Goal: Task Accomplishment & Management: Use online tool/utility

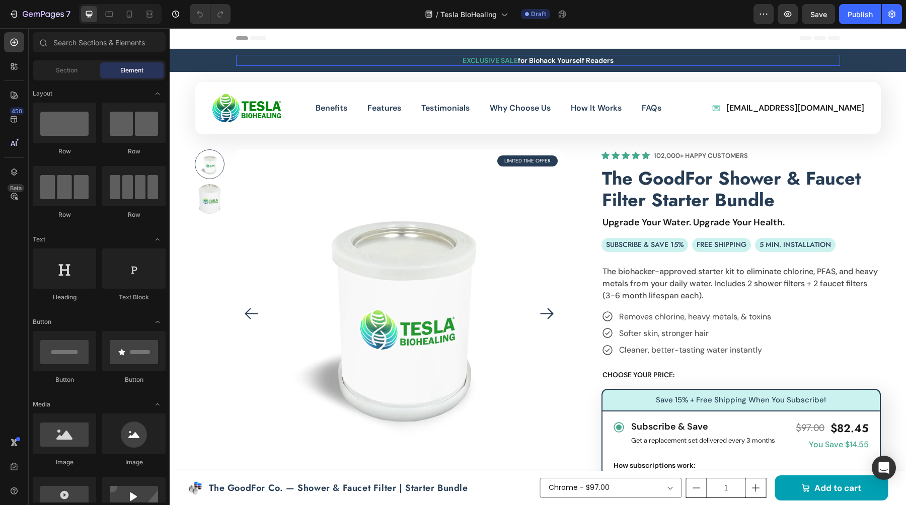
click at [416, 62] on h2 "EXCLUSIVE SALE for Biohack Yourself Readers" at bounding box center [538, 60] width 604 height 11
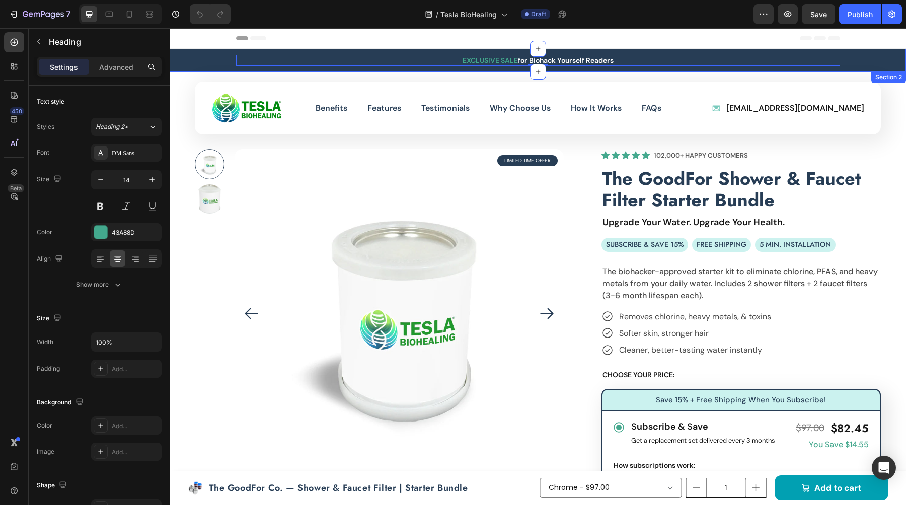
click at [210, 66] on div "EXCLUSIVE SALE for Biohack Yourself Readers Heading 0 Subscribe & Save 15% + Fr…" at bounding box center [538, 60] width 736 height 23
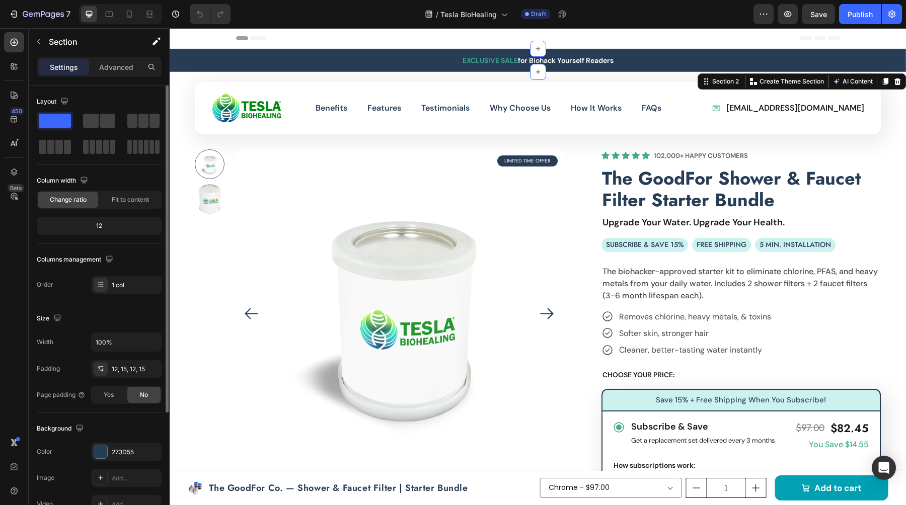
drag, startPoint x: 100, startPoint y: 447, endPoint x: 111, endPoint y: 438, distance: 13.6
click at [101, 446] on div at bounding box center [100, 451] width 13 height 13
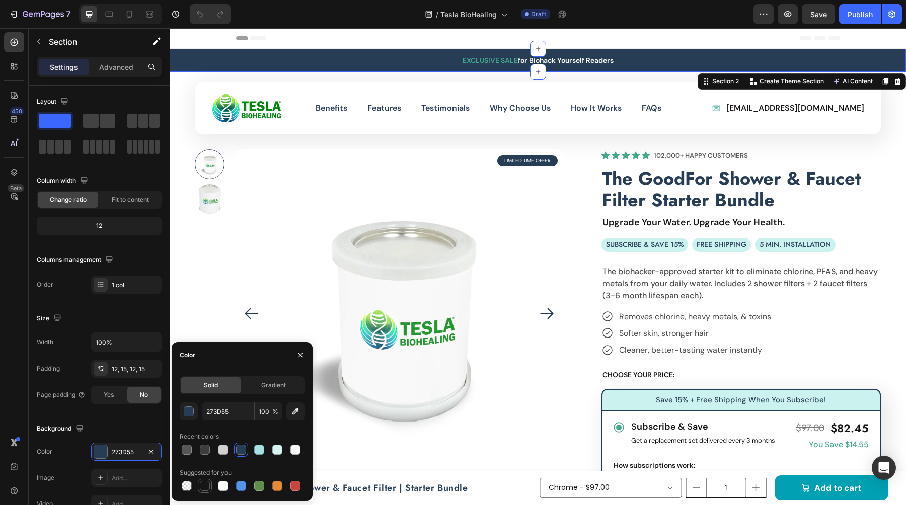
click at [209, 488] on div at bounding box center [205, 486] width 10 height 10
type input "151515"
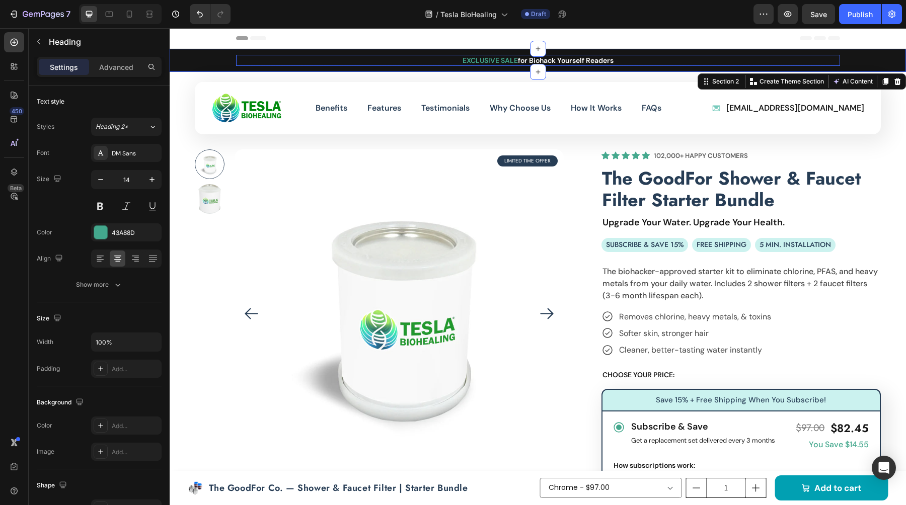
click at [526, 55] on h2 "EXCLUSIVE SALE for Biohack Yourself Readers" at bounding box center [538, 60] width 604 height 11
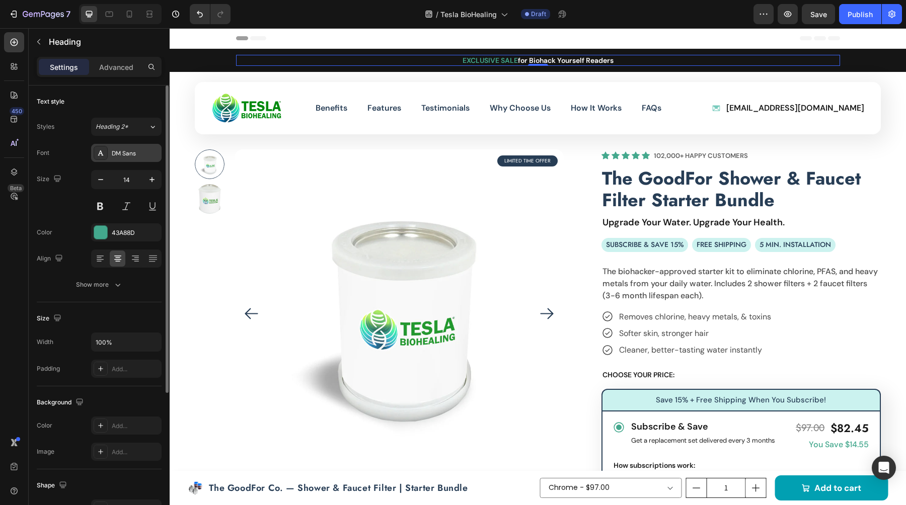
click at [125, 154] on div "DM Sans" at bounding box center [135, 153] width 47 height 9
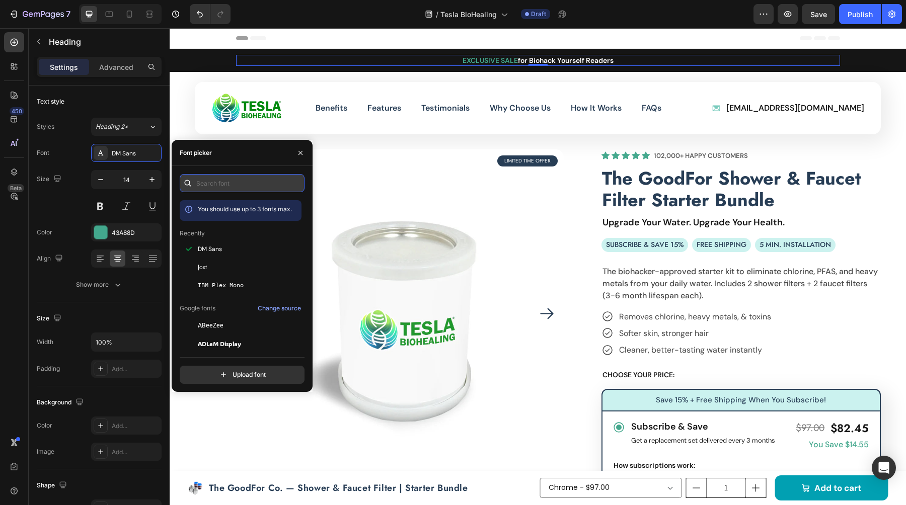
click at [227, 183] on input "text" at bounding box center [242, 183] width 125 height 18
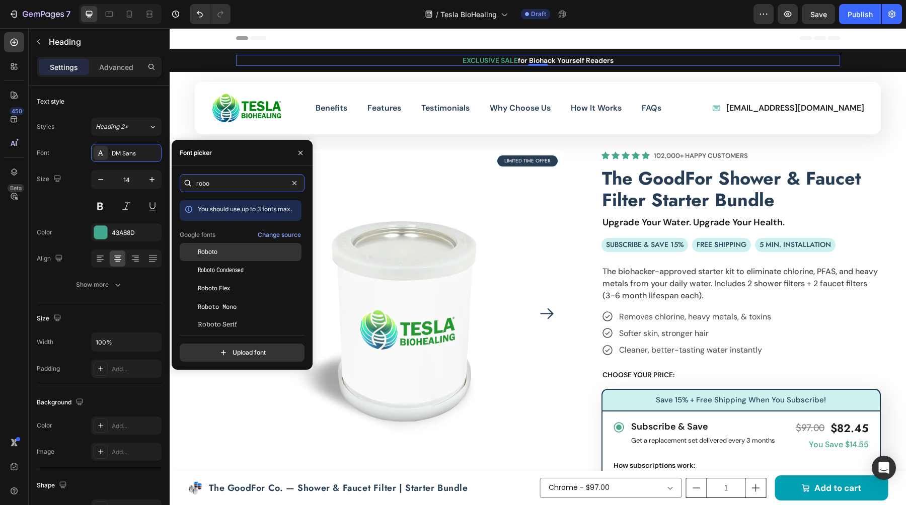
type input "robo"
click at [238, 252] on div "Roboto" at bounding box center [249, 252] width 102 height 9
drag, startPoint x: 488, startPoint y: 56, endPoint x: 458, endPoint y: 60, distance: 30.5
click at [488, 56] on h2 "EXCLUSIVE SALE for Biohack Yourself Readers" at bounding box center [538, 60] width 604 height 11
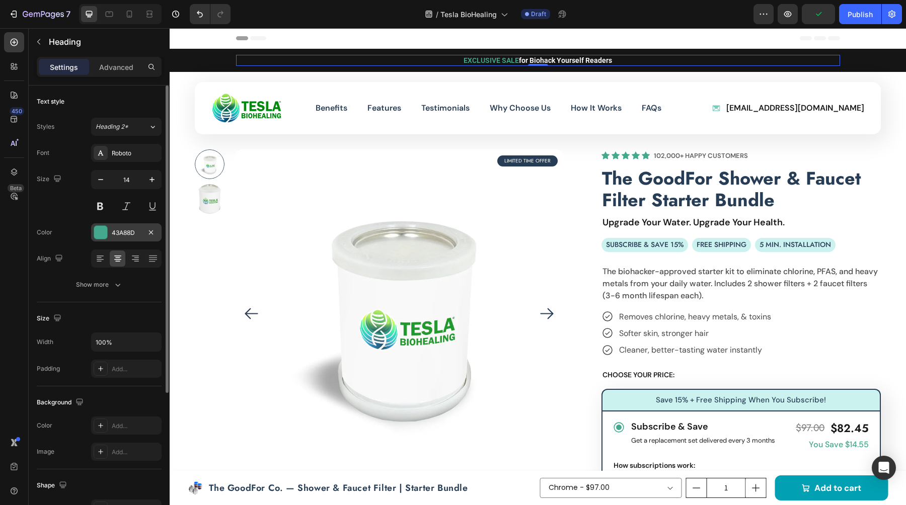
click at [99, 233] on div at bounding box center [100, 232] width 13 height 13
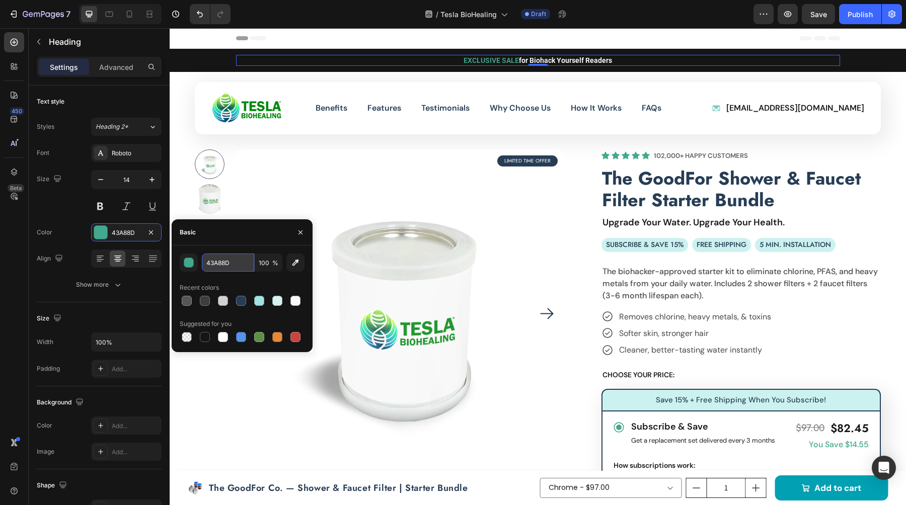
click at [218, 261] on input "43A88D" at bounding box center [228, 263] width 52 height 18
click at [217, 261] on input "43A88D" at bounding box center [228, 263] width 52 height 18
paste input "C9A96E"
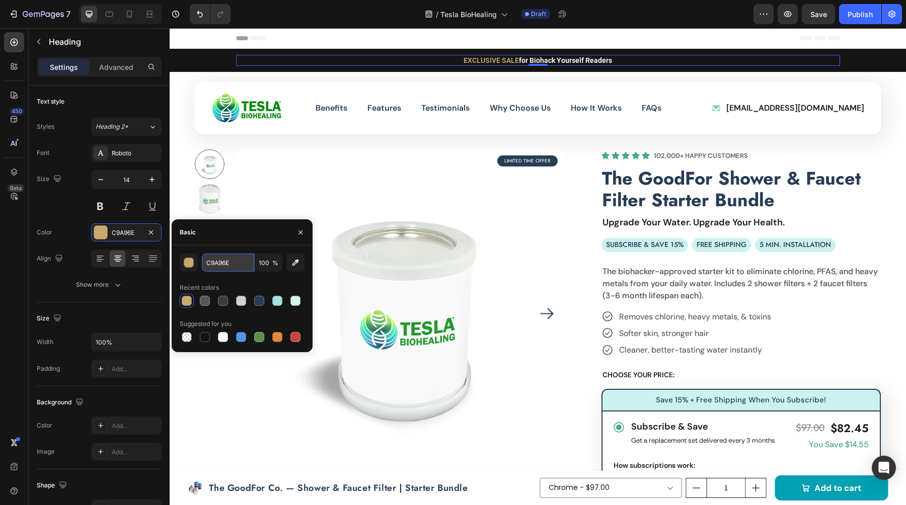
click at [229, 262] on input "C9A96E" at bounding box center [228, 263] width 52 height 18
click at [218, 263] on input "C9A96E" at bounding box center [228, 263] width 52 height 18
paste input "0F5D4"
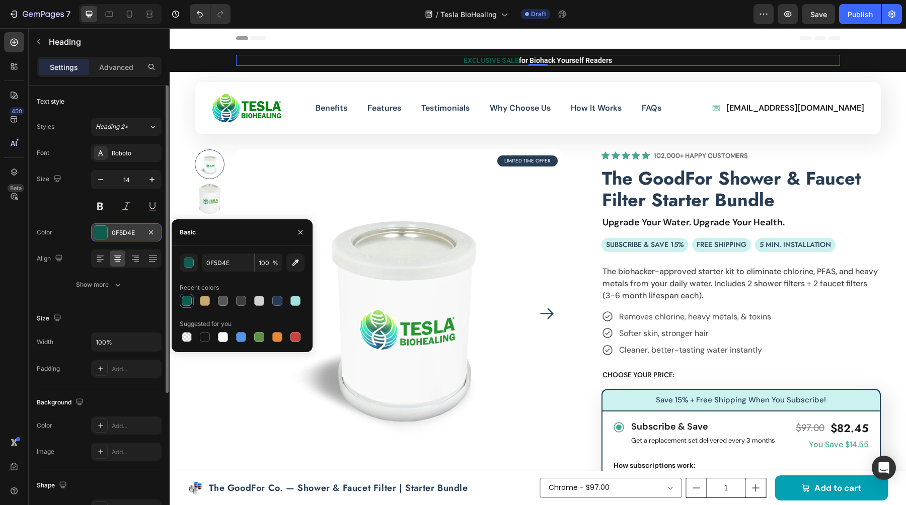
click at [125, 234] on div "0F5D4E" at bounding box center [126, 233] width 29 height 9
click at [125, 233] on div "0F5D4E" at bounding box center [126, 233] width 29 height 9
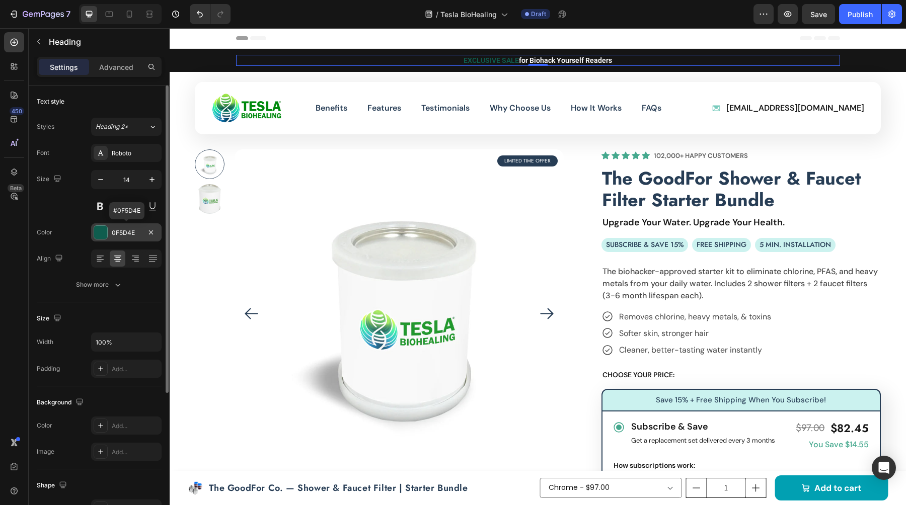
drag, startPoint x: 125, startPoint y: 233, endPoint x: 140, endPoint y: 239, distance: 16.7
click at [125, 233] on div "0F5D4E" at bounding box center [126, 233] width 29 height 9
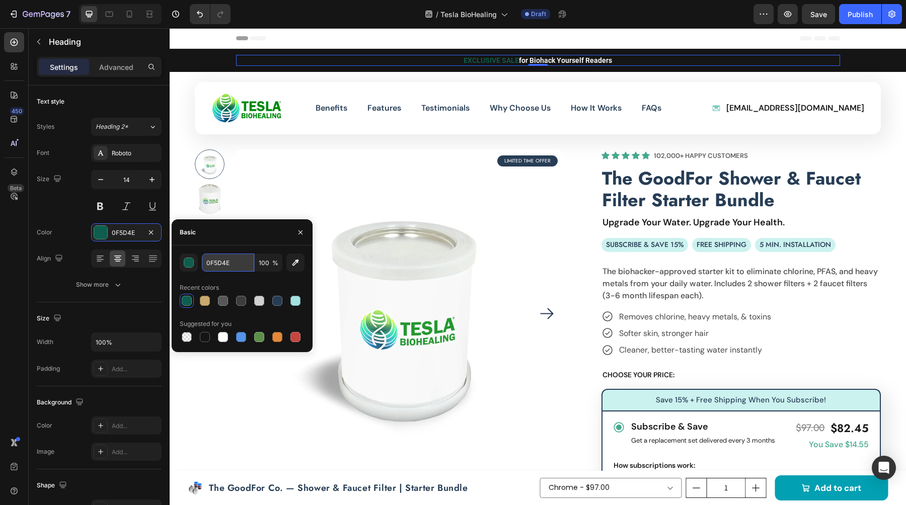
click at [226, 257] on input "0F5D4E" at bounding box center [228, 263] width 52 height 18
paste input "E5F5F3"
click at [211, 262] on input "E5F5F3" at bounding box center [228, 263] width 52 height 18
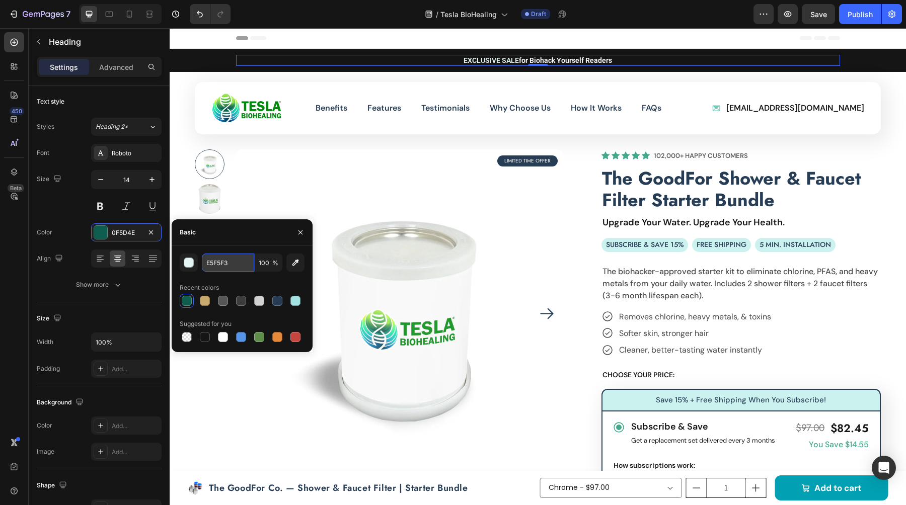
paste input "text"
click at [237, 288] on div "Recent colors" at bounding box center [242, 288] width 125 height 16
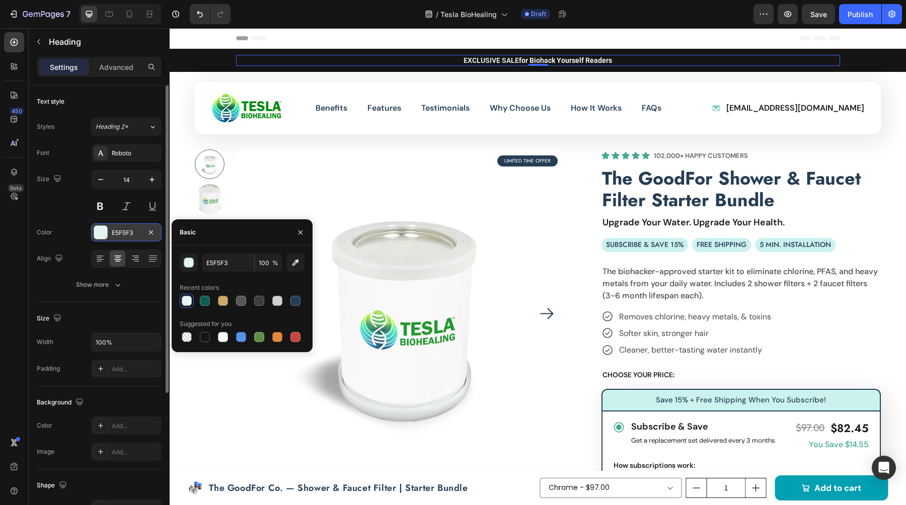
click at [121, 231] on div "E5F5F3" at bounding box center [126, 233] width 29 height 9
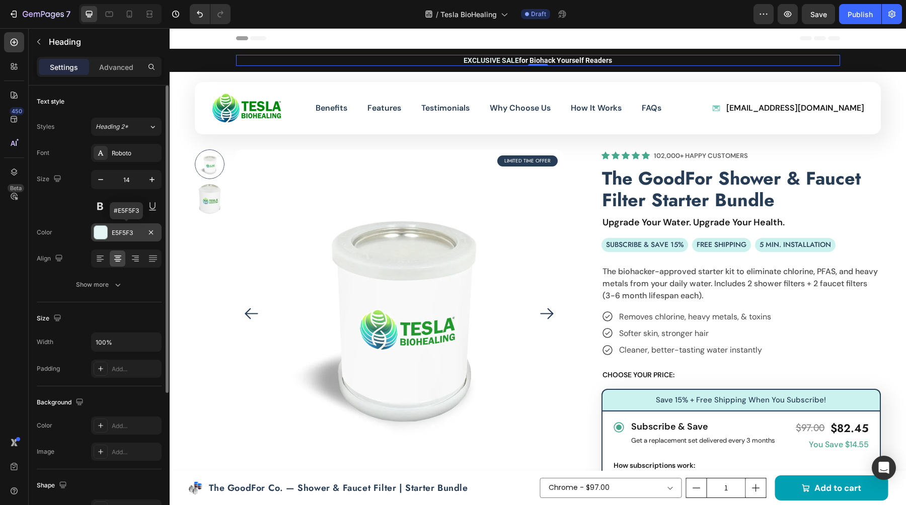
click at [121, 231] on div "E5F5F3" at bounding box center [126, 233] width 29 height 9
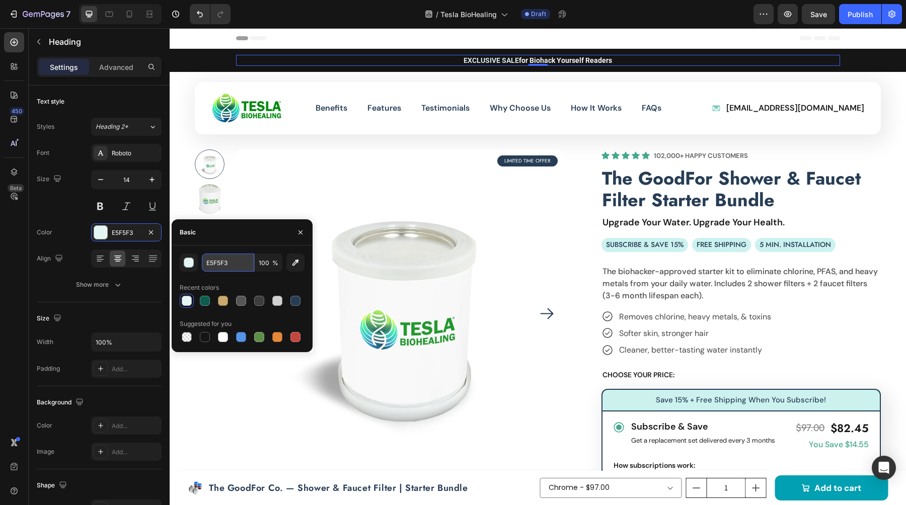
click at [223, 266] on input "E5F5F3" at bounding box center [228, 263] width 52 height 18
paste input "001A2E"
paste input "4A4A4A"
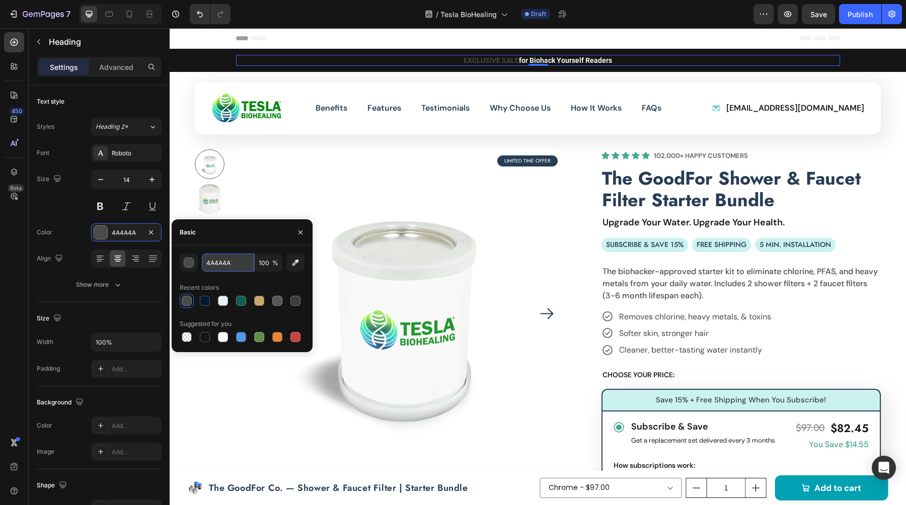
paste input "26A69"
type input "26A69A"
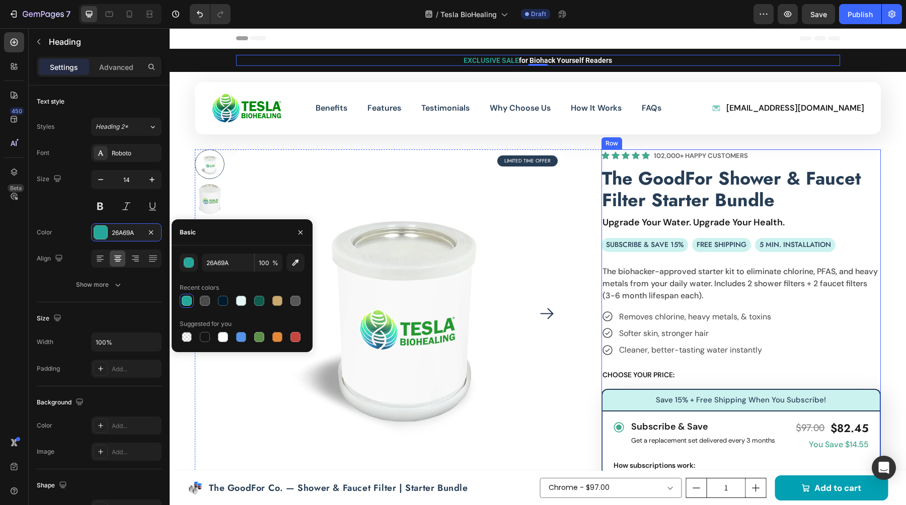
drag, startPoint x: 704, startPoint y: 259, endPoint x: 666, endPoint y: 249, distance: 38.6
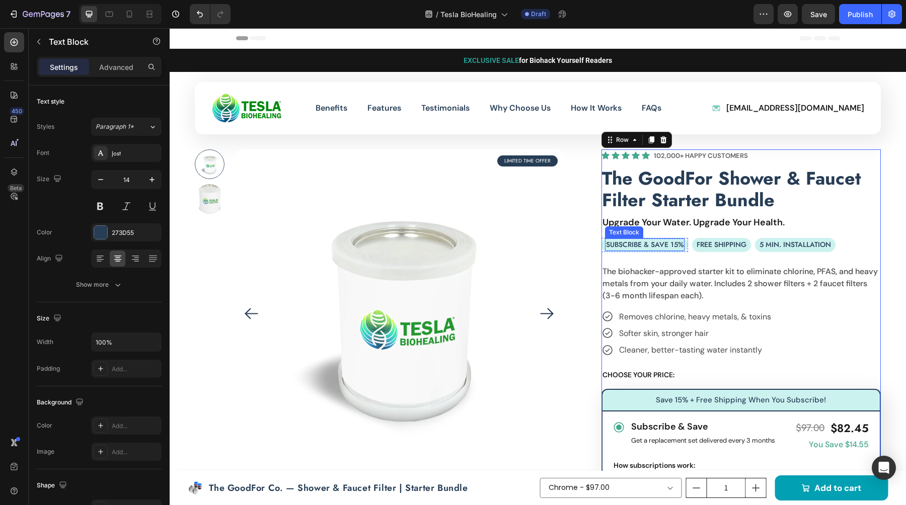
click at [666, 249] on p "Subscribe & save 15%" at bounding box center [645, 245] width 78 height 11
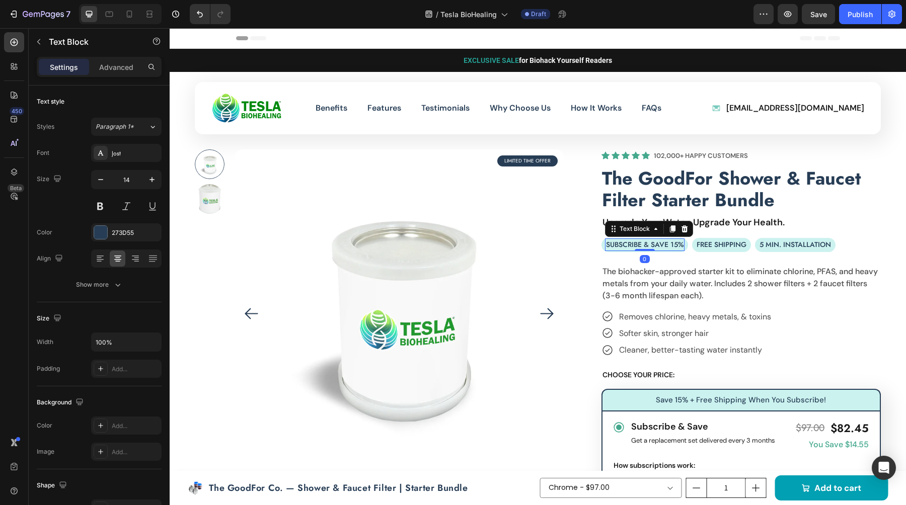
click at [663, 247] on p "Subscribe & save 15%" at bounding box center [645, 245] width 78 height 11
click at [701, 241] on p "Free Shipping" at bounding box center [711, 245] width 50 height 11
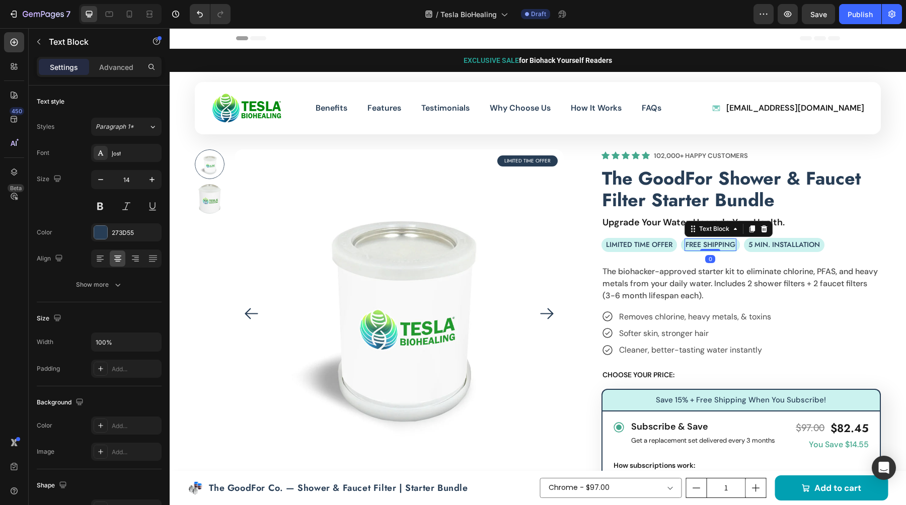
click at [701, 241] on p "Free Shipping" at bounding box center [711, 245] width 50 height 11
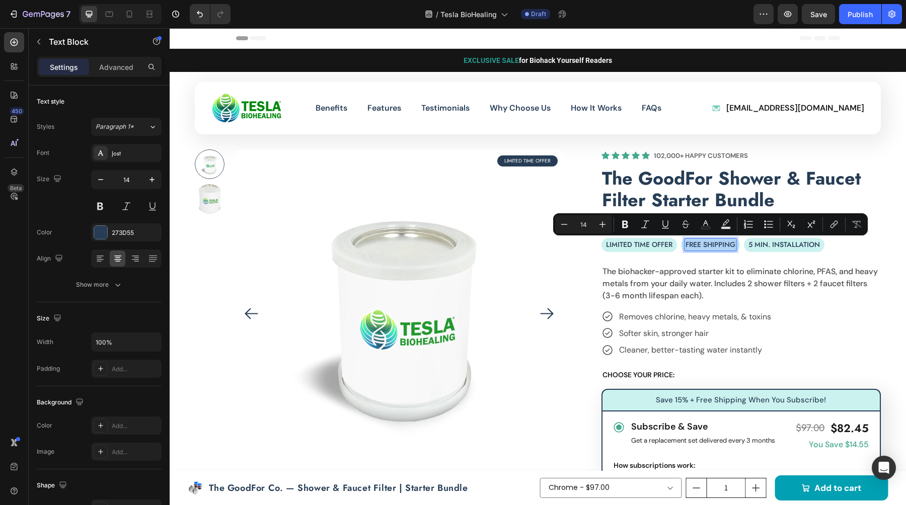
click at [701, 241] on p "Free Shipping" at bounding box center [711, 245] width 50 height 11
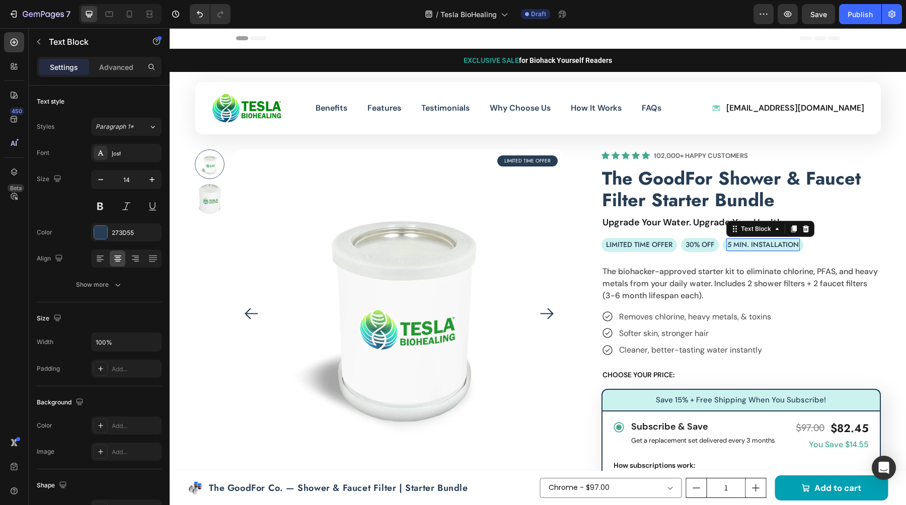
click at [756, 245] on p "5 min. installation" at bounding box center [762, 245] width 71 height 11
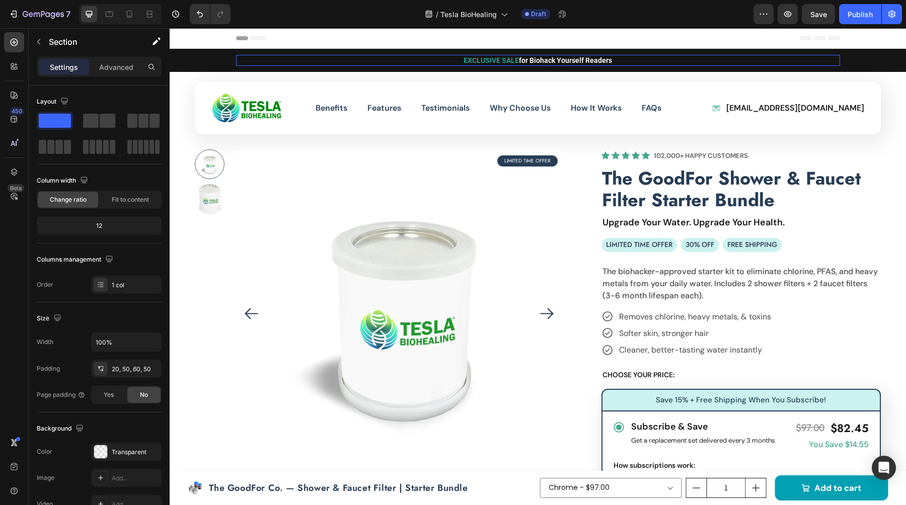
drag, startPoint x: 539, startPoint y: 59, endPoint x: 528, endPoint y: 59, distance: 10.6
click at [537, 59] on span "for Biohack Yourself Readers" at bounding box center [565, 60] width 93 height 8
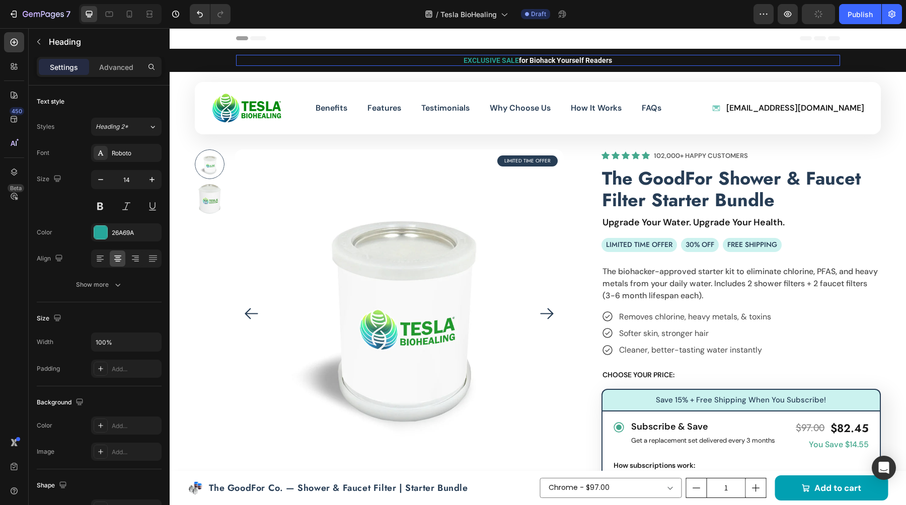
drag, startPoint x: 518, startPoint y: 59, endPoint x: 626, endPoint y: 53, distance: 107.4
click at [519, 59] on span "for Biohack Yourself Readers" at bounding box center [565, 60] width 93 height 8
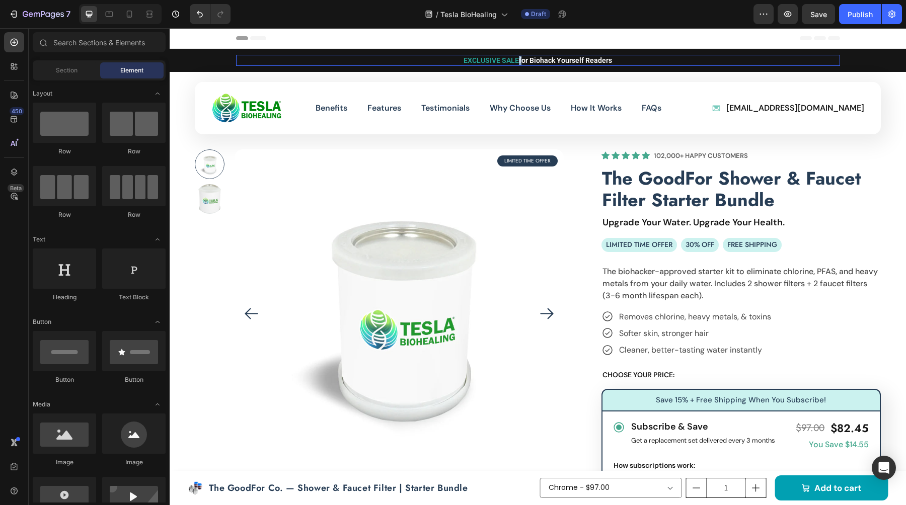
click at [704, 44] on div "Header" at bounding box center [538, 38] width 604 height 20
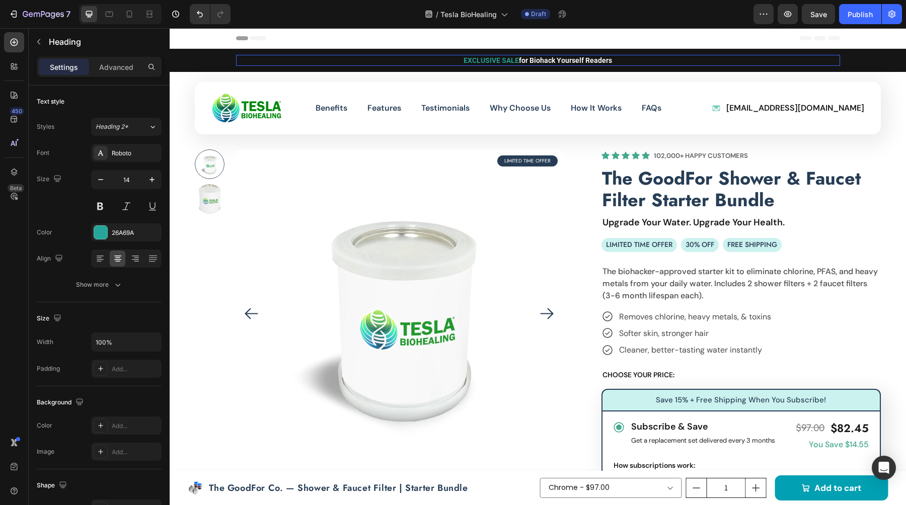
click at [607, 57] on span "for Biohack Yourself Readers" at bounding box center [565, 60] width 93 height 8
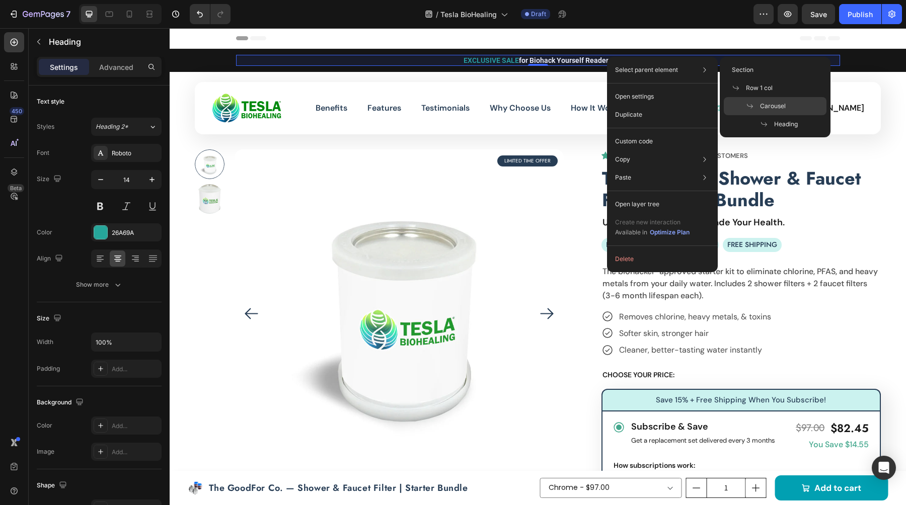
click at [746, 102] on p "Carousel" at bounding box center [766, 106] width 40 height 9
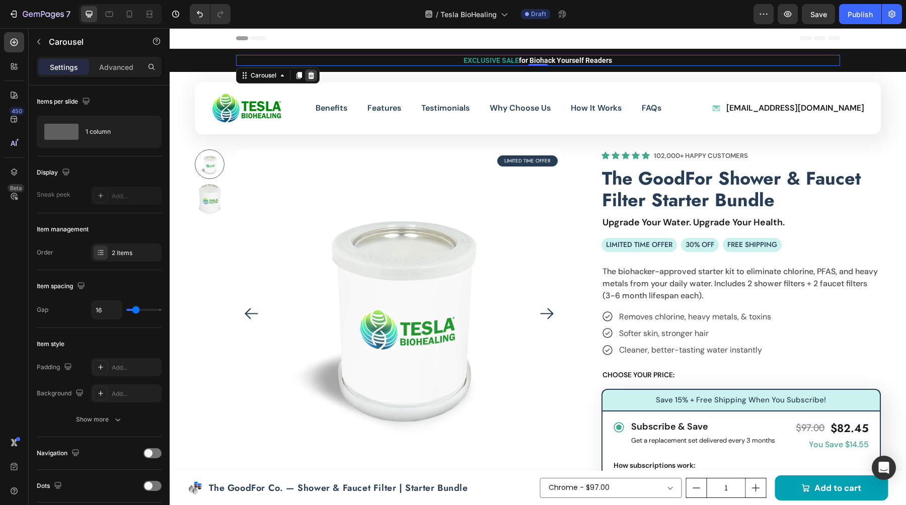
scroll to position [1, 0]
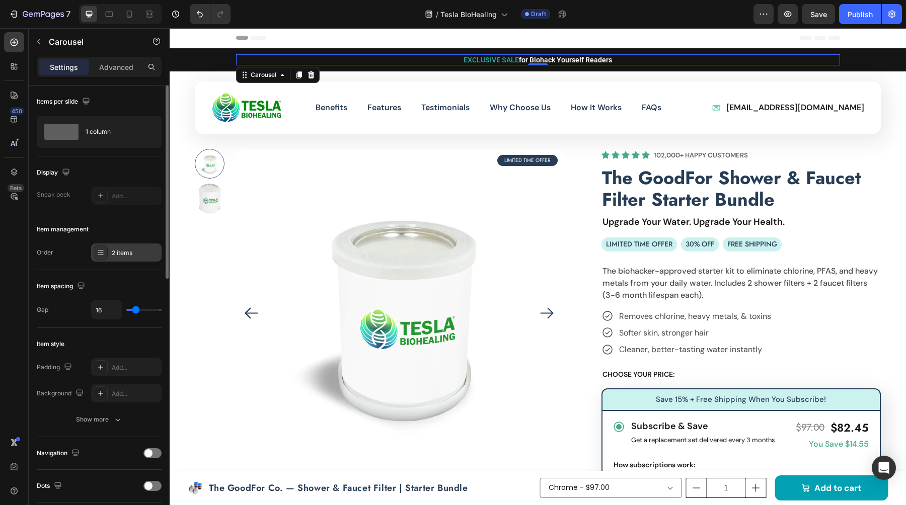
click at [115, 260] on div "2 items" at bounding box center [126, 253] width 70 height 18
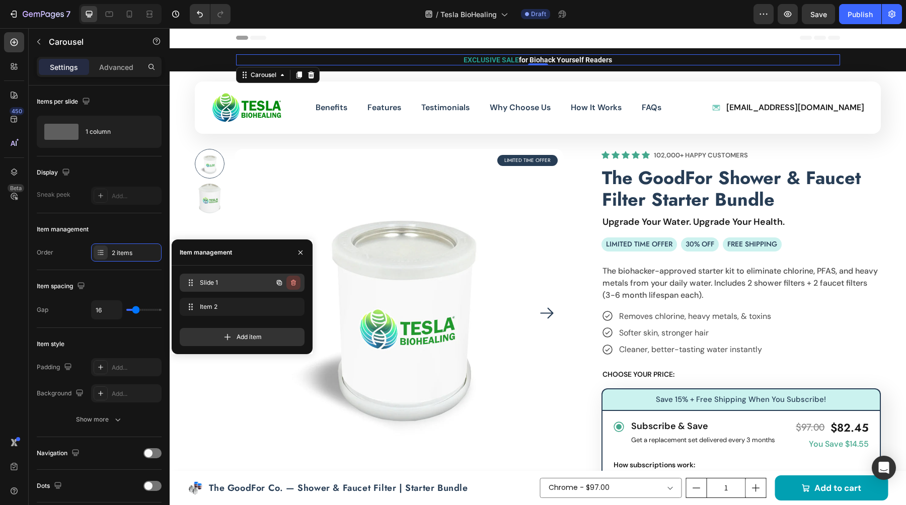
click at [292, 281] on icon "button" at bounding box center [293, 283] width 5 height 6
click at [292, 281] on div "Delete" at bounding box center [286, 282] width 19 height 9
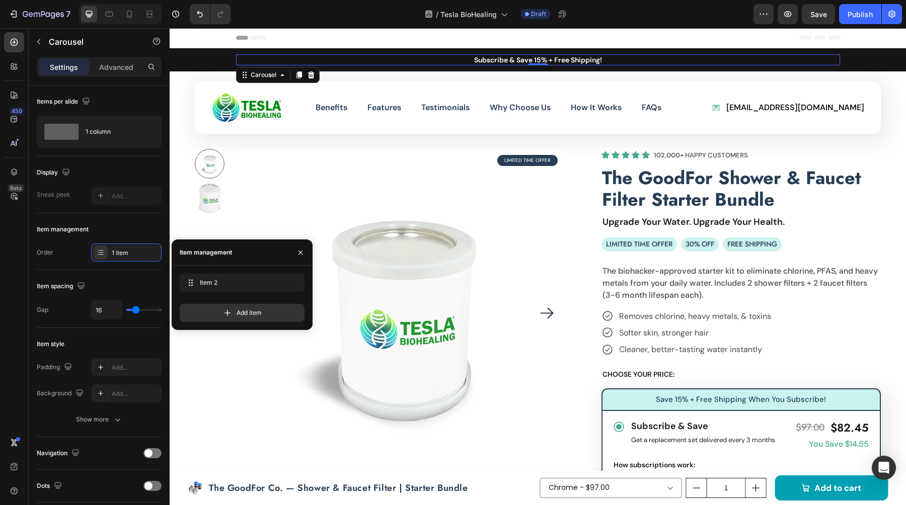
drag, startPoint x: 474, startPoint y: 64, endPoint x: 451, endPoint y: 62, distance: 22.7
click at [474, 64] on h2 "Subscribe & Save 15% + Free Shipping!" at bounding box center [538, 59] width 604 height 11
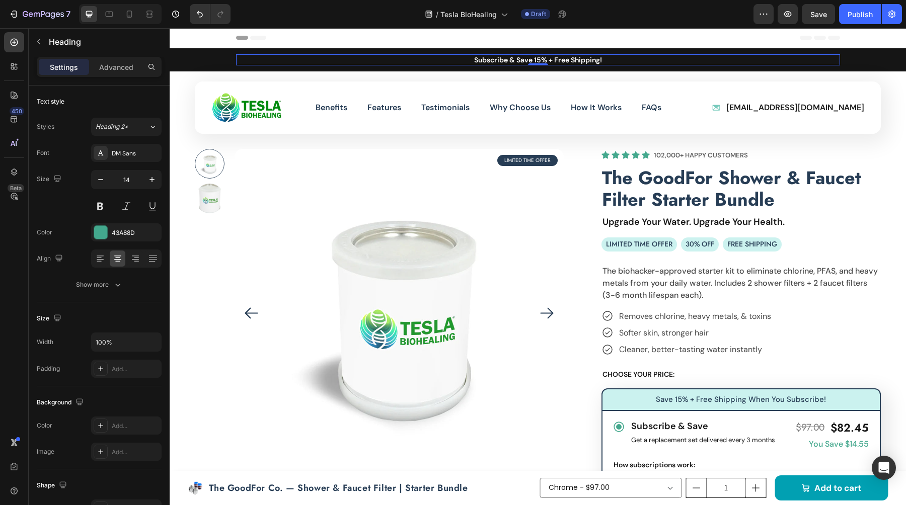
click at [463, 54] on h2 "Subscribe & Save 15% + Free Shipping!" at bounding box center [538, 59] width 604 height 11
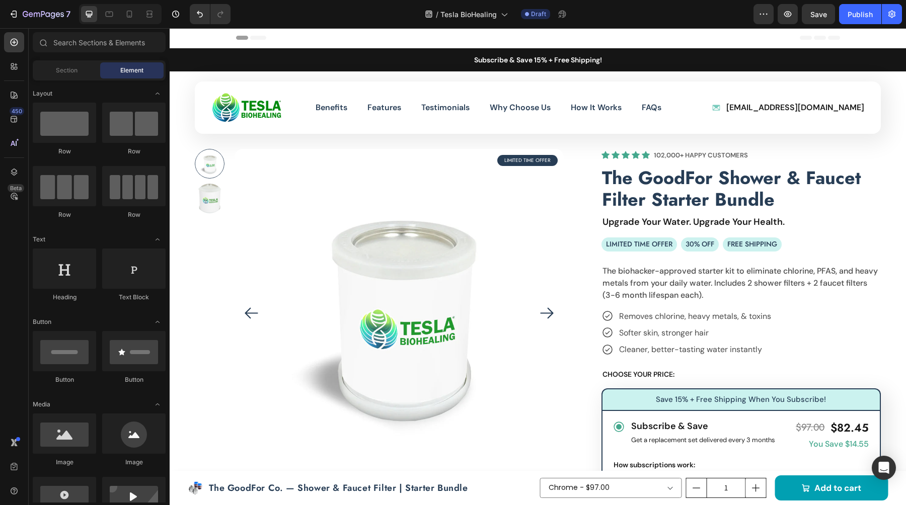
click at [457, 41] on div at bounding box center [457, 41] width 0 height 0
click at [468, 57] on p "⁠⁠⁠⁠⁠⁠⁠ Subscribe & Save 15% + Free Shipping!" at bounding box center [538, 59] width 602 height 9
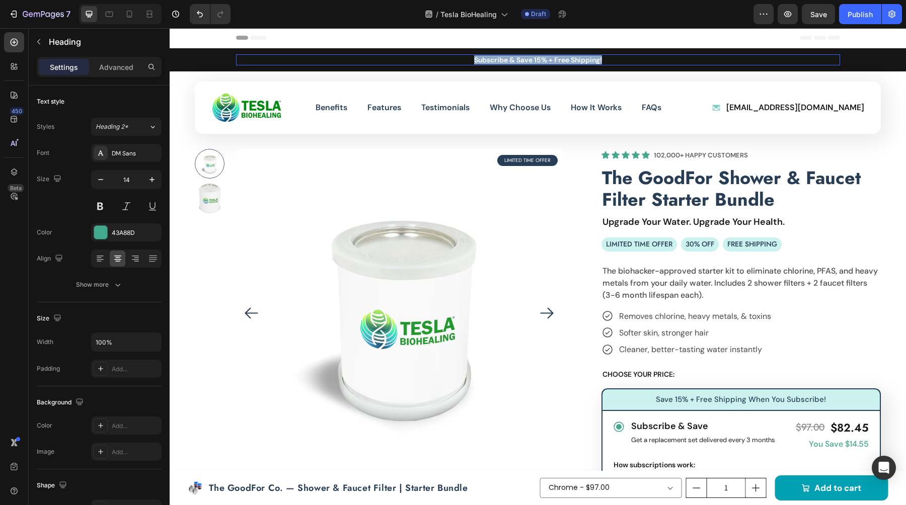
click at [468, 57] on p "Subscribe & Save 15% + Free Shipping!" at bounding box center [538, 59] width 602 height 9
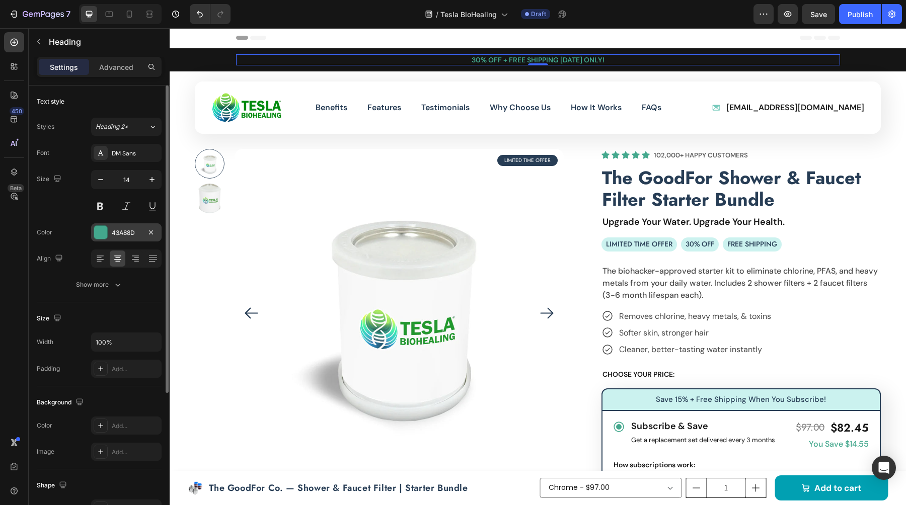
click at [101, 236] on div at bounding box center [100, 232] width 13 height 13
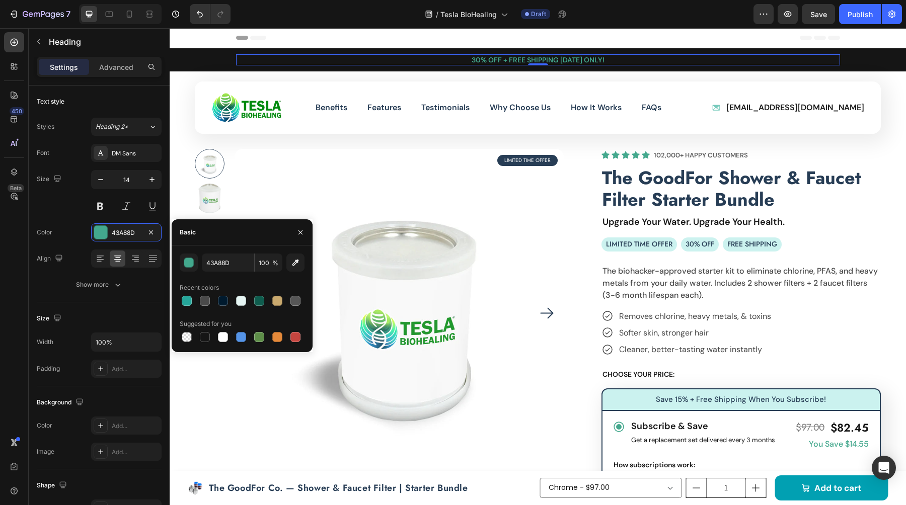
drag, startPoint x: 189, startPoint y: 269, endPoint x: 199, endPoint y: 276, distance: 12.6
click at [189, 269] on button "button" at bounding box center [189, 263] width 18 height 18
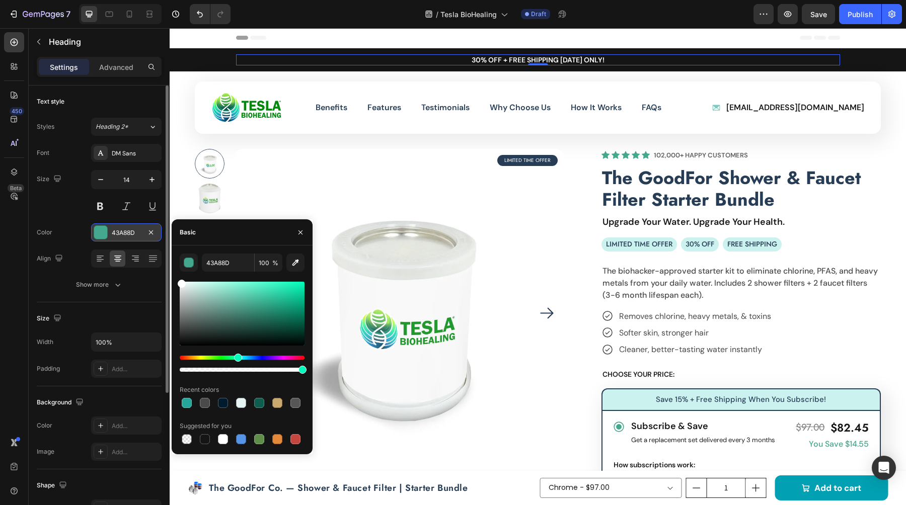
drag, startPoint x: 196, startPoint y: 294, endPoint x: 101, endPoint y: 237, distance: 111.3
click at [133, 257] on div "450 Beta Sections(18) Elements(83) Section Element Hero Section Product Detail …" at bounding box center [85, 266] width 170 height 477
type input "FFFFFF"
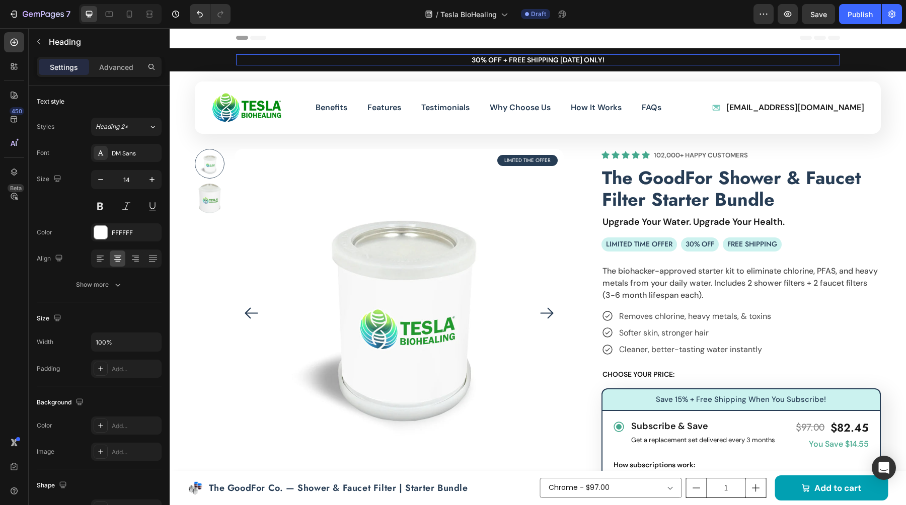
click at [562, 61] on p "30% OFF + FREE SHIPPING [DATE] ONLY!" at bounding box center [538, 59] width 602 height 9
click at [782, 46] on div "Header" at bounding box center [538, 38] width 604 height 20
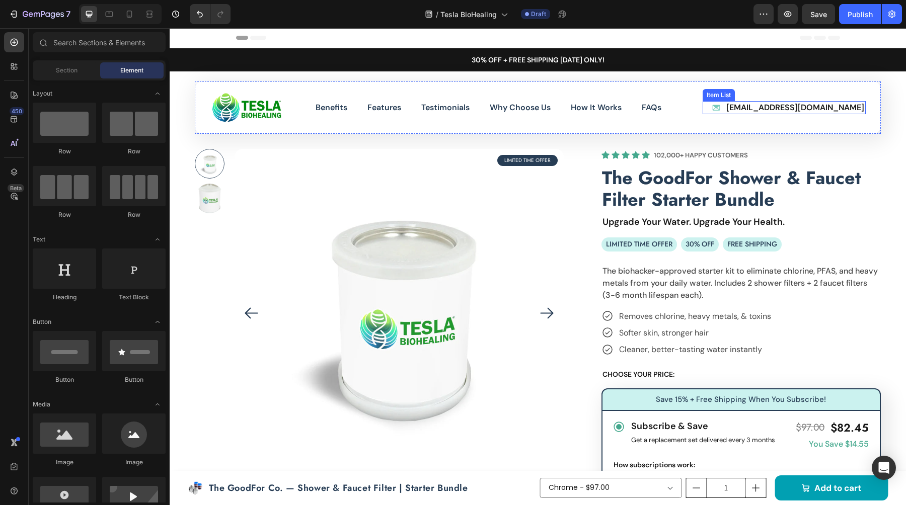
scroll to position [0, 0]
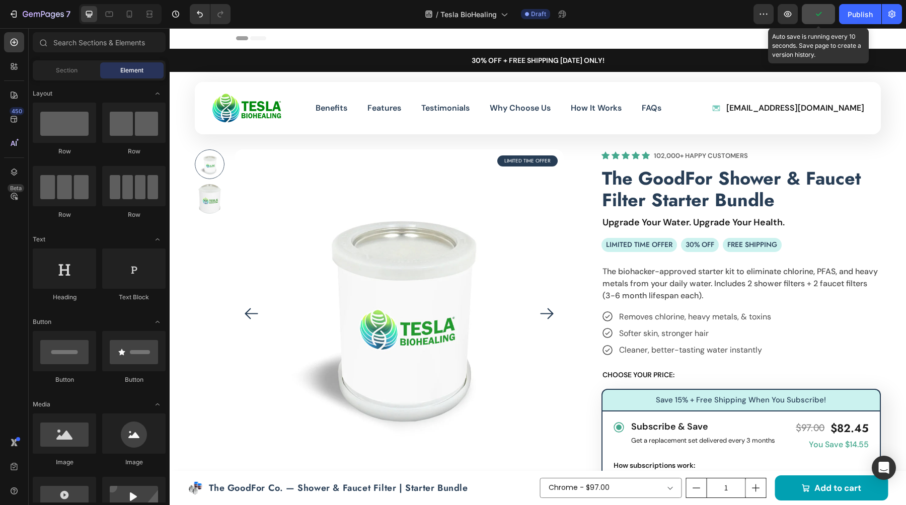
click at [826, 19] on button "button" at bounding box center [818, 14] width 33 height 20
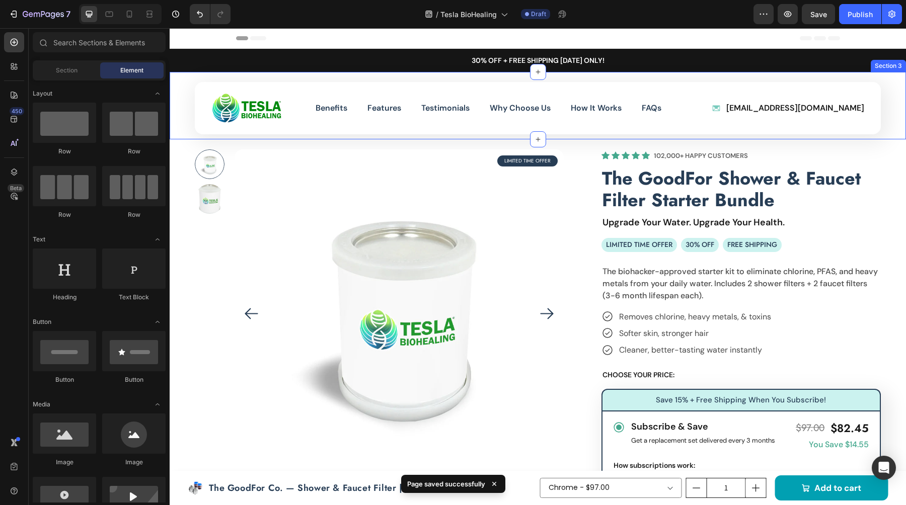
click at [894, 83] on div "Image Benefits Button Features Button Testimonials Button Why Choose Us Button …" at bounding box center [538, 105] width 736 height 67
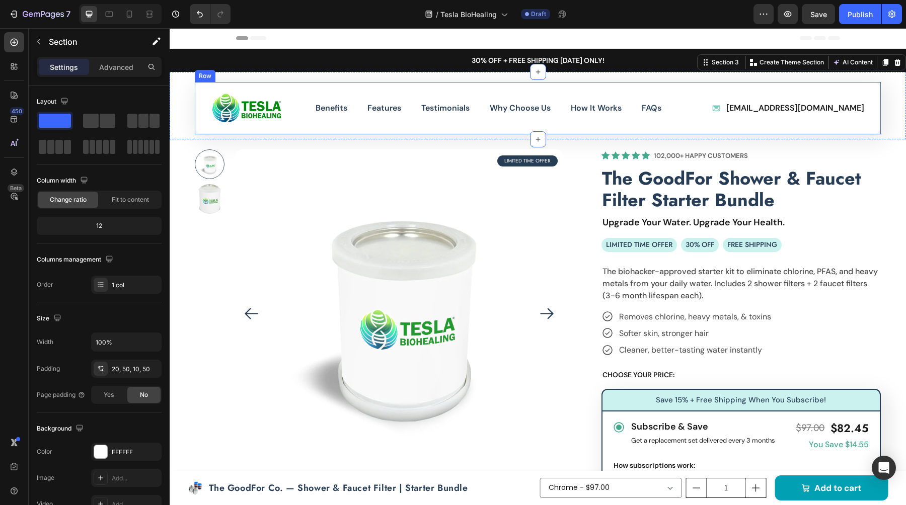
click at [206, 126] on div "Image Benefits Button Features Button Testimonials Button Why Choose Us Button …" at bounding box center [538, 108] width 686 height 52
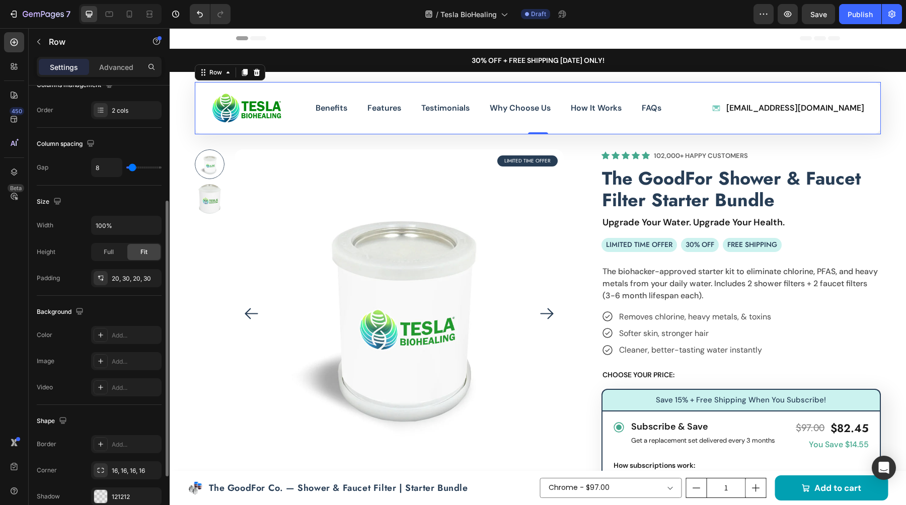
scroll to position [280, 0]
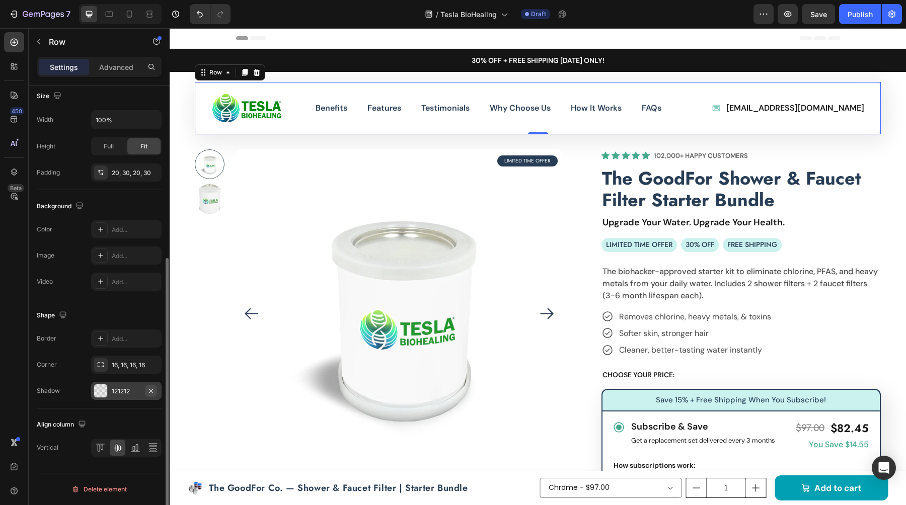
click at [155, 390] on icon "button" at bounding box center [151, 391] width 8 height 8
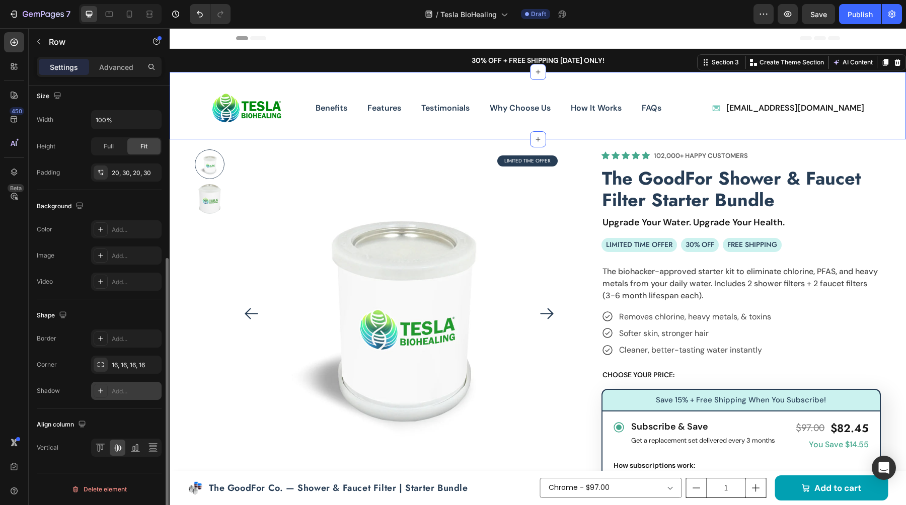
drag, startPoint x: 887, startPoint y: 106, endPoint x: 776, endPoint y: 113, distance: 111.9
click at [887, 106] on div "Image Benefits Button Features Button Testimonials Button Why Choose Us Button …" at bounding box center [538, 105] width 736 height 67
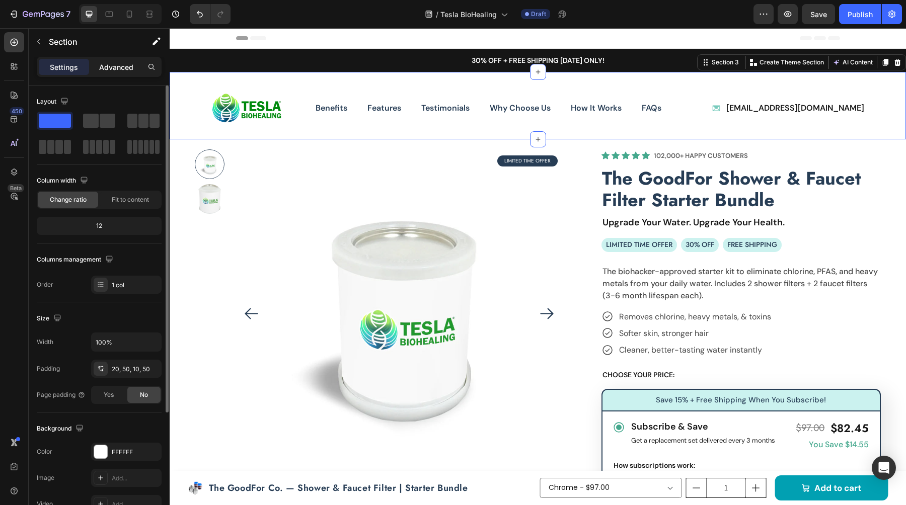
click at [111, 67] on p "Advanced" at bounding box center [116, 67] width 34 height 11
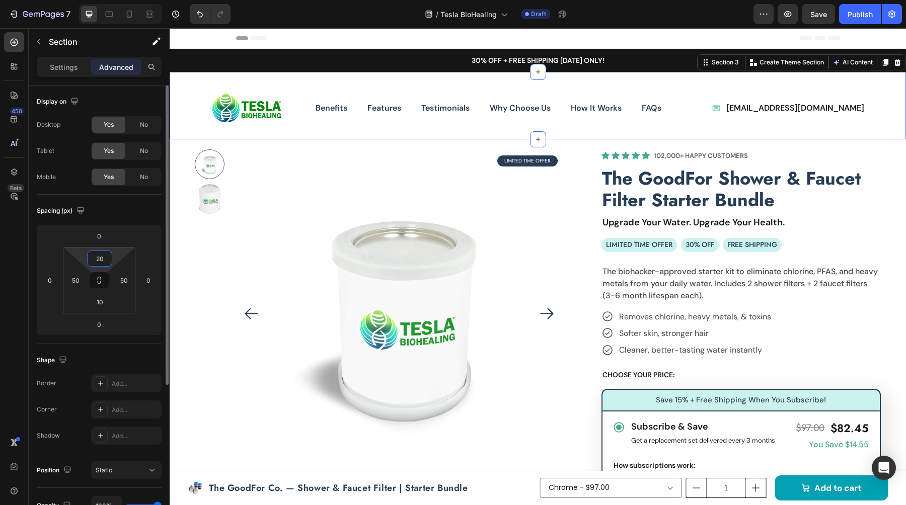
click at [94, 260] on input "20" at bounding box center [100, 258] width 20 height 15
click at [100, 258] on input "20" at bounding box center [100, 258] width 20 height 15
click at [100, 257] on input "20" at bounding box center [100, 258] width 20 height 15
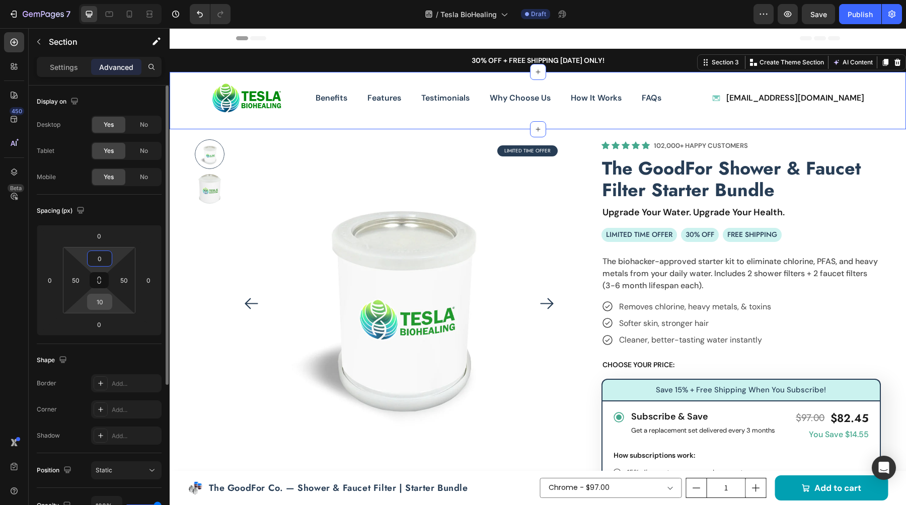
type input "0"
click at [100, 299] on input "10" at bounding box center [100, 301] width 20 height 15
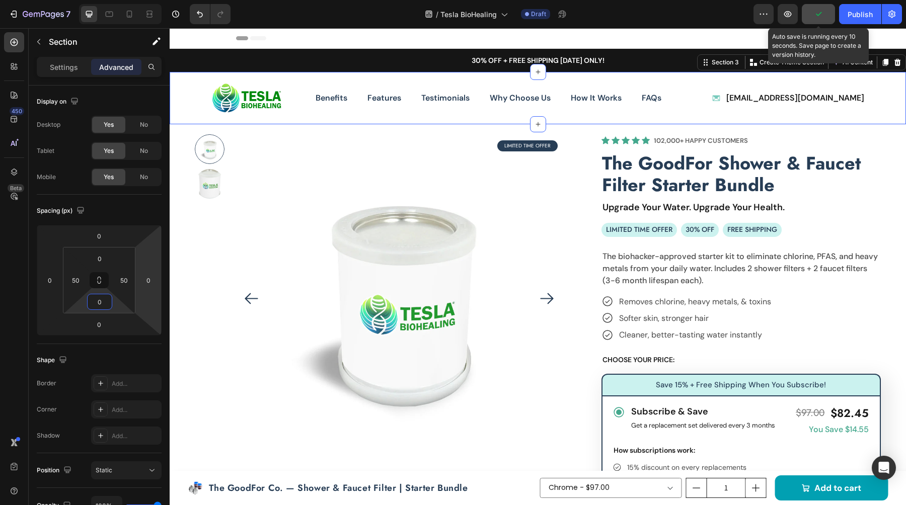
type input "0"
click at [823, 16] on icon "button" at bounding box center [818, 14] width 10 height 10
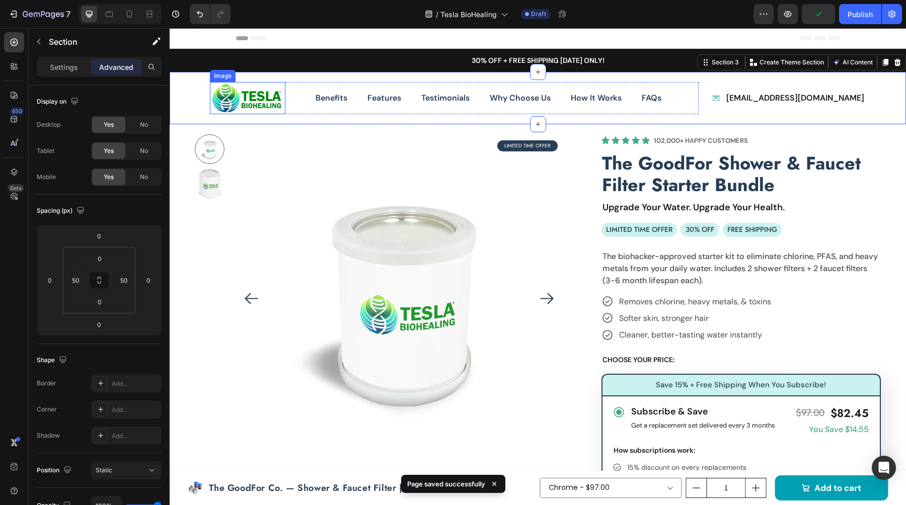
click at [275, 103] on img at bounding box center [248, 98] width 76 height 32
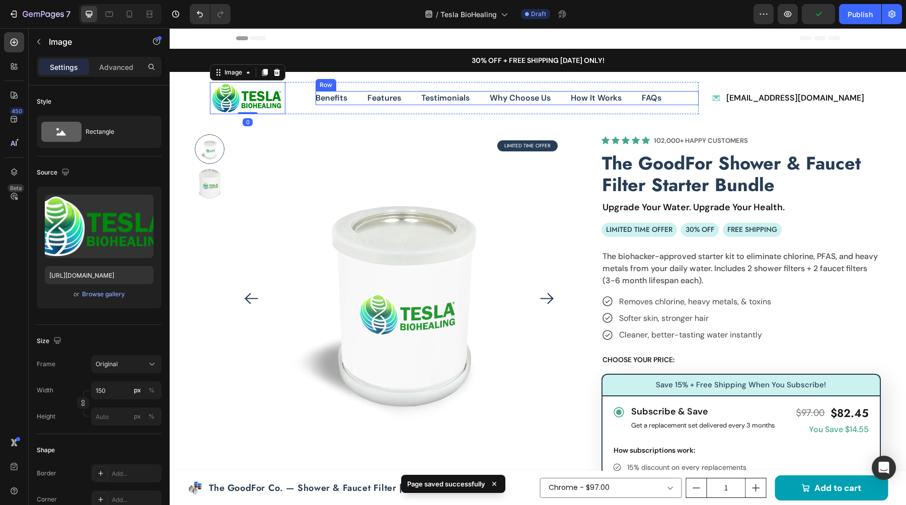
click at [364, 100] on div "Benefits Button Features Button Testimonials Button Why Choose Us Button How It…" at bounding box center [507, 98] width 383 height 15
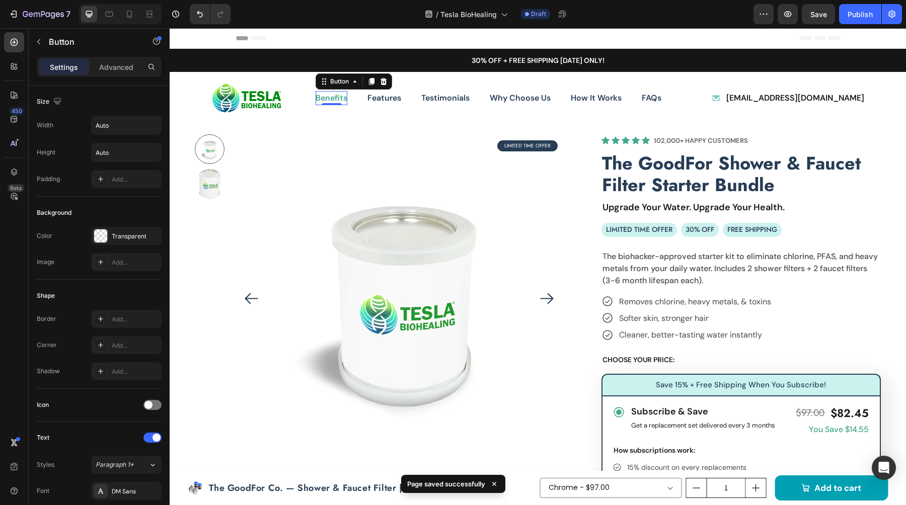
drag, startPoint x: 331, startPoint y: 95, endPoint x: 336, endPoint y: 170, distance: 74.7
click at [331, 95] on p "Benefits" at bounding box center [332, 98] width 32 height 15
click at [602, 139] on icon at bounding box center [605, 140] width 8 height 8
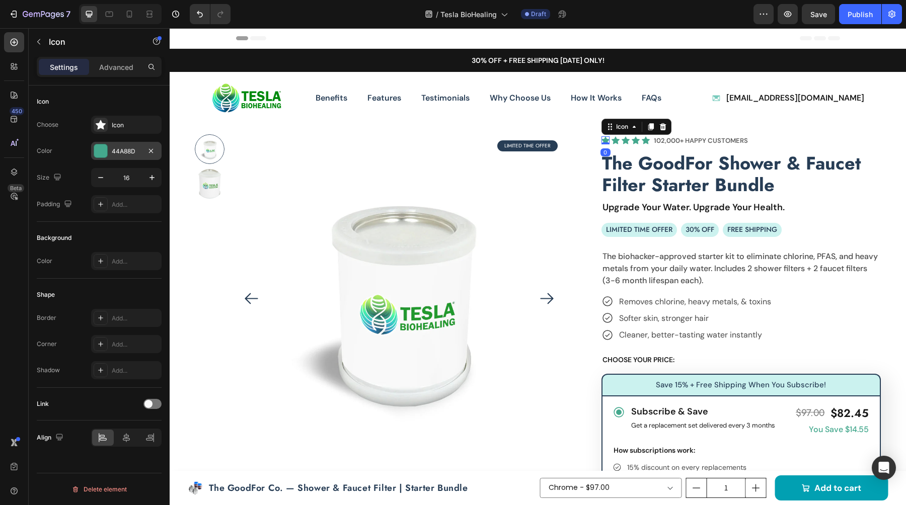
click at [114, 150] on div "44A88D" at bounding box center [126, 151] width 29 height 9
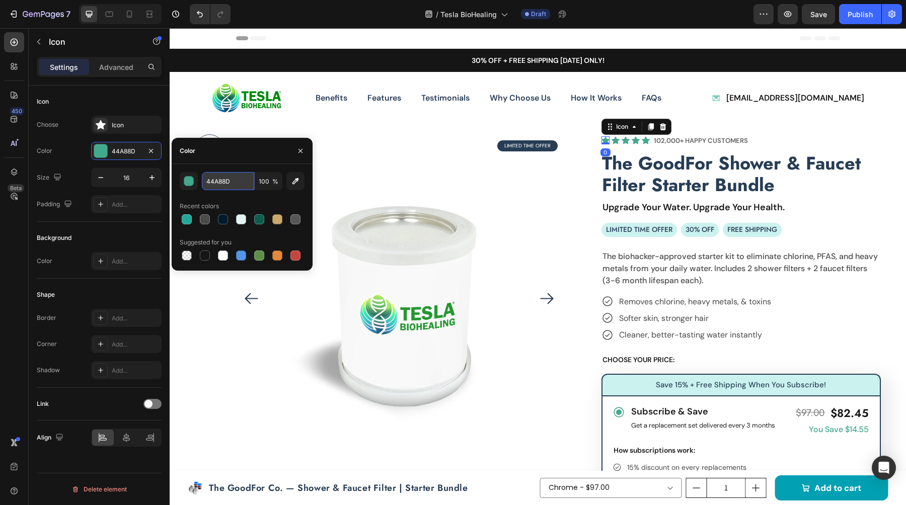
click at [228, 185] on input "44A88D" at bounding box center [228, 181] width 52 height 18
paste input "0F5D4E"
paste input "E5F5F3"
type input "E5F5F3"
click at [187, 182] on div "button" at bounding box center [189, 182] width 10 height 10
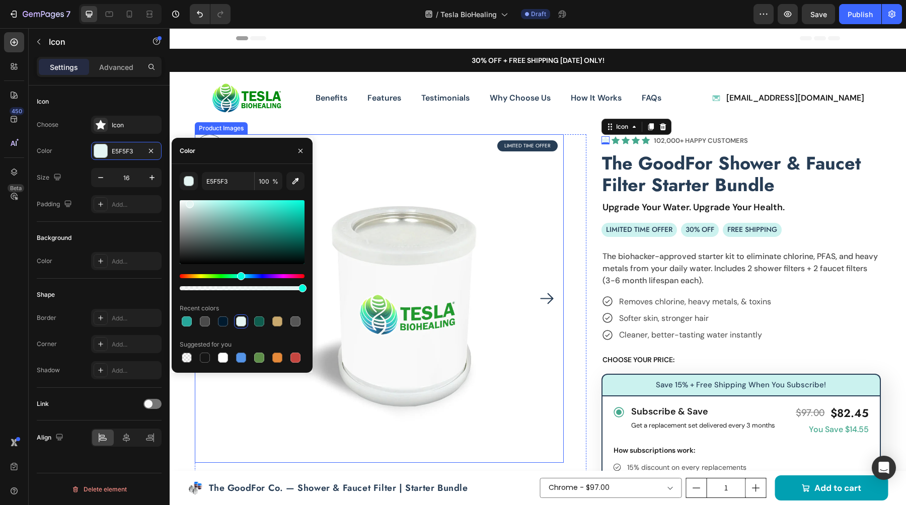
click at [502, 185] on img at bounding box center [399, 298] width 329 height 329
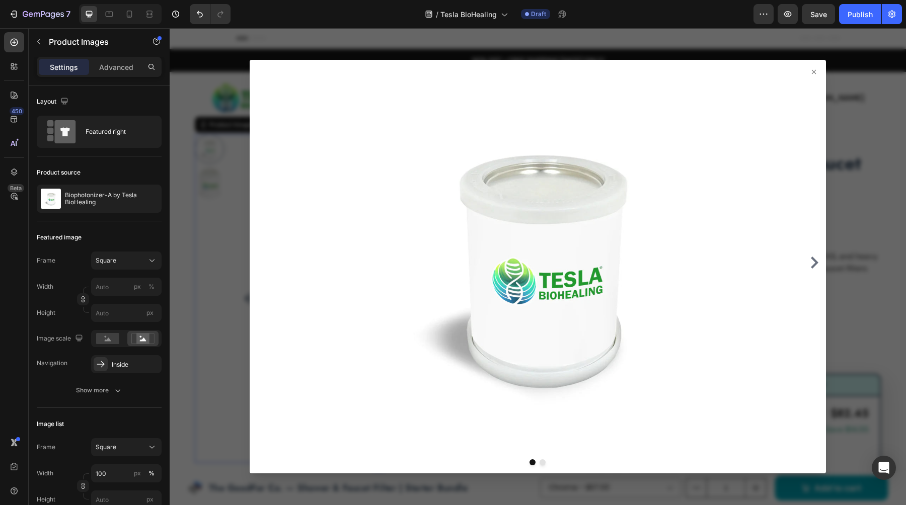
click at [820, 69] on div at bounding box center [538, 267] width 576 height 414
click at [816, 69] on icon at bounding box center [814, 72] width 8 height 8
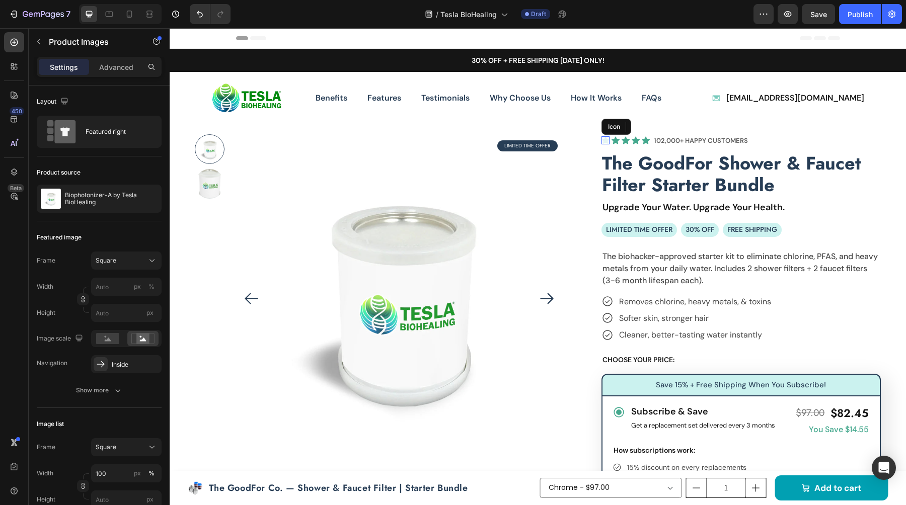
click at [605, 143] on div "Icon" at bounding box center [605, 140] width 8 height 8
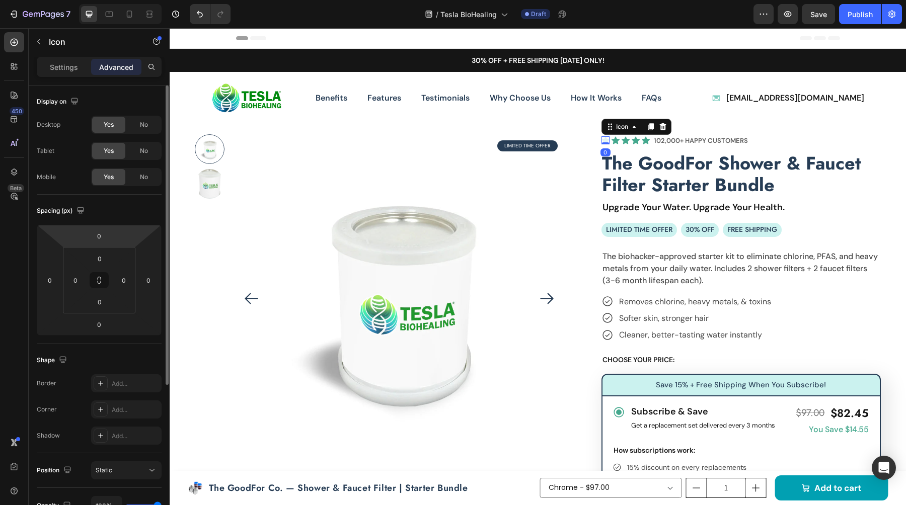
click at [63, 67] on p "Settings" at bounding box center [64, 67] width 28 height 11
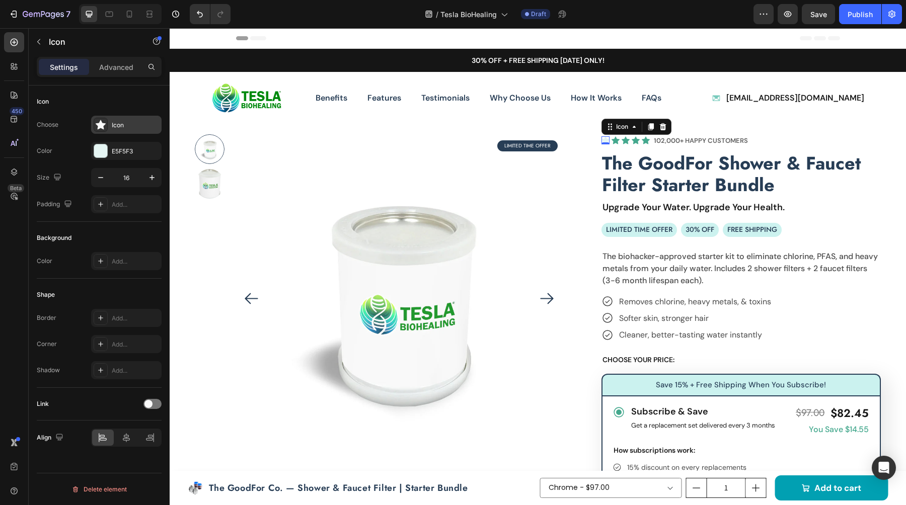
click at [99, 122] on icon at bounding box center [101, 125] width 10 height 10
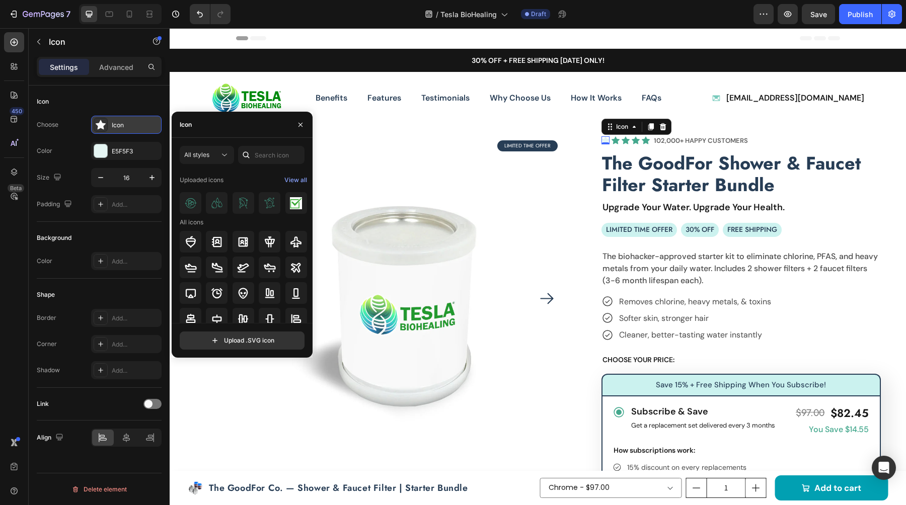
click at [99, 122] on icon at bounding box center [101, 125] width 10 height 10
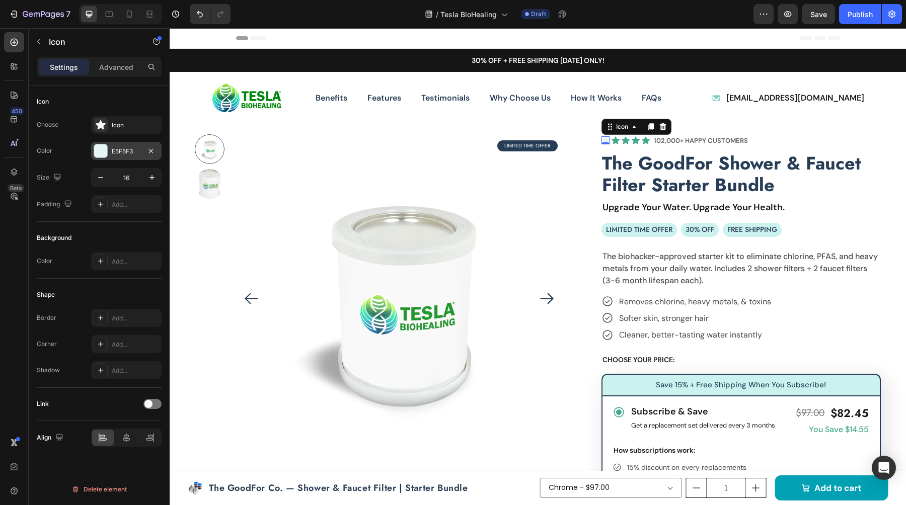
click at [106, 159] on div "E5F5F3" at bounding box center [126, 151] width 70 height 18
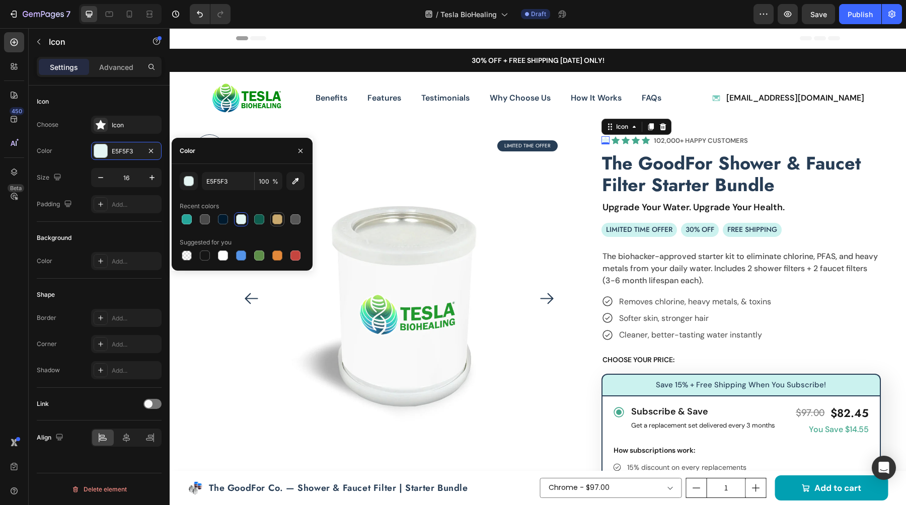
click at [279, 219] on div at bounding box center [277, 219] width 10 height 10
type input "C9A96E"
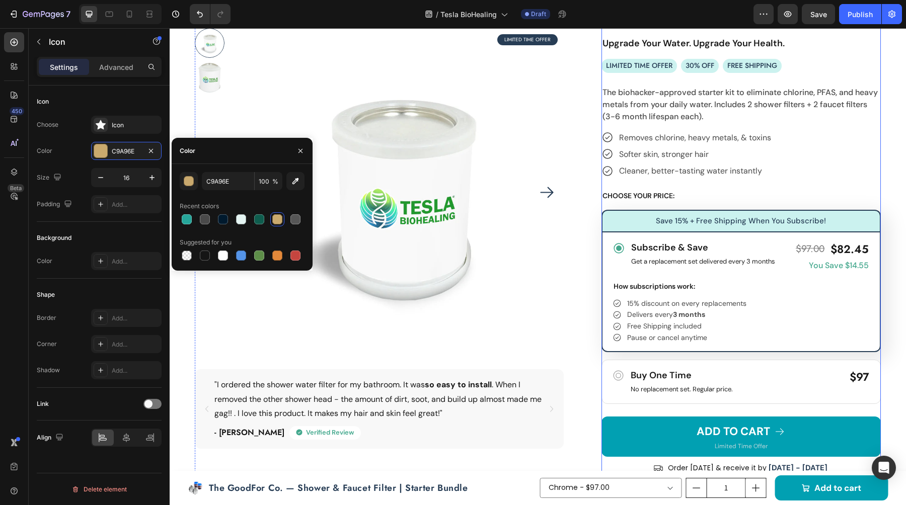
scroll to position [401, 0]
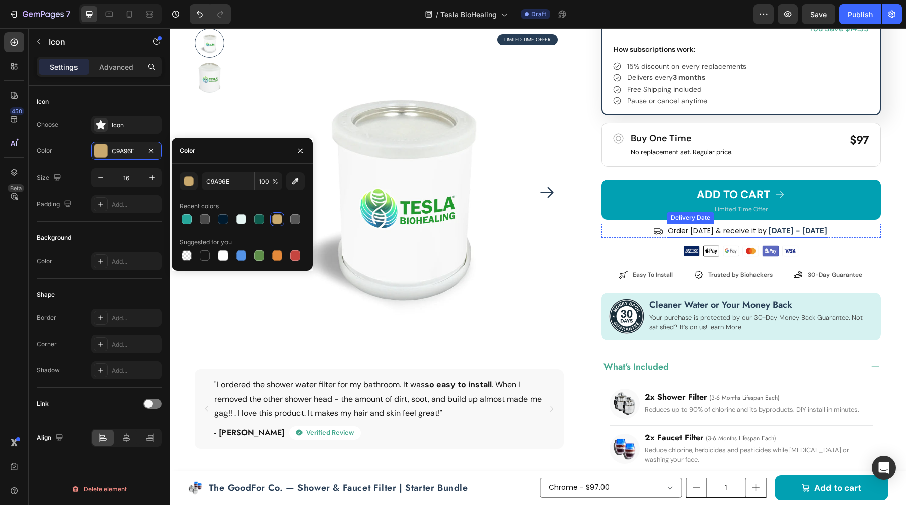
click at [697, 219] on div "Delivery Date" at bounding box center [690, 217] width 43 height 9
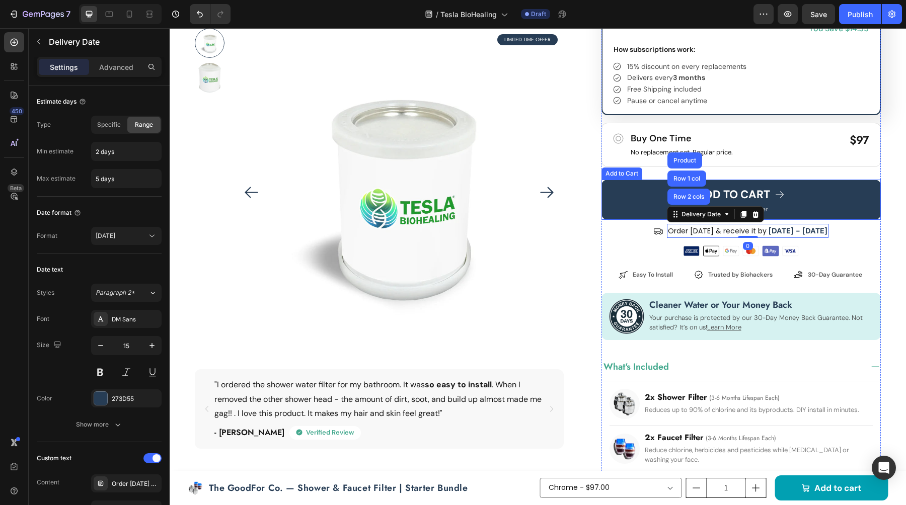
click at [657, 214] on button "ADD TO CART" at bounding box center [740, 200] width 279 height 40
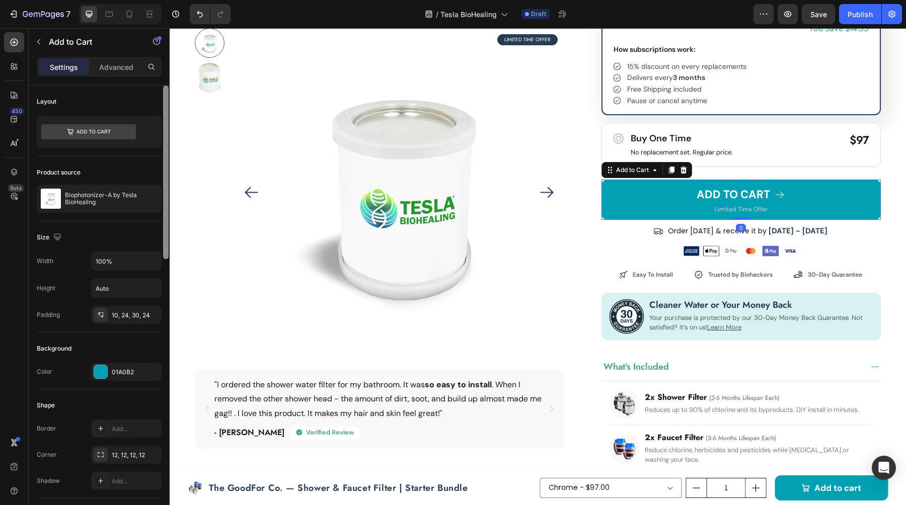
drag, startPoint x: 104, startPoint y: 368, endPoint x: 169, endPoint y: 378, distance: 65.7
click at [107, 368] on div at bounding box center [101, 372] width 14 height 14
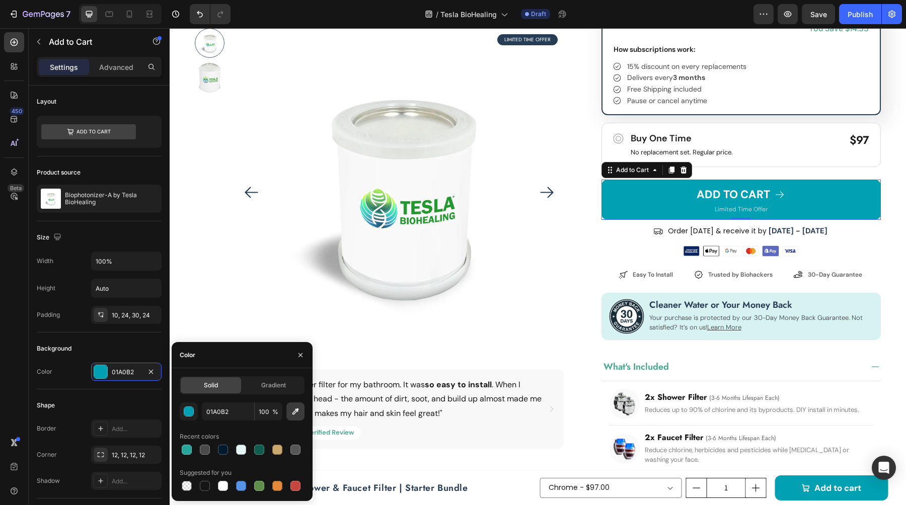
click at [290, 411] on icon "button" at bounding box center [295, 412] width 10 height 10
type input "3C9414"
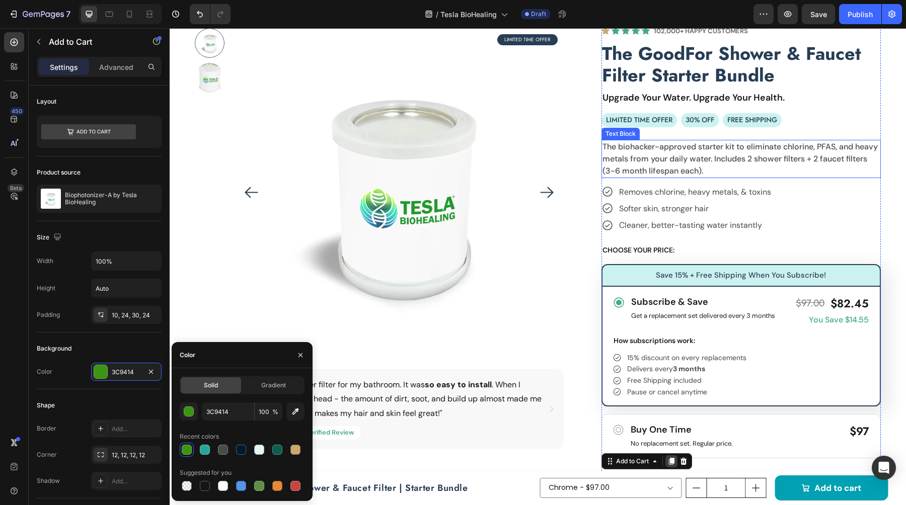
scroll to position [372, 0]
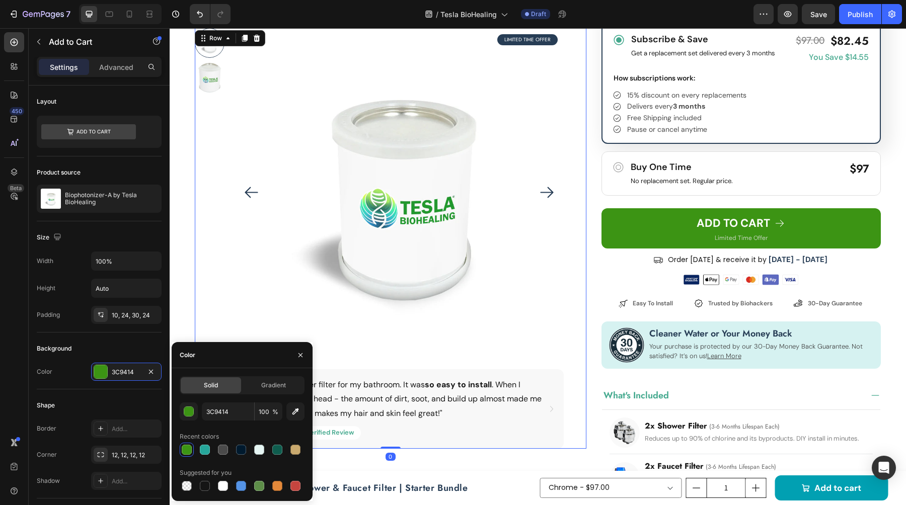
click at [585, 230] on div "Product Images LIMITED TIME OFFER Text Block Row "I ordered the shower water fi…" at bounding box center [391, 238] width 392 height 421
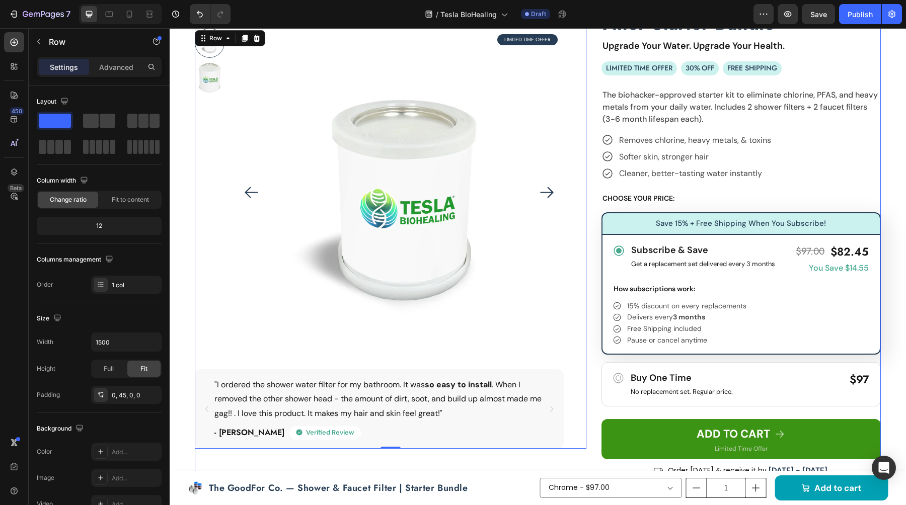
scroll to position [0, 0]
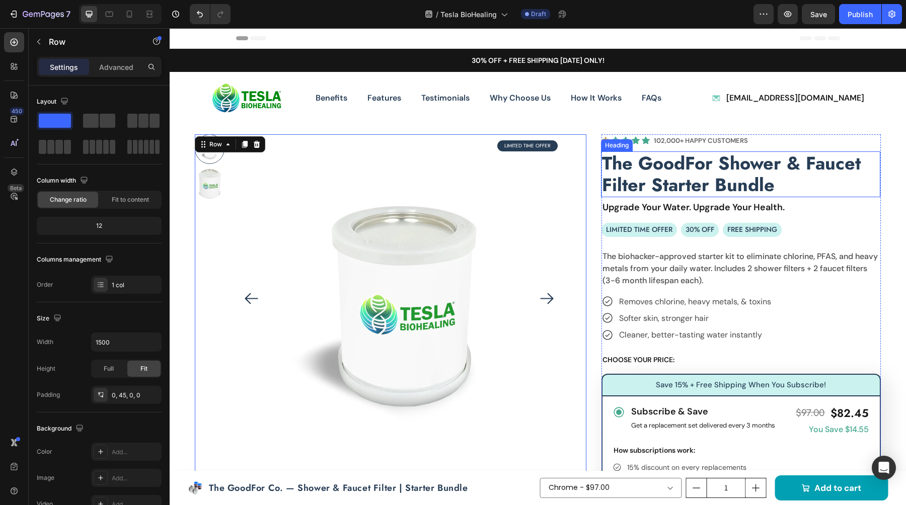
drag, startPoint x: 646, startPoint y: 180, endPoint x: 478, endPoint y: 187, distance: 167.8
click at [645, 180] on h2 "The GoodFor Shower & Faucet Filter Starter Bundle" at bounding box center [740, 174] width 279 height 45
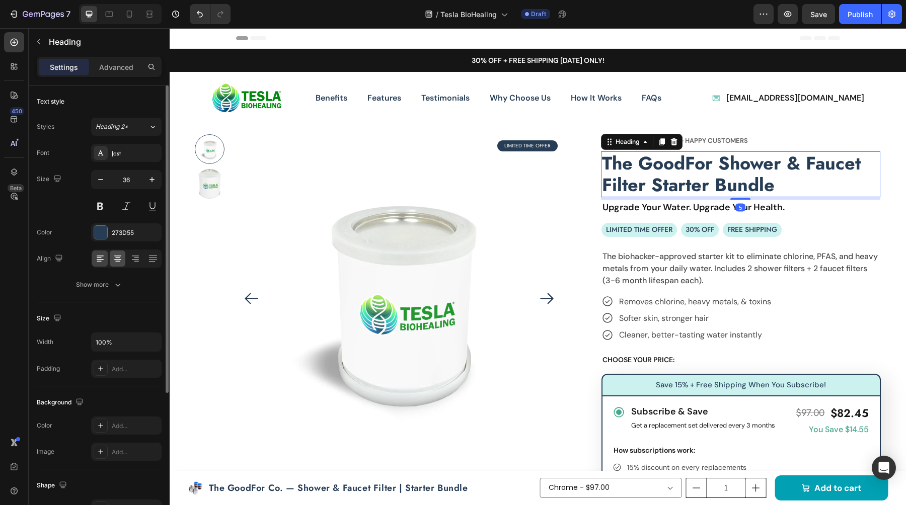
drag, startPoint x: 100, startPoint y: 236, endPoint x: 125, endPoint y: 252, distance: 29.7
click at [100, 236] on div at bounding box center [100, 232] width 13 height 13
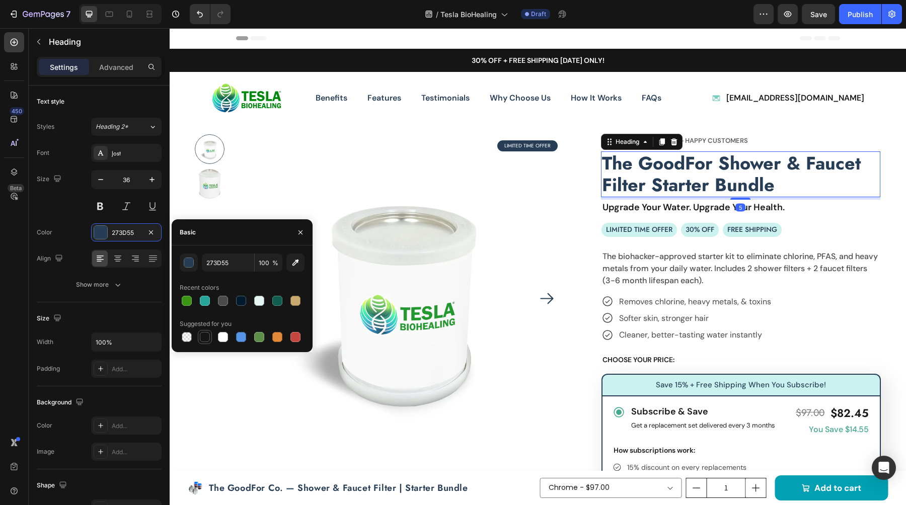
click at [205, 336] on div at bounding box center [205, 337] width 10 height 10
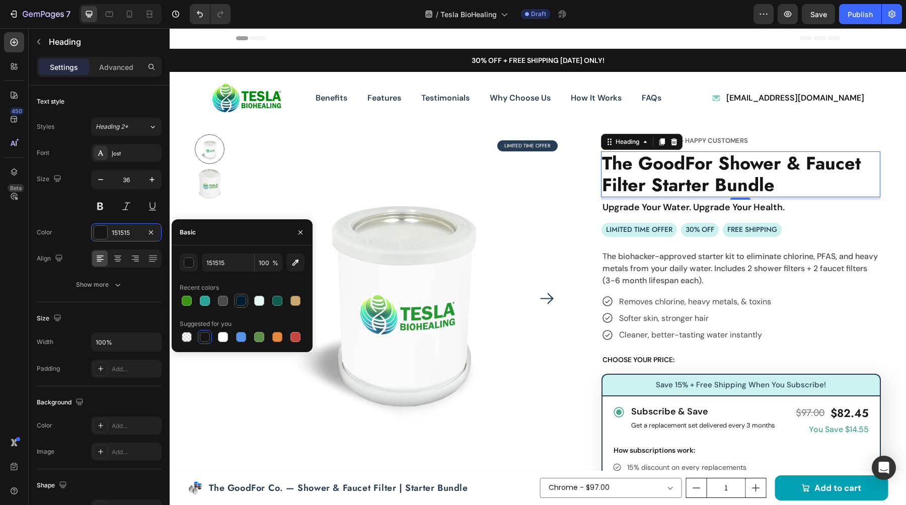
click at [247, 306] on div at bounding box center [241, 301] width 14 height 14
click at [204, 340] on div at bounding box center [205, 337] width 10 height 10
click at [235, 304] on div at bounding box center [241, 301] width 12 height 12
type input "001A2E"
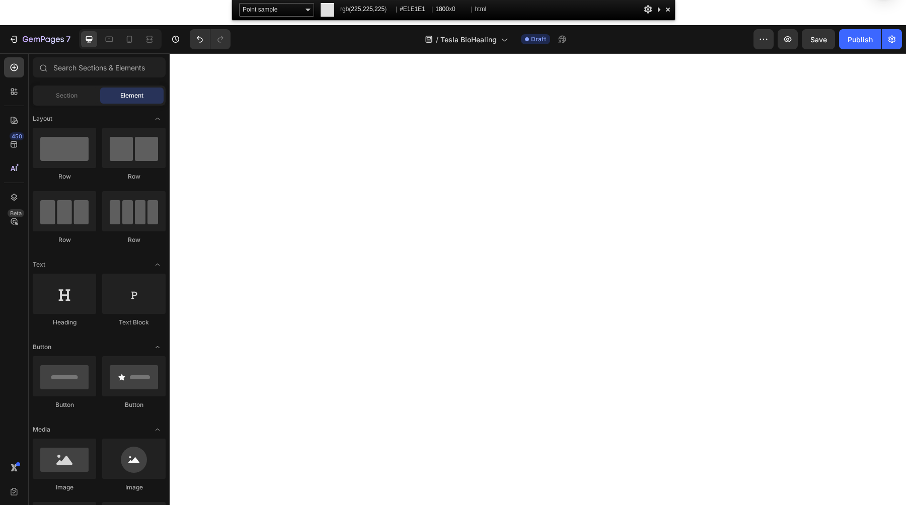
drag, startPoint x: 668, startPoint y: 10, endPoint x: 722, endPoint y: 4, distance: 53.6
click at [668, 10] on div at bounding box center [668, 9] width 10 height 13
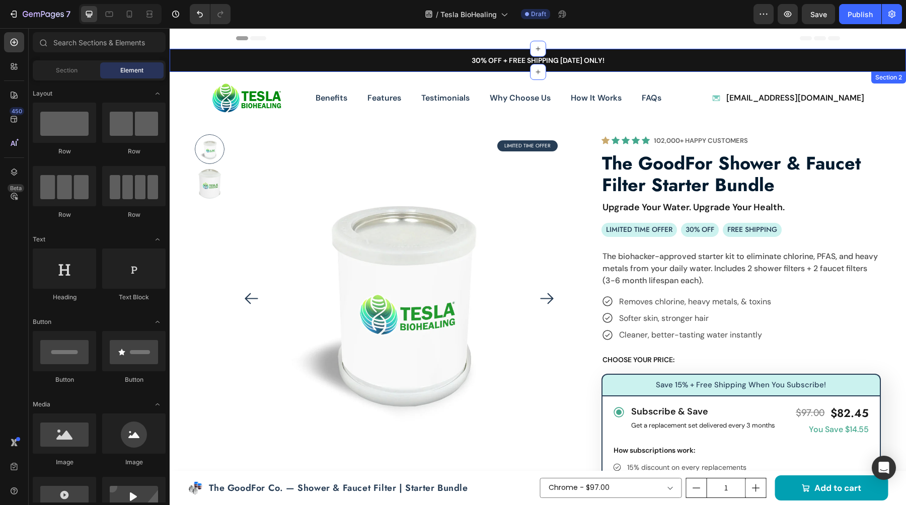
click at [678, 70] on div "30% OFF + FREE SHIPPING [DATE] ONLY! Heading Carousel Row Section 2" at bounding box center [538, 60] width 736 height 23
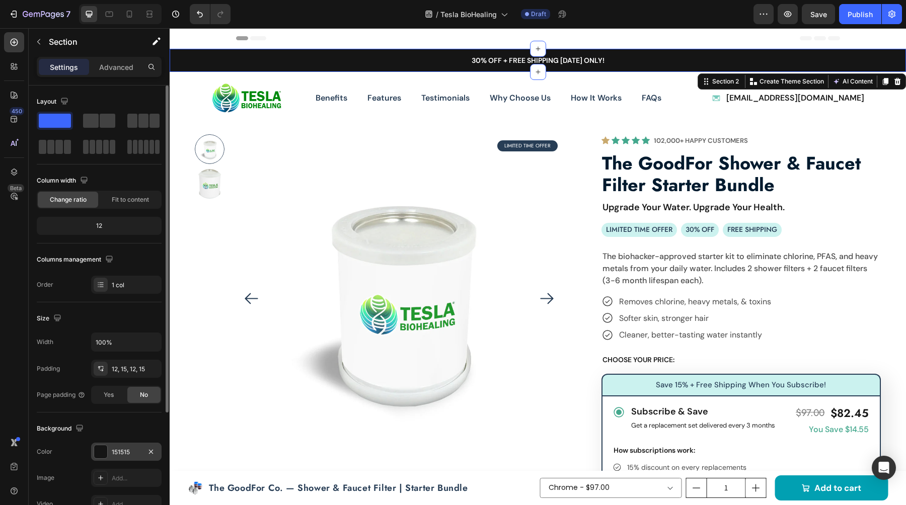
click at [100, 449] on div at bounding box center [100, 451] width 13 height 13
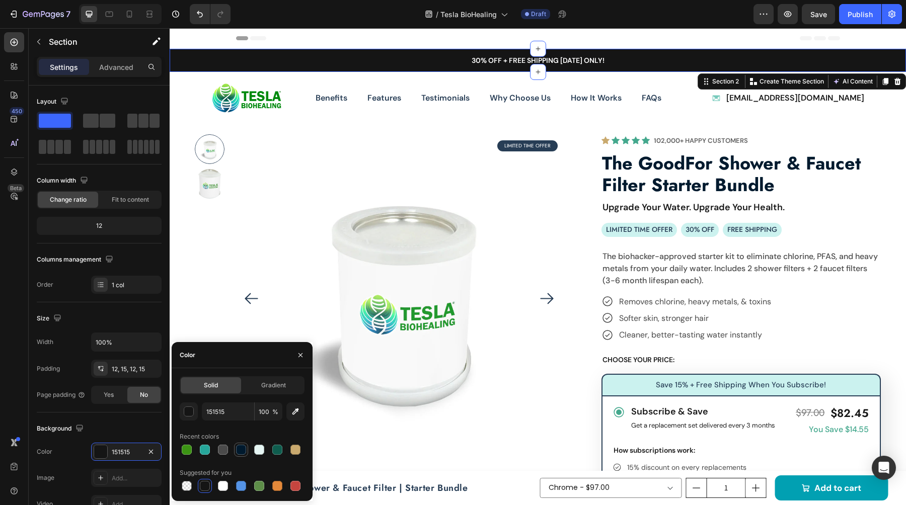
drag, startPoint x: 244, startPoint y: 453, endPoint x: 124, endPoint y: 164, distance: 312.6
click at [244, 453] on div at bounding box center [241, 450] width 10 height 10
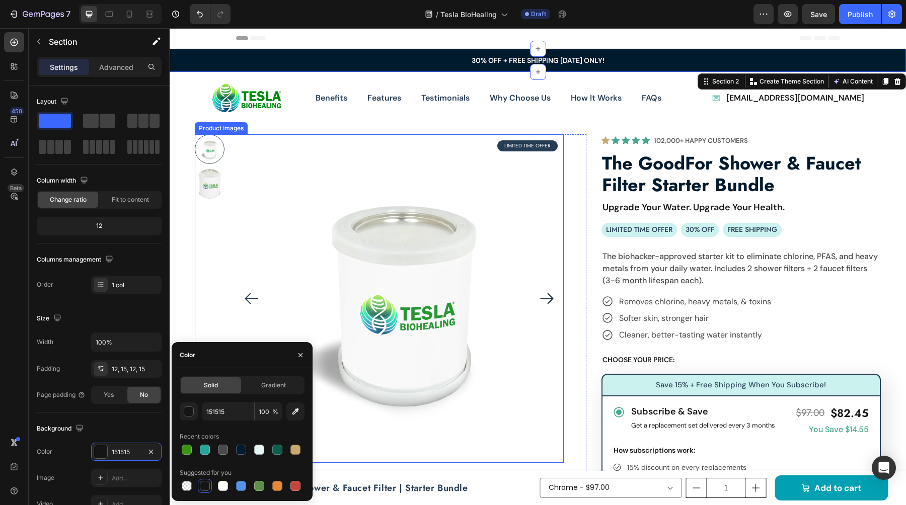
type input "001A2E"
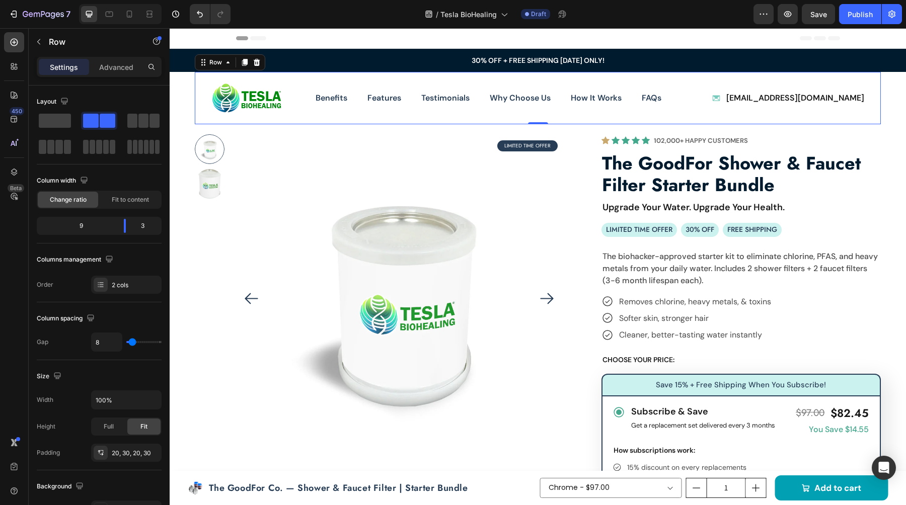
click at [865, 123] on div "Image Benefits Button Features Button Testimonials Button Why Choose Us Button …" at bounding box center [538, 98] width 686 height 52
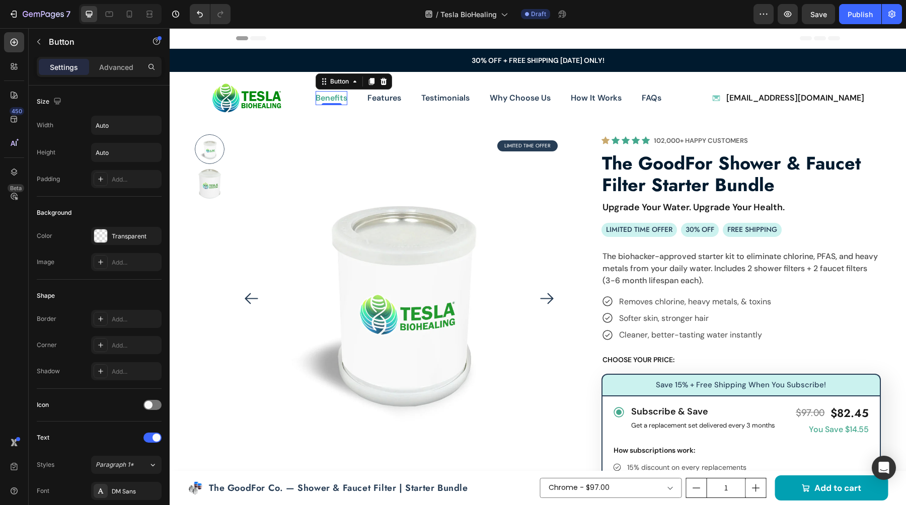
click at [326, 97] on p "Benefits" at bounding box center [332, 98] width 32 height 15
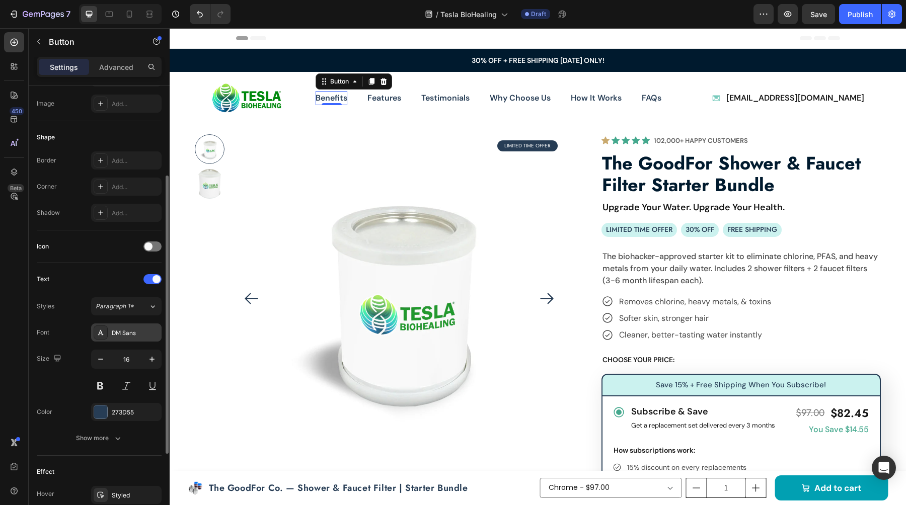
scroll to position [162, 0]
drag, startPoint x: 101, startPoint y: 411, endPoint x: 122, endPoint y: 403, distance: 23.1
click at [101, 411] on div at bounding box center [100, 409] width 13 height 13
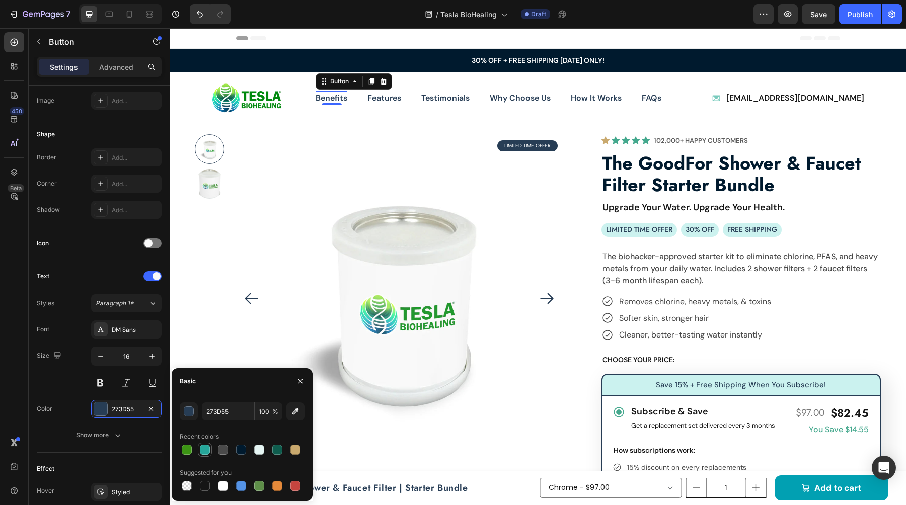
click at [208, 451] on div at bounding box center [205, 450] width 10 height 10
click at [241, 452] on div at bounding box center [241, 450] width 10 height 10
type input "001A2E"
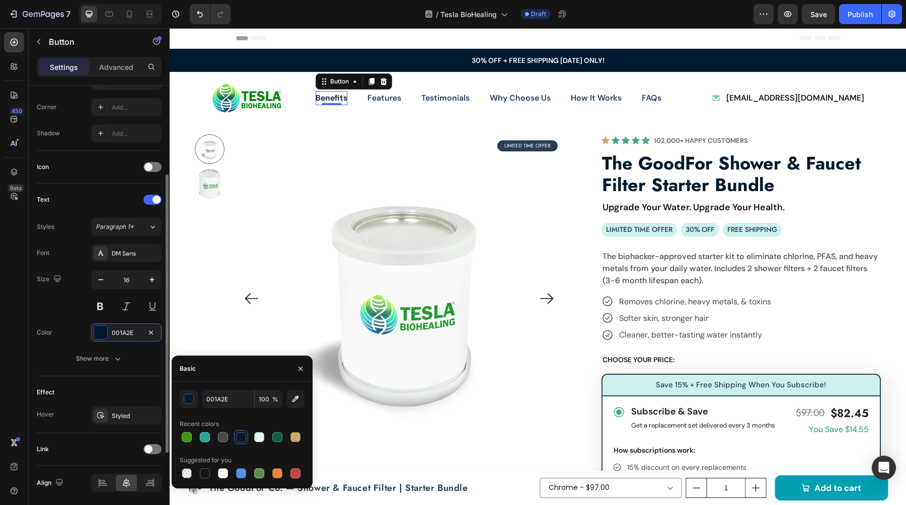
scroll to position [273, 0]
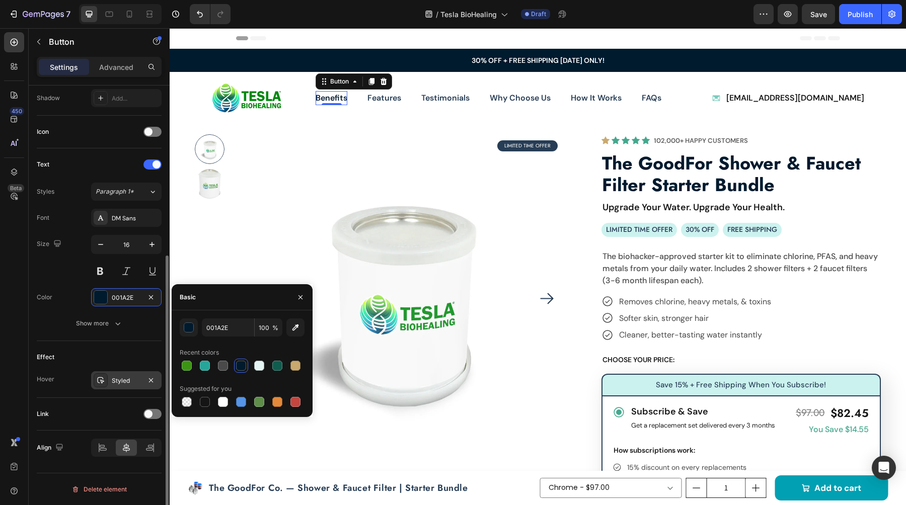
click at [119, 377] on div "Styled" at bounding box center [126, 380] width 29 height 9
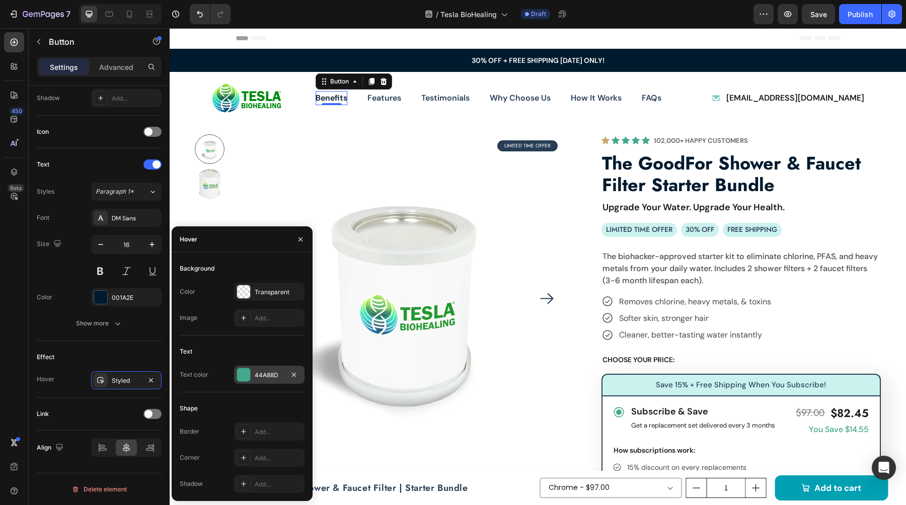
click at [247, 376] on div at bounding box center [243, 374] width 13 height 13
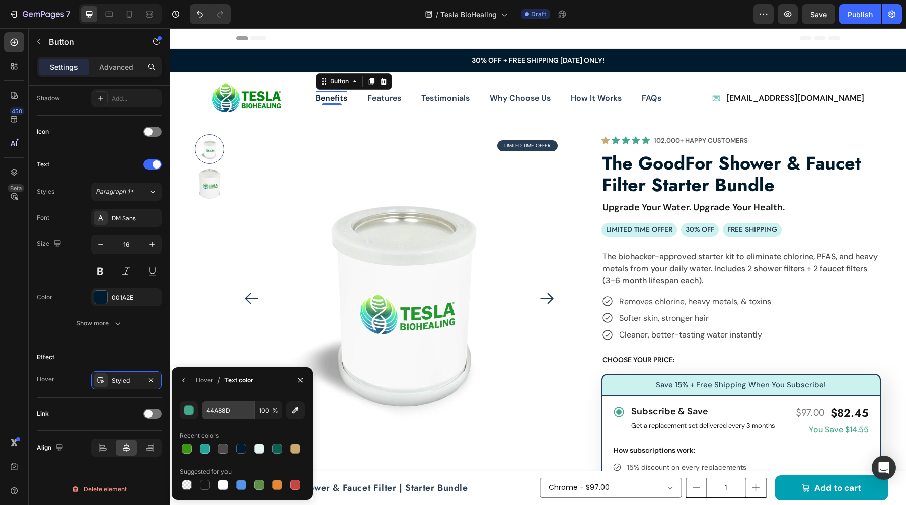
drag, startPoint x: 199, startPoint y: 450, endPoint x: 229, endPoint y: 418, distance: 43.5
click at [200, 450] on div at bounding box center [205, 449] width 10 height 10
click at [190, 454] on div at bounding box center [187, 449] width 12 height 12
type input "3C9414"
click at [329, 99] on p "Benefits" at bounding box center [332, 98] width 32 height 15
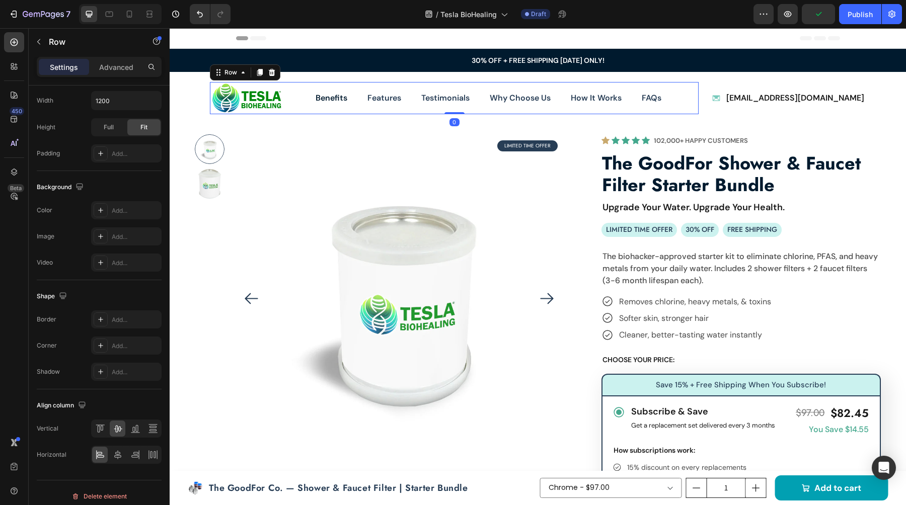
drag, startPoint x: 364, startPoint y: 106, endPoint x: 353, endPoint y: 104, distance: 11.2
click at [364, 105] on div "Benefits Button Features Button Testimonials Button Why Choose Us Button How It…" at bounding box center [507, 98] width 383 height 32
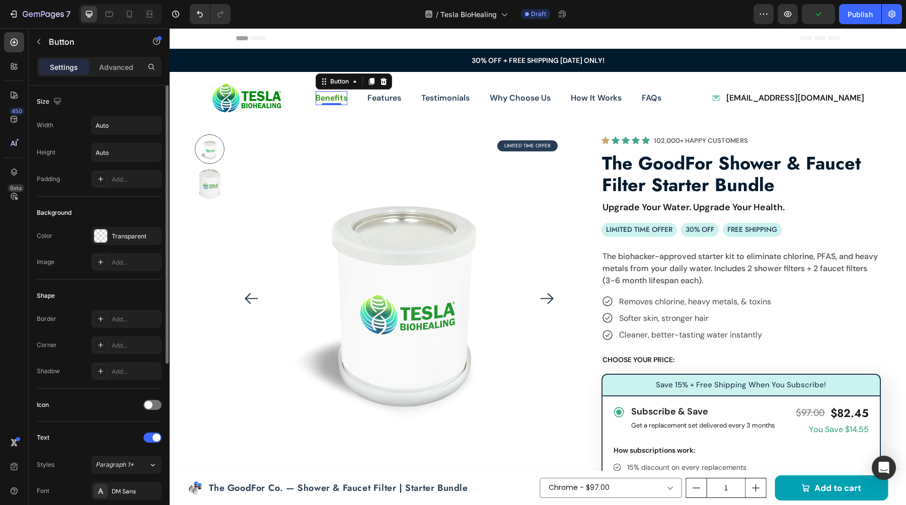
click at [333, 102] on div "Benefits Button 0" at bounding box center [332, 98] width 32 height 15
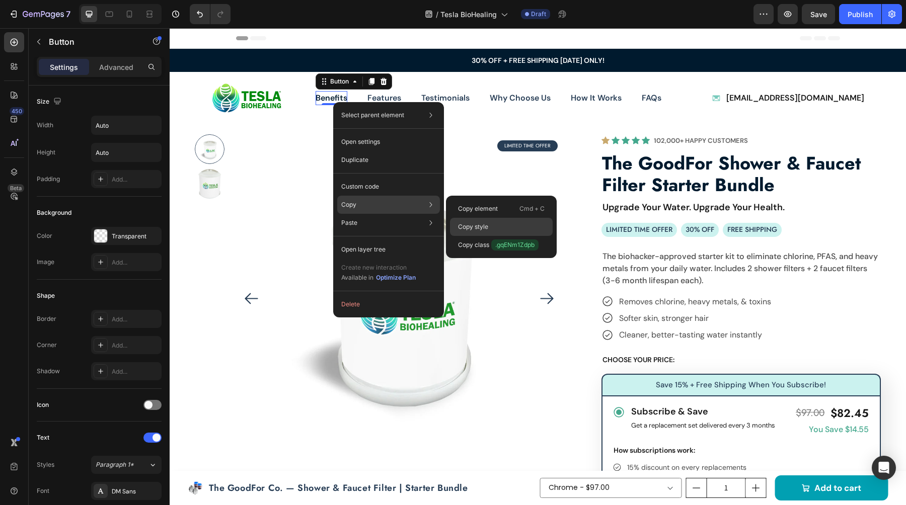
click at [475, 223] on p "Copy style" at bounding box center [473, 226] width 30 height 9
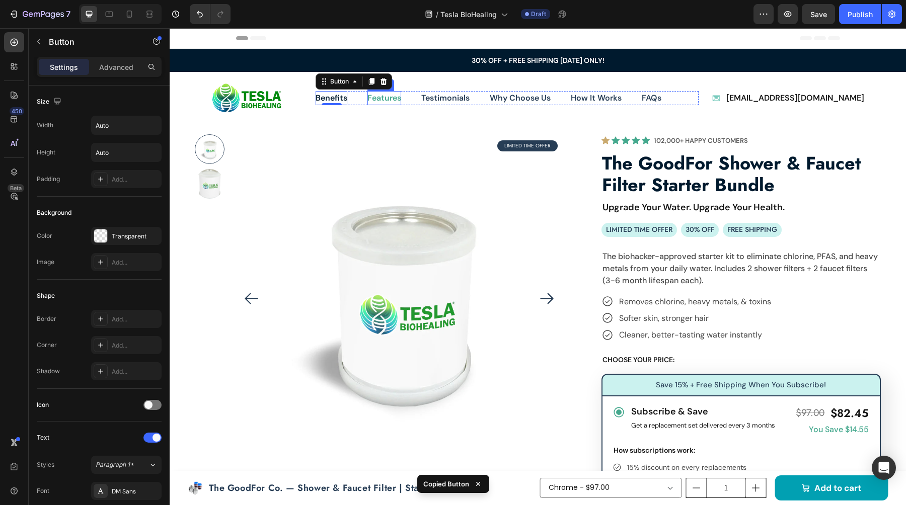
click at [377, 99] on p "Features" at bounding box center [384, 98] width 34 height 15
click at [336, 98] on p "Benefits" at bounding box center [332, 98] width 32 height 15
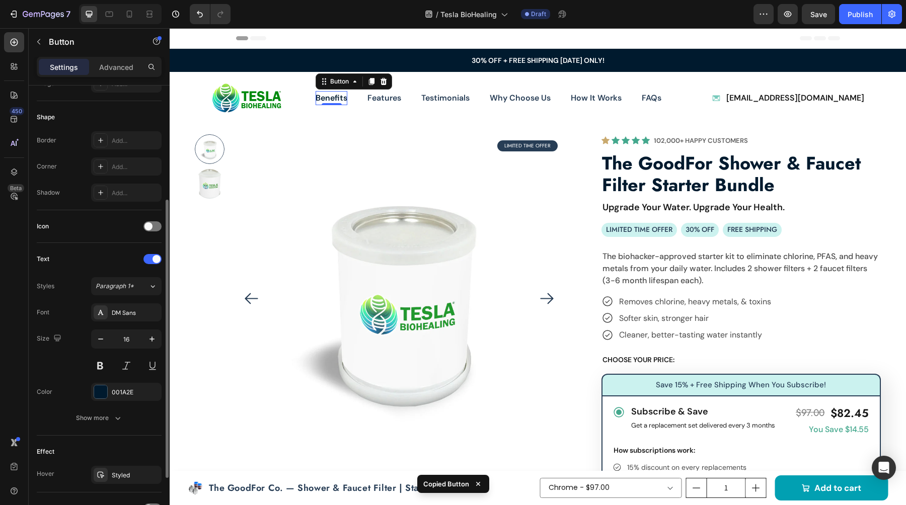
scroll to position [181, 0]
click at [113, 307] on div "DM Sans" at bounding box center [135, 311] width 47 height 9
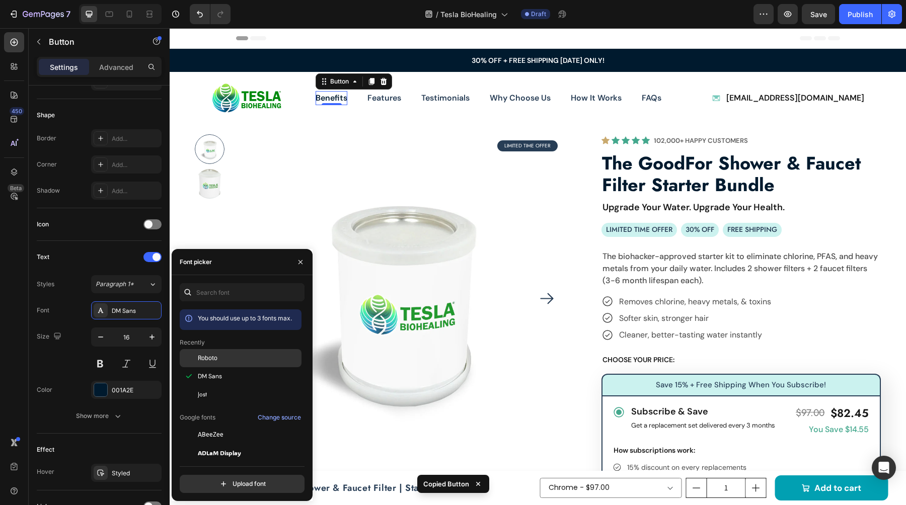
click at [206, 360] on span "Roboto" at bounding box center [208, 358] width 20 height 9
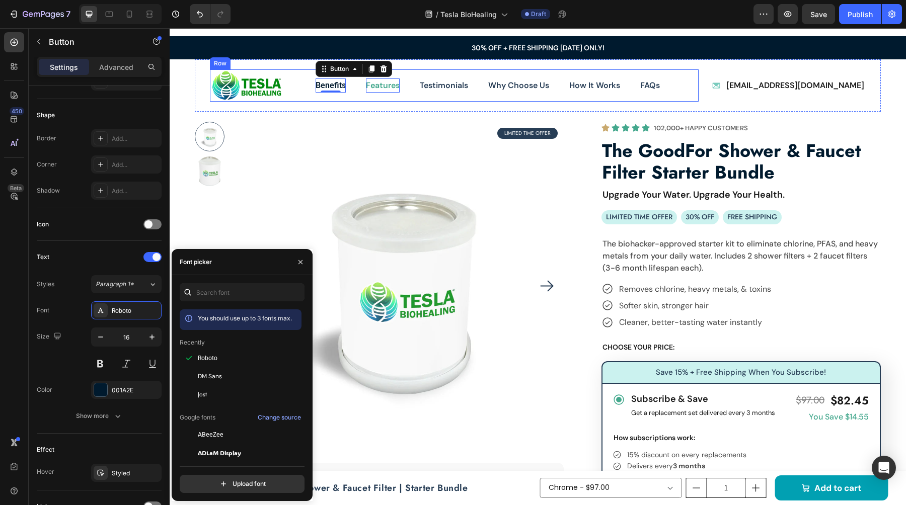
scroll to position [12, 0]
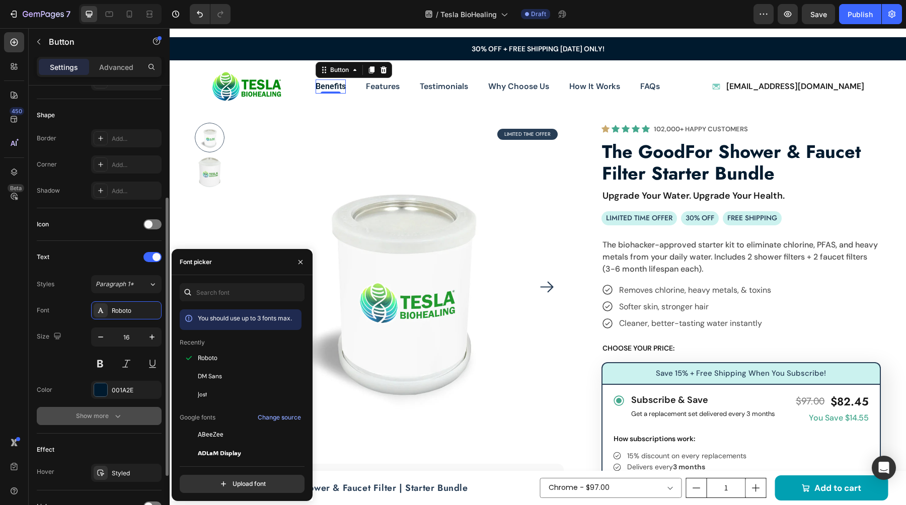
click at [90, 421] on button "Show more" at bounding box center [99, 416] width 125 height 18
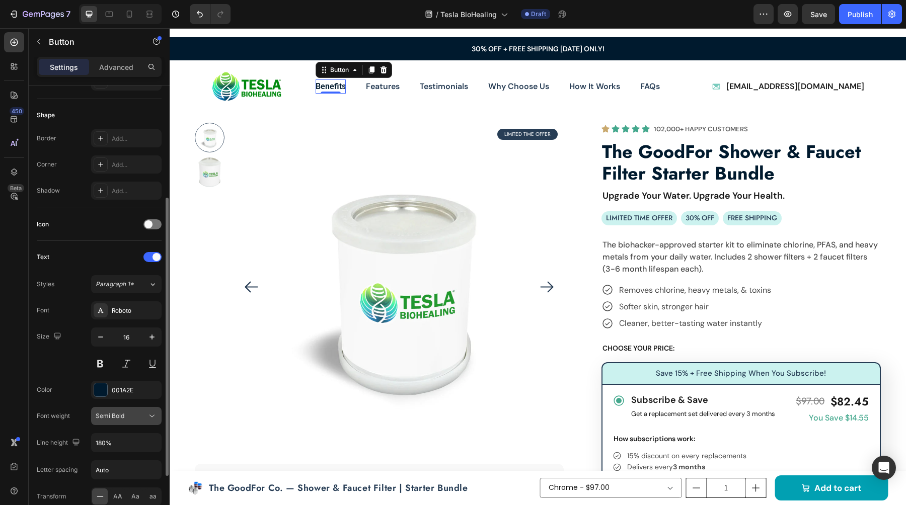
click at [134, 421] on button "Semi Bold" at bounding box center [126, 416] width 70 height 18
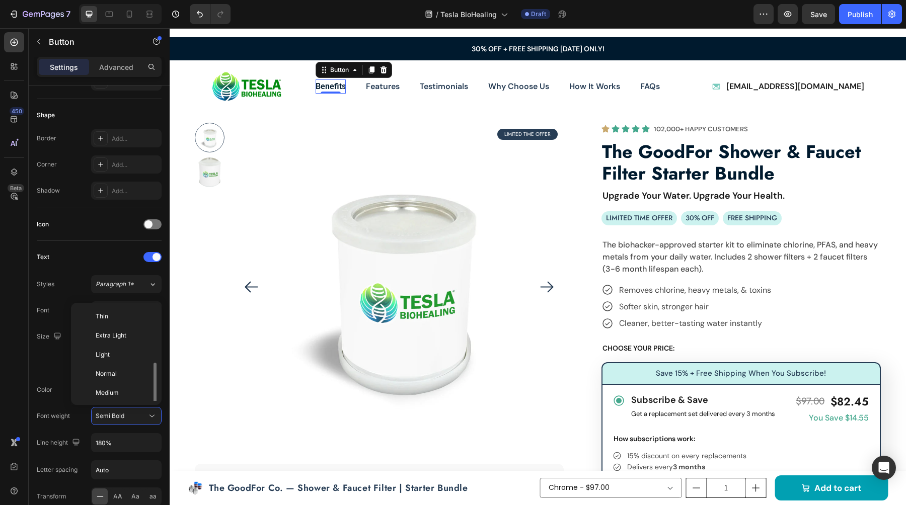
scroll to position [36, 0]
click at [127, 357] on p "Medium" at bounding box center [122, 356] width 53 height 9
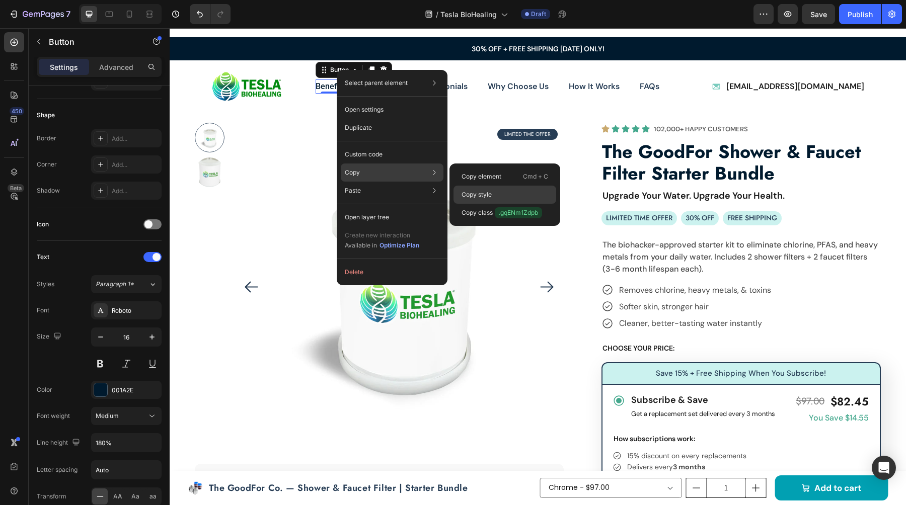
click at [484, 191] on p "Copy style" at bounding box center [477, 194] width 30 height 9
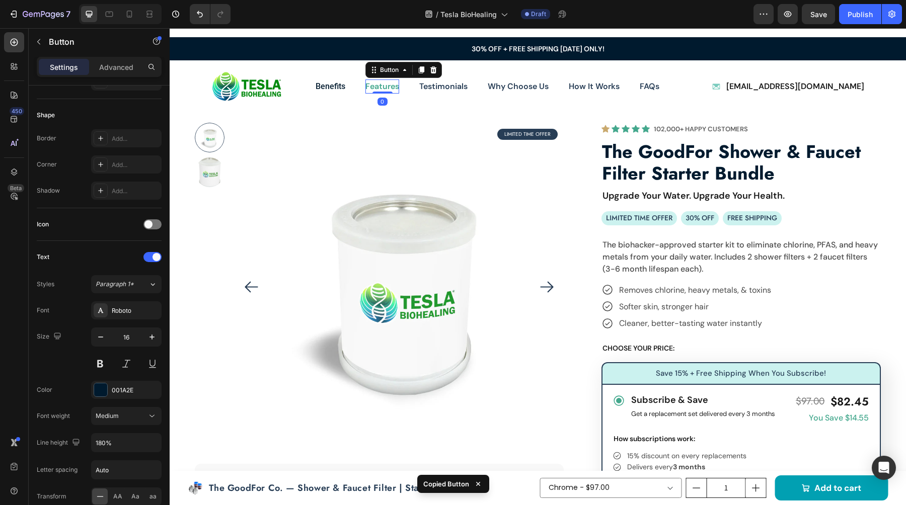
click at [382, 87] on p "Features" at bounding box center [382, 87] width 34 height 15
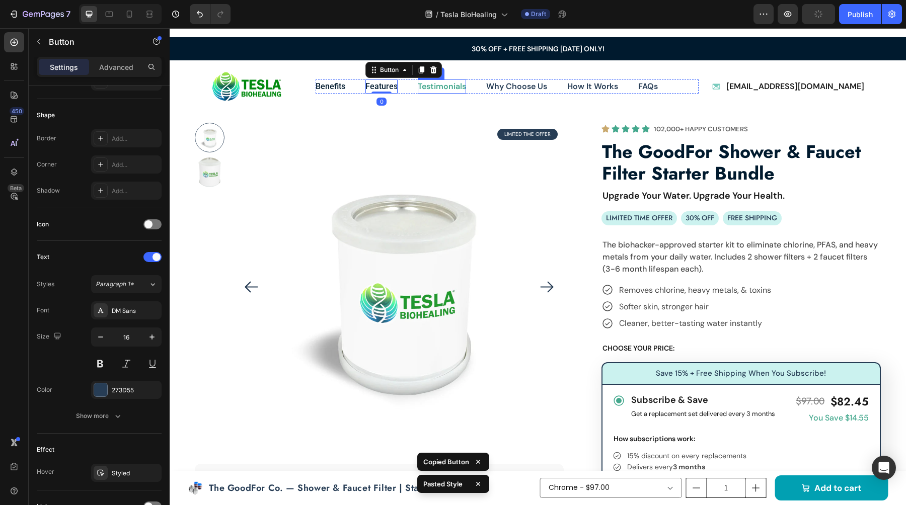
click at [450, 88] on p "Testimonials" at bounding box center [442, 87] width 48 height 15
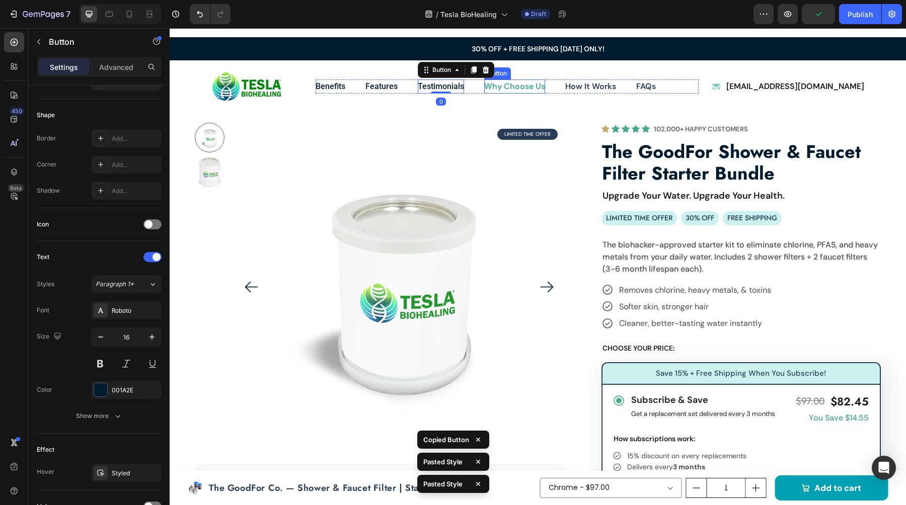
click at [487, 88] on p "Why Choose Us" at bounding box center [514, 87] width 61 height 15
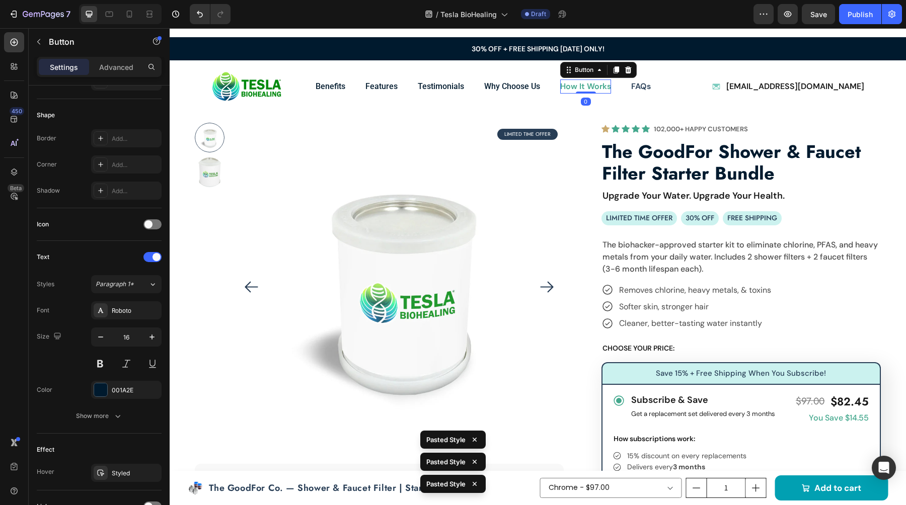
click at [590, 92] on div "How It Works Button 0" at bounding box center [585, 87] width 51 height 15
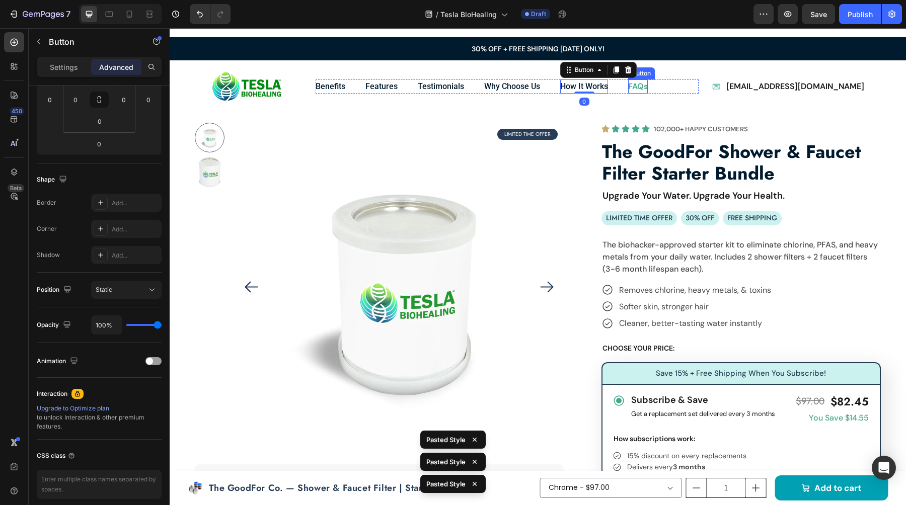
click at [643, 86] on p "FAQs" at bounding box center [638, 87] width 20 height 15
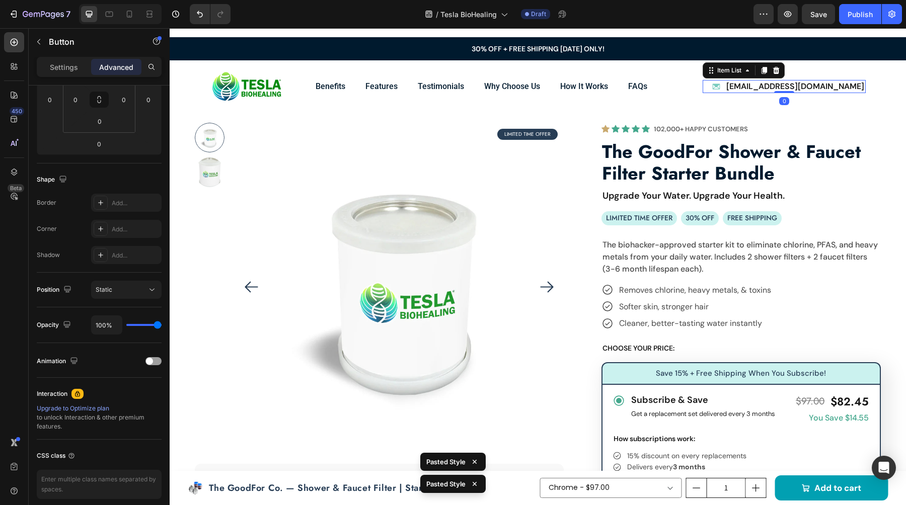
click at [765, 88] on p "[EMAIL_ADDRESS][DOMAIN_NAME]" at bounding box center [795, 87] width 138 height 10
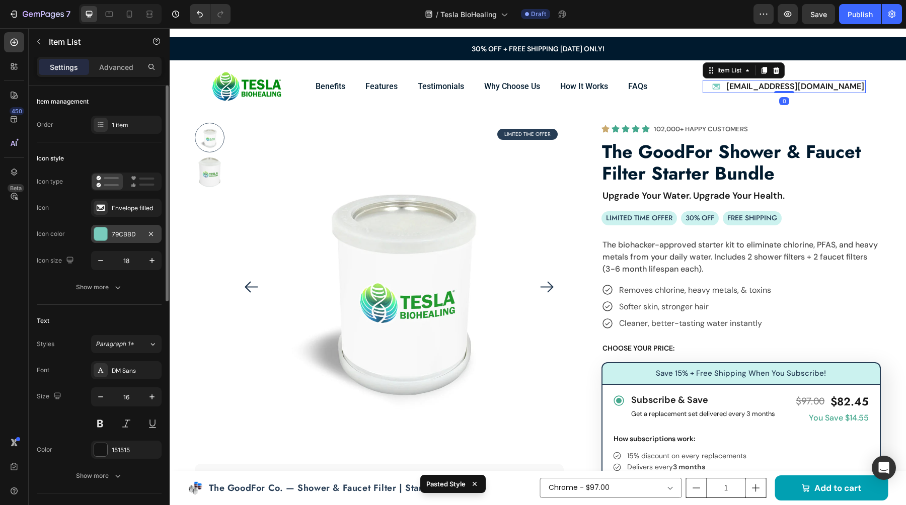
click at [122, 235] on div "79CBBD" at bounding box center [126, 234] width 29 height 9
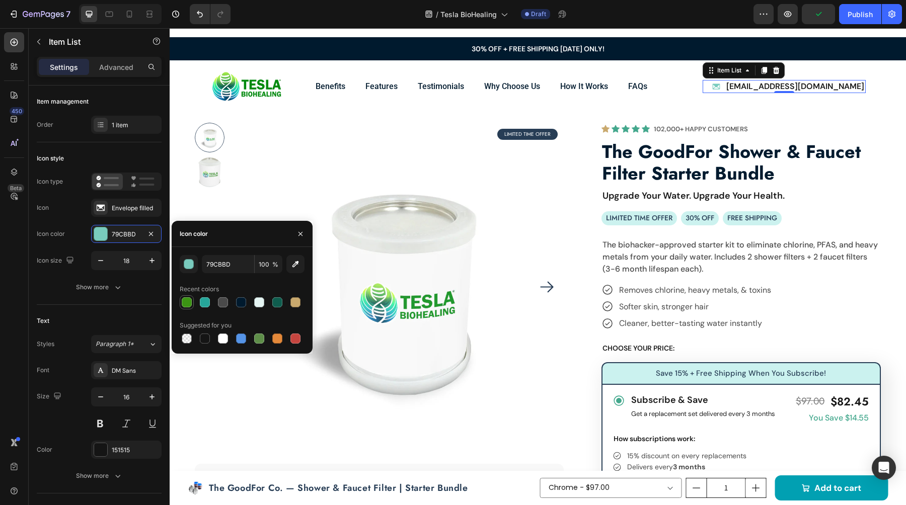
click at [187, 308] on div at bounding box center [187, 302] width 12 height 12
type input "3C9414"
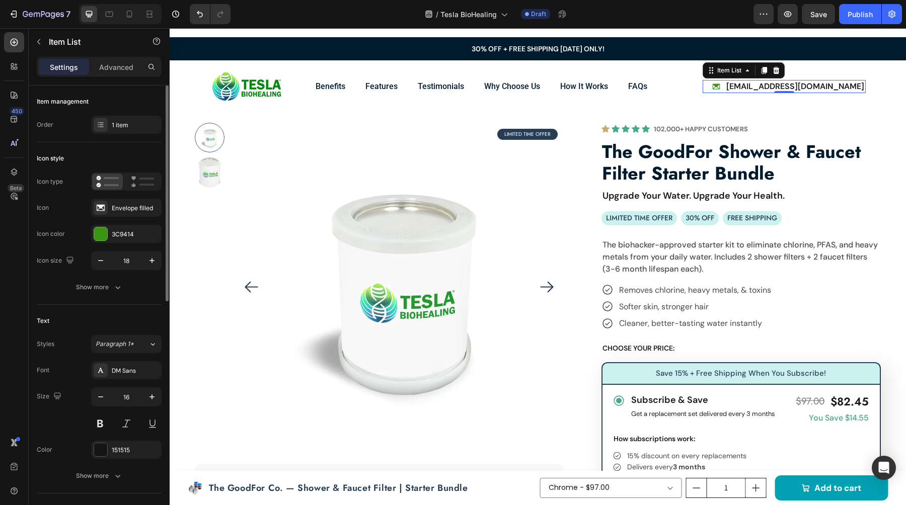
click at [106, 377] on div at bounding box center [101, 370] width 14 height 14
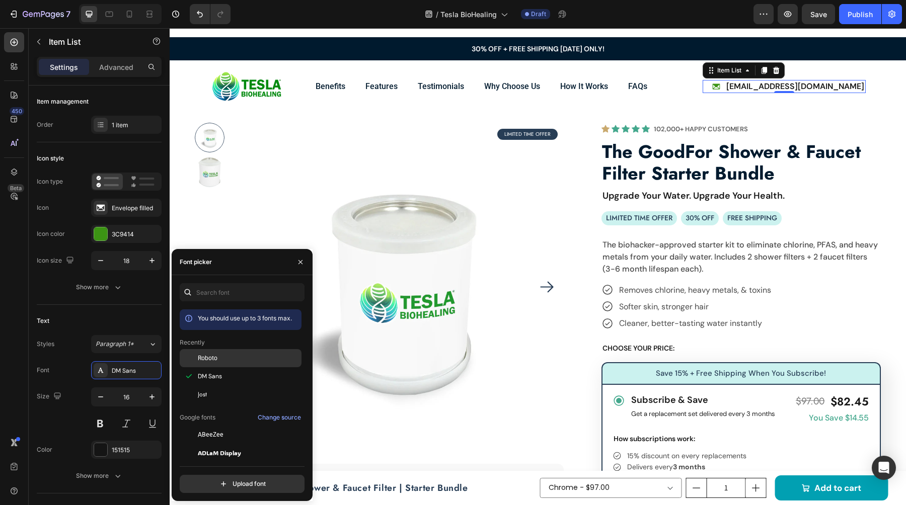
click at [205, 360] on span "Roboto" at bounding box center [208, 358] width 20 height 9
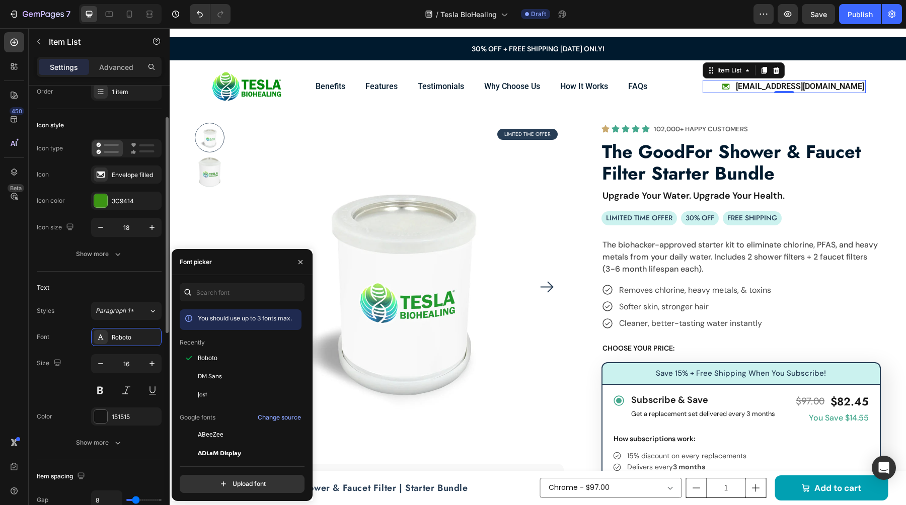
scroll to position [44, 0]
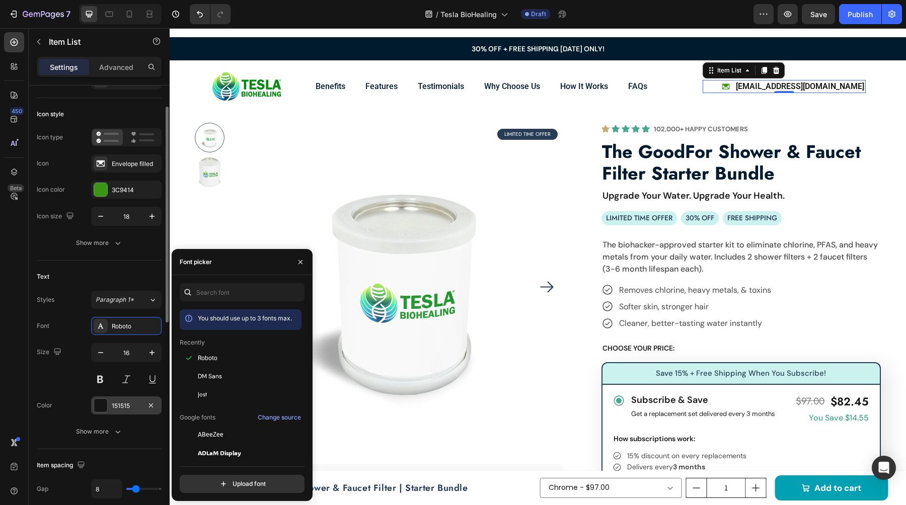
drag, startPoint x: 99, startPoint y: 403, endPoint x: 153, endPoint y: 413, distance: 55.2
click at [99, 403] on div at bounding box center [100, 405] width 13 height 13
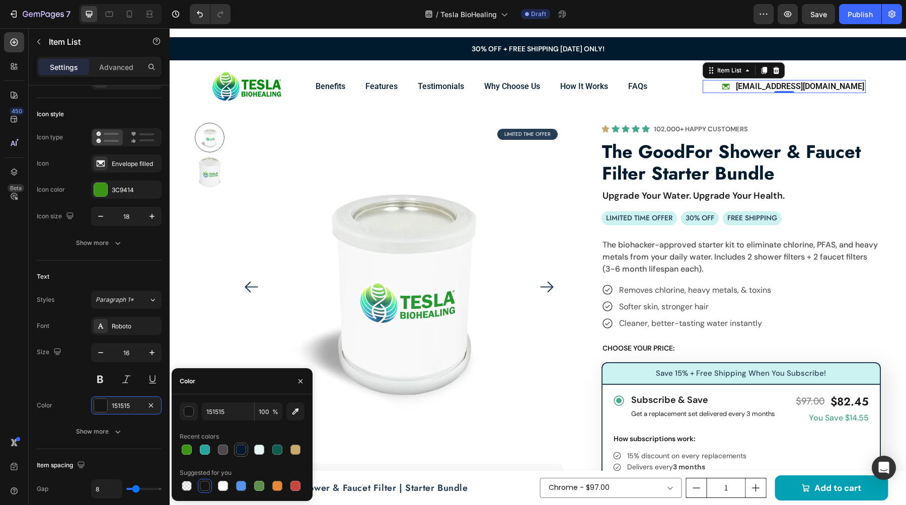
click at [244, 449] on div at bounding box center [241, 450] width 10 height 10
type input "001A2E"
drag, startPoint x: 886, startPoint y: 127, endPoint x: 882, endPoint y: 135, distance: 9.2
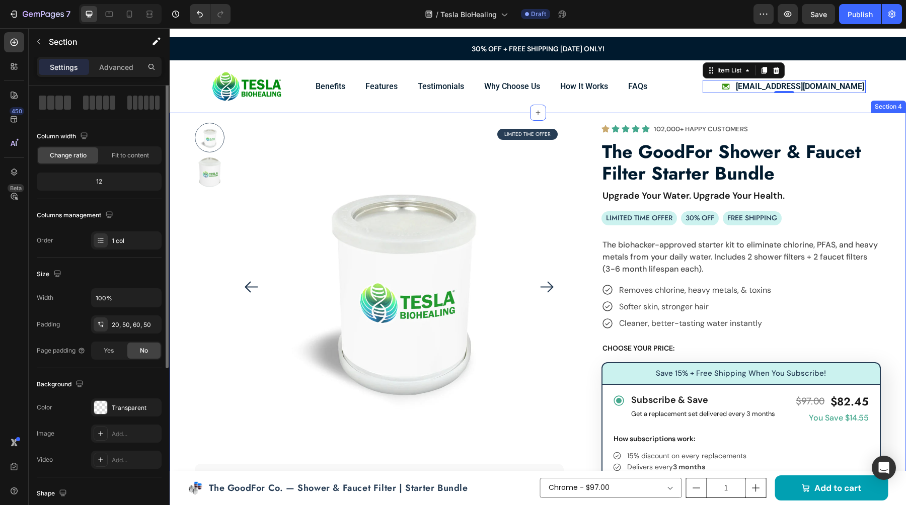
scroll to position [0, 0]
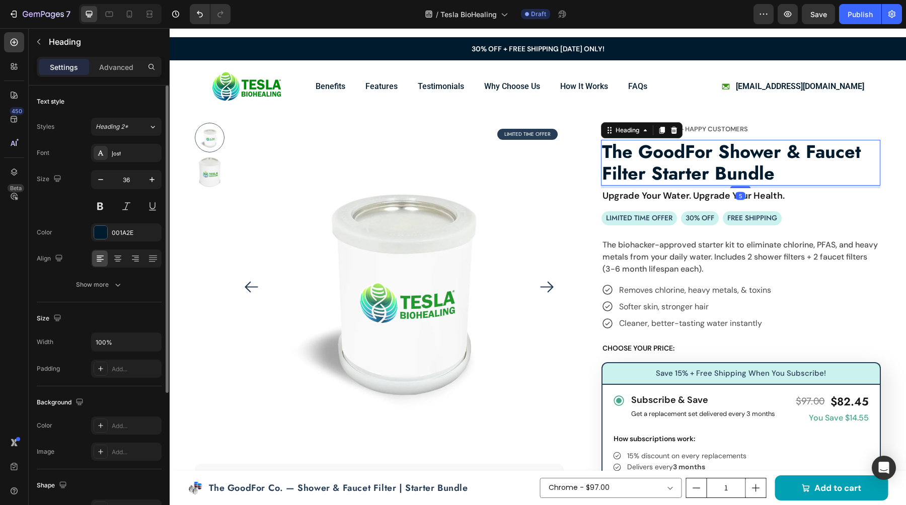
click at [756, 161] on h2 "The GoodFor Shower & Faucet Filter Starter Bundle" at bounding box center [740, 162] width 279 height 45
click at [132, 149] on div "Jost" at bounding box center [135, 153] width 47 height 9
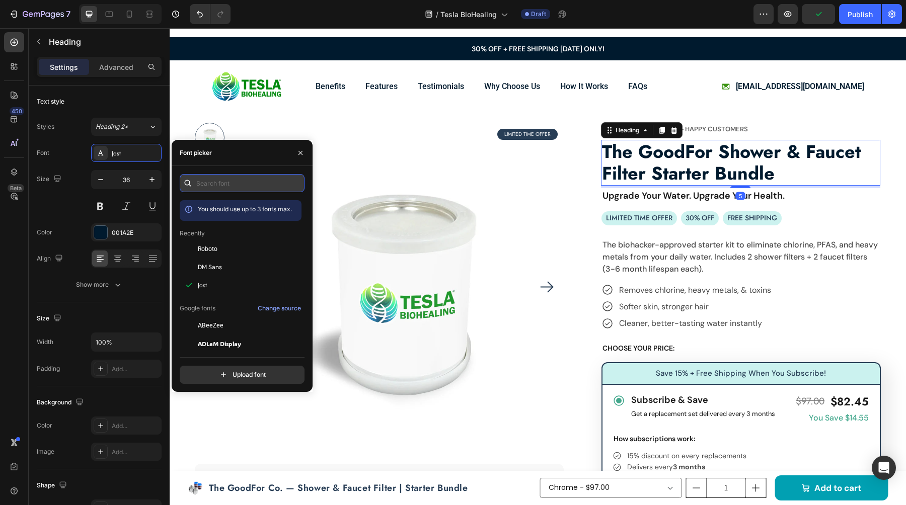
click at [243, 185] on input "text" at bounding box center [242, 183] width 125 height 18
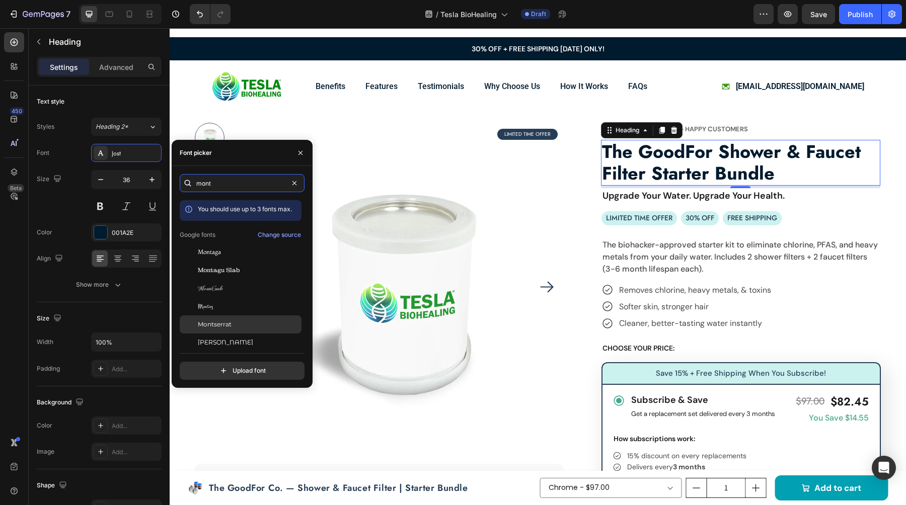
type input "mont"
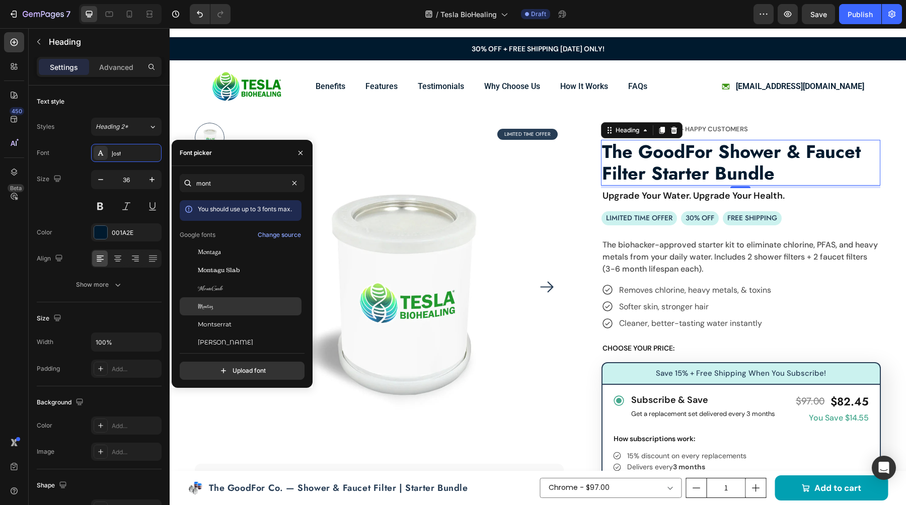
drag, startPoint x: 234, startPoint y: 324, endPoint x: 274, endPoint y: 301, distance: 46.9
click at [233, 325] on div "Montserrat" at bounding box center [249, 324] width 102 height 9
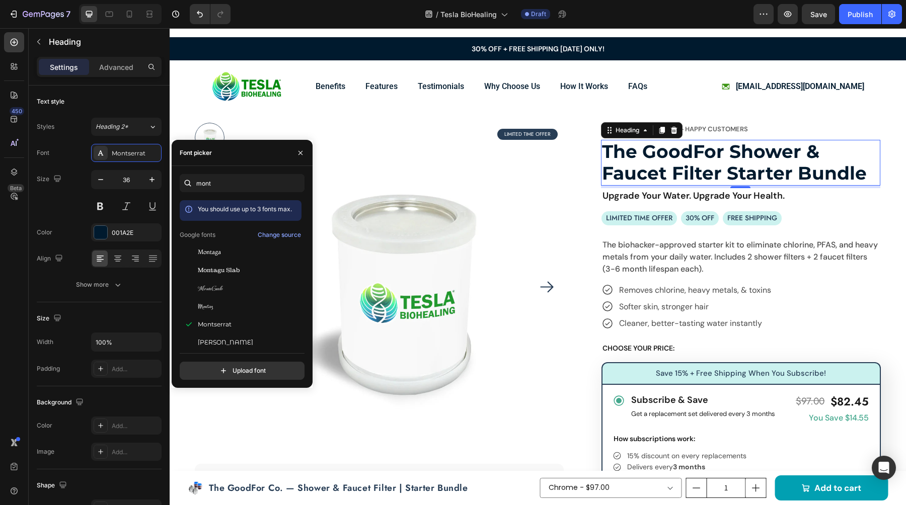
click at [743, 168] on h2 "The GoodFor Shower & Faucet Filter Starter Bundle" at bounding box center [740, 162] width 279 height 45
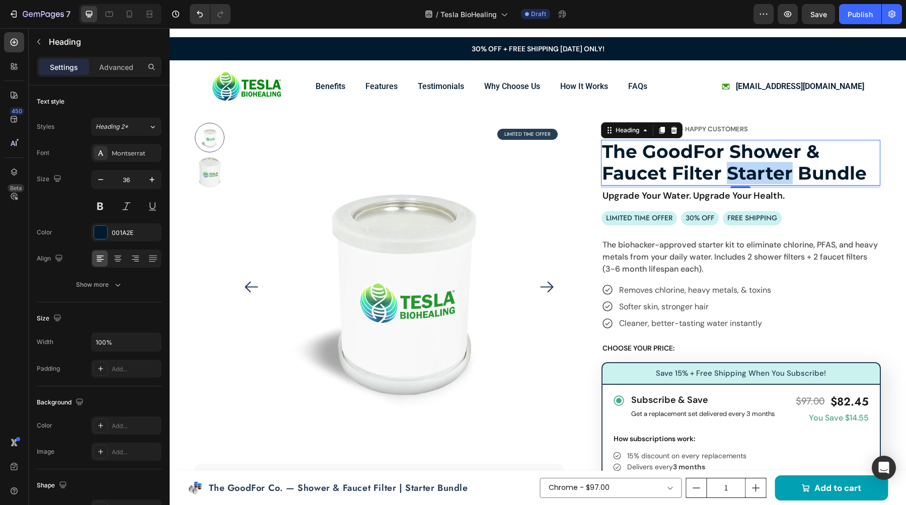
click at [743, 168] on p "The GoodFor Shower & Faucet Filter Starter Bundle" at bounding box center [740, 162] width 277 height 43
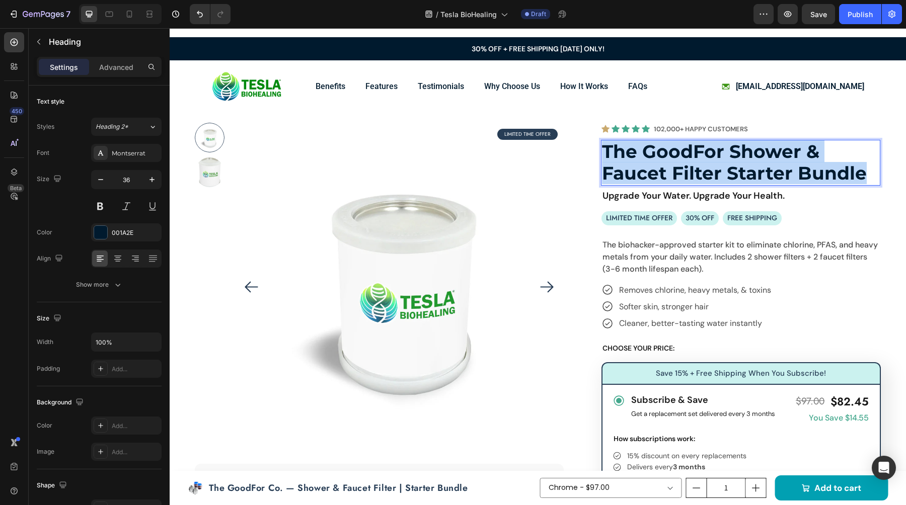
click at [743, 168] on p "The GoodFor Shower & Faucet Filter Starter Bundle" at bounding box center [740, 162] width 277 height 43
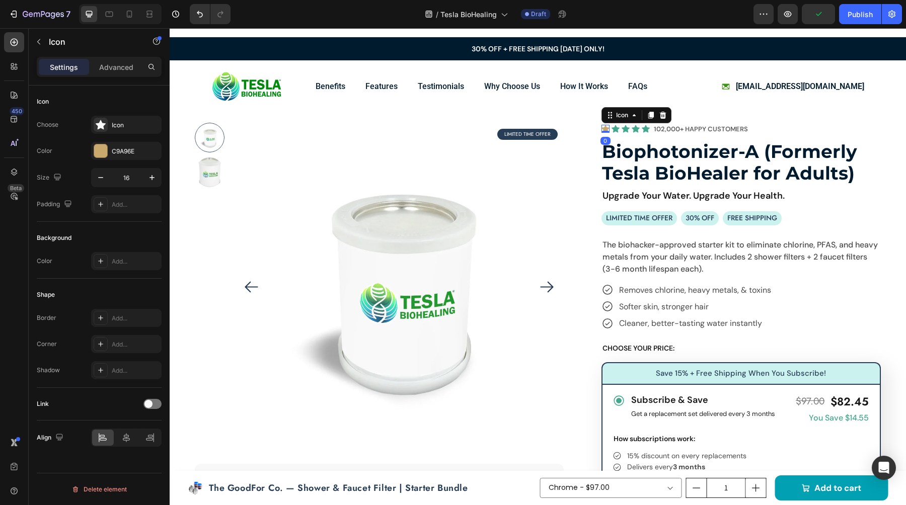
click at [606, 129] on icon at bounding box center [605, 129] width 8 height 8
click at [606, 132] on div at bounding box center [605, 131] width 8 height 3
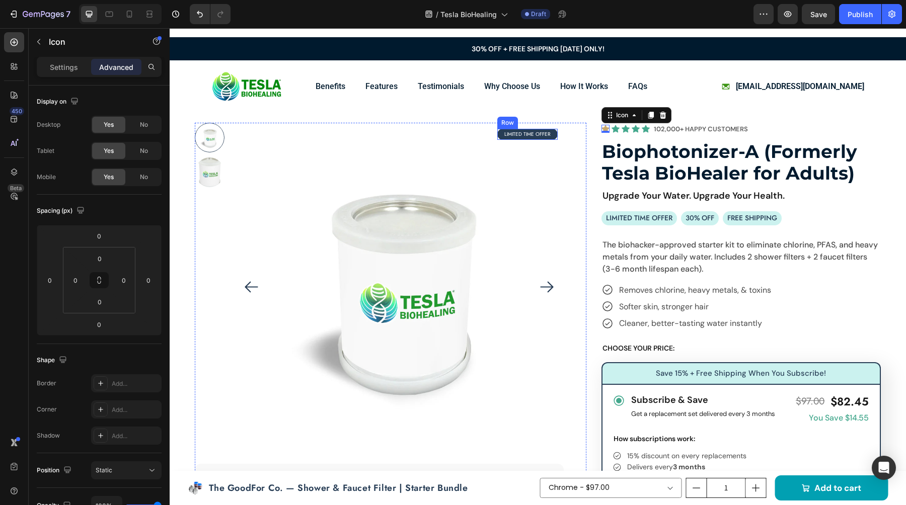
drag, startPoint x: 556, startPoint y: 136, endPoint x: 620, endPoint y: 131, distance: 63.6
click at [561, 136] on div "Product Images LIMITED TIME OFFER Text Block Row "I ordered the shower water fi…" at bounding box center [379, 333] width 369 height 421
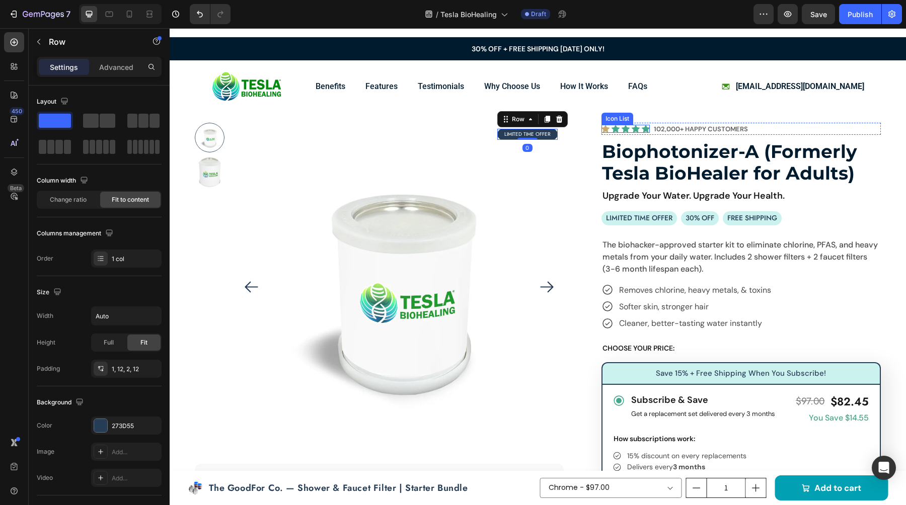
click at [609, 128] on div "Icon Icon Icon Icon Icon" at bounding box center [625, 129] width 48 height 8
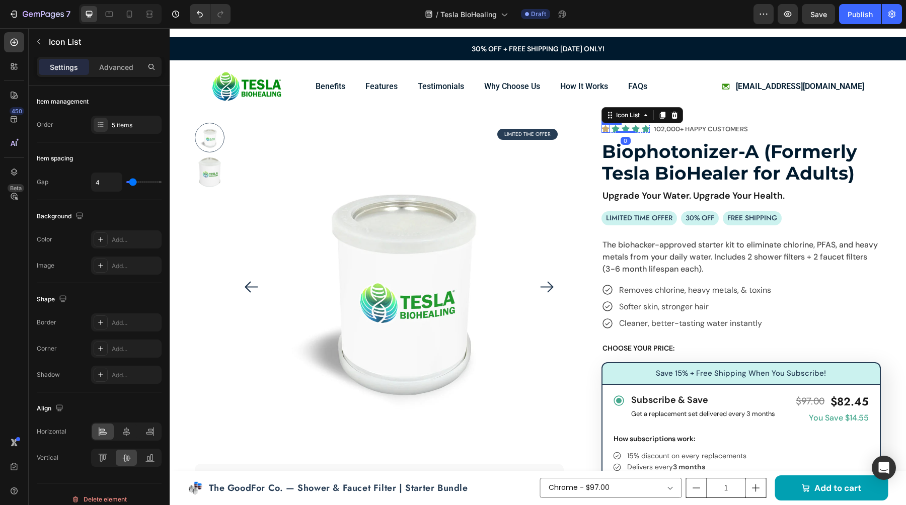
drag, startPoint x: 603, startPoint y: 124, endPoint x: 530, endPoint y: 148, distance: 76.9
click at [603, 125] on div "Icon" at bounding box center [605, 129] width 8 height 8
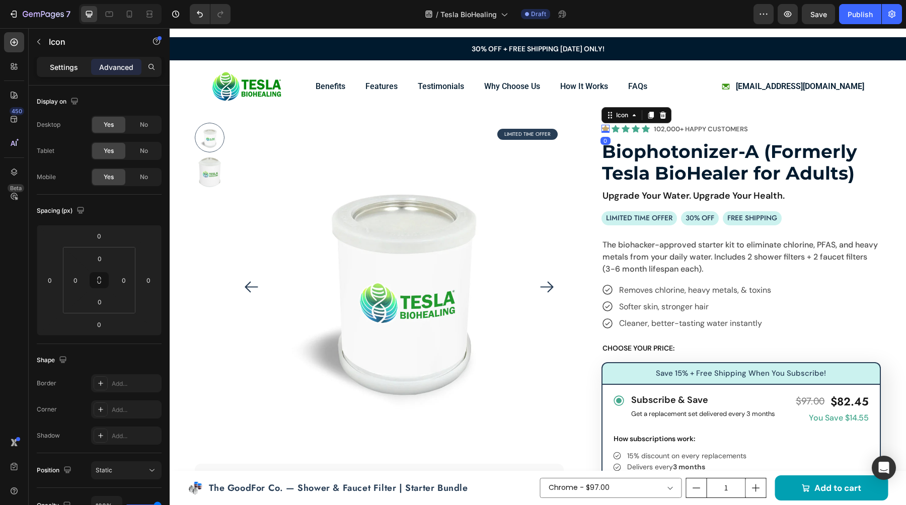
click at [59, 74] on div "Settings" at bounding box center [64, 67] width 50 height 16
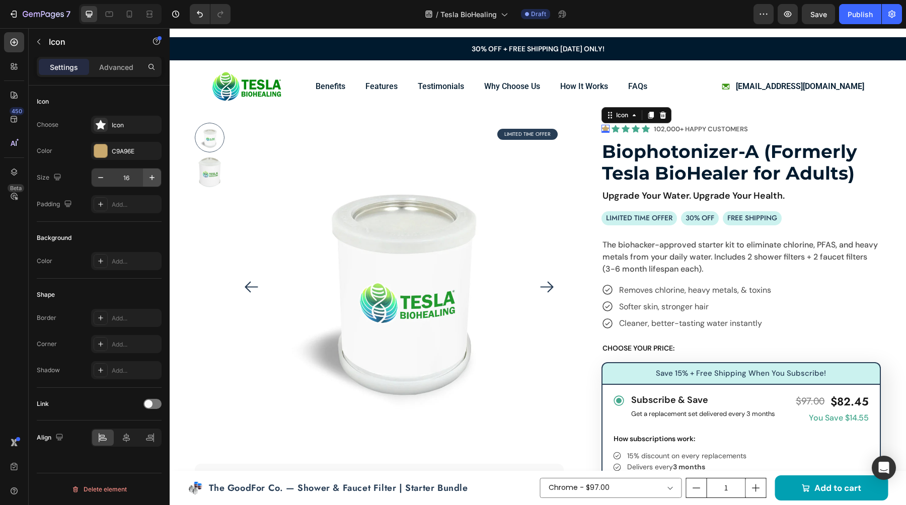
drag, startPoint x: 94, startPoint y: 155, endPoint x: 149, endPoint y: 169, distance: 56.6
click at [94, 155] on div at bounding box center [100, 150] width 13 height 13
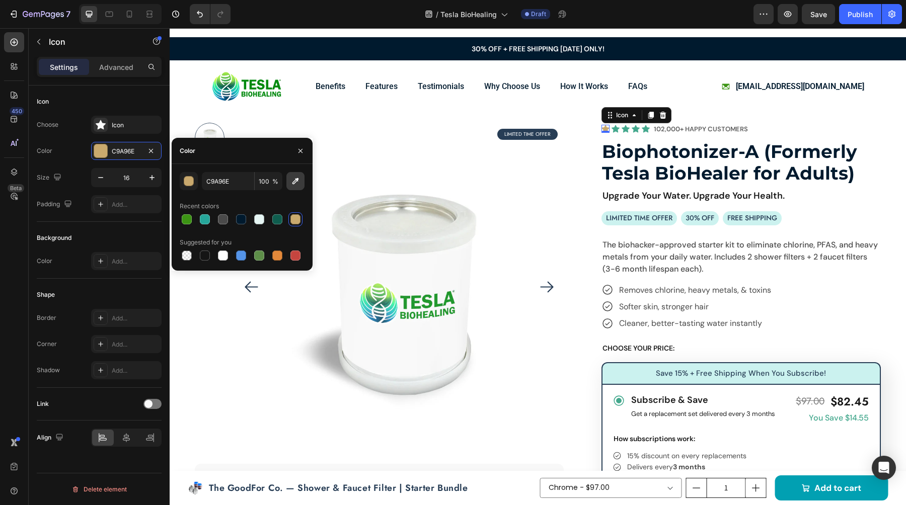
click at [298, 180] on icon "button" at bounding box center [295, 181] width 10 height 10
type input "F7BE02"
click at [213, 190] on input "F7BE02" at bounding box center [228, 181] width 52 height 18
click at [617, 129] on icon at bounding box center [616, 129] width 8 height 8
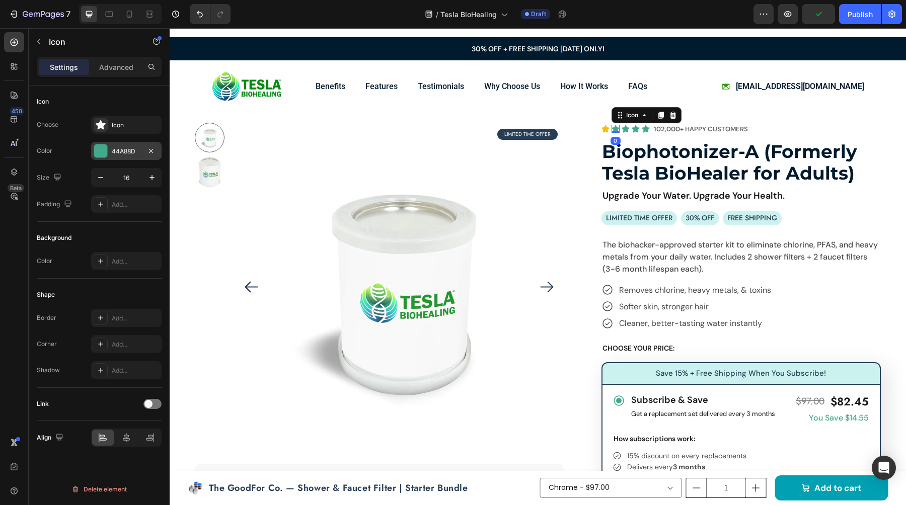
click at [116, 149] on div "44A88D" at bounding box center [126, 151] width 29 height 9
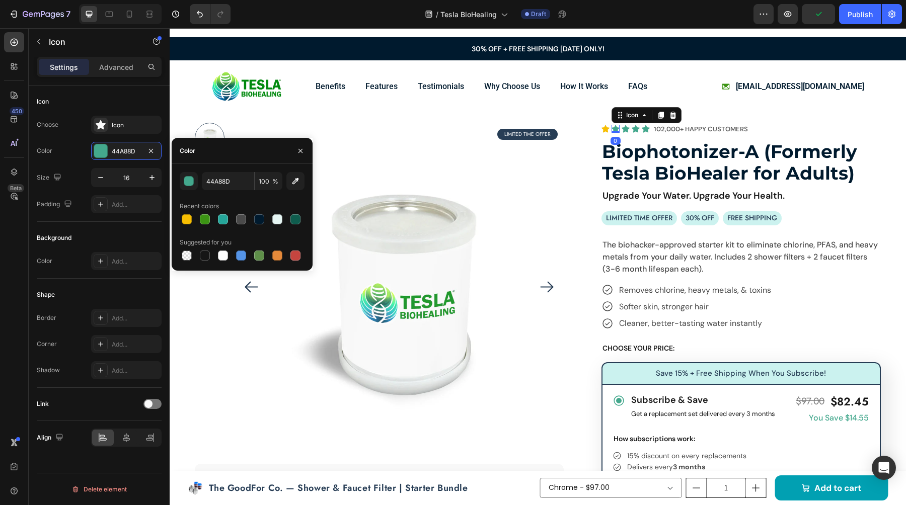
drag, startPoint x: 187, startPoint y: 214, endPoint x: 231, endPoint y: 208, distance: 43.7
click at [187, 214] on div at bounding box center [187, 219] width 10 height 10
type input "F7BE02"
drag, startPoint x: 625, startPoint y: 127, endPoint x: 500, endPoint y: 149, distance: 126.9
click at [625, 127] on icon at bounding box center [626, 129] width 8 height 8
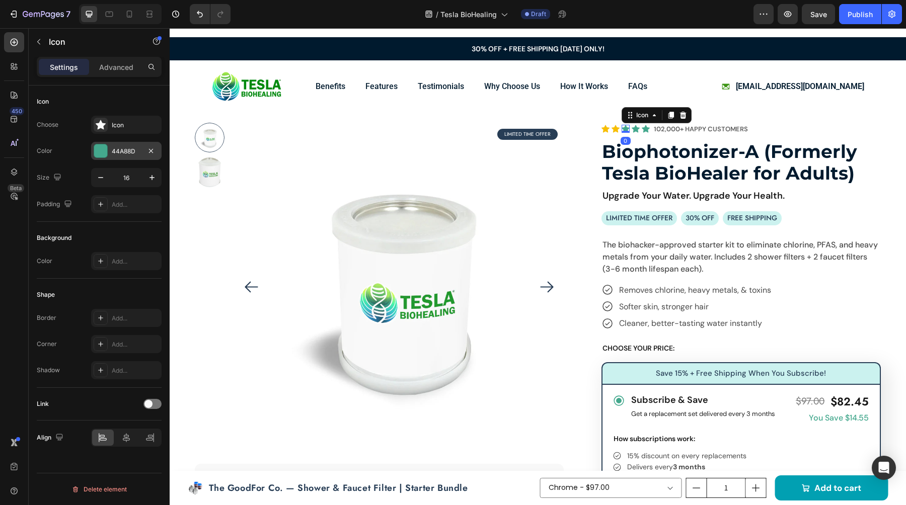
click at [101, 157] on div at bounding box center [100, 150] width 13 height 13
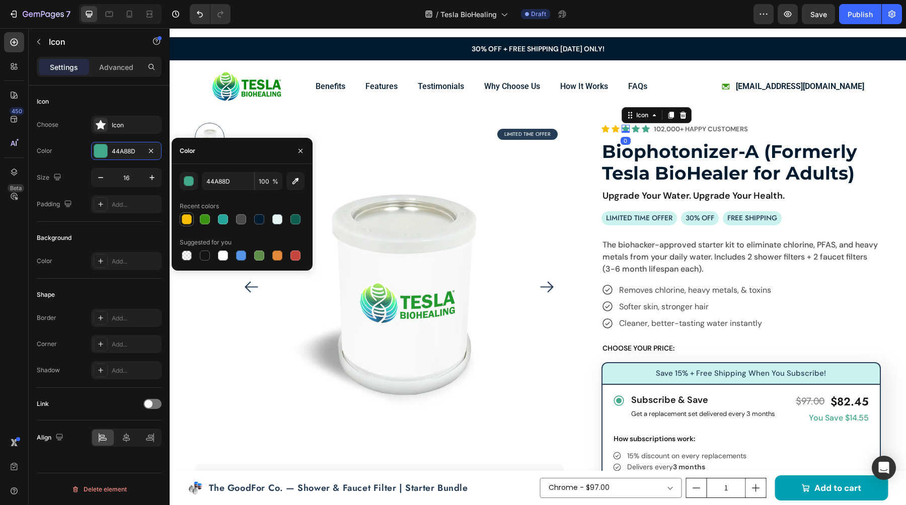
click at [185, 216] on div at bounding box center [187, 219] width 10 height 10
type input "F7BE02"
drag, startPoint x: 636, startPoint y: 129, endPoint x: 586, endPoint y: 134, distance: 49.6
click at [636, 129] on icon at bounding box center [636, 129] width 8 height 8
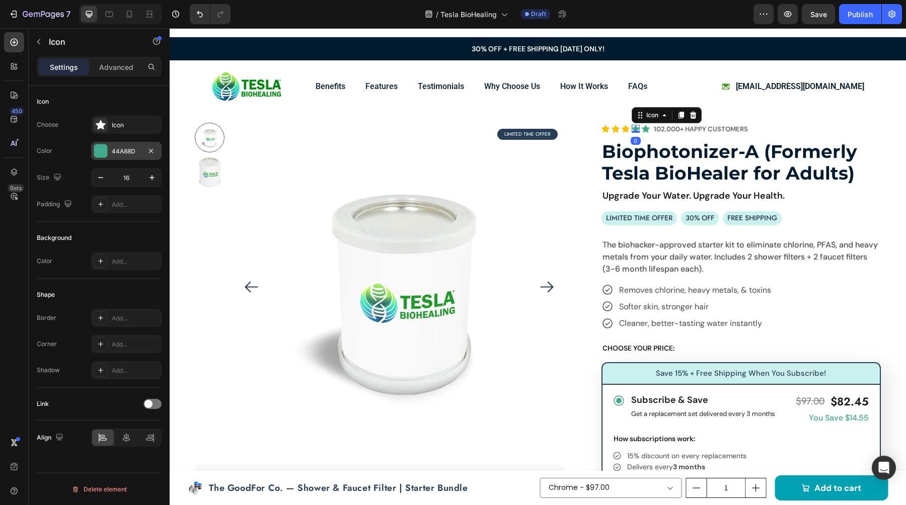
click at [107, 153] on div at bounding box center [101, 151] width 14 height 14
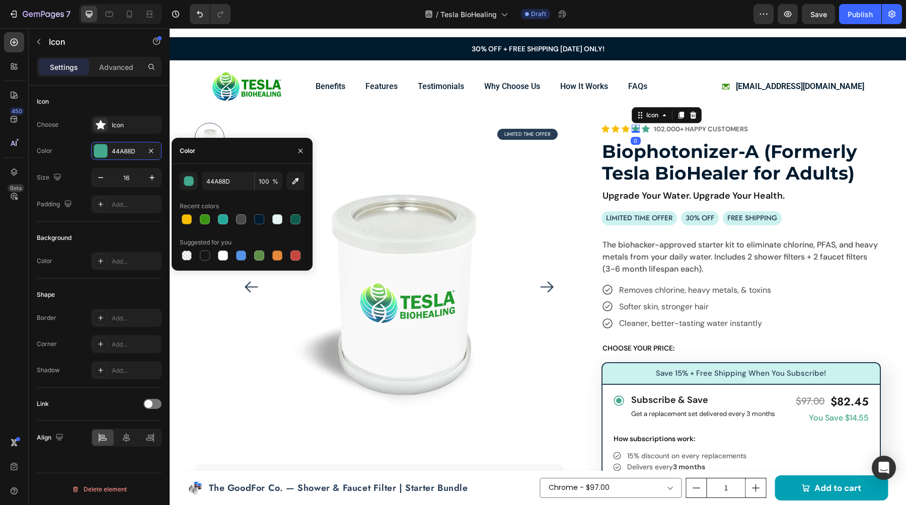
drag, startPoint x: 191, startPoint y: 222, endPoint x: 241, endPoint y: 208, distance: 51.8
click at [191, 222] on div at bounding box center [187, 219] width 10 height 10
type input "F7BE02"
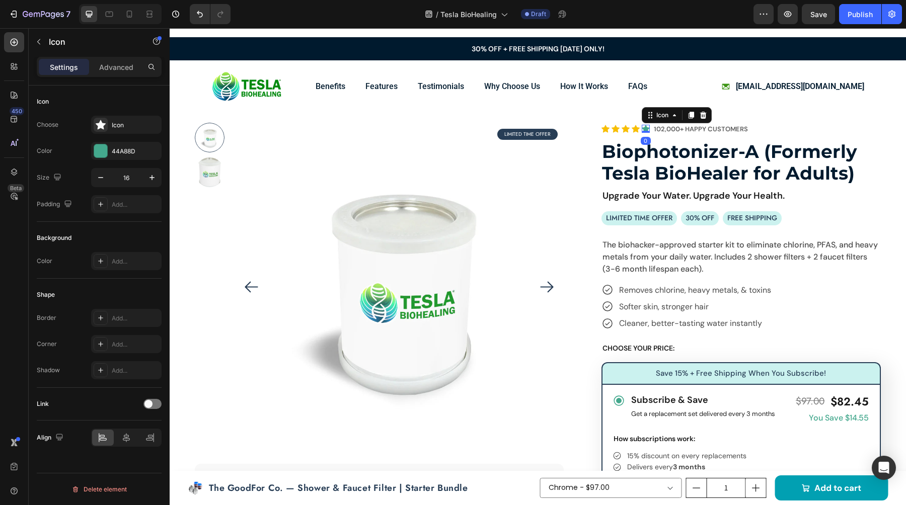
click at [645, 128] on icon at bounding box center [646, 129] width 8 height 8
drag, startPoint x: 100, startPoint y: 156, endPoint x: 127, endPoint y: 168, distance: 30.0
click at [100, 156] on div at bounding box center [100, 150] width 13 height 13
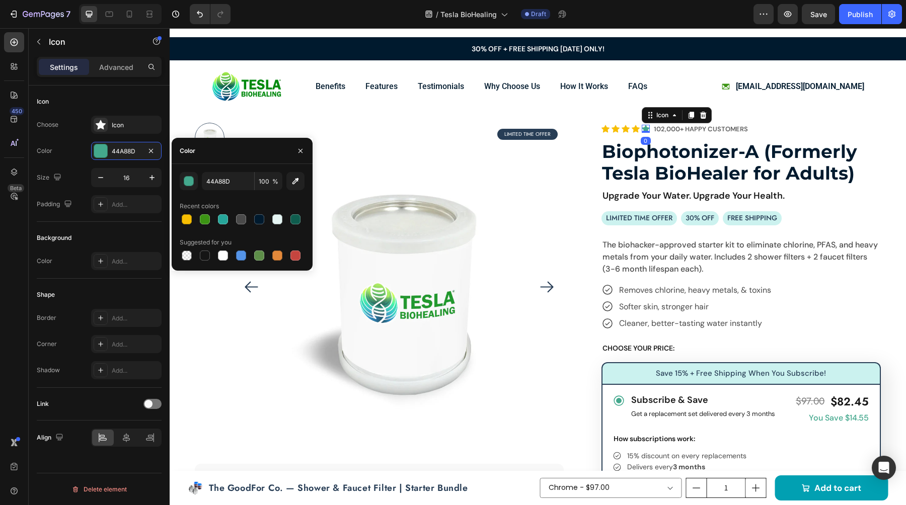
drag, startPoint x: 182, startPoint y: 218, endPoint x: 196, endPoint y: 216, distance: 14.7
click at [182, 218] on div at bounding box center [187, 219] width 10 height 10
type input "F7BE02"
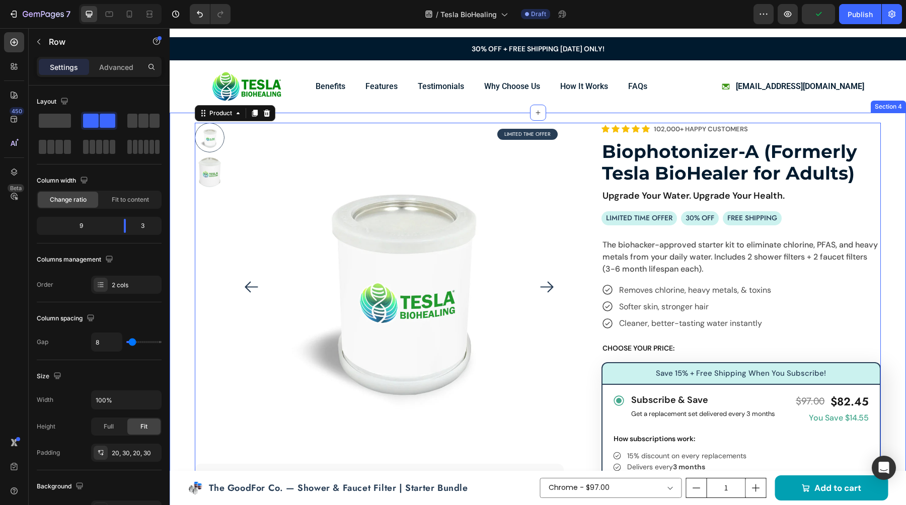
click at [827, 111] on div "Image Benefits Button Features Button Testimonials Button Why Choose Us Button …" at bounding box center [538, 86] width 686 height 52
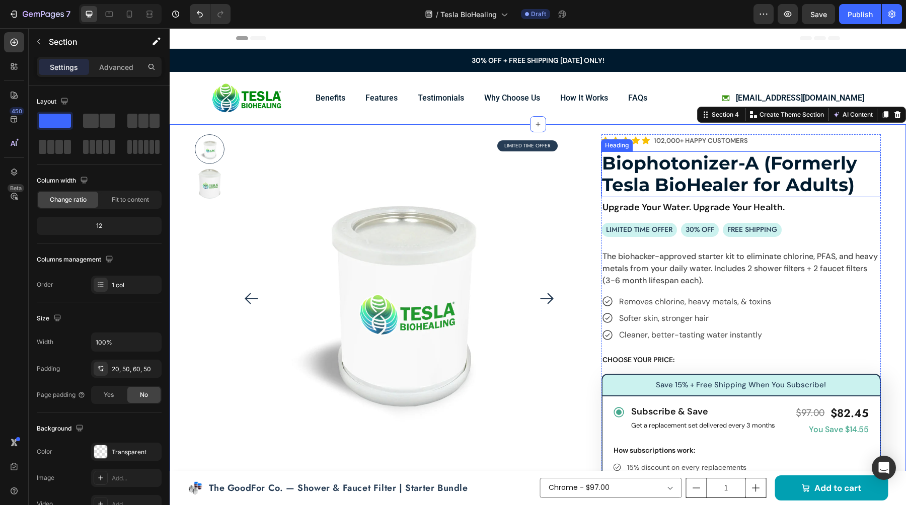
click at [690, 174] on p "Biophotonizer-A (Formerly Tesla BioHealer for Adults)" at bounding box center [740, 174] width 277 height 43
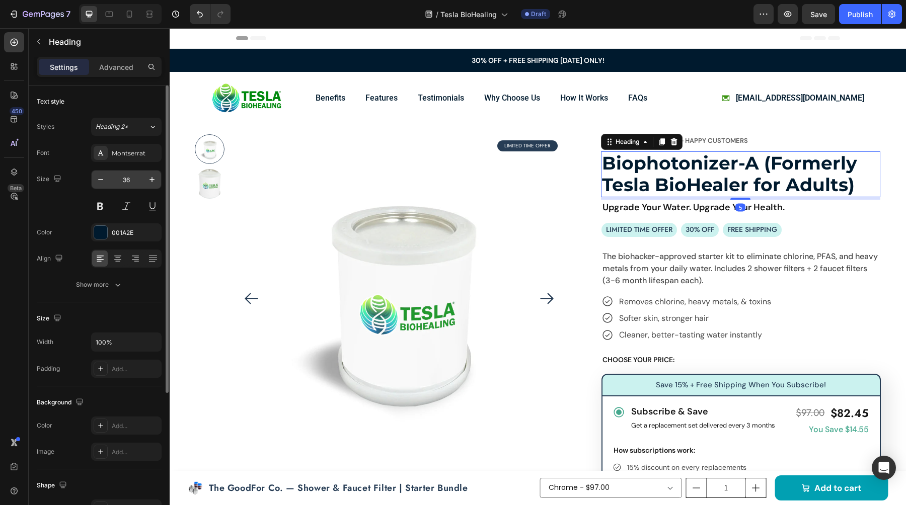
click at [130, 185] on input "36" at bounding box center [126, 180] width 33 height 18
type input "30"
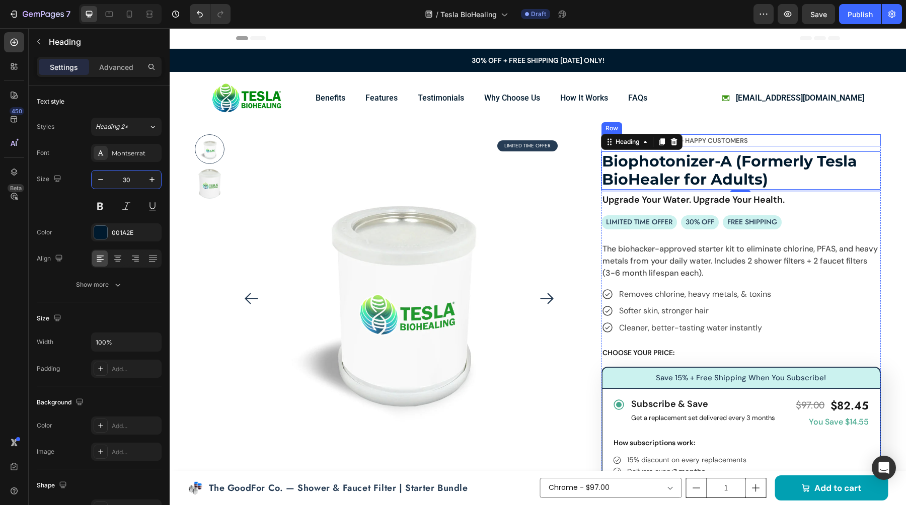
click at [880, 143] on div "Icon Icon Icon Icon Icon Icon List [STREET_ADDRESS]" at bounding box center [740, 140] width 279 height 12
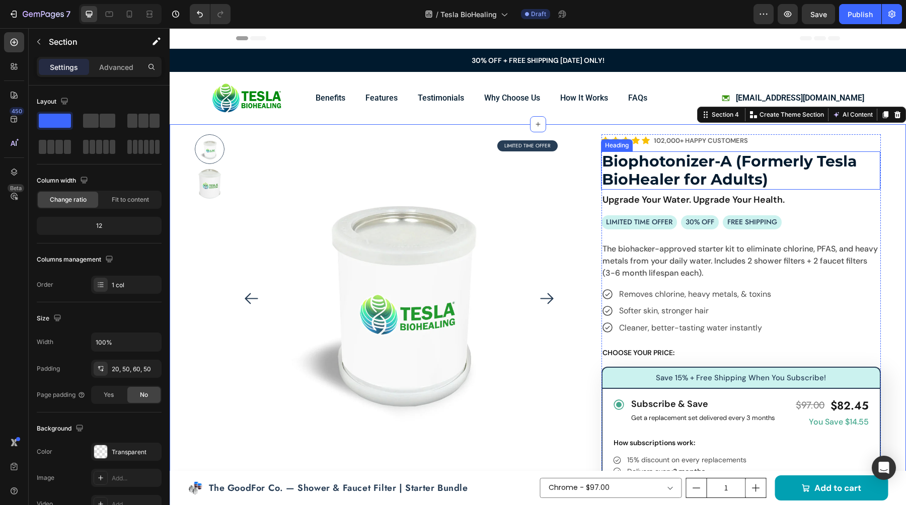
click at [809, 180] on p "Biophotonizer-A (Formerly Tesla BioHealer for Adults)" at bounding box center [740, 171] width 277 height 36
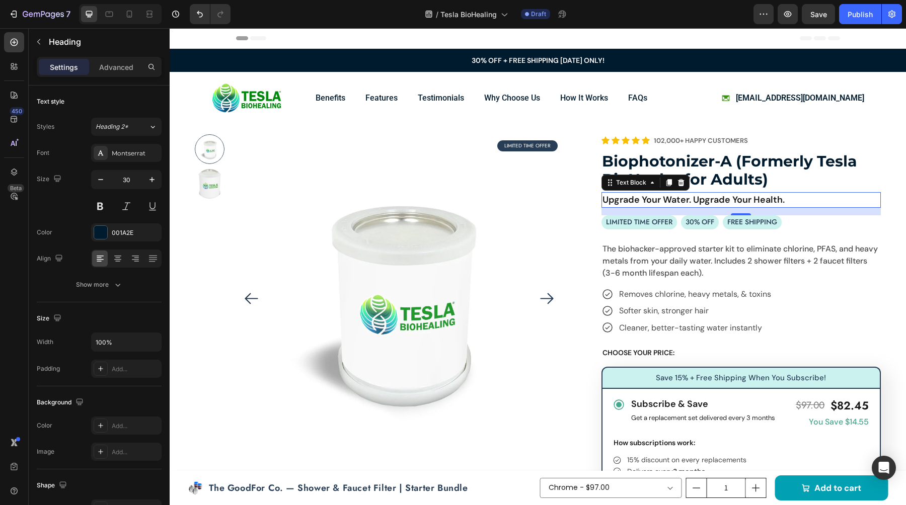
click at [779, 194] on p "Upgrade Your Water. Upgrade Your Health." at bounding box center [740, 200] width 277 height 14
click at [124, 151] on div "DM Sans" at bounding box center [135, 153] width 47 height 9
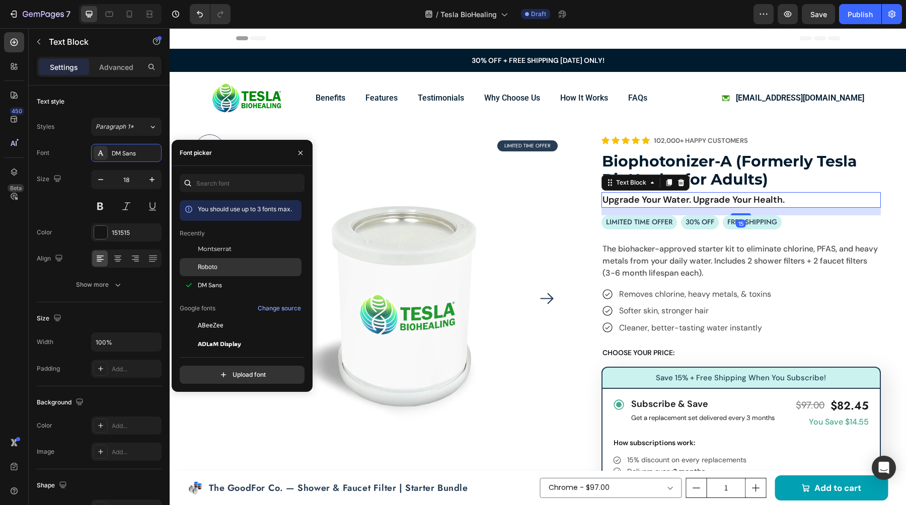
click at [227, 371] on div "Roboto" at bounding box center [241, 380] width 122 height 18
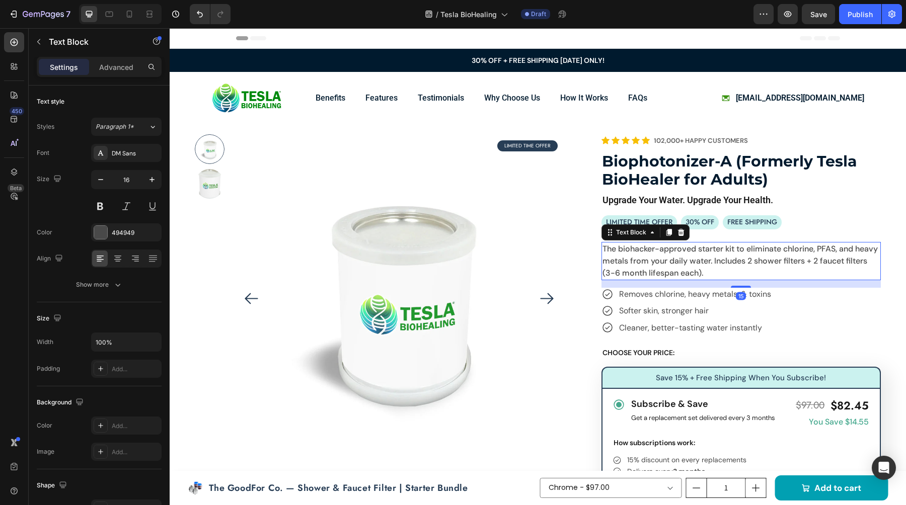
click at [702, 248] on p "The biohacker-approved starter kit to eliminate chlorine, PFAS, and heavy metal…" at bounding box center [740, 261] width 277 height 36
click at [632, 225] on div "Text Block" at bounding box center [645, 232] width 88 height 16
drag, startPoint x: 628, startPoint y: 221, endPoint x: 539, endPoint y: 216, distance: 89.2
click at [628, 221] on p "LIMITED TIME OFFER" at bounding box center [639, 222] width 66 height 11
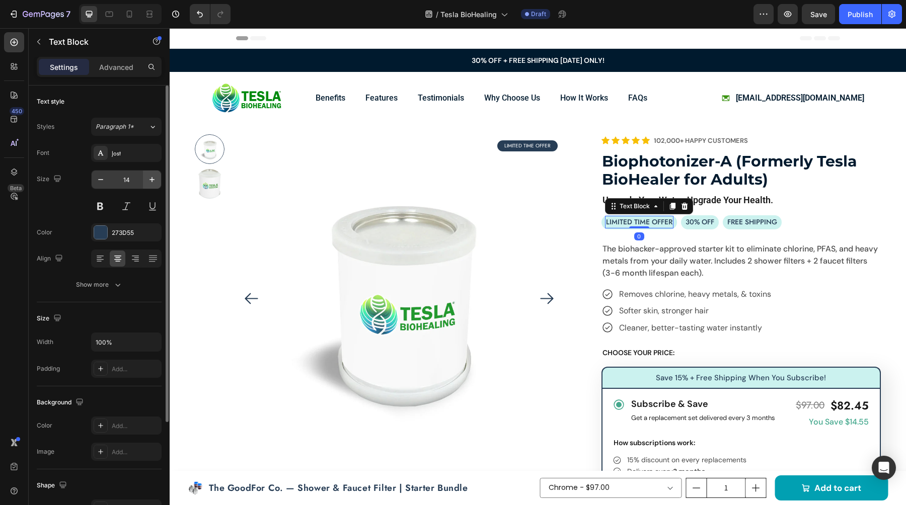
drag, startPoint x: 124, startPoint y: 157, endPoint x: 151, endPoint y: 177, distance: 33.4
click at [124, 157] on div "Jost" at bounding box center [135, 153] width 47 height 9
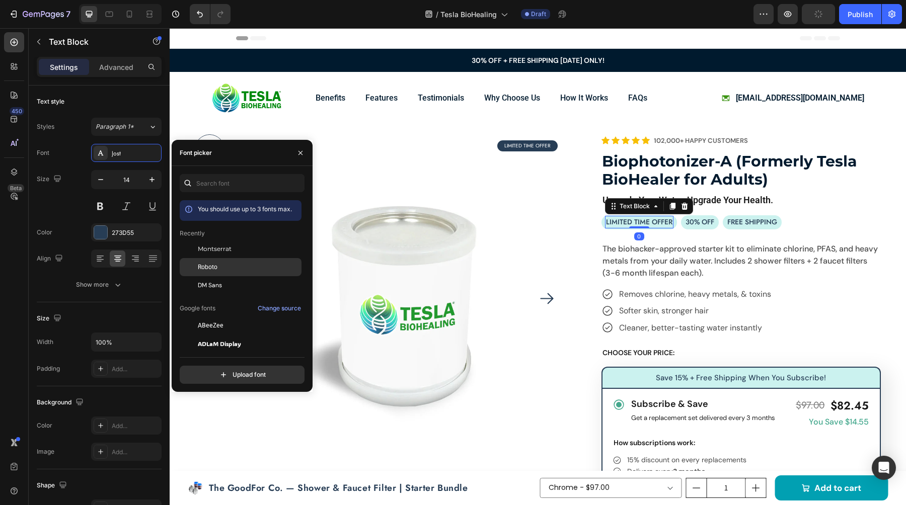
click at [221, 371] on div "Roboto" at bounding box center [241, 380] width 122 height 18
click at [224, 251] on span "Montserrat" at bounding box center [215, 249] width 34 height 9
click at [232, 371] on div "Roboto" at bounding box center [241, 380] width 122 height 18
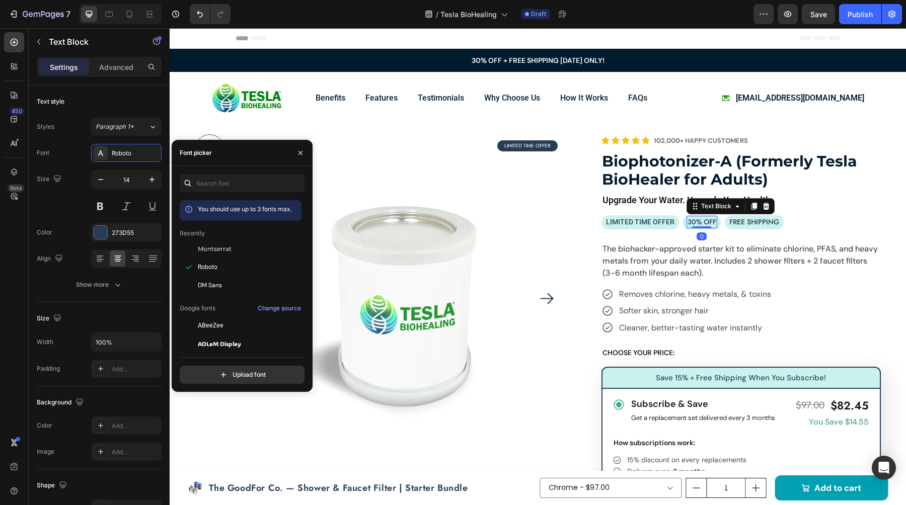
drag, startPoint x: 698, startPoint y: 227, endPoint x: 688, endPoint y: 227, distance: 9.6
click at [698, 227] on div "30% OFF Text Block 0" at bounding box center [702, 222] width 31 height 13
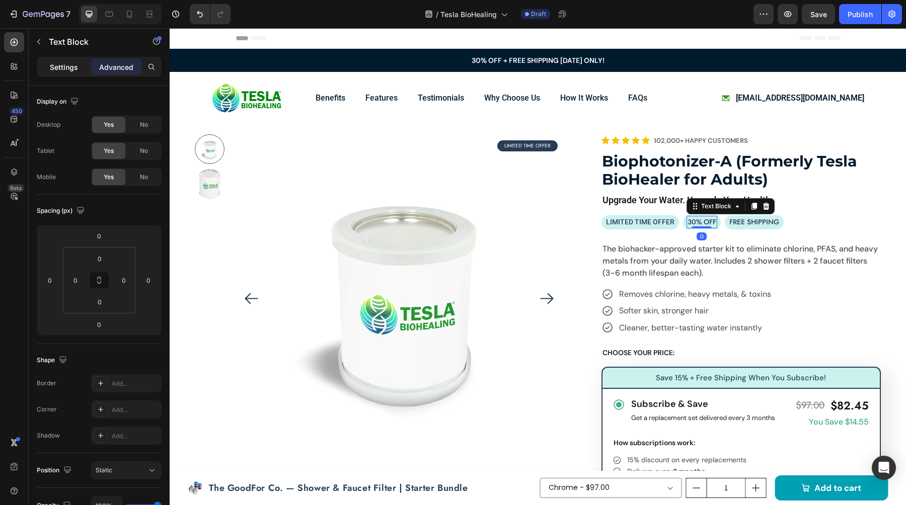
click at [55, 71] on p "Settings" at bounding box center [64, 67] width 28 height 11
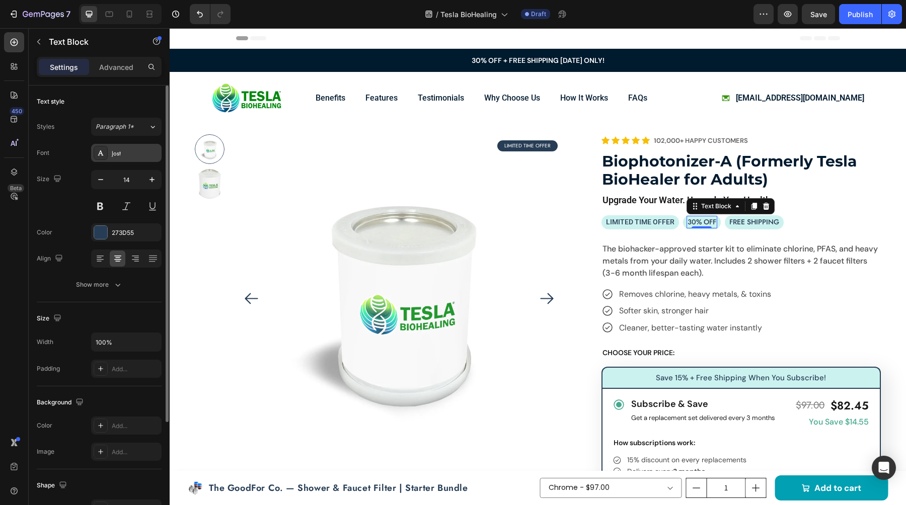
click at [142, 147] on div "Jost" at bounding box center [126, 153] width 70 height 18
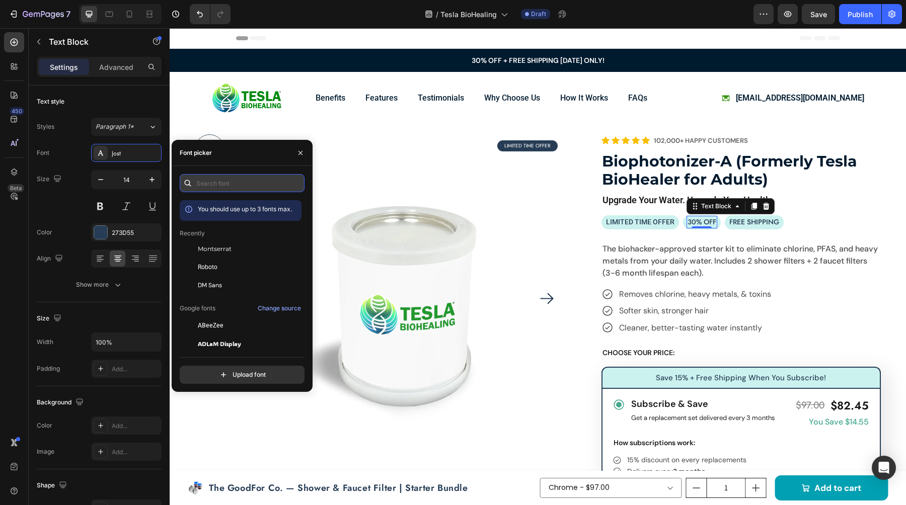
click at [216, 189] on input "text" at bounding box center [242, 183] width 125 height 18
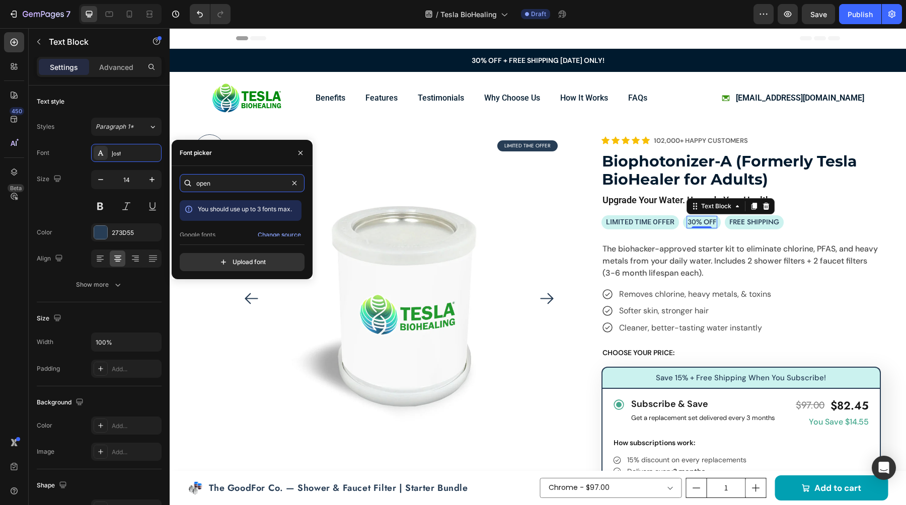
scroll to position [25, 0]
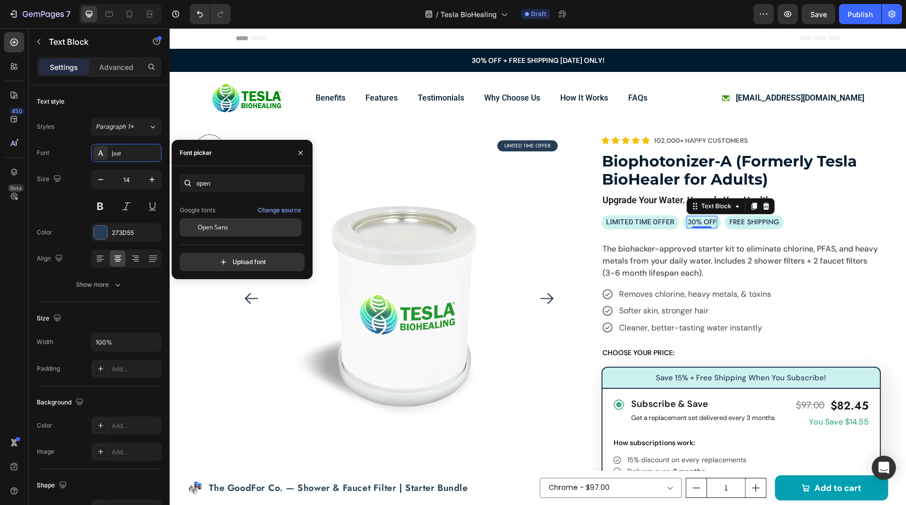
click at [228, 224] on span "Open Sans" at bounding box center [213, 227] width 30 height 9
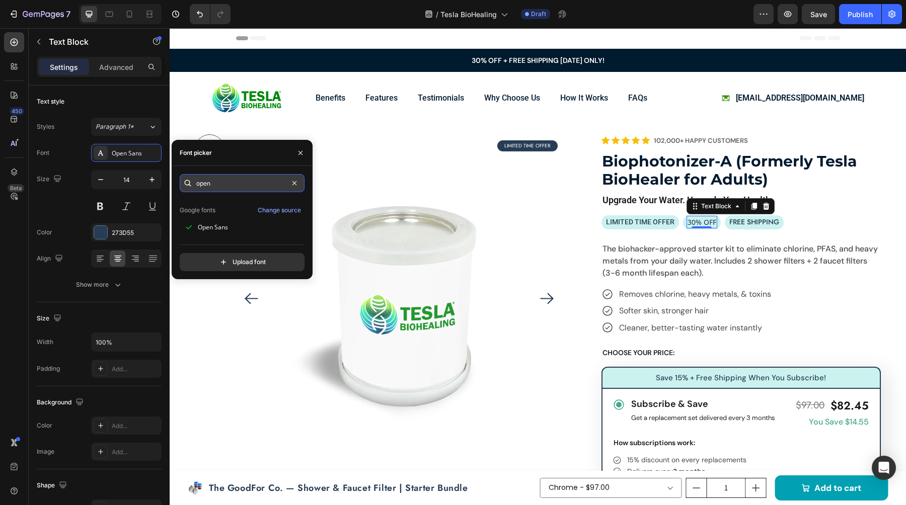
click at [242, 175] on input "open" at bounding box center [242, 183] width 125 height 18
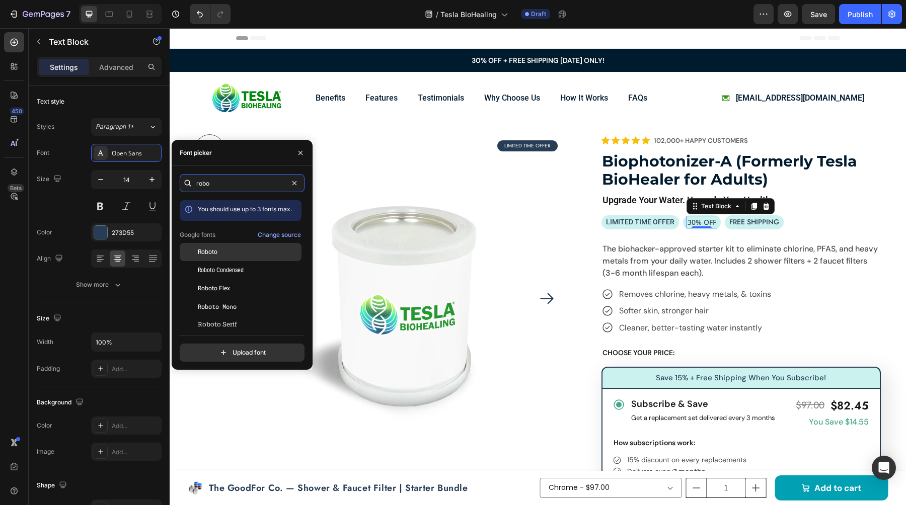
type input "robo"
click at [216, 316] on div "Roboto" at bounding box center [241, 325] width 122 height 18
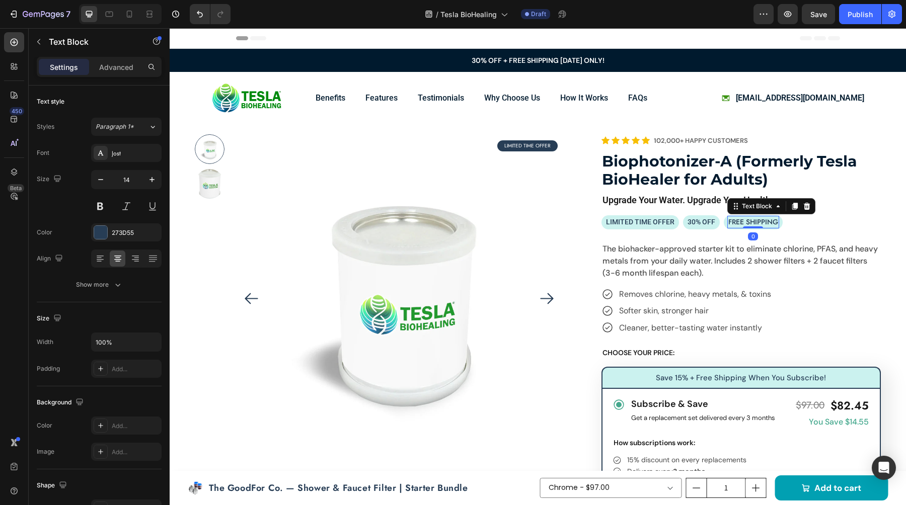
click at [756, 222] on p "FREE SHIPPING" at bounding box center [753, 222] width 50 height 11
drag, startPoint x: 119, startPoint y: 148, endPoint x: 165, endPoint y: 162, distance: 47.6
click at [119, 149] on div "Jost" at bounding box center [135, 153] width 47 height 9
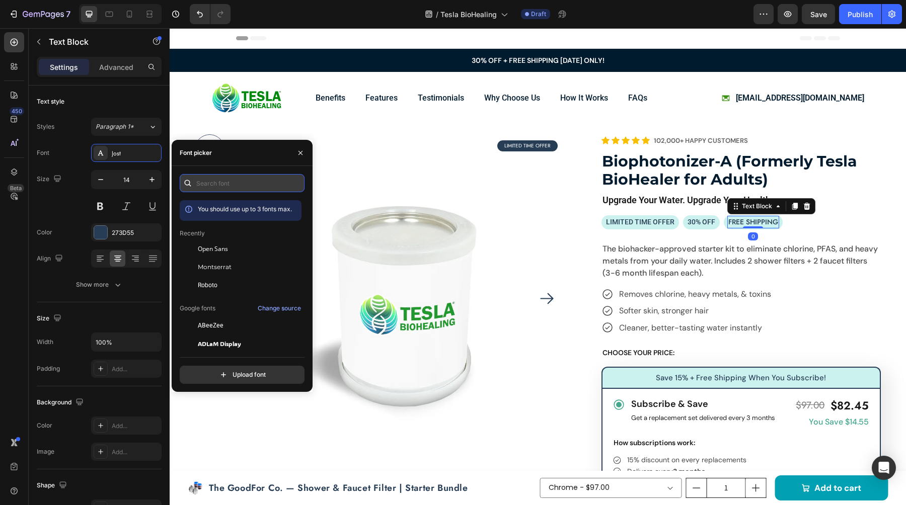
click at [209, 183] on input "text" at bounding box center [242, 183] width 125 height 18
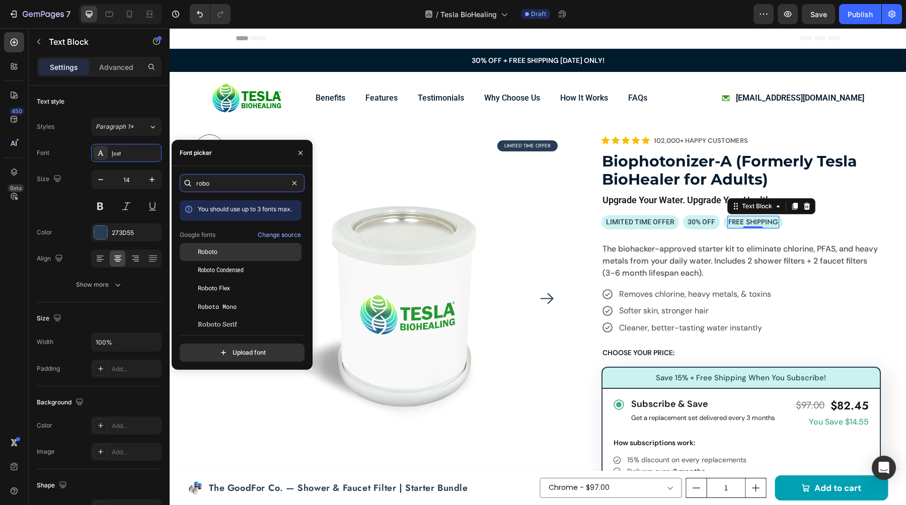
type input "robo"
click at [214, 249] on span "Roboto" at bounding box center [208, 252] width 20 height 9
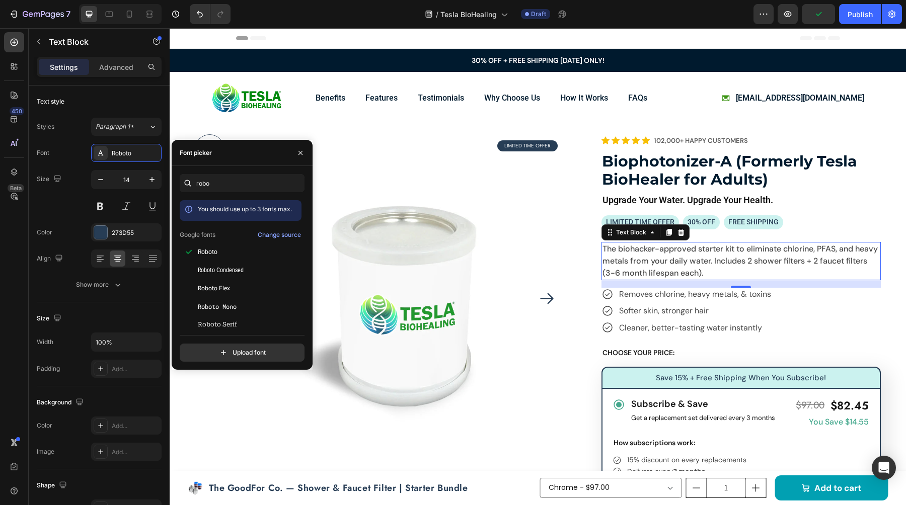
drag, startPoint x: 648, startPoint y: 244, endPoint x: 572, endPoint y: 245, distance: 76.5
click at [648, 244] on p "The biohacker-approved starter kit to eliminate chlorine, PFAS, and heavy metal…" at bounding box center [740, 261] width 277 height 36
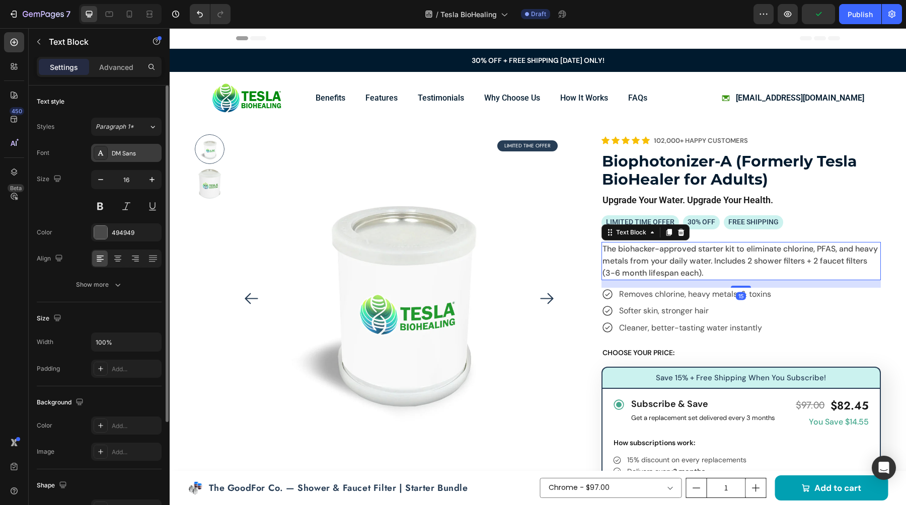
click at [125, 155] on div "DM Sans" at bounding box center [135, 153] width 47 height 9
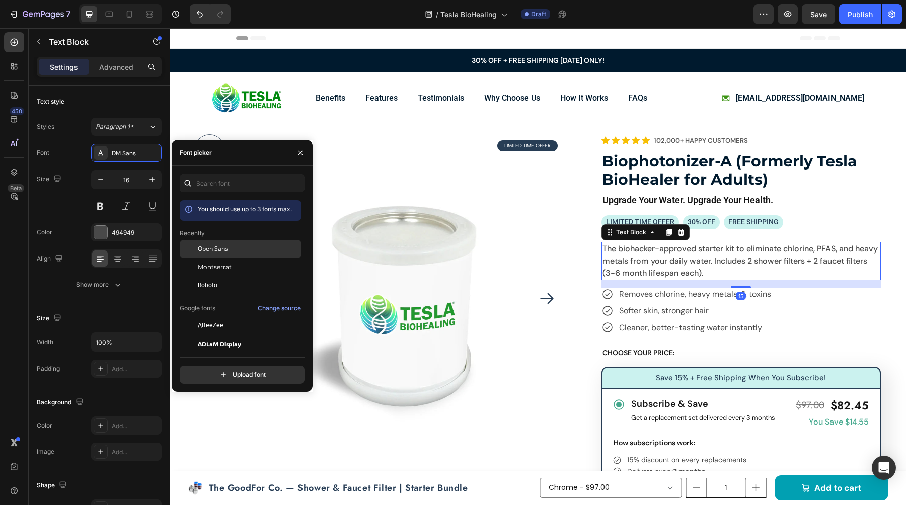
click at [209, 317] on div "Open Sans" at bounding box center [241, 326] width 122 height 18
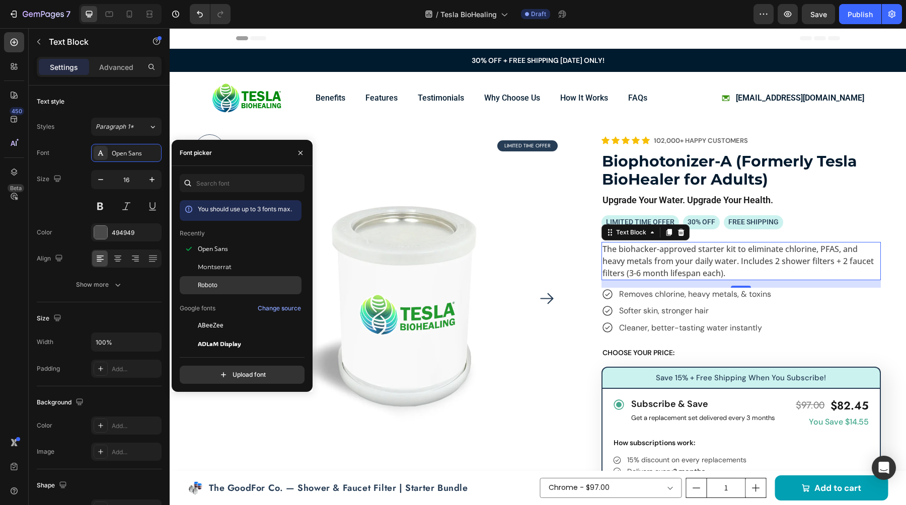
click at [229, 281] on div "Roboto" at bounding box center [249, 285] width 102 height 9
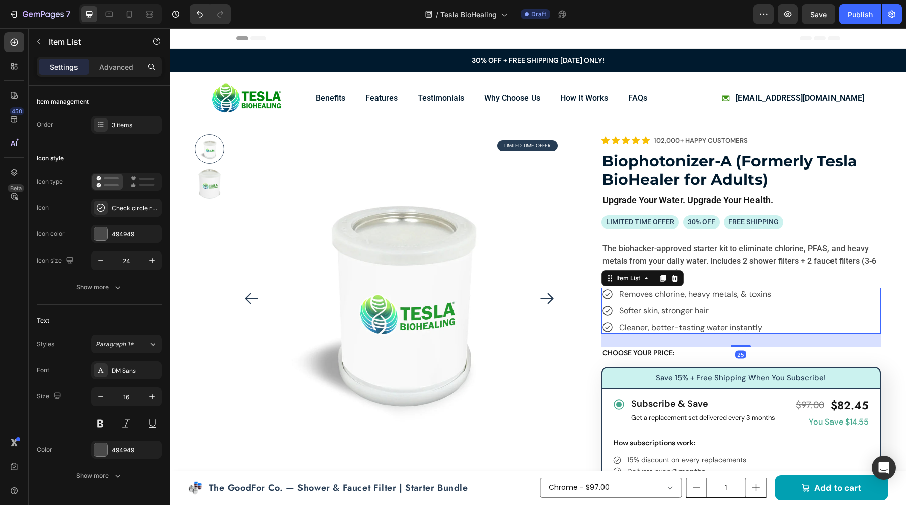
click at [795, 304] on div "Removes chlorine, heavy metals, & toxins Softer skin, stronger hair Cleaner, be…" at bounding box center [740, 311] width 279 height 46
click at [111, 365] on div "DM Sans" at bounding box center [126, 370] width 70 height 18
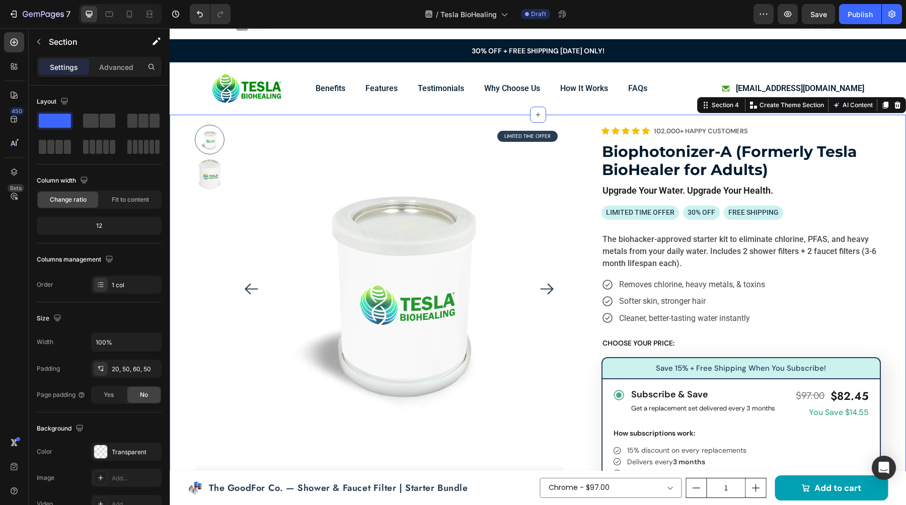
scroll to position [35, 0]
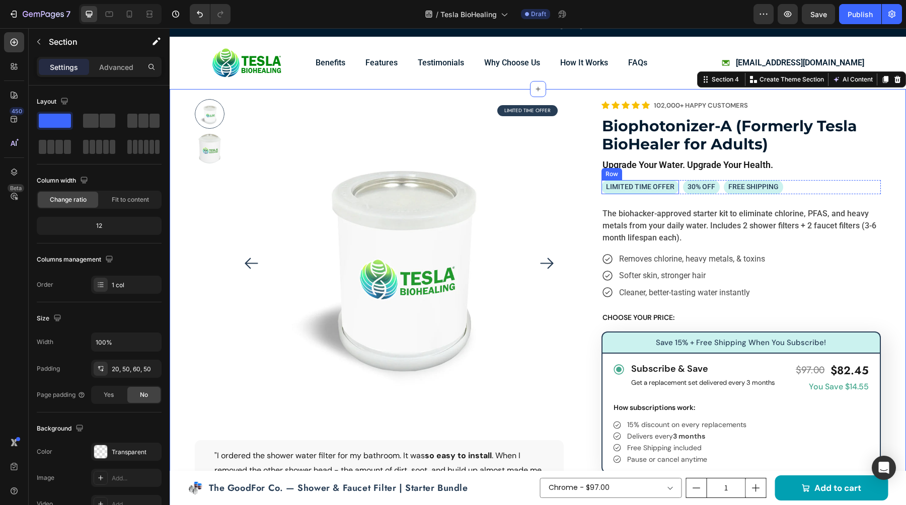
click at [602, 190] on div "LIMITED TIME OFFER Text Block Row" at bounding box center [640, 187] width 78 height 14
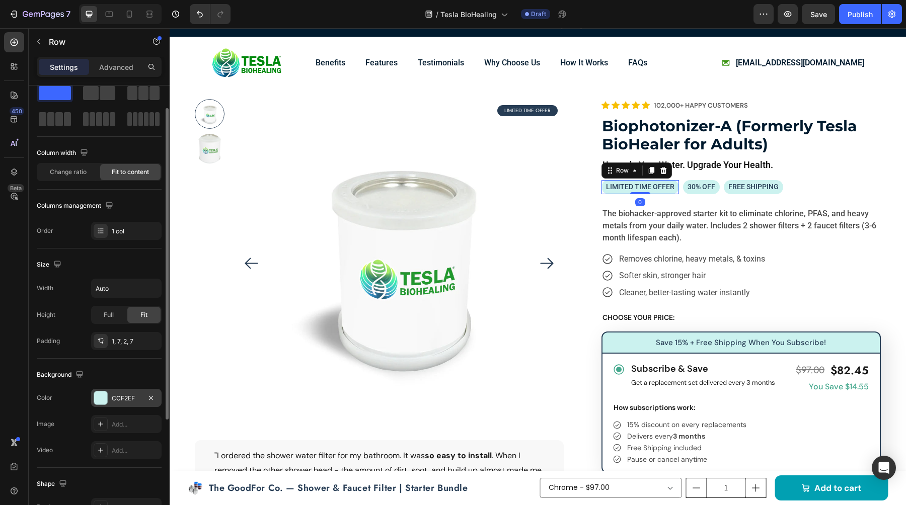
scroll to position [33, 0]
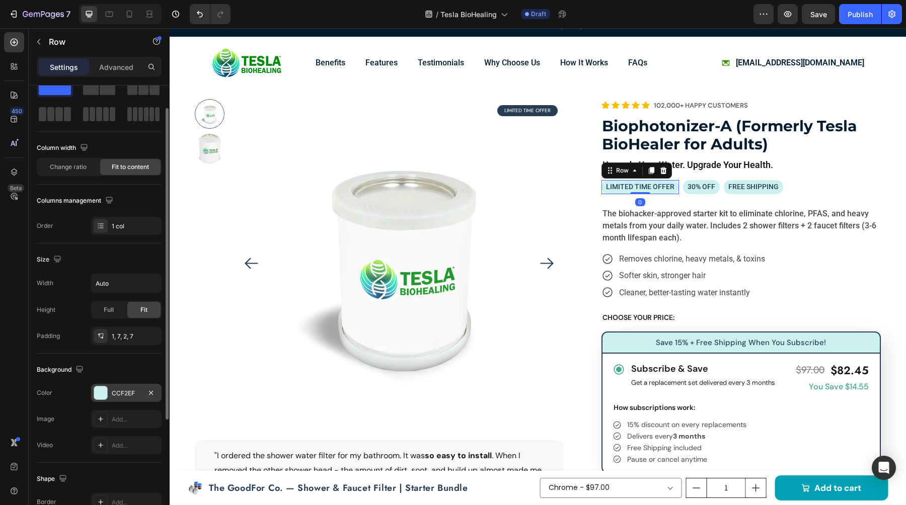
click at [104, 396] on div at bounding box center [100, 393] width 13 height 13
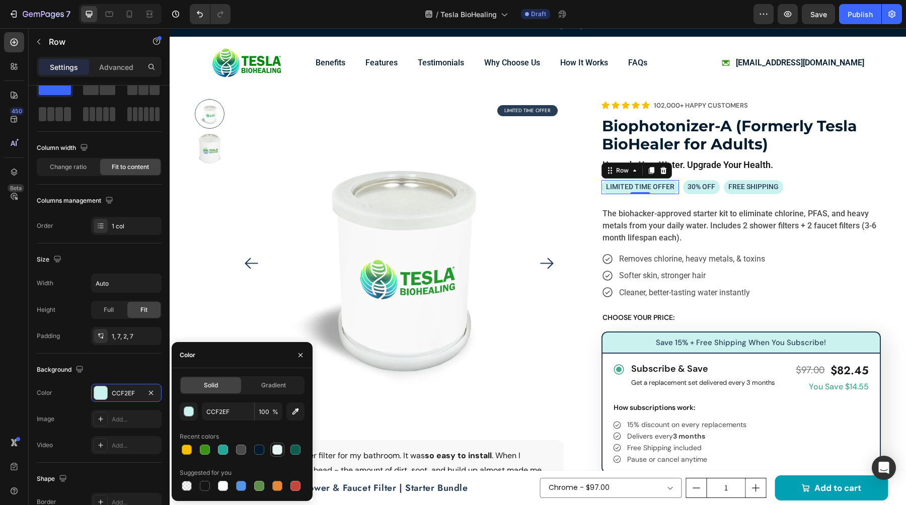
click at [276, 455] on div at bounding box center [277, 450] width 10 height 10
type input "E5F5F3"
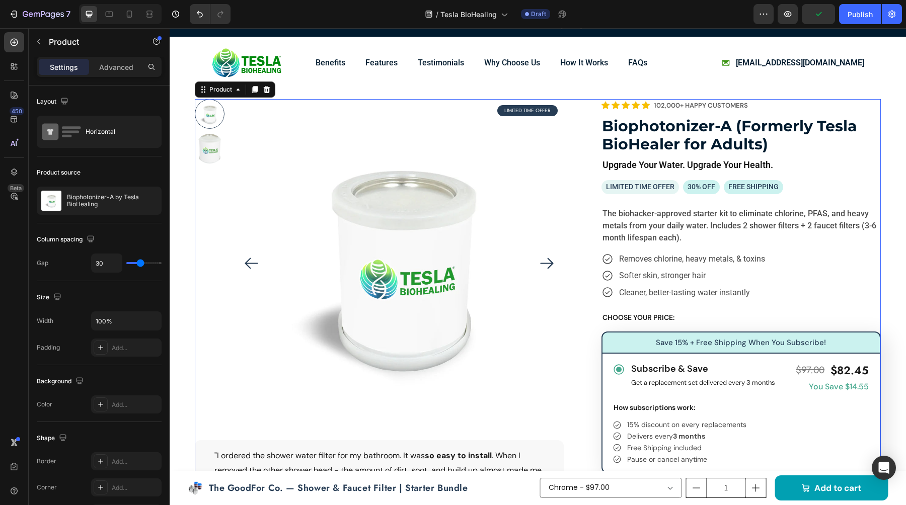
scroll to position [0, 0]
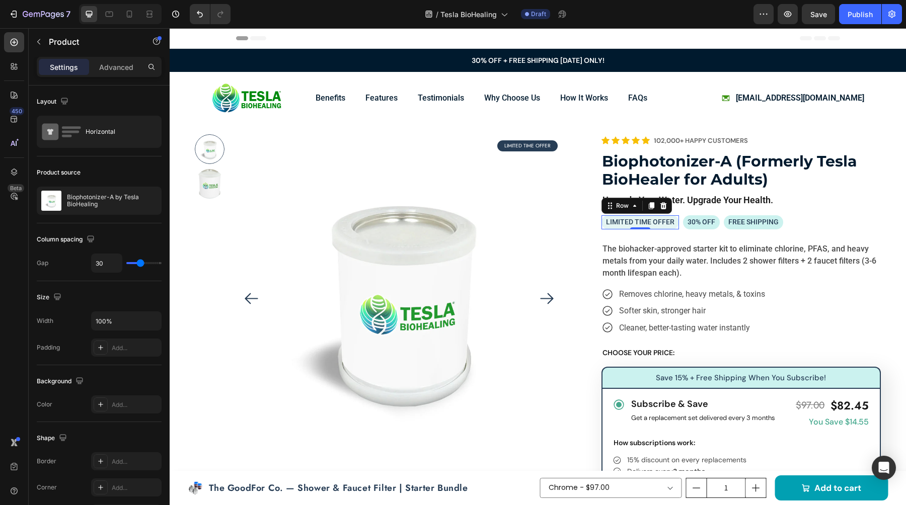
click at [603, 225] on div "LIMITED TIME OFFER Text Block Row 0" at bounding box center [640, 222] width 78 height 14
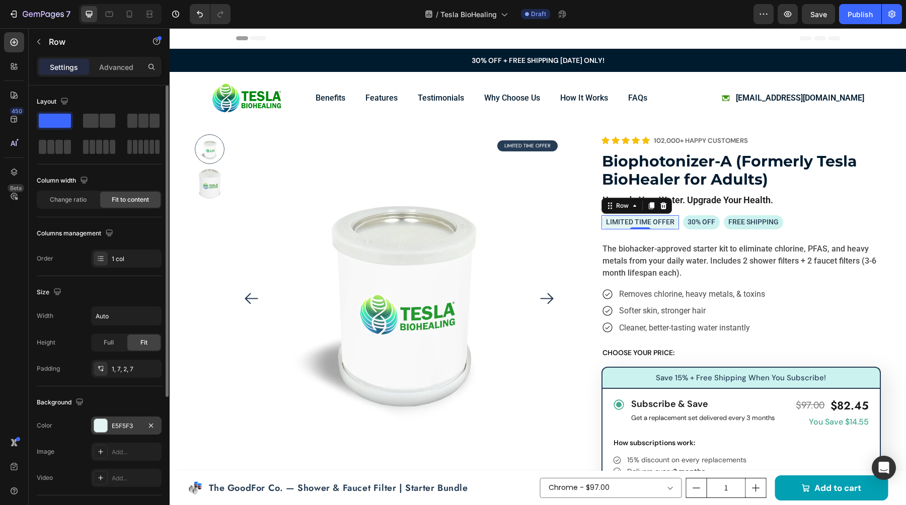
click at [119, 421] on div "E5F5F3" at bounding box center [126, 426] width 70 height 18
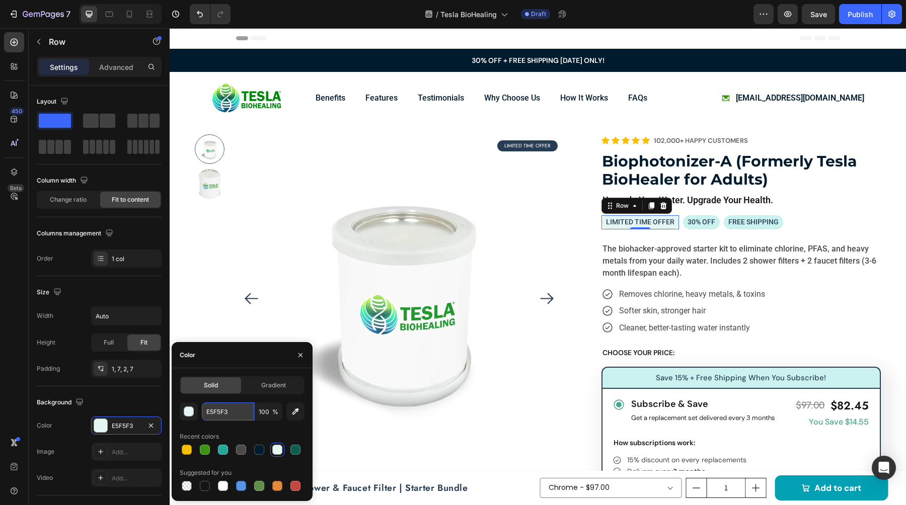
click at [203, 408] on input "E5F5F3" at bounding box center [228, 412] width 52 height 18
click at [211, 409] on input "E5F5F3" at bounding box center [228, 412] width 52 height 18
paste input "0F5D4E"
paste input "E5F5F3"
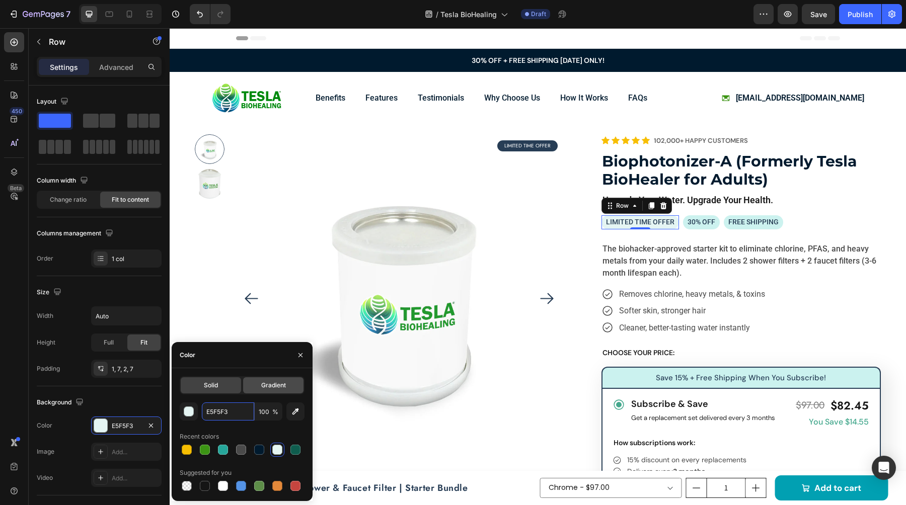
paste input "C9A96E"
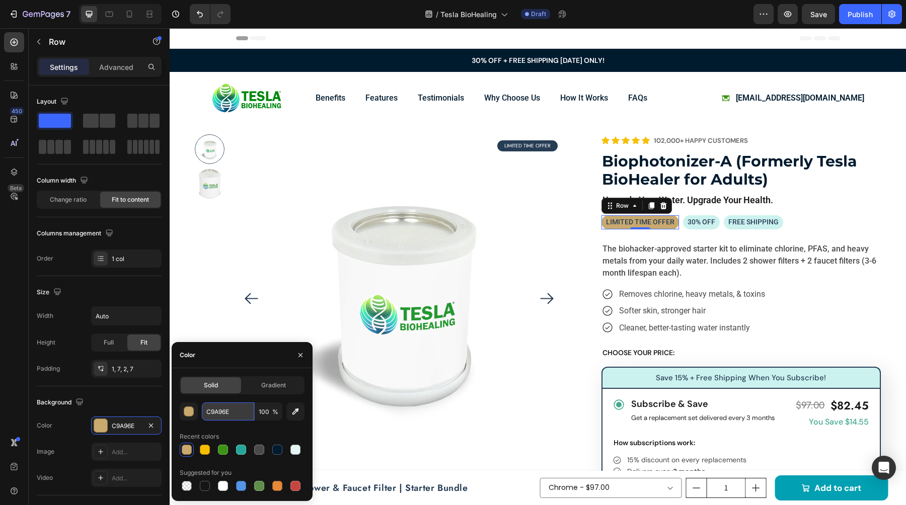
paste input "26A69A"
type input "26A69A"
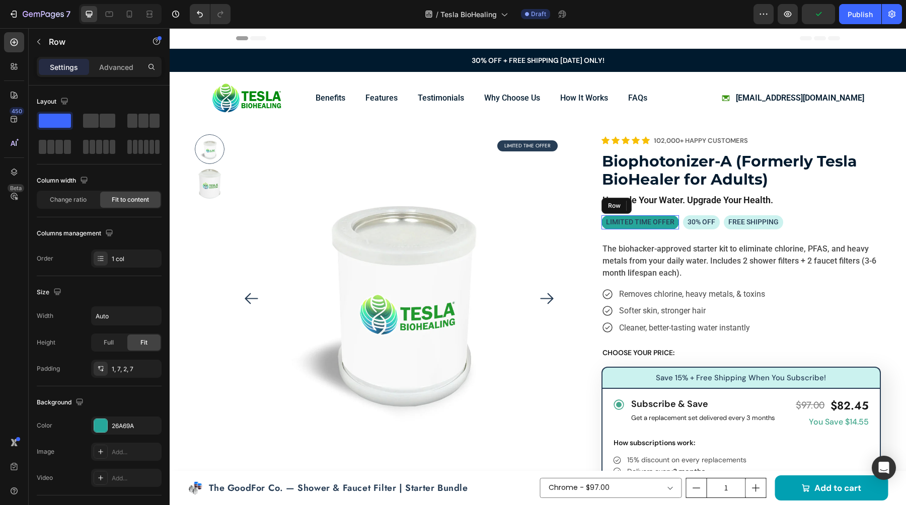
click at [604, 224] on div "LIMITED TIME OFFER Text Block Row" at bounding box center [640, 222] width 78 height 14
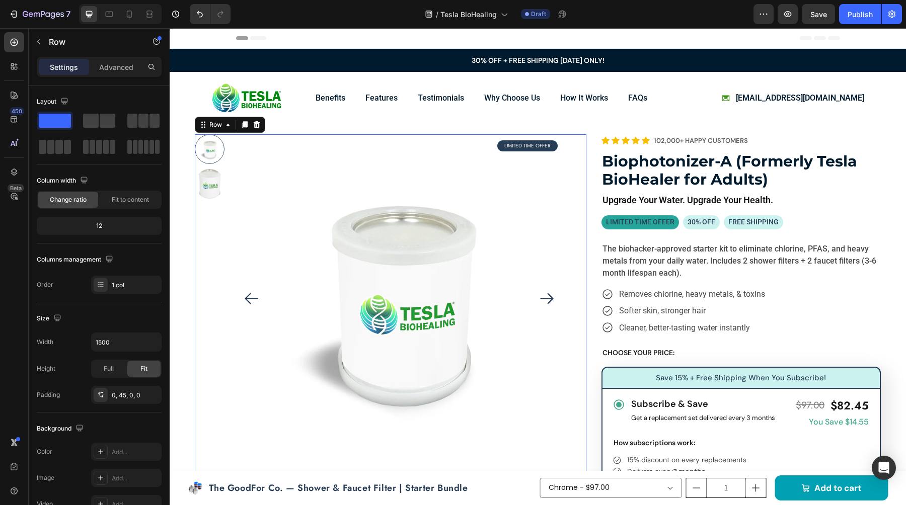
click at [576, 214] on div "Product Images LIMITED TIME OFFER Text Block Row "I ordered the shower water fi…" at bounding box center [391, 344] width 392 height 421
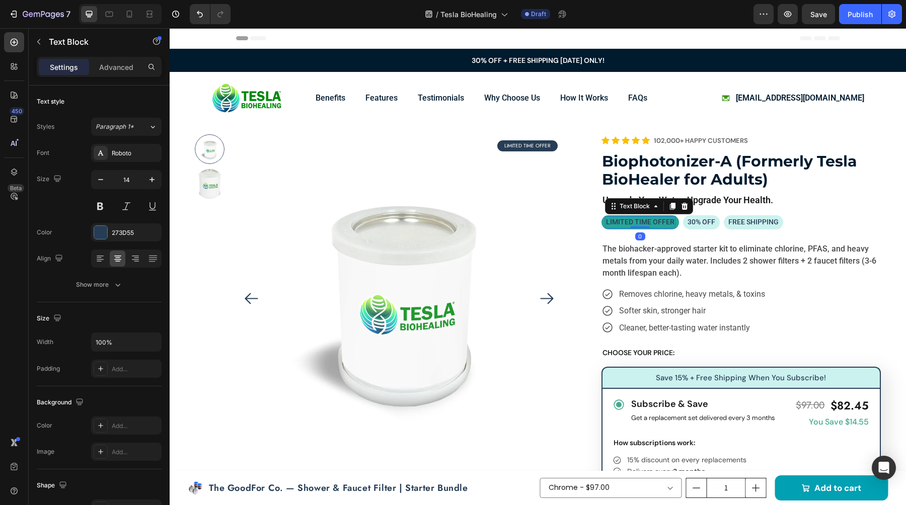
click at [605, 220] on div "LIMITED TIME OFFER" at bounding box center [640, 222] width 70 height 13
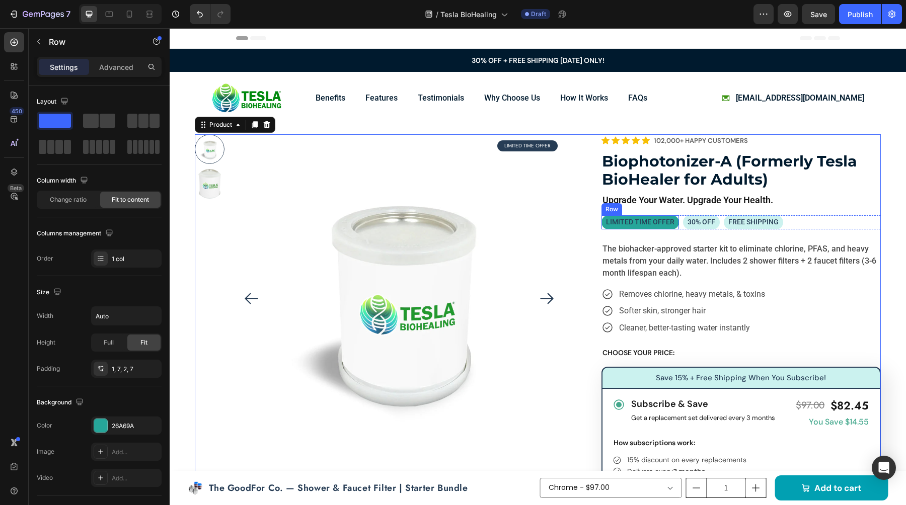
click at [604, 221] on div "LIMITED TIME OFFER Text Block Row" at bounding box center [640, 222] width 78 height 14
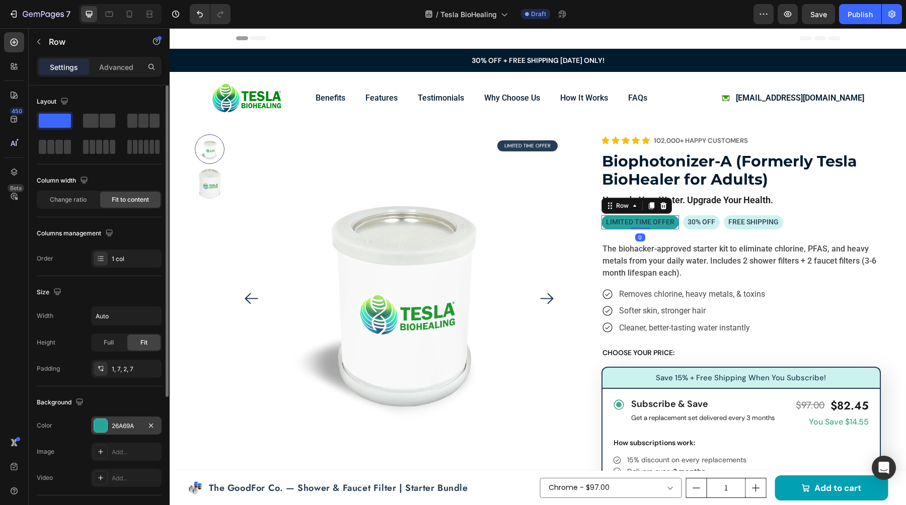
click at [141, 423] on div "26A69A" at bounding box center [126, 426] width 70 height 18
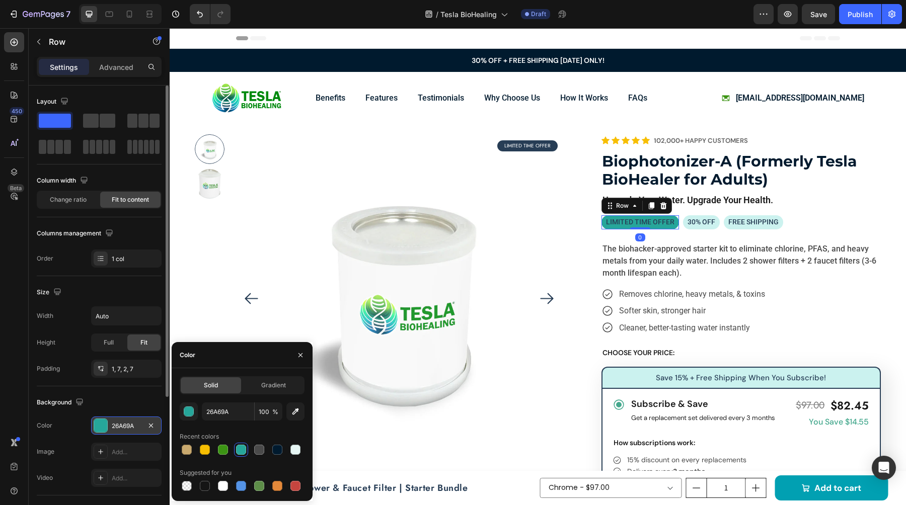
click at [130, 428] on div "26A69A" at bounding box center [126, 426] width 29 height 9
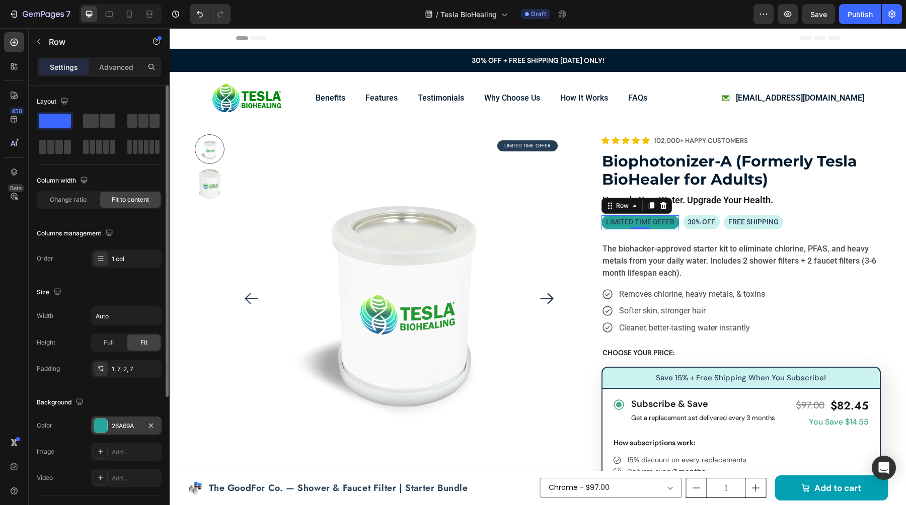
click at [135, 425] on div "26A69A" at bounding box center [126, 426] width 29 height 9
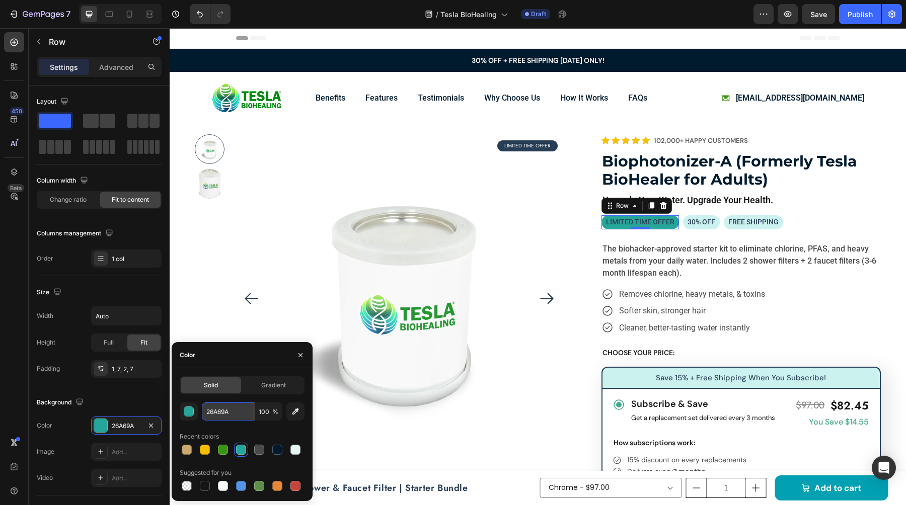
click at [239, 412] on input "26A69A" at bounding box center [228, 412] width 52 height 18
paste input "E5F5F3"
type input "E5F5F3"
click at [627, 258] on p "The biohacker-approved starter kit to eliminate chlorine, PFAS, and heavy metal…" at bounding box center [740, 261] width 277 height 36
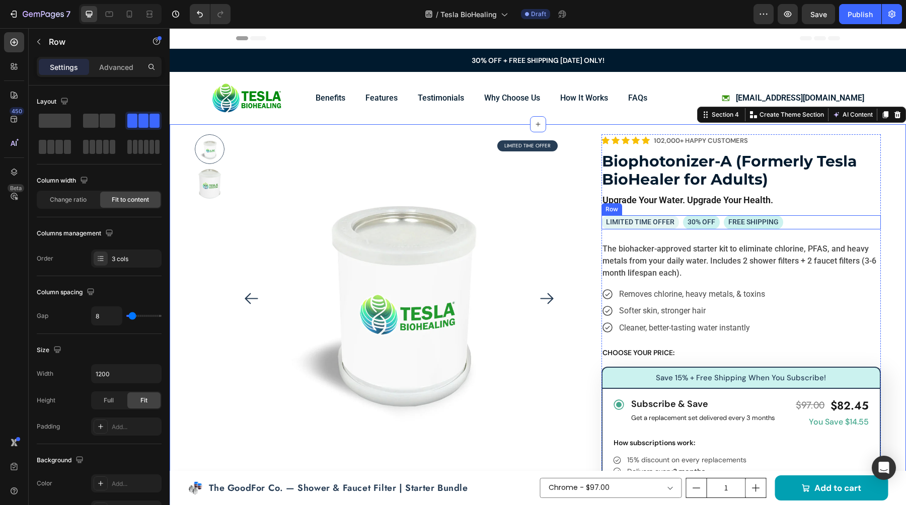
click at [718, 227] on div "30% OFF Text Block Row" at bounding box center [701, 222] width 37 height 14
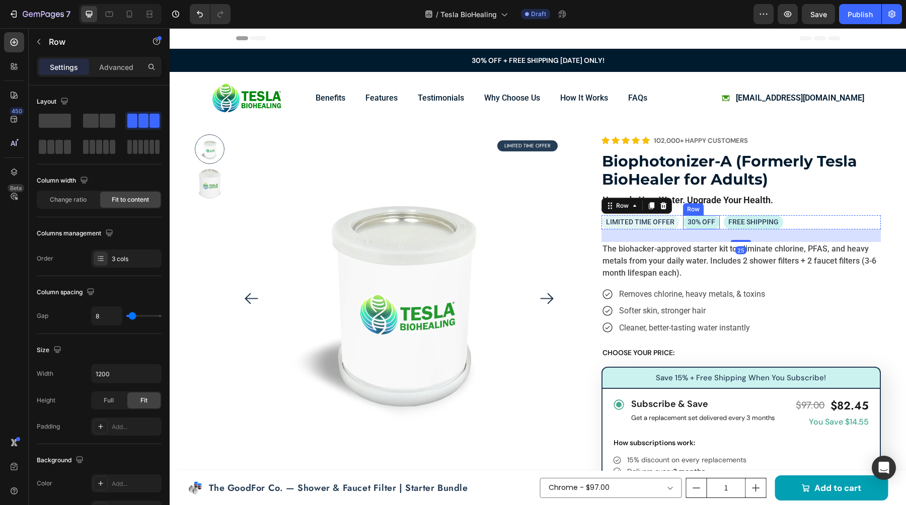
click at [715, 227] on div "30% OFF Text Block Row" at bounding box center [701, 222] width 37 height 14
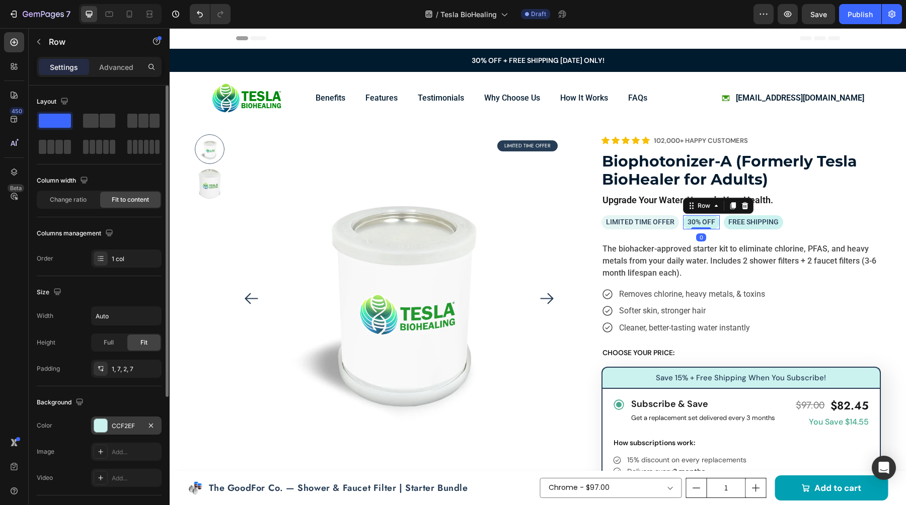
click at [128, 432] on div "CCF2EF" at bounding box center [126, 426] width 70 height 18
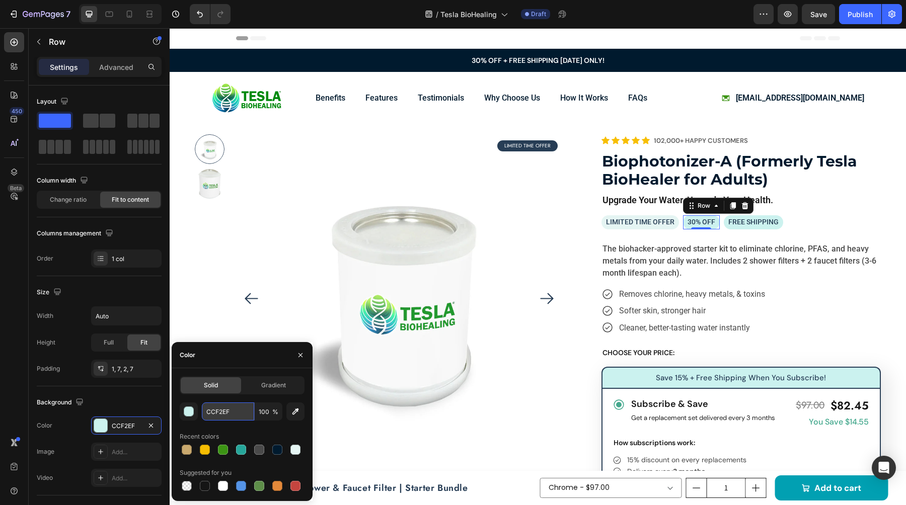
click at [230, 412] on input "CCF2EF" at bounding box center [228, 412] width 52 height 18
paste input "E5F5F3"
type input "E5F5F3"
click at [725, 224] on div "FREE SHIPPING Text Block Row" at bounding box center [753, 222] width 59 height 14
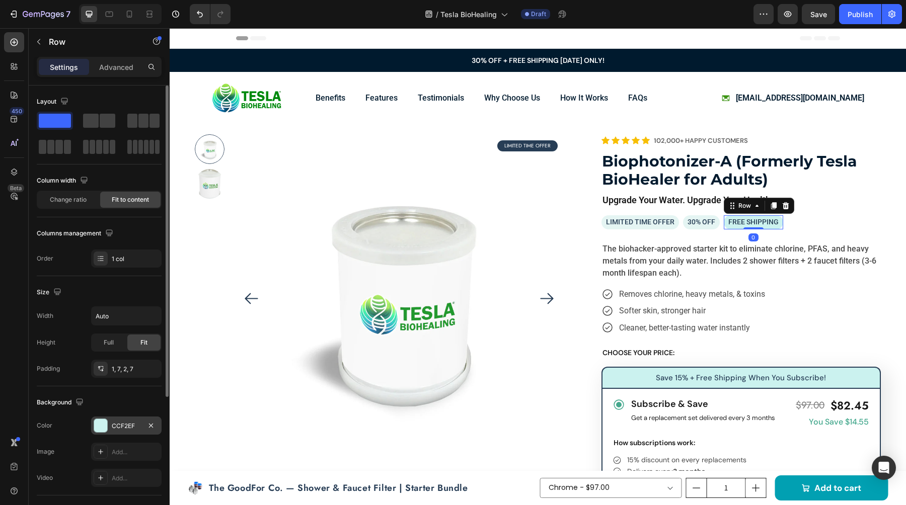
click at [121, 433] on div "CCF2EF" at bounding box center [126, 426] width 70 height 18
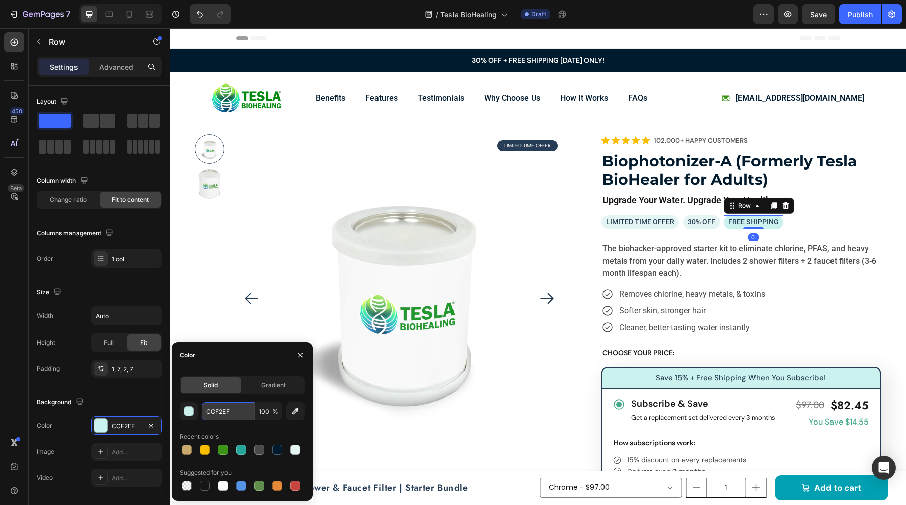
click at [242, 413] on input "CCF2EF" at bounding box center [228, 412] width 52 height 18
paste input "E5F5F3"
type input "E5F5F3"
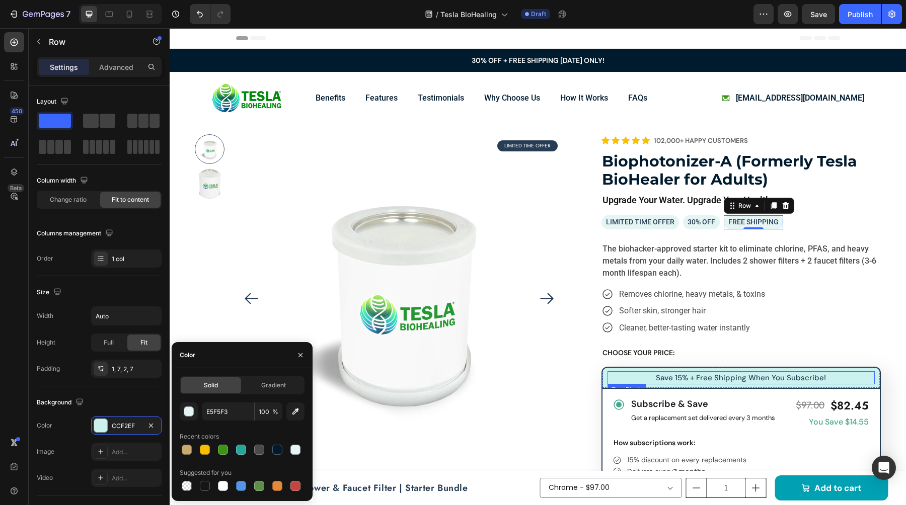
click at [616, 378] on p "save 15% + free shipping when you subscribe!" at bounding box center [741, 378] width 265 height 12
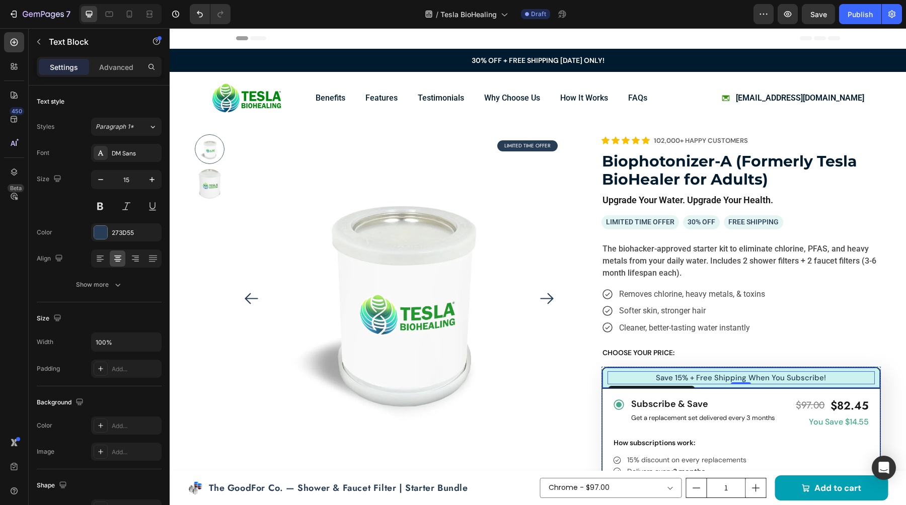
click at [604, 379] on div "save 15% + free shipping when you subscribe! Text Block 0 Row" at bounding box center [740, 378] width 279 height 22
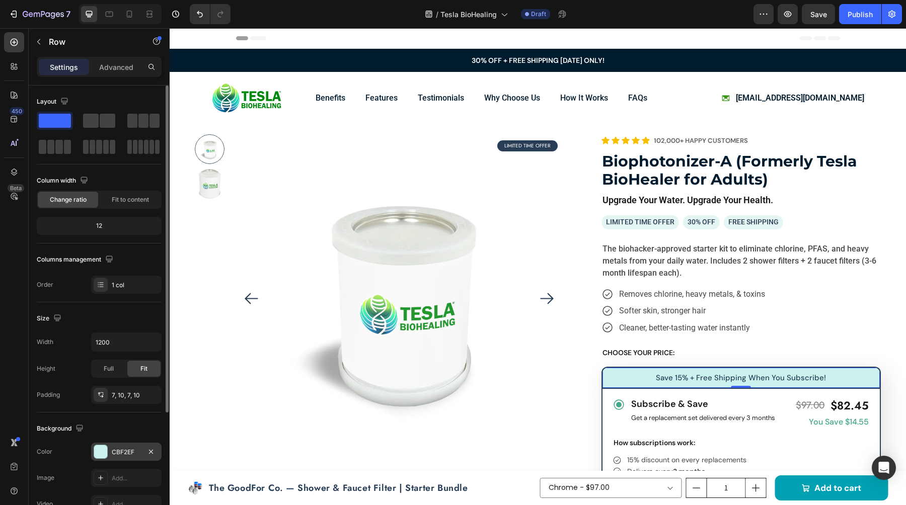
click at [123, 456] on div "CBF2EF" at bounding box center [126, 452] width 29 height 9
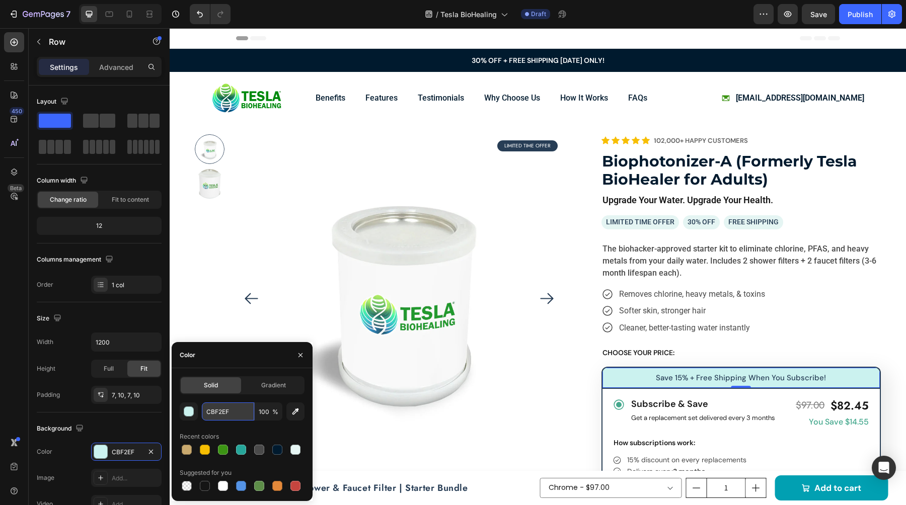
click at [232, 413] on input "CBF2EF" at bounding box center [228, 412] width 52 height 18
paste input "E5F5F3"
type input "E5F5F3"
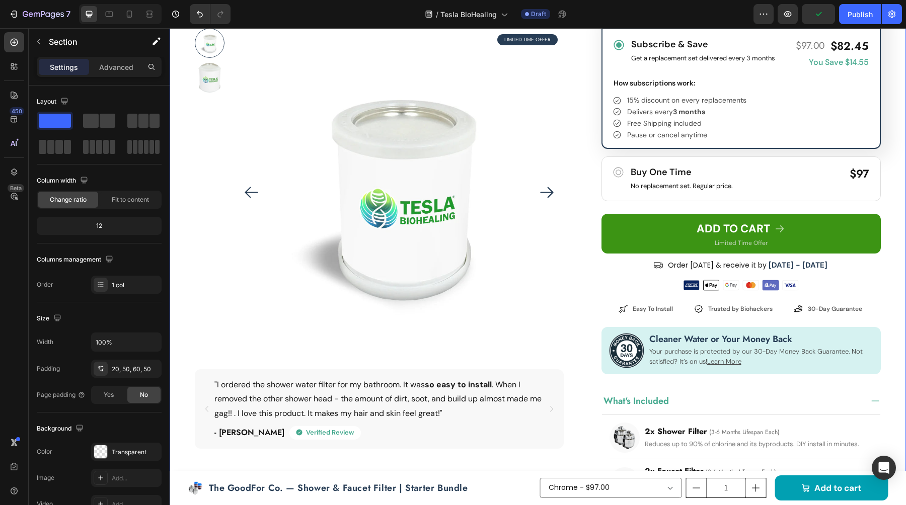
scroll to position [379, 0]
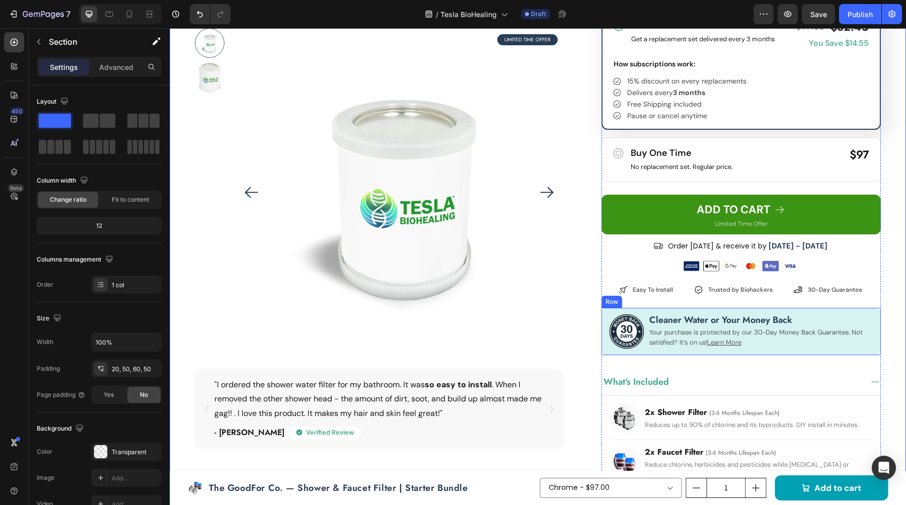
click at [800, 309] on div "Cleaner Water or Your Money Back Text Block Your purchase is protected by our 3…" at bounding box center [740, 331] width 279 height 47
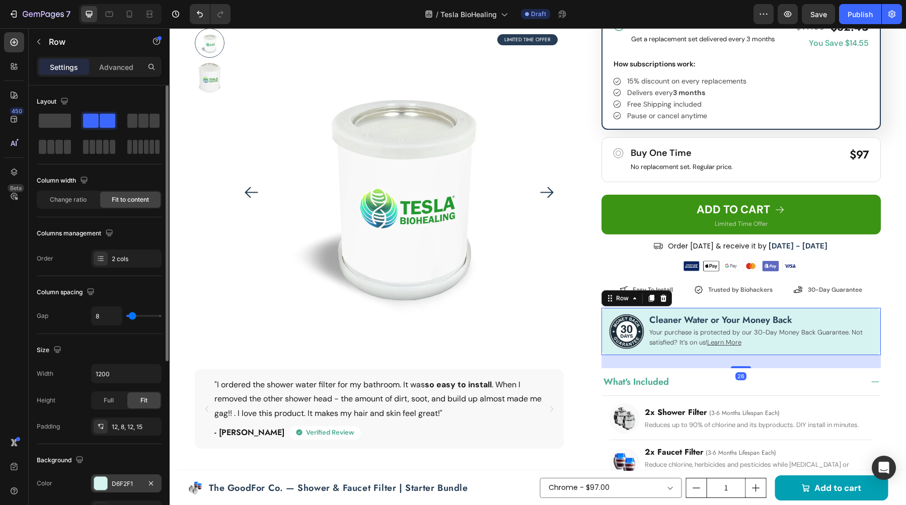
click at [132, 481] on div "D6F2F1" at bounding box center [126, 484] width 29 height 9
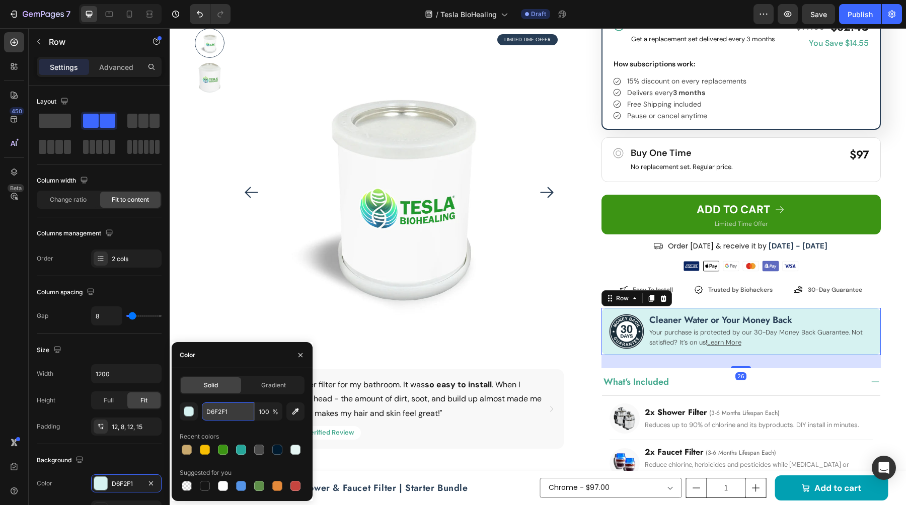
click at [245, 414] on input "D6F2F1" at bounding box center [228, 412] width 52 height 18
paste input "E5F5F3"
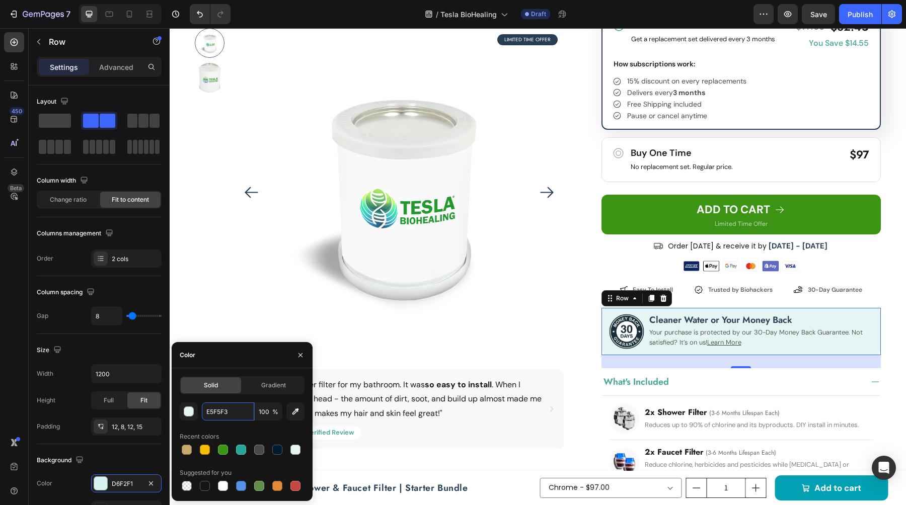
type input "E5F5F3"
click at [191, 411] on div "button" at bounding box center [189, 412] width 10 height 10
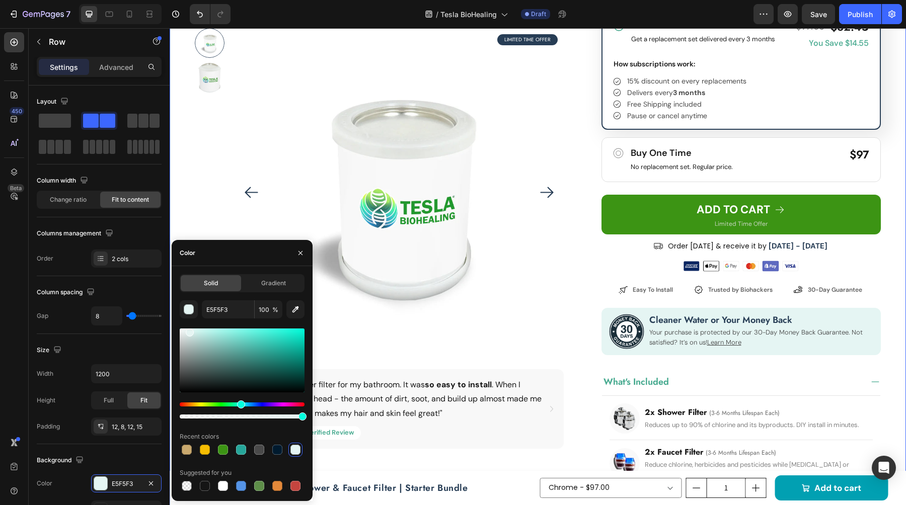
click at [883, 284] on div "Product Images LIMITED TIME OFFER Text Block Row "I ordered the shower water fi…" at bounding box center [538, 303] width 736 height 1116
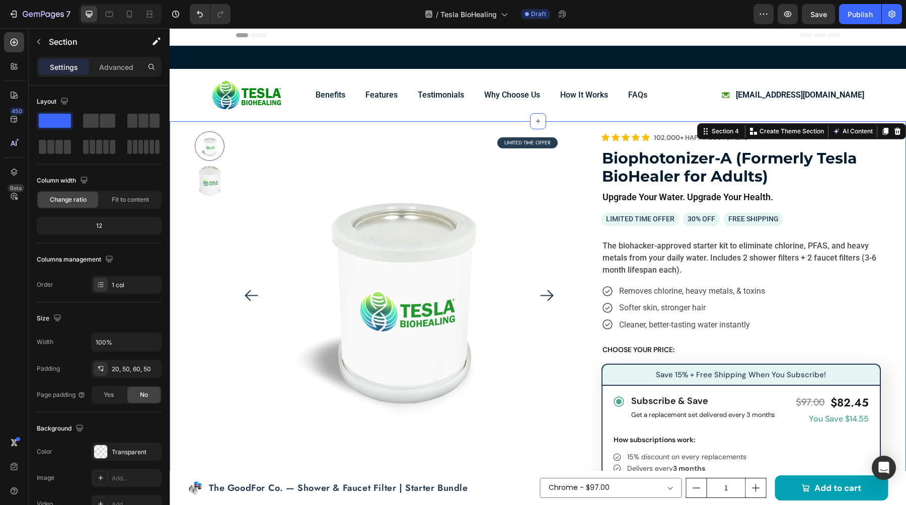
scroll to position [0, 0]
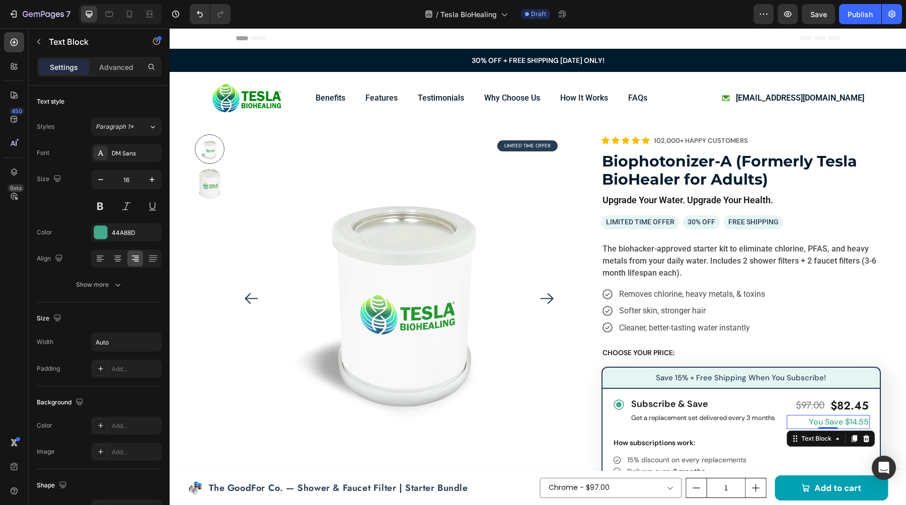
click at [819, 426] on p "you save $14.55" at bounding box center [839, 422] width 60 height 12
click at [122, 248] on div "Font DM Sans Size 16 Color 44A88D Align Show more" at bounding box center [99, 219] width 125 height 150
click at [121, 239] on div "44A88D" at bounding box center [126, 232] width 70 height 18
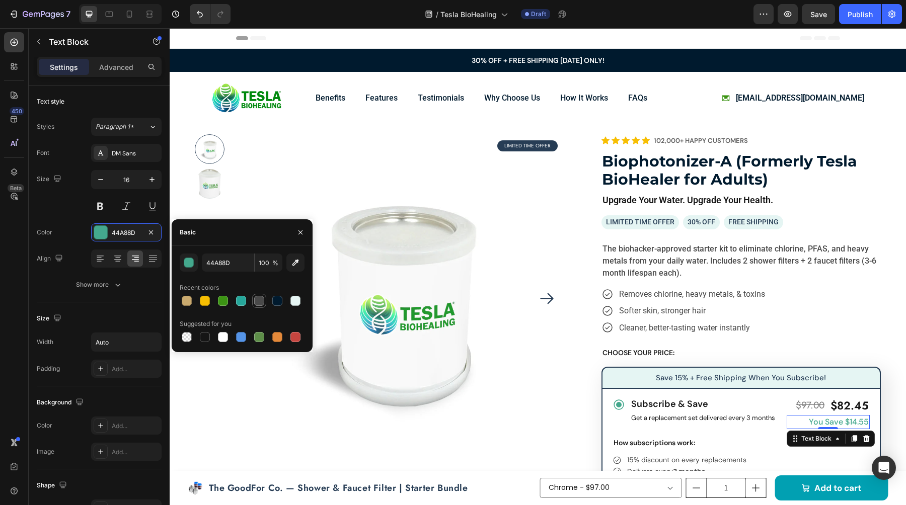
drag, startPoint x: 218, startPoint y: 301, endPoint x: 260, endPoint y: 299, distance: 41.8
click at [218, 301] on div at bounding box center [223, 301] width 10 height 10
type input "3C9414"
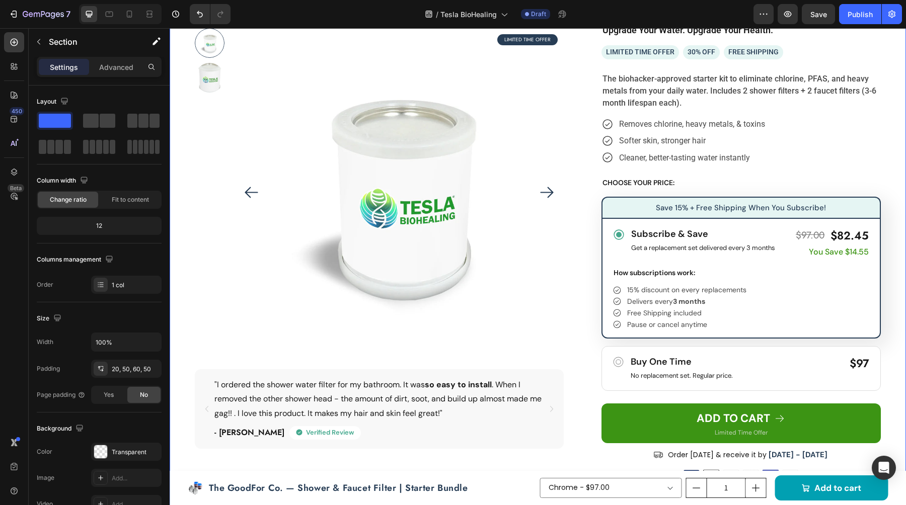
scroll to position [164, 0]
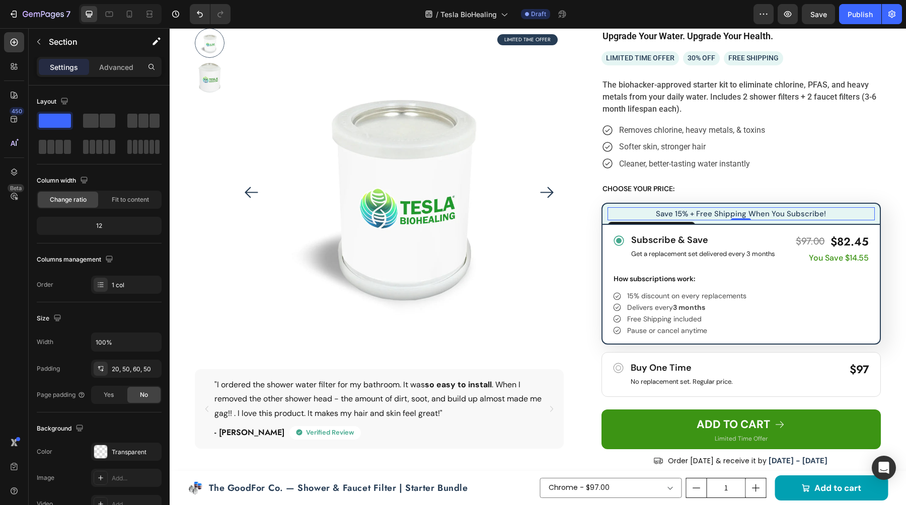
click at [709, 207] on div "save 15% + free shipping when you subscribe!" at bounding box center [741, 214] width 267 height 14
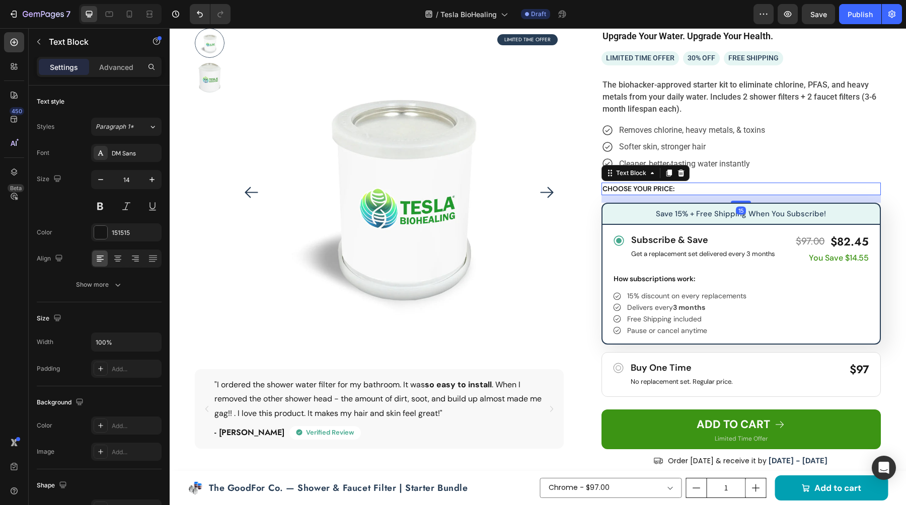
click at [682, 186] on p "CHOOSE YOUR PRICE:" at bounding box center [740, 189] width 277 height 11
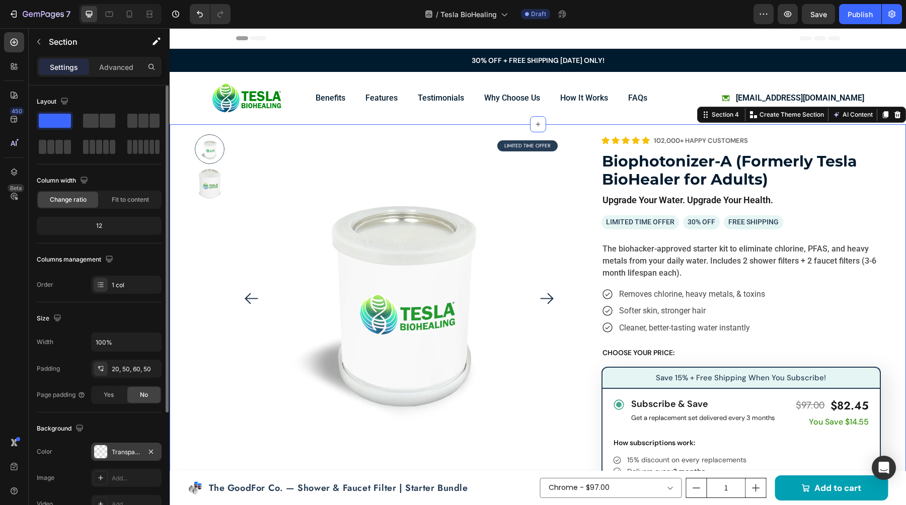
click at [102, 455] on div at bounding box center [100, 451] width 13 height 13
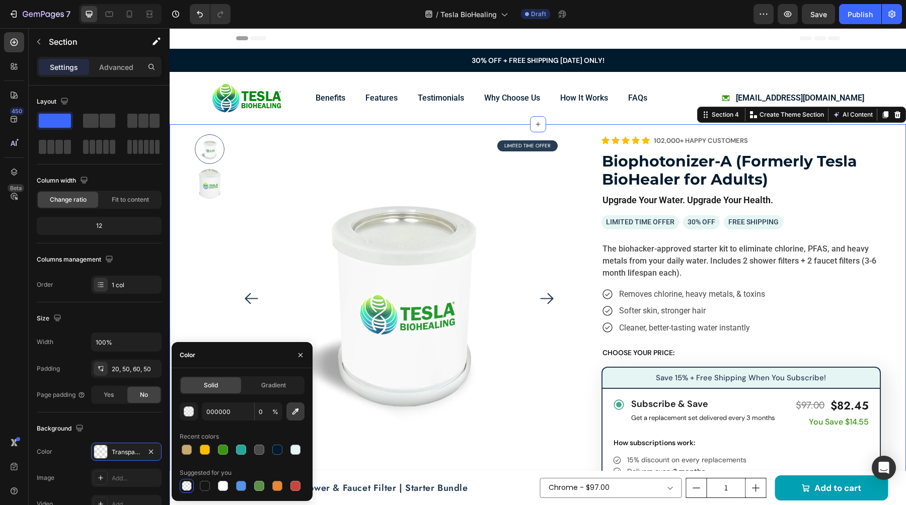
click at [300, 410] on button "button" at bounding box center [295, 412] width 18 height 18
type input "E5F4F3"
type input "100"
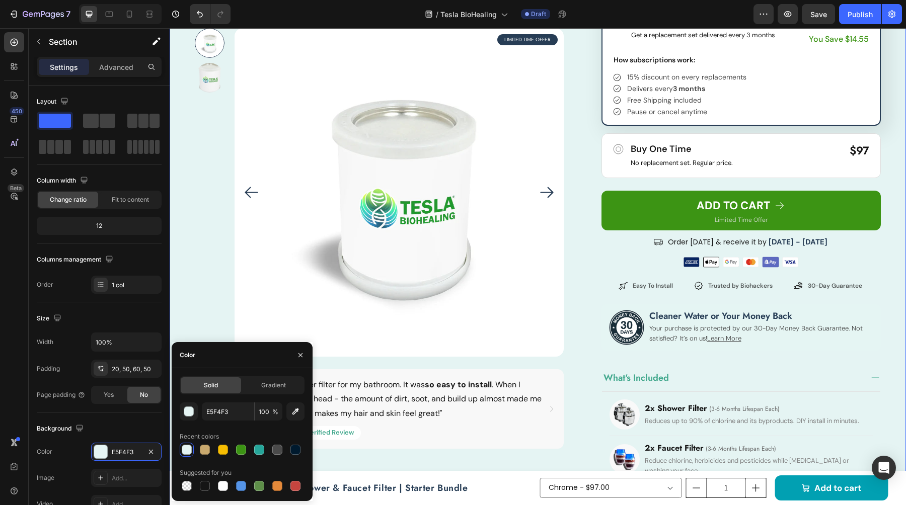
scroll to position [382, 0]
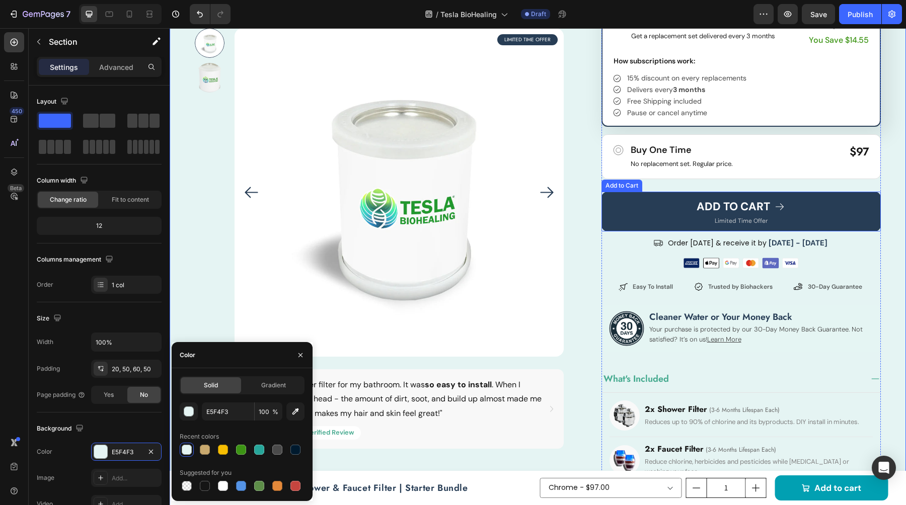
click at [650, 211] on button "ADD TO CART" at bounding box center [740, 212] width 279 height 40
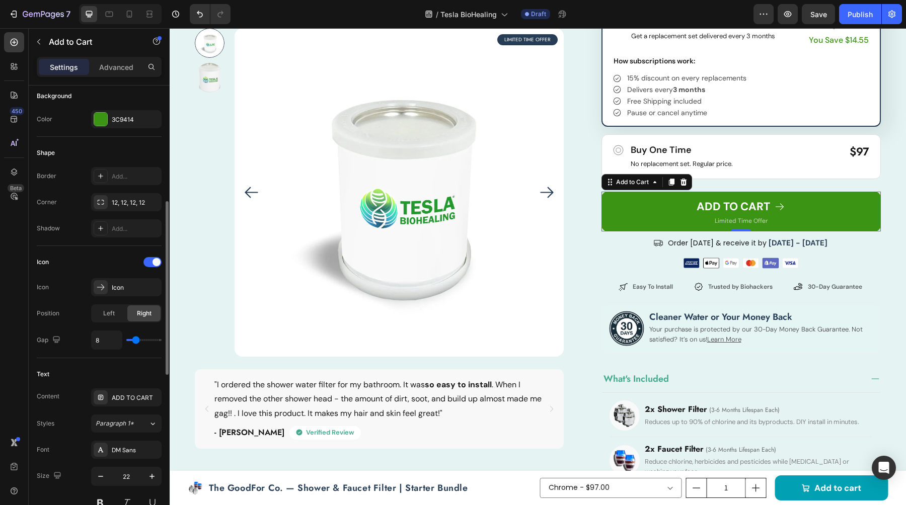
scroll to position [239, 0]
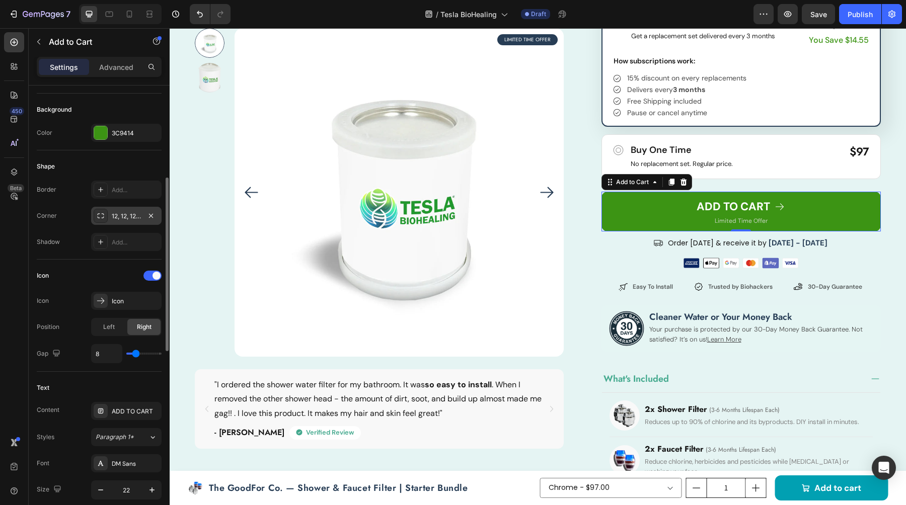
drag, startPoint x: 116, startPoint y: 219, endPoint x: 142, endPoint y: 224, distance: 26.6
click at [118, 219] on div "12, 12, 12, 12" at bounding box center [126, 216] width 29 height 9
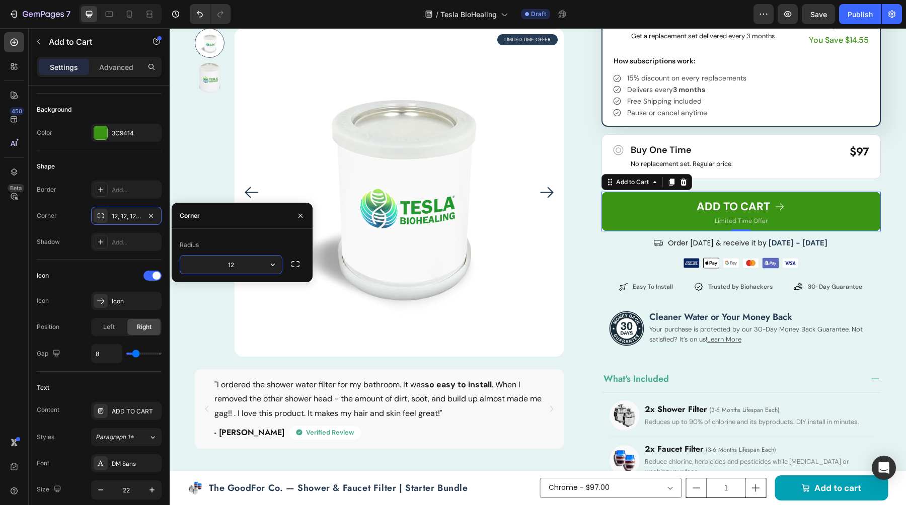
click at [236, 259] on input "12" at bounding box center [231, 265] width 102 height 18
type input "55"
click at [98, 274] on div "Icon" at bounding box center [99, 276] width 125 height 16
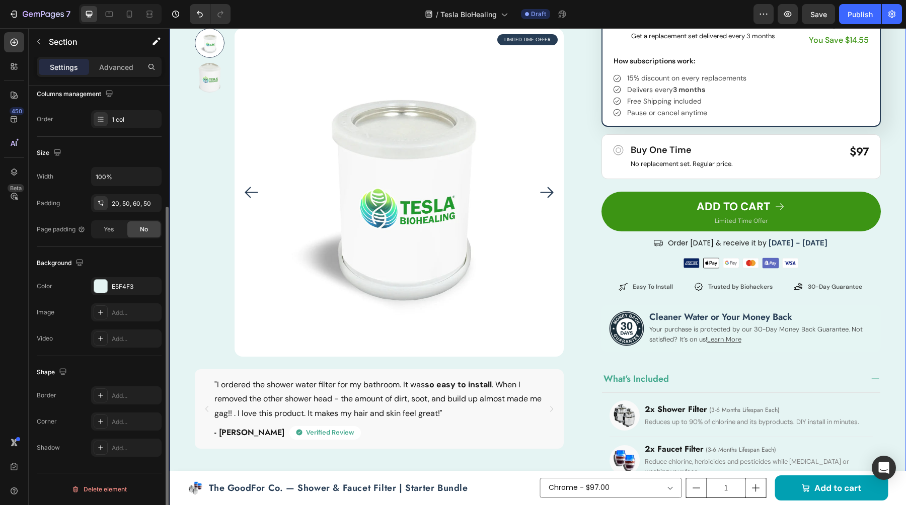
click at [899, 192] on div "Product Images LIMITED TIME OFFER Text Block Row "I ordered the shower water fi…" at bounding box center [538, 300] width 736 height 1116
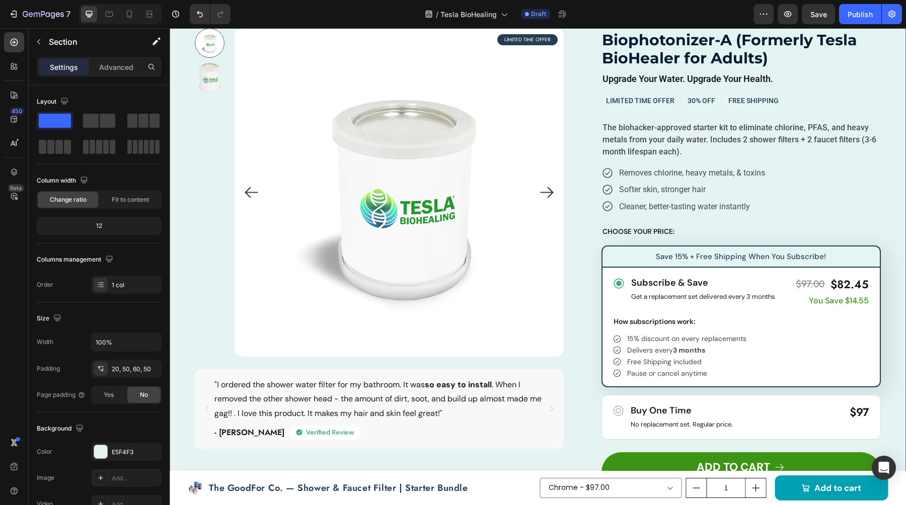
scroll to position [87, 0]
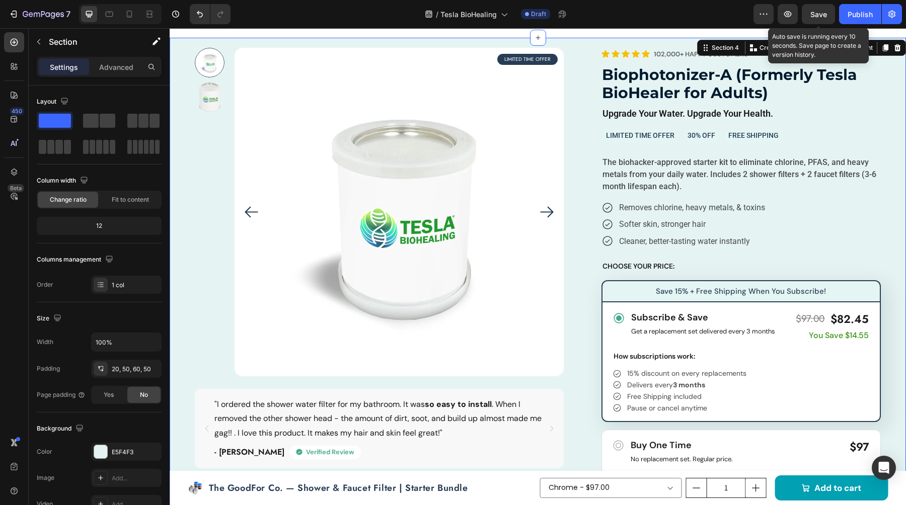
drag, startPoint x: 825, startPoint y: 18, endPoint x: 816, endPoint y: 24, distance: 10.9
click at [825, 18] on div "Save" at bounding box center [818, 14] width 17 height 11
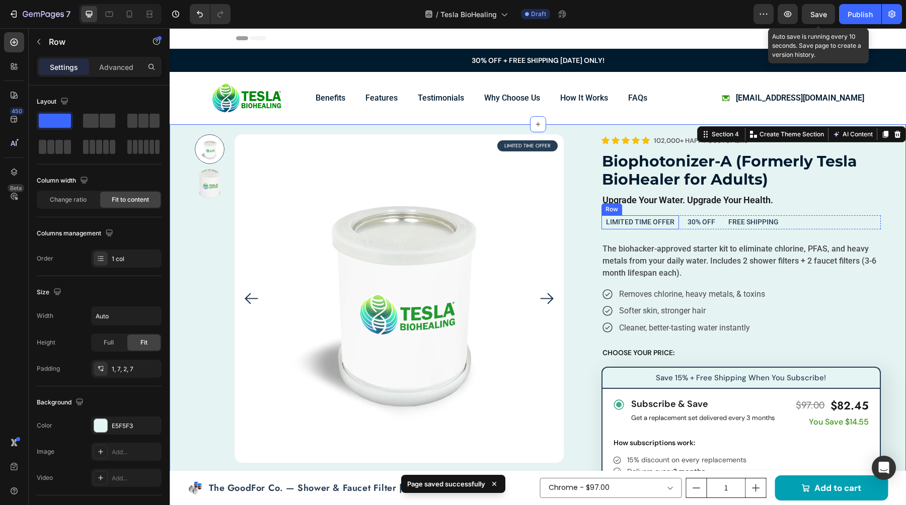
click at [604, 220] on div "LIMITED TIME OFFER Text Block Row" at bounding box center [640, 222] width 78 height 14
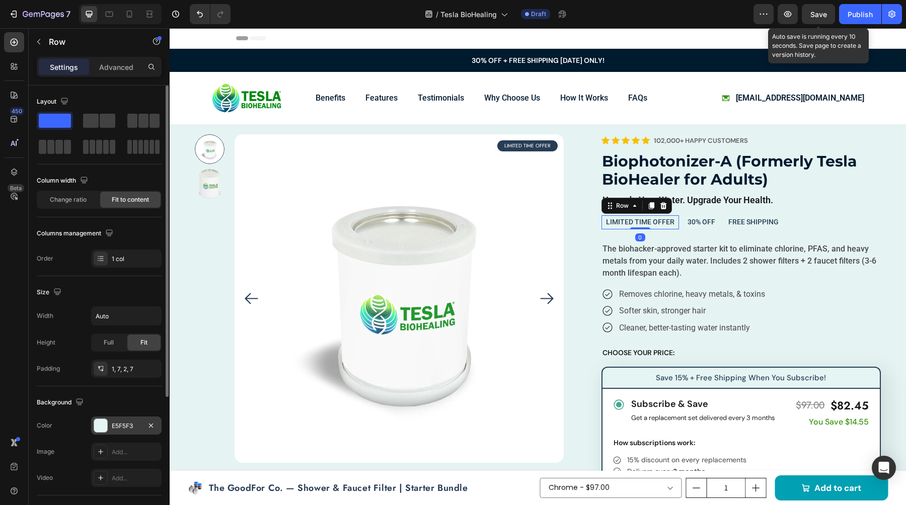
drag, startPoint x: 96, startPoint y: 426, endPoint x: 103, endPoint y: 427, distance: 7.1
click at [96, 426] on div at bounding box center [100, 425] width 13 height 13
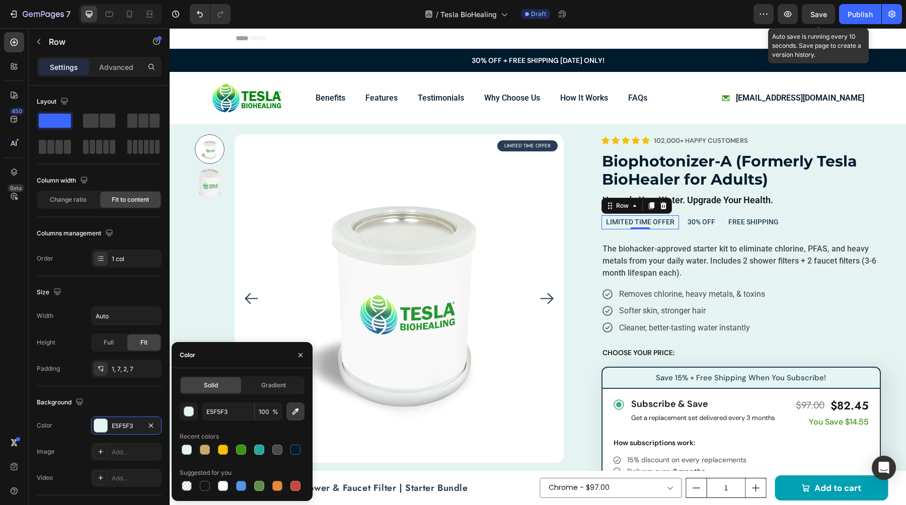
drag, startPoint x: 224, startPoint y: 485, endPoint x: 294, endPoint y: 420, distance: 95.8
click at [224, 485] on div at bounding box center [223, 486] width 10 height 10
type input "FFFFFF"
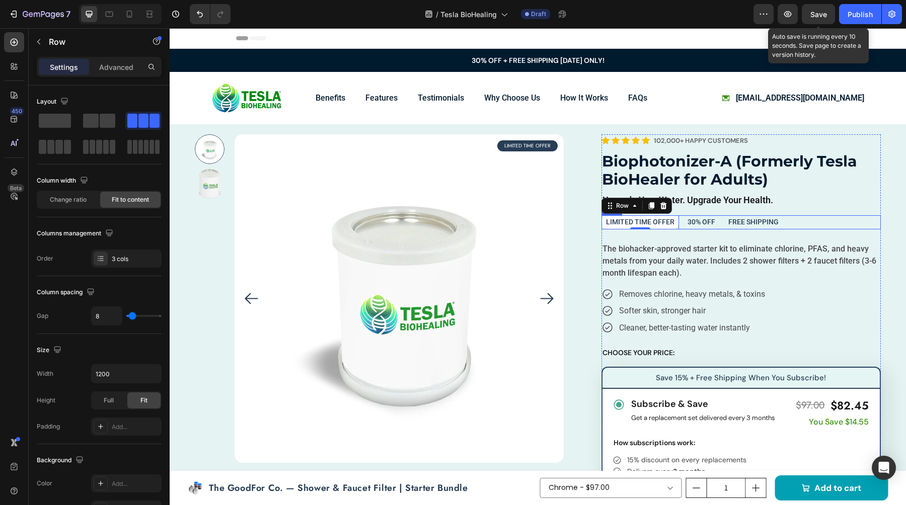
click at [681, 222] on div "LIMITED TIME OFFER Text Block Row 0 30% OFF Text Block Row FREE SHIPPING Text B…" at bounding box center [740, 222] width 279 height 14
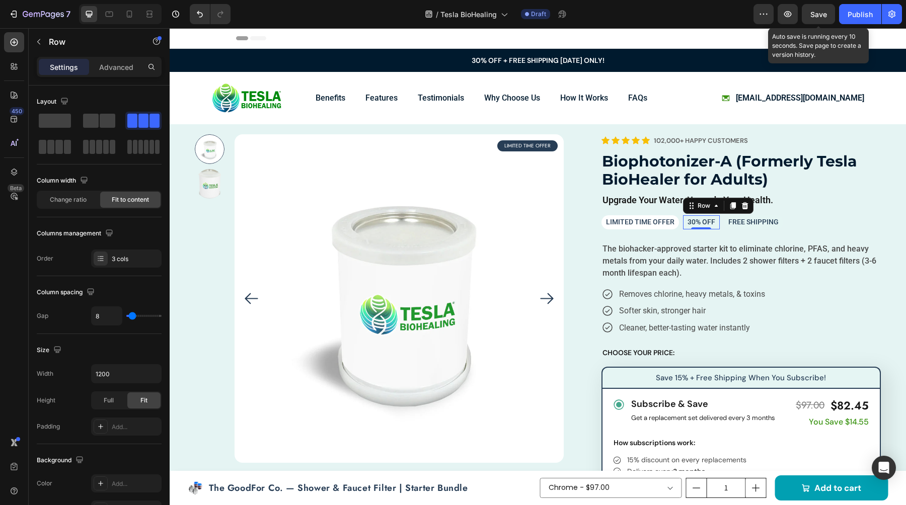
click at [683, 222] on div "30% OFF Text Block Row 0" at bounding box center [701, 222] width 37 height 14
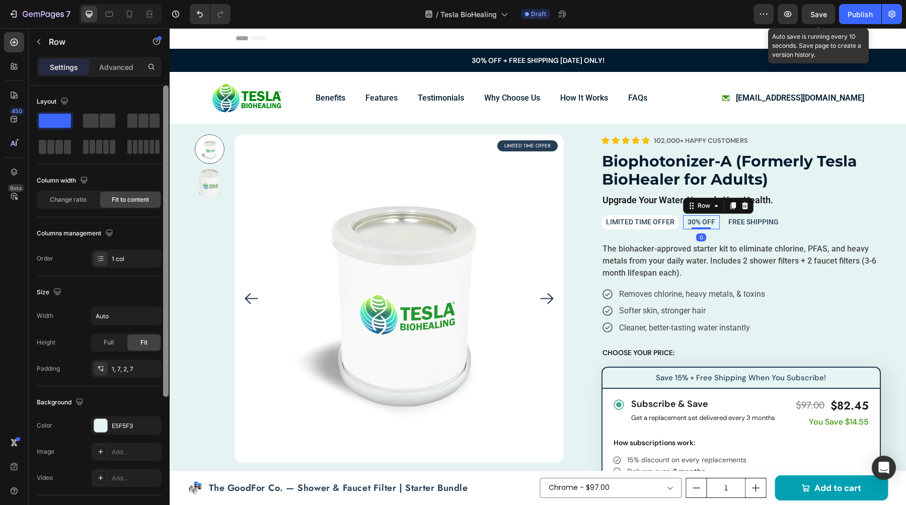
drag, startPoint x: 104, startPoint y: 424, endPoint x: 165, endPoint y: 427, distance: 61.0
click at [104, 424] on div at bounding box center [100, 425] width 13 height 13
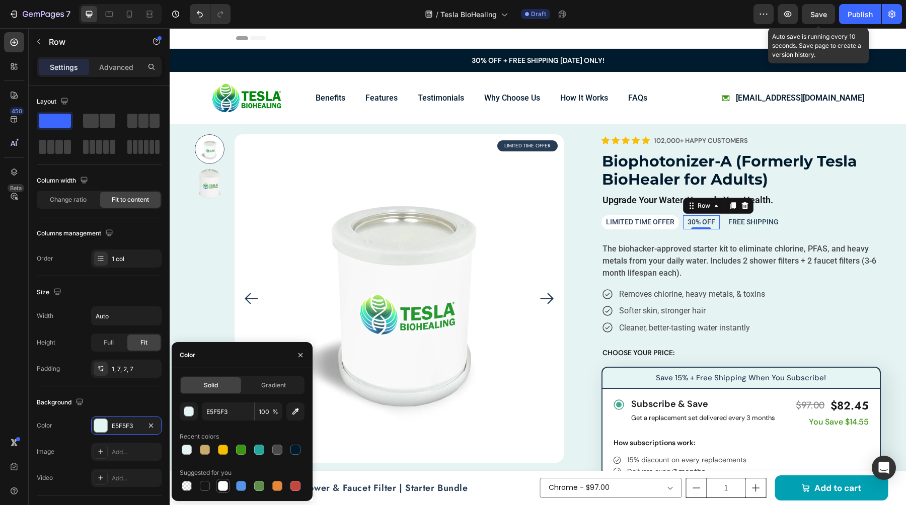
click at [227, 488] on div at bounding box center [223, 486] width 10 height 10
type input "FFFFFF"
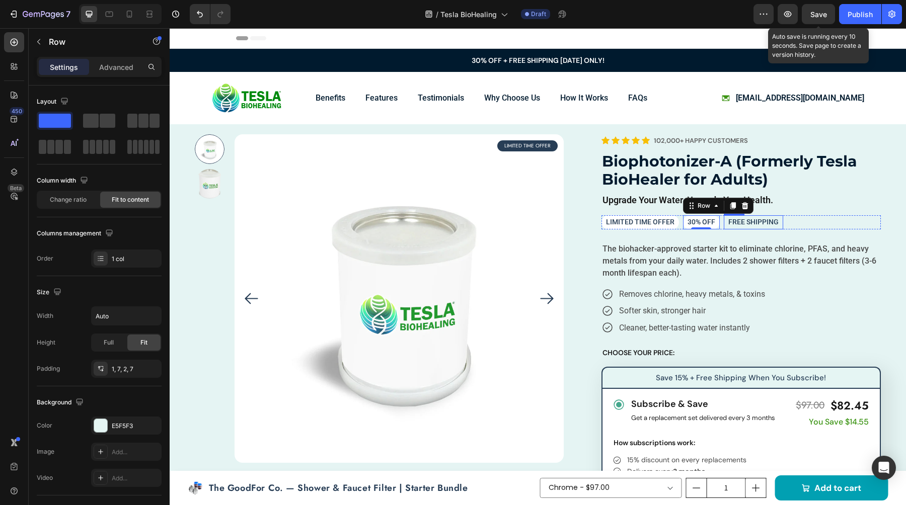
click at [725, 225] on div "FREE SHIPPING Text Block Row" at bounding box center [753, 222] width 59 height 14
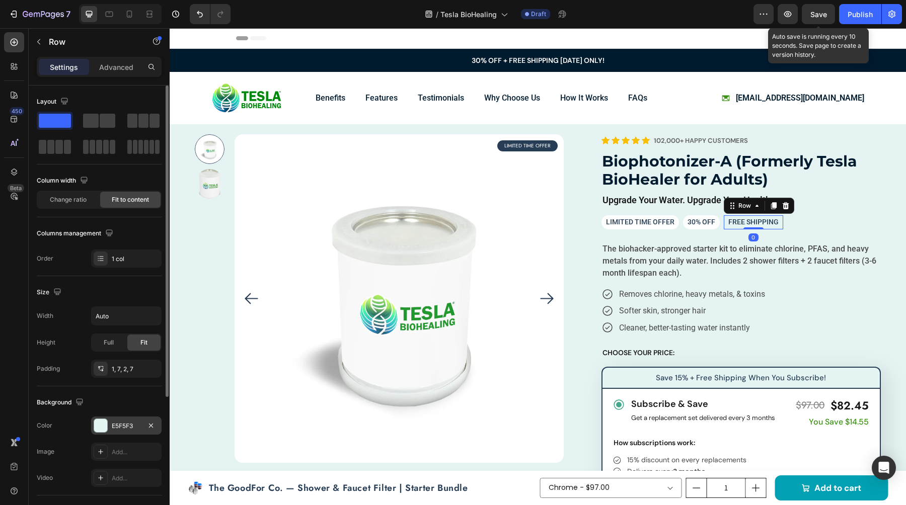
click at [102, 426] on div at bounding box center [100, 425] width 13 height 13
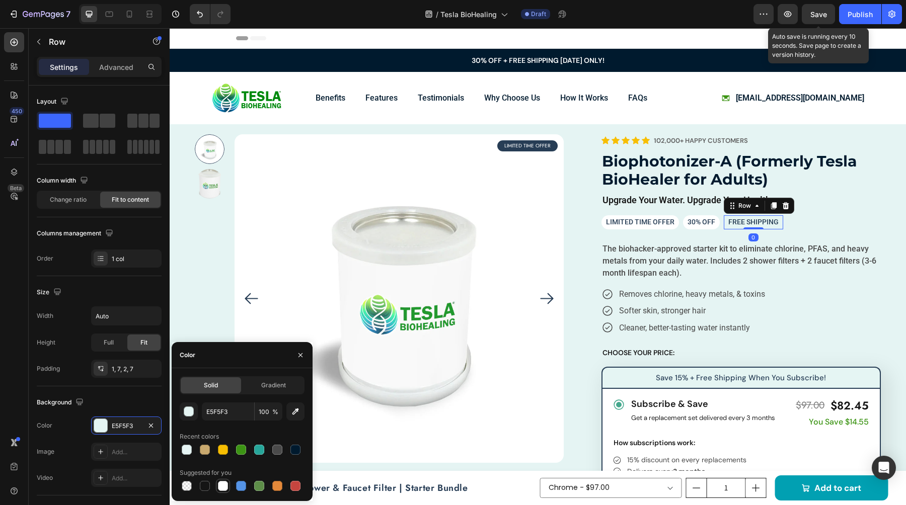
click at [225, 484] on div at bounding box center [223, 486] width 10 height 10
type input "FFFFFF"
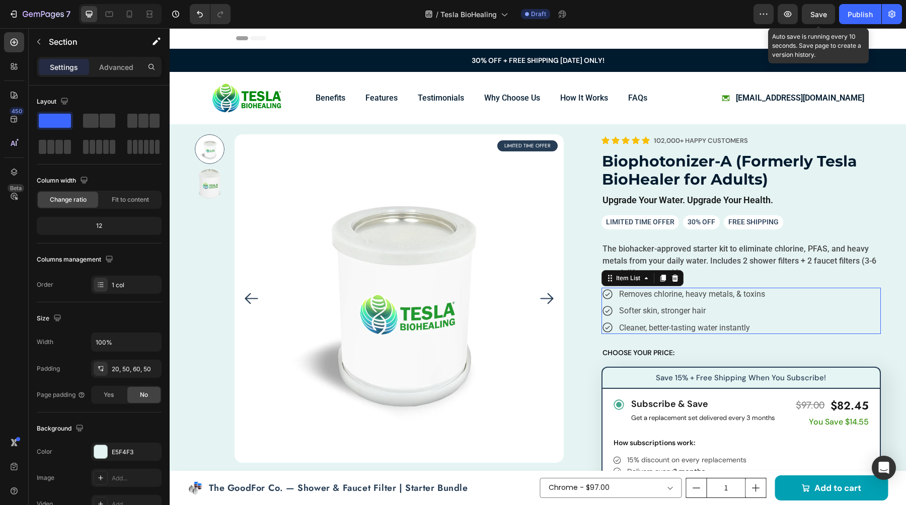
click at [808, 317] on div "Removes chlorine, heavy metals, & toxins Softer skin, stronger hair Cleaner, be…" at bounding box center [740, 311] width 279 height 46
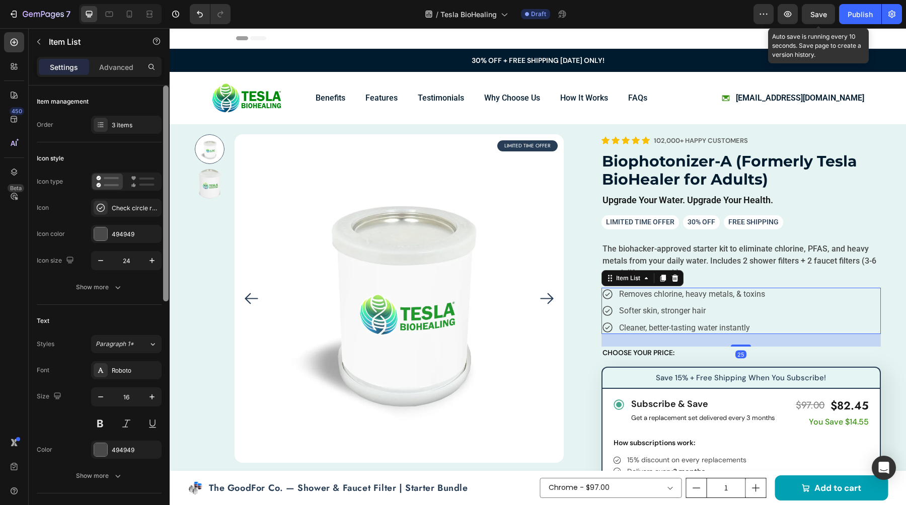
drag, startPoint x: 102, startPoint y: 209, endPoint x: 163, endPoint y: 212, distance: 61.0
click at [102, 209] on icon at bounding box center [101, 208] width 10 height 10
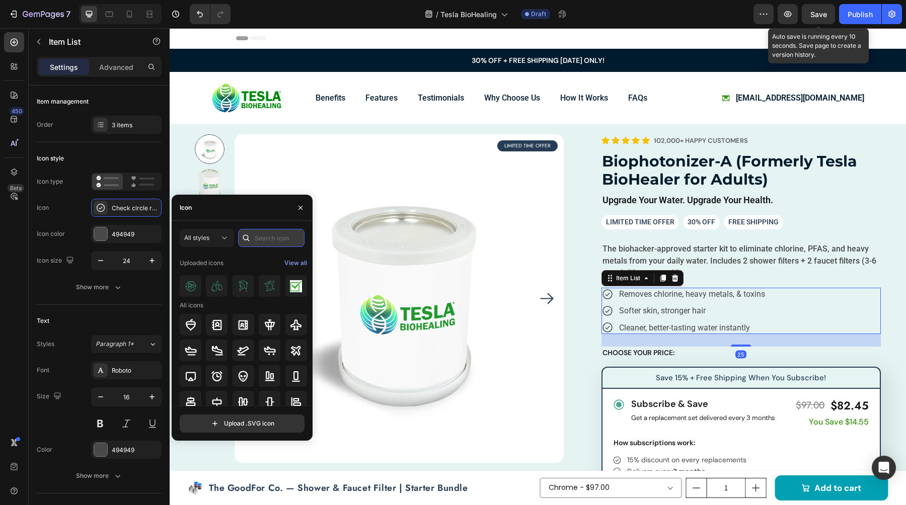
click at [274, 235] on input "text" at bounding box center [271, 238] width 66 height 18
type input "c"
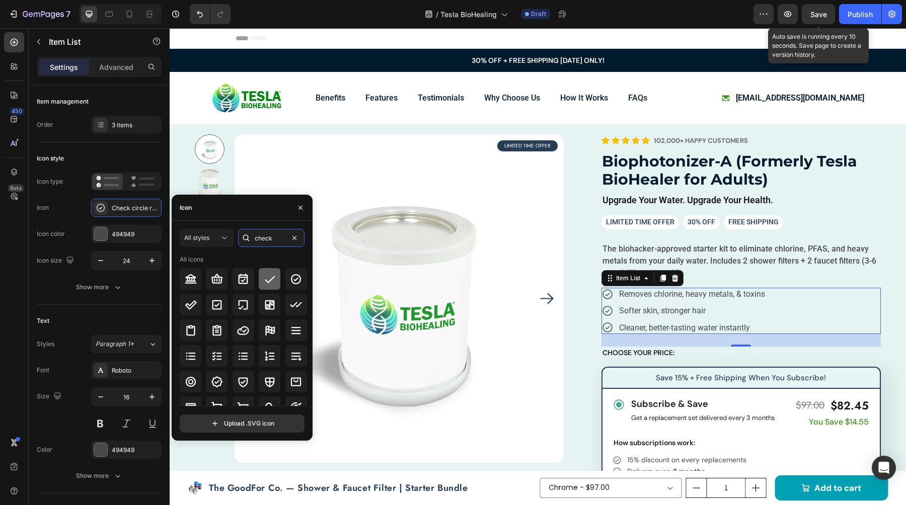
type input "check"
click at [269, 283] on icon at bounding box center [270, 279] width 12 height 12
drag, startPoint x: 203, startPoint y: 238, endPoint x: 202, endPoint y: 248, distance: 10.7
click at [203, 238] on span "All styles" at bounding box center [196, 238] width 25 height 8
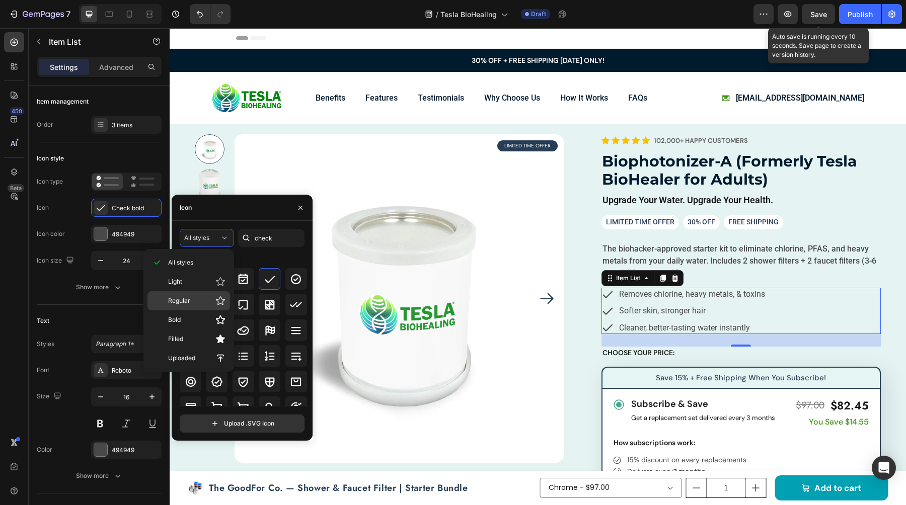
drag, startPoint x: 183, startPoint y: 294, endPoint x: 192, endPoint y: 295, distance: 9.1
click at [183, 294] on div "Regular" at bounding box center [188, 300] width 83 height 19
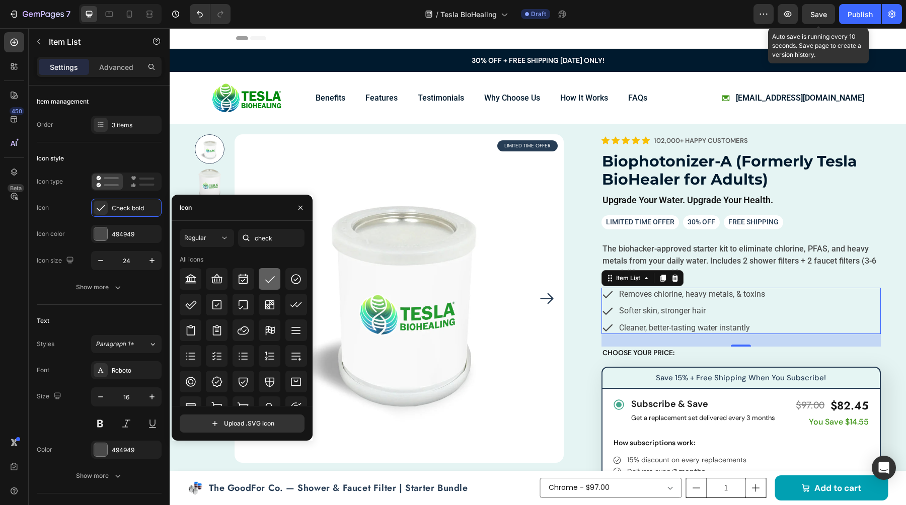
click at [259, 283] on div at bounding box center [270, 279] width 22 height 22
click at [99, 268] on button "button" at bounding box center [101, 261] width 18 height 18
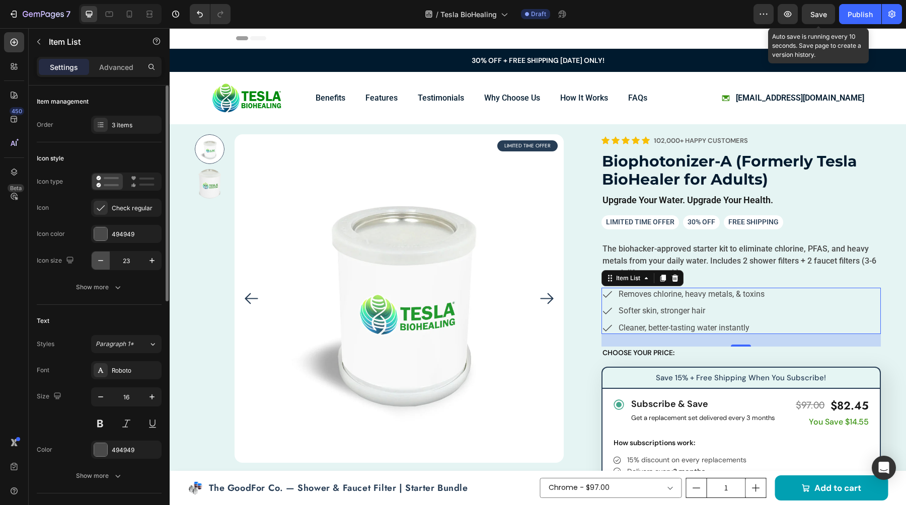
click at [99, 268] on button "button" at bounding box center [101, 261] width 18 height 18
type input "20"
drag, startPoint x: 100, startPoint y: 232, endPoint x: 169, endPoint y: 238, distance: 68.8
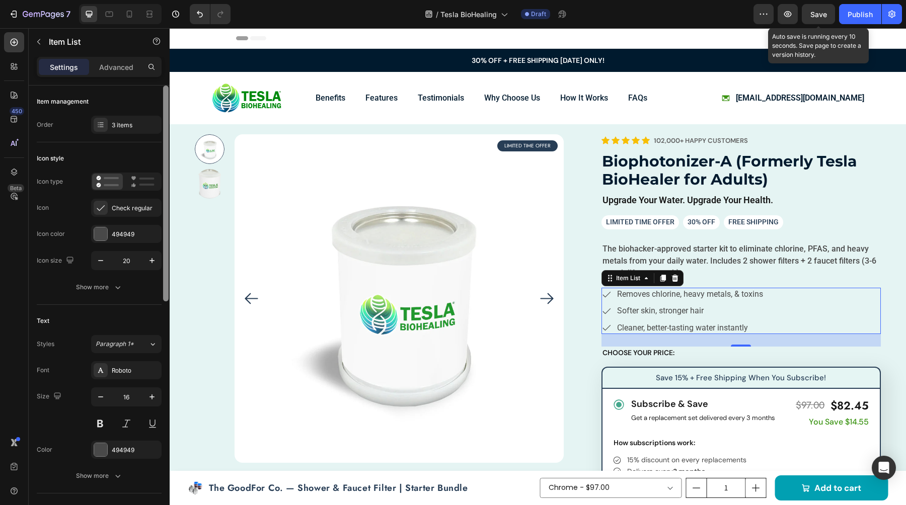
click at [100, 232] on div at bounding box center [100, 234] width 13 height 13
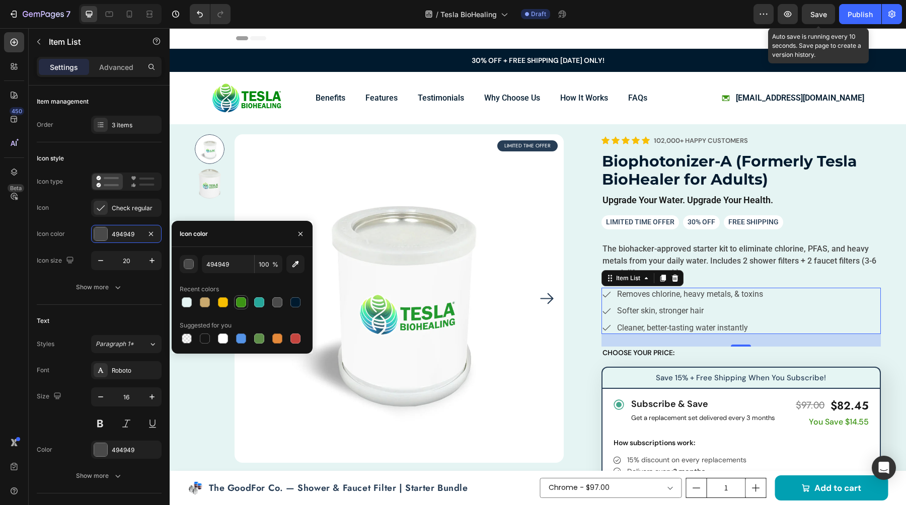
click at [244, 303] on div at bounding box center [241, 302] width 10 height 10
type input "3C9414"
drag, startPoint x: 897, startPoint y: 232, endPoint x: 865, endPoint y: 225, distance: 32.8
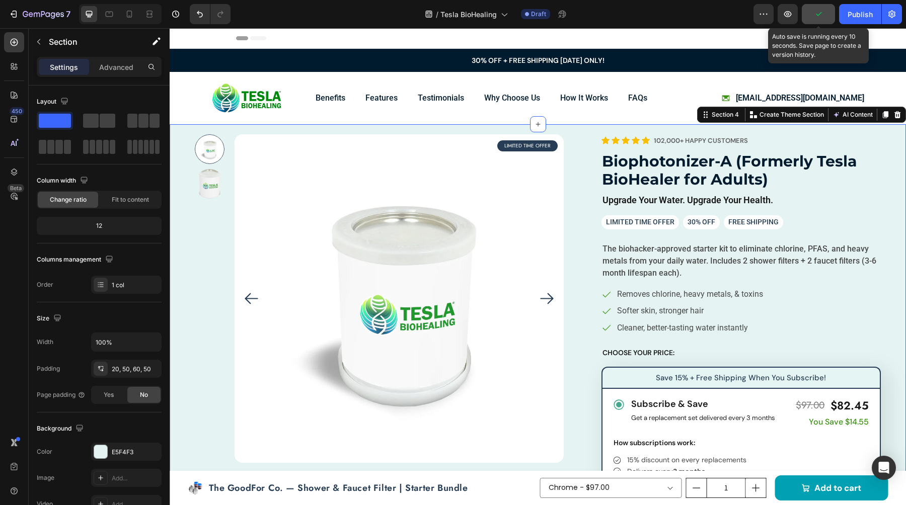
click at [829, 16] on button "button" at bounding box center [818, 14] width 33 height 20
click at [828, 16] on button "button" at bounding box center [818, 14] width 33 height 20
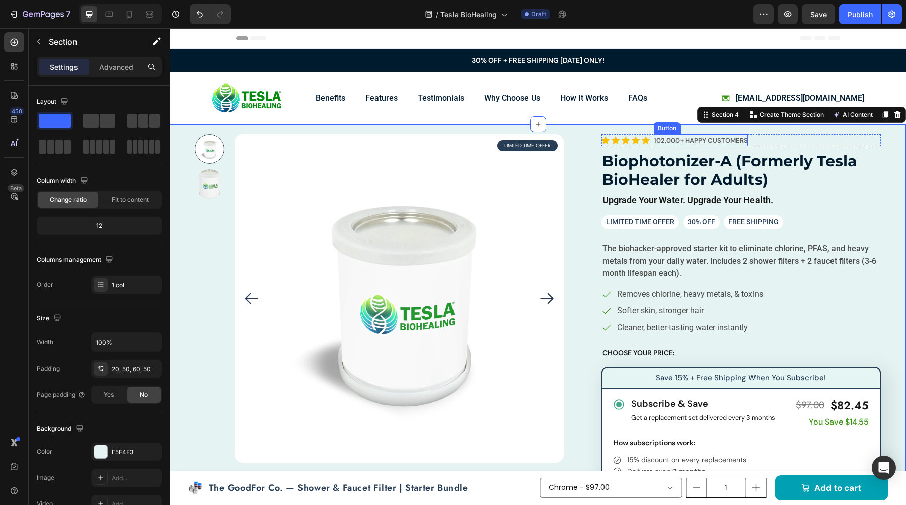
click at [686, 140] on p "102,000+ happy CUSTOMERS" at bounding box center [701, 141] width 94 height 12
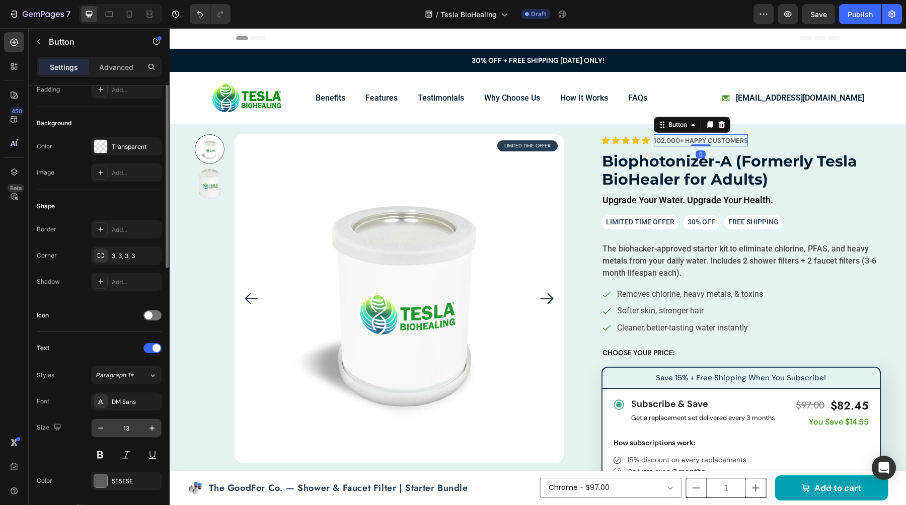
scroll to position [90, 0]
drag, startPoint x: 114, startPoint y: 402, endPoint x: 168, endPoint y: 394, distance: 54.4
click at [115, 402] on div "DM Sans" at bounding box center [135, 401] width 47 height 9
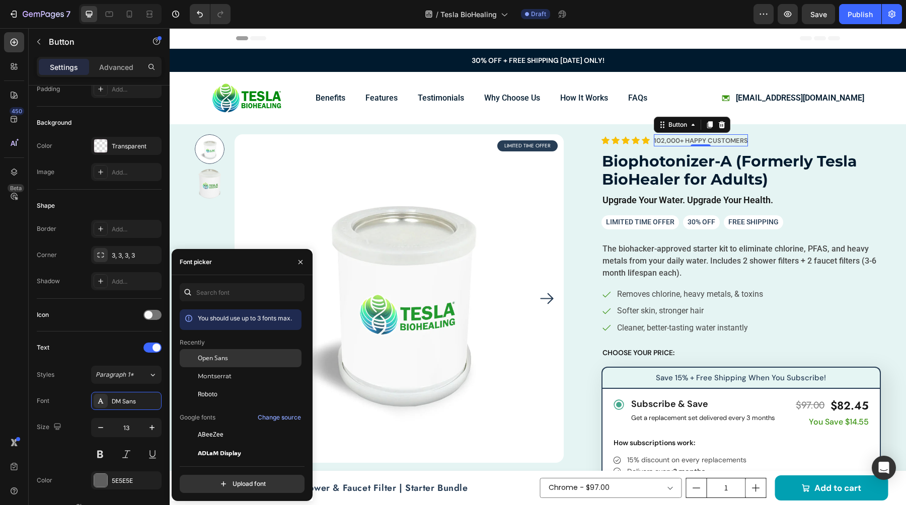
click at [230, 426] on div "Open Sans" at bounding box center [241, 435] width 122 height 18
click at [704, 141] on p "102,000+ happy CUSTOMERS" at bounding box center [699, 141] width 90 height 12
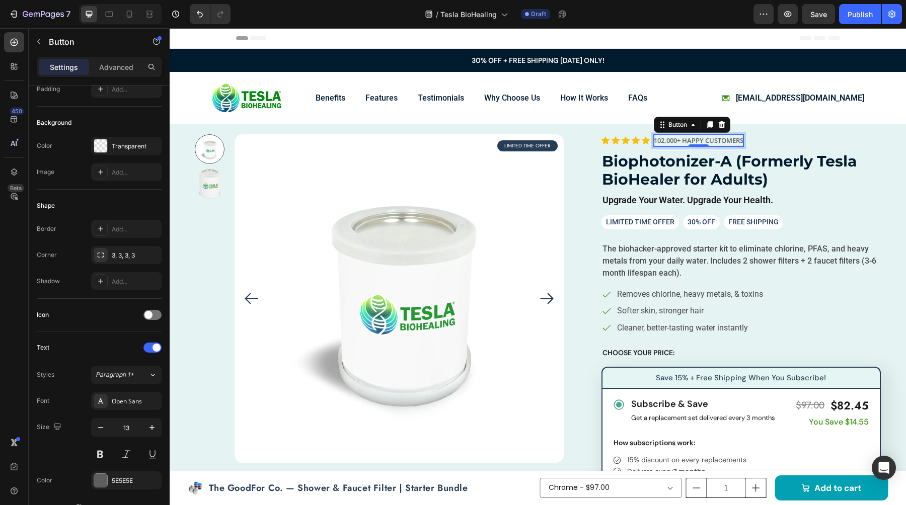
drag, startPoint x: 685, startPoint y: 140, endPoint x: 672, endPoint y: 140, distance: 13.1
click at [685, 140] on p "102,000+ happy CUSTOMERS" at bounding box center [699, 141] width 90 height 12
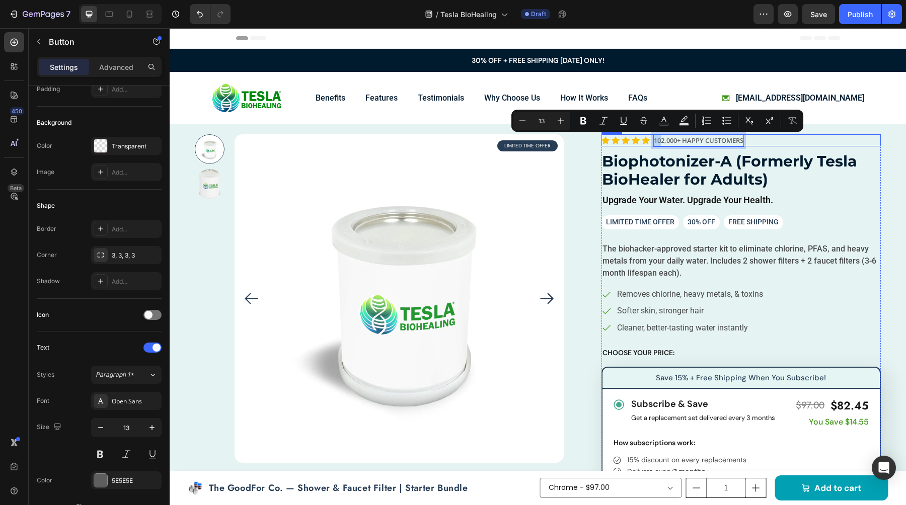
drag, startPoint x: 663, startPoint y: 138, endPoint x: 650, endPoint y: 138, distance: 12.6
click at [650, 138] on div "Icon Icon Icon Icon Icon Icon List 102,000+ happy CUSTOMERS Button 0 Row" at bounding box center [740, 140] width 279 height 12
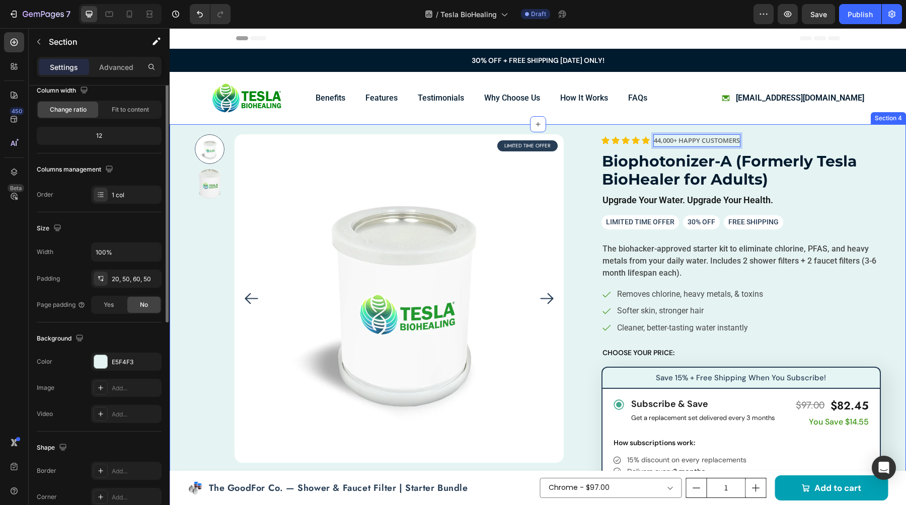
scroll to position [0, 0]
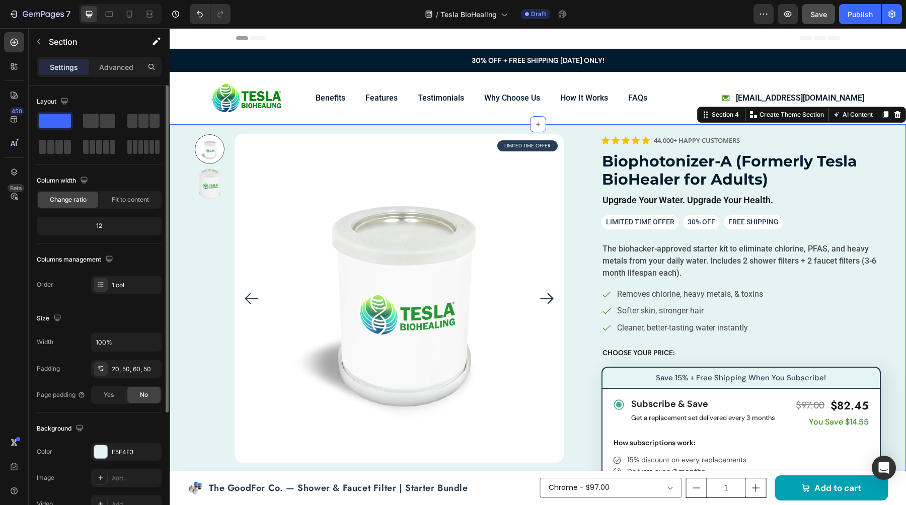
click at [814, 20] on button "Save" at bounding box center [818, 14] width 33 height 20
click at [104, 452] on div at bounding box center [100, 451] width 13 height 13
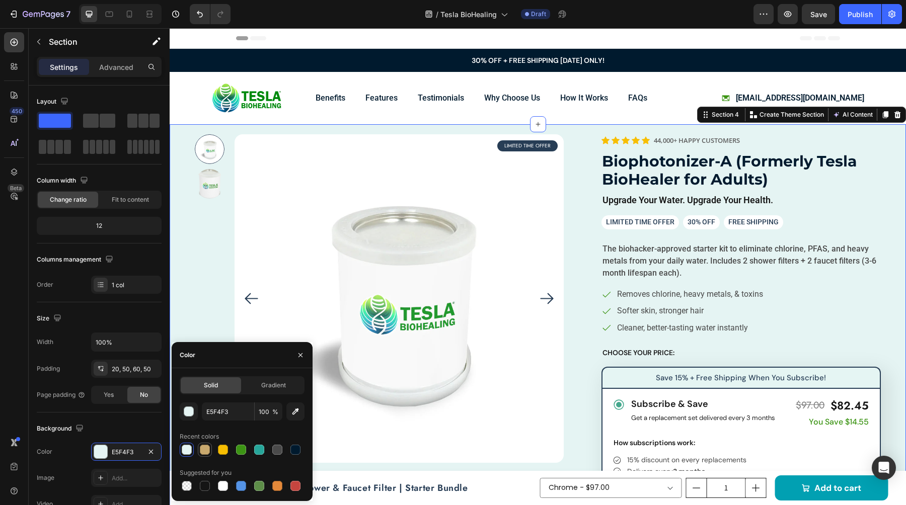
click at [208, 453] on div at bounding box center [205, 450] width 10 height 10
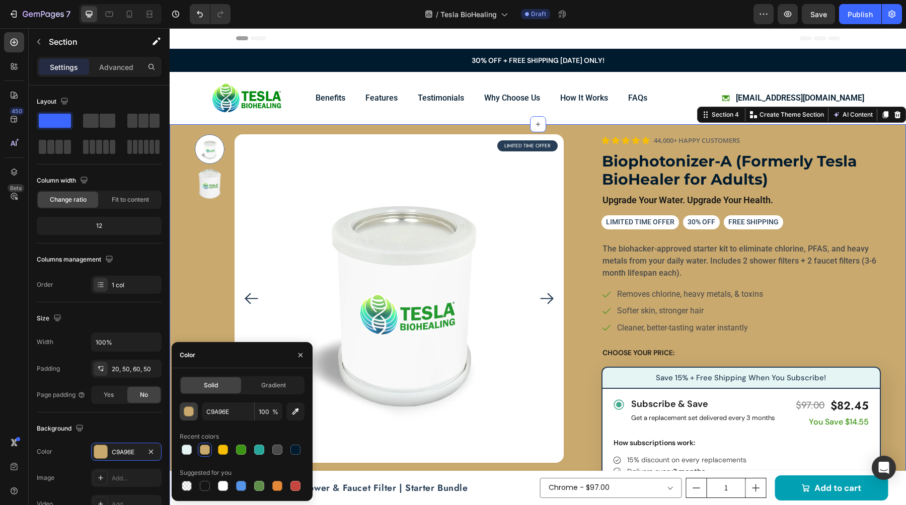
click at [186, 407] on div "button" at bounding box center [189, 412] width 10 height 10
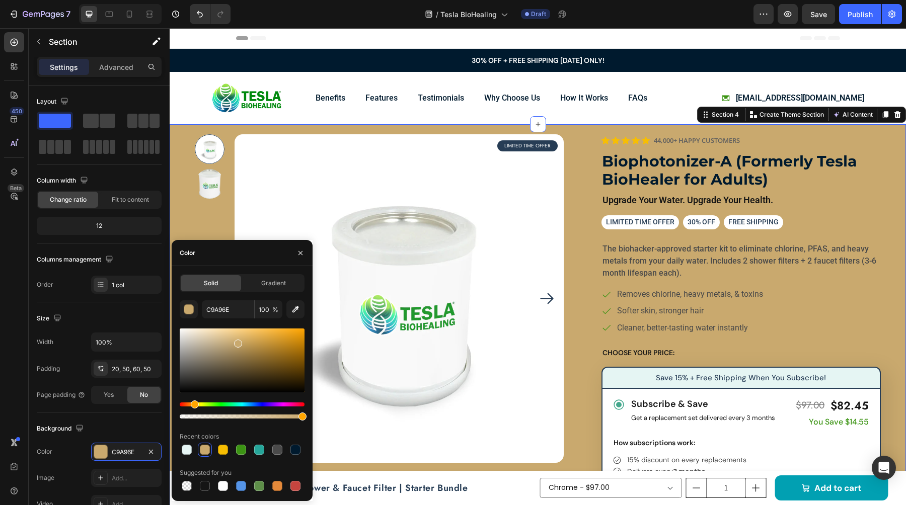
click at [192, 332] on div at bounding box center [242, 361] width 125 height 64
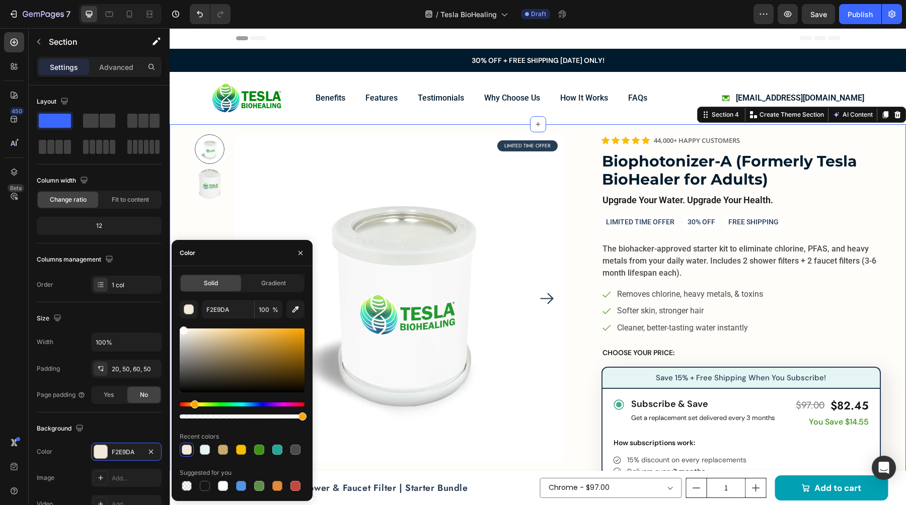
click at [183, 320] on div "F2E9DA 100 % Recent colors Suggested for you" at bounding box center [242, 396] width 125 height 193
click at [221, 455] on div at bounding box center [223, 450] width 12 height 12
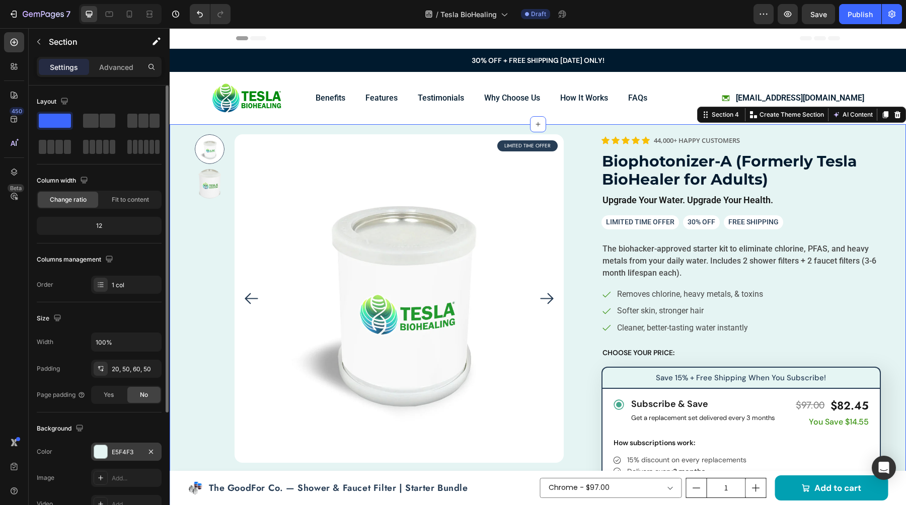
drag, startPoint x: 104, startPoint y: 452, endPoint x: 111, endPoint y: 452, distance: 7.6
click at [104, 452] on div at bounding box center [100, 451] width 13 height 13
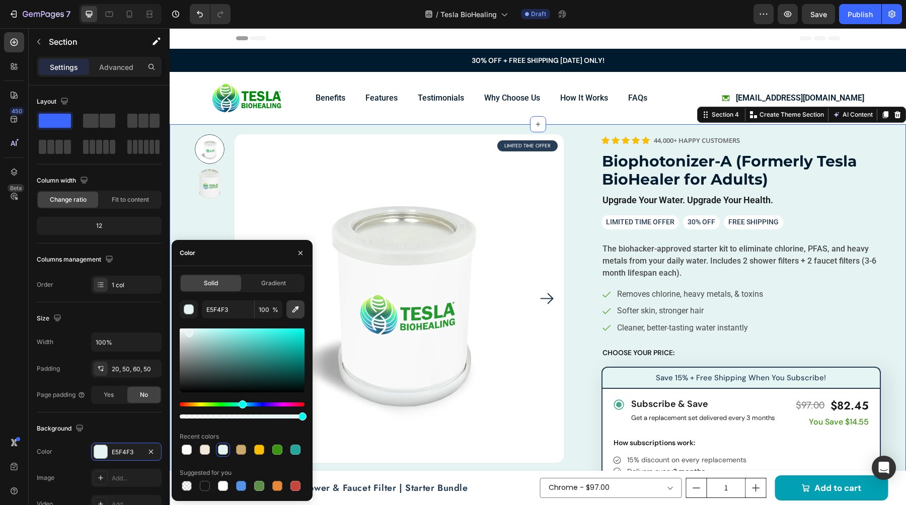
click at [293, 312] on icon "button" at bounding box center [295, 310] width 7 height 7
type input "FFFFFF"
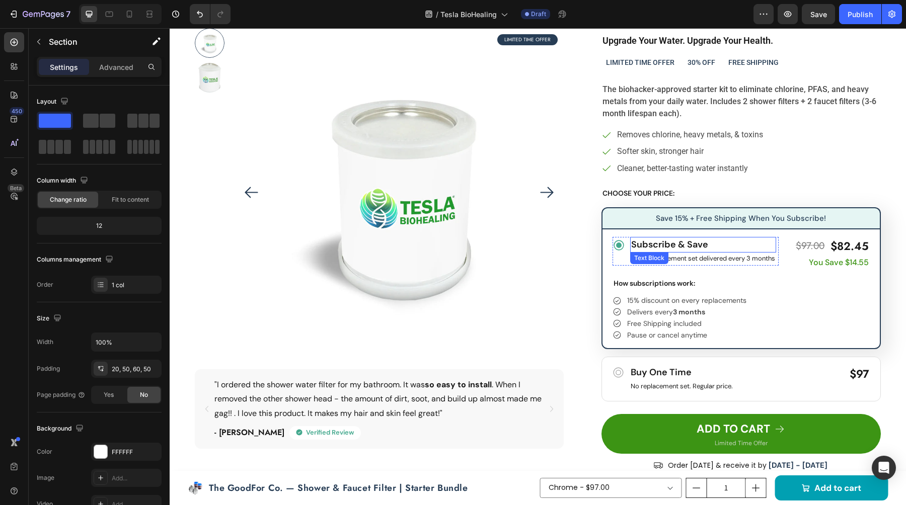
scroll to position [161, 0]
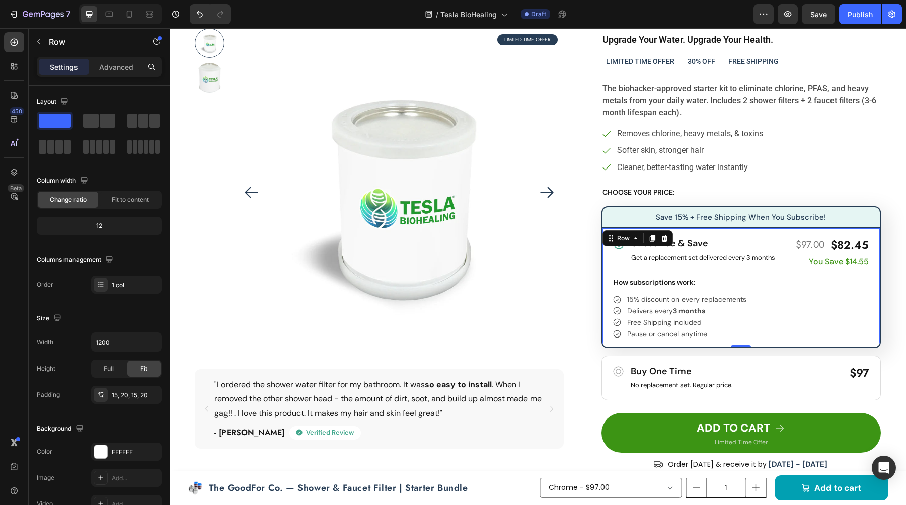
click at [722, 344] on div "Icon Subscribe & Save Text Block Get a replacement set delivered every 3 months…" at bounding box center [740, 288] width 279 height 121
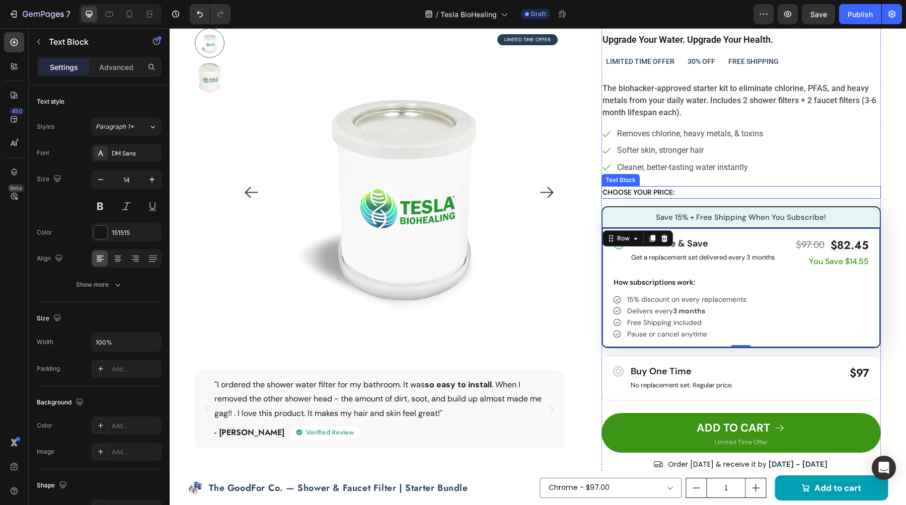
click at [639, 195] on p "CHOOSE YOUR PRICE:" at bounding box center [740, 192] width 277 height 11
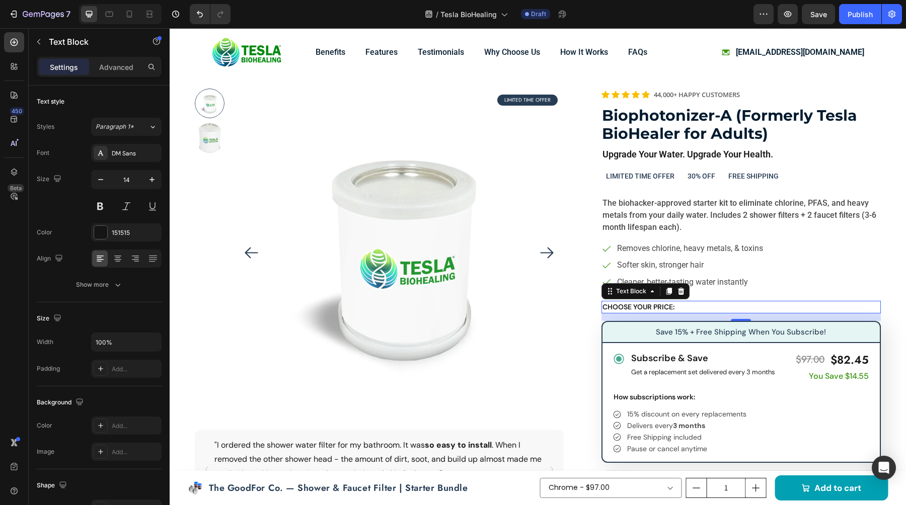
scroll to position [0, 0]
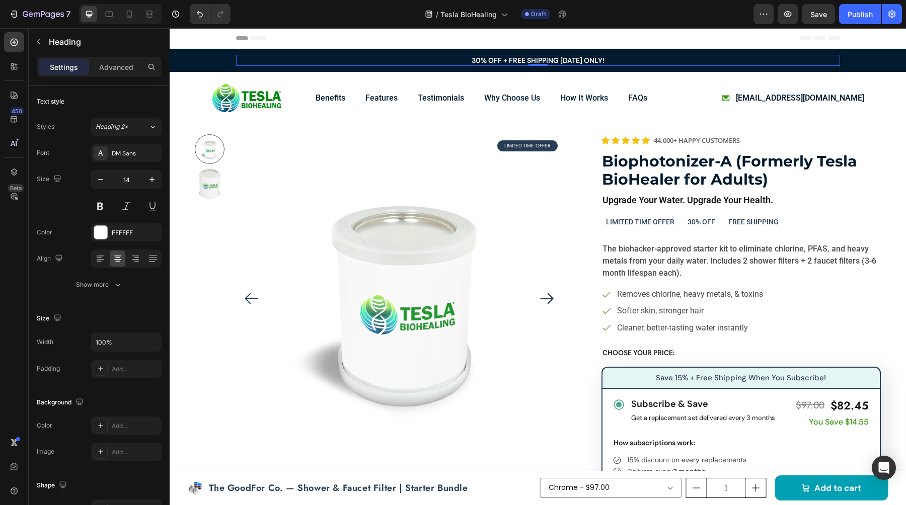
click at [647, 62] on h2 "30% OFF + FREE SHIPPING [DATE] ONLY!" at bounding box center [538, 60] width 604 height 11
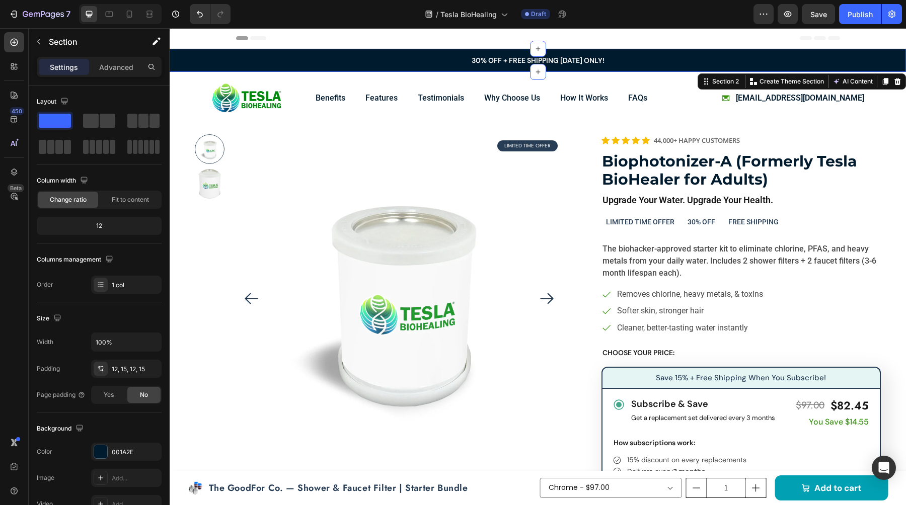
click at [651, 70] on div "30% OFF + FREE SHIPPING [DATE] ONLY! Heading Carousel Row Section 2 You can cre…" at bounding box center [538, 60] width 736 height 23
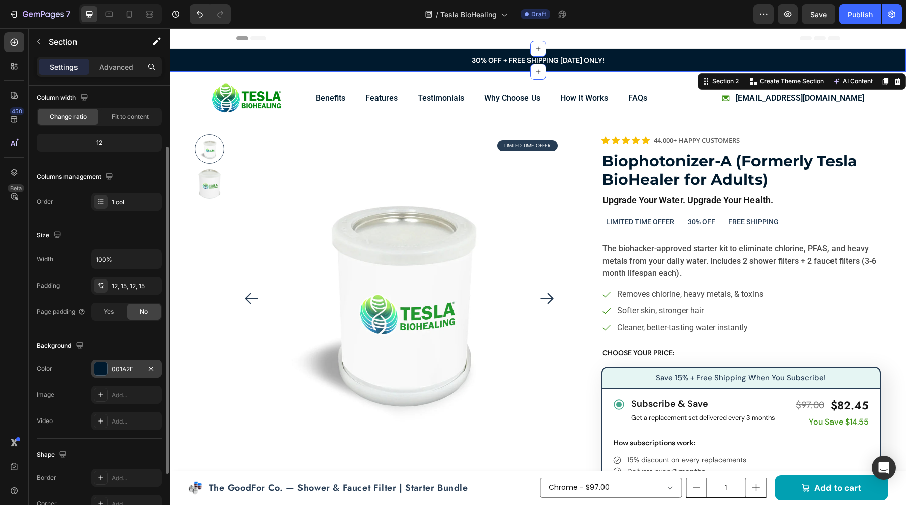
scroll to position [84, 0]
click at [101, 374] on div at bounding box center [100, 368] width 13 height 13
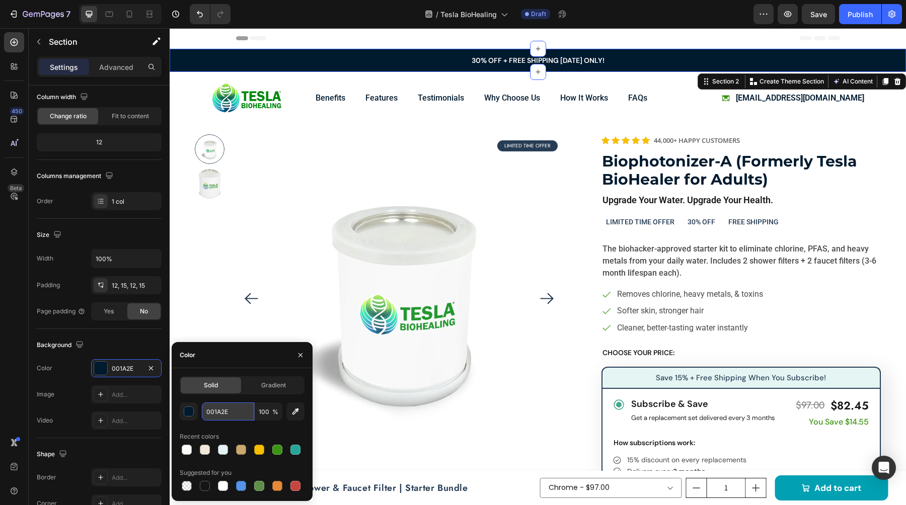
click at [230, 411] on input "001A2E" at bounding box center [228, 412] width 52 height 18
paste input "F5D4"
type input "0F5D4E"
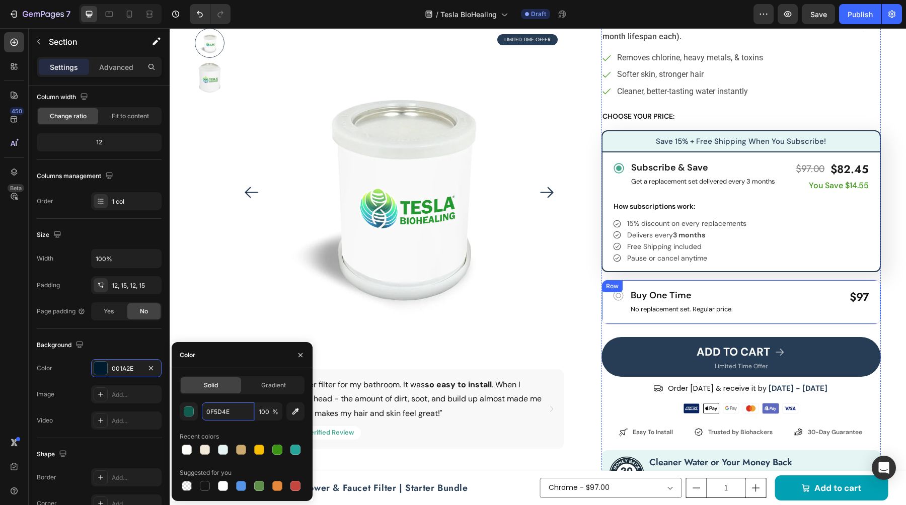
scroll to position [252, 0]
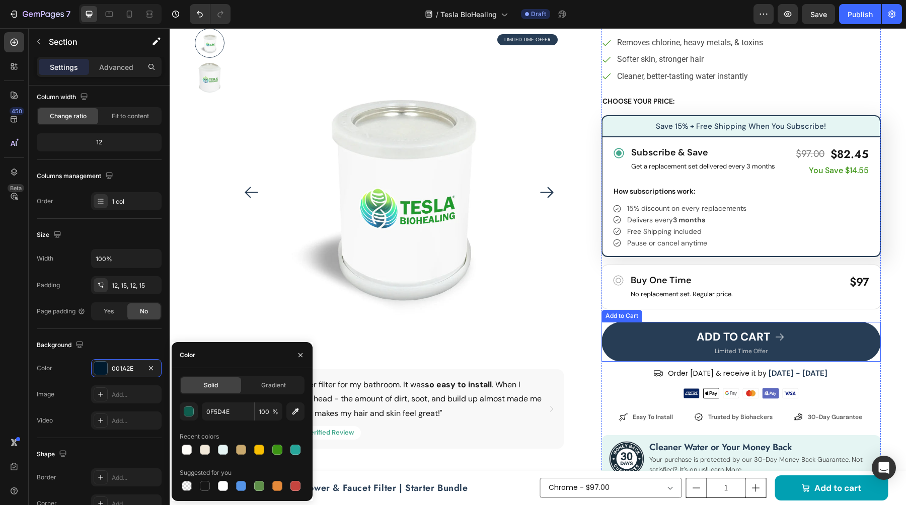
click at [603, 334] on button "ADD TO CART" at bounding box center [740, 342] width 279 height 40
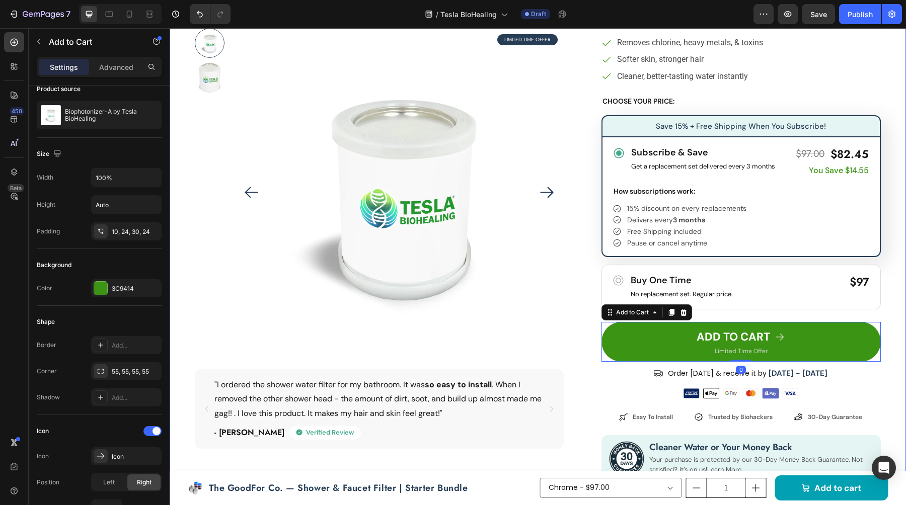
scroll to position [0, 0]
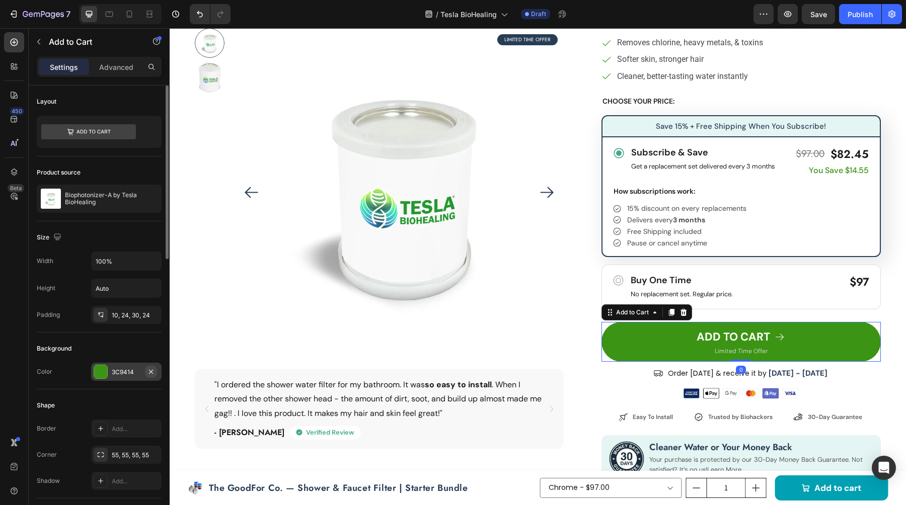
drag, startPoint x: 126, startPoint y: 370, endPoint x: 146, endPoint y: 372, distance: 20.2
click at [126, 370] on div "3C9414" at bounding box center [126, 372] width 29 height 9
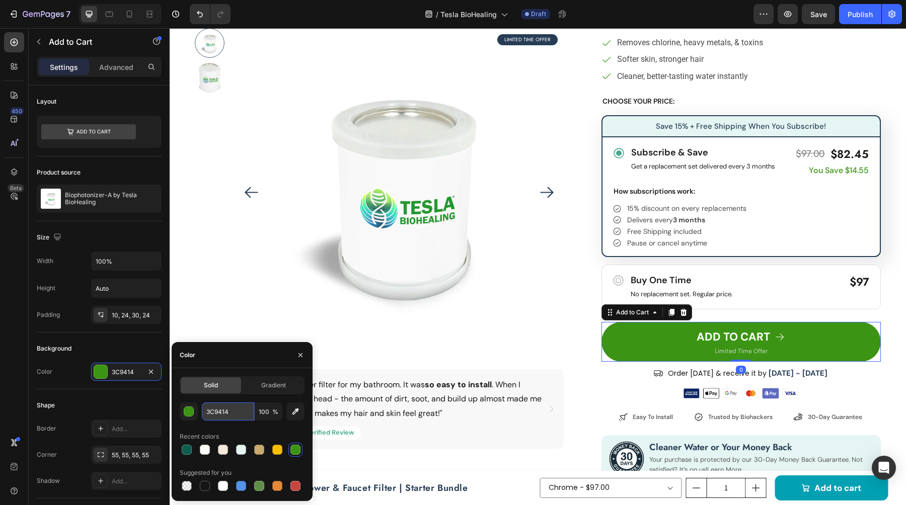
click at [231, 409] on input "3C9414" at bounding box center [228, 412] width 52 height 18
paste input "0F5D4E"
type input "0F5D4E"
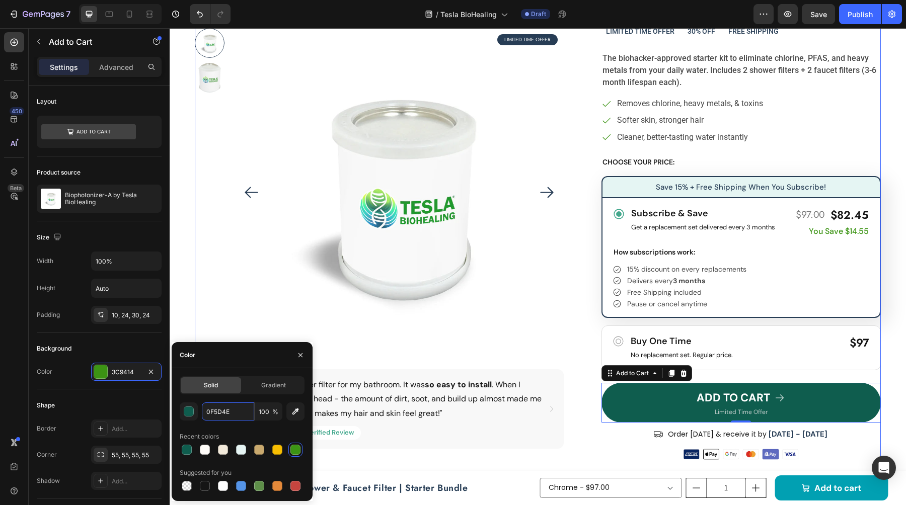
scroll to position [182, 0]
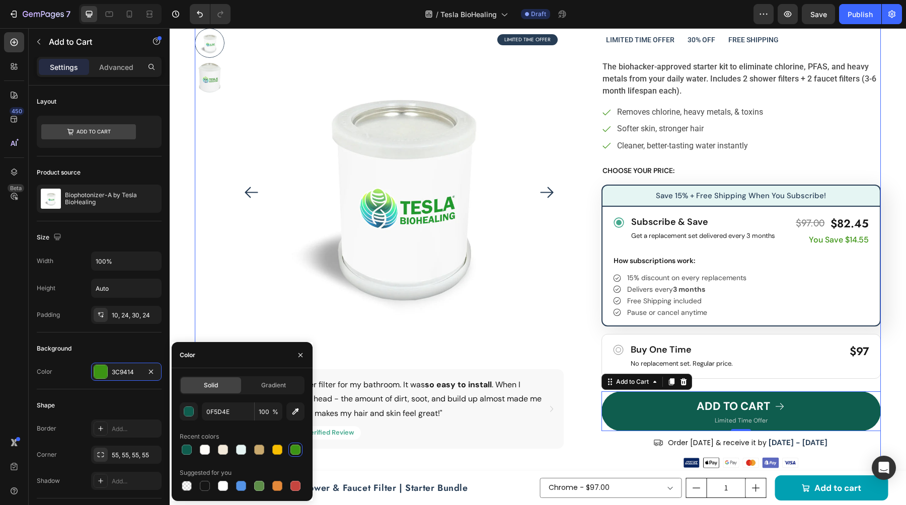
click at [587, 293] on div "Product Images LIMITED TIME OFFER Text Block Row "I ordered the shower water fi…" at bounding box center [538, 490] width 686 height 1076
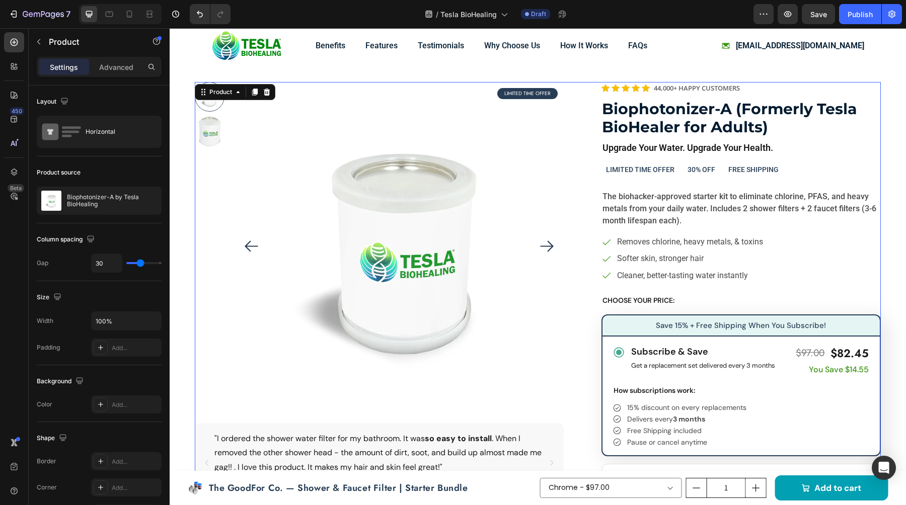
scroll to position [0, 0]
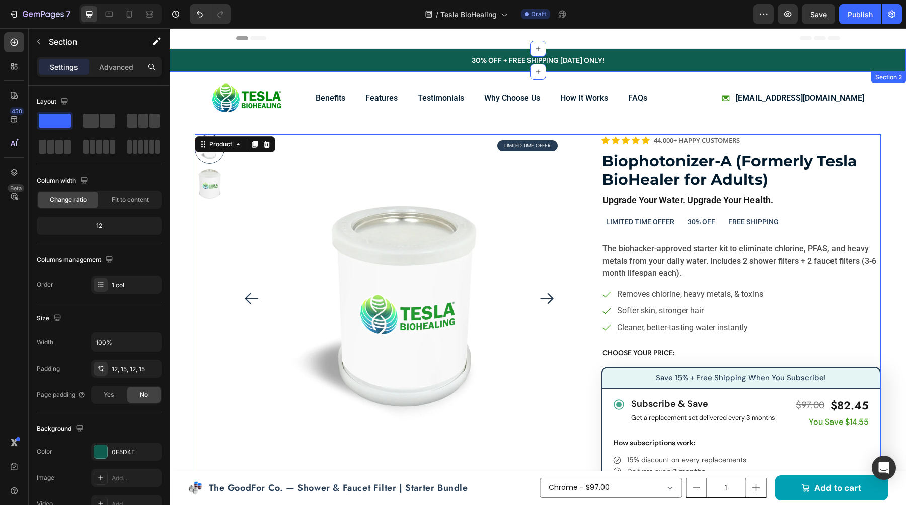
click at [639, 69] on div "30% OFF + FREE SHIPPING [DATE] ONLY! Heading Carousel Row Section 2" at bounding box center [538, 60] width 736 height 23
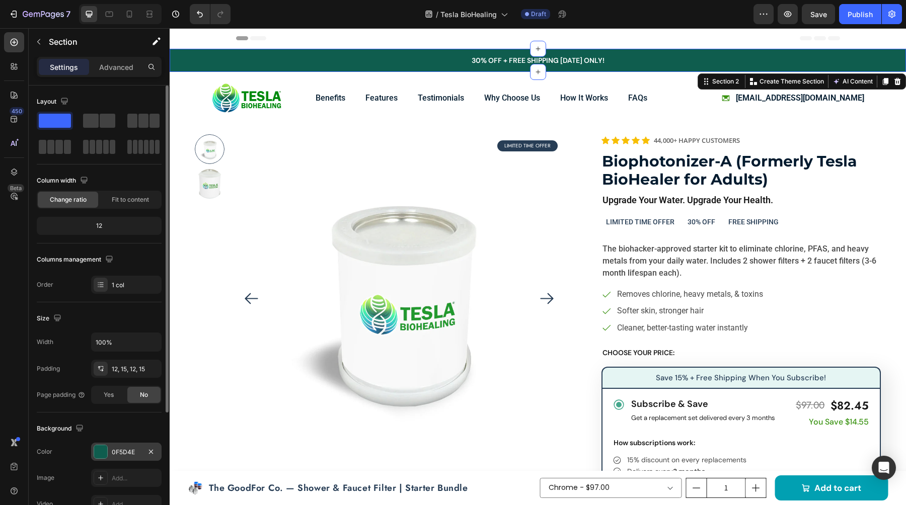
click at [101, 452] on div at bounding box center [100, 451] width 13 height 13
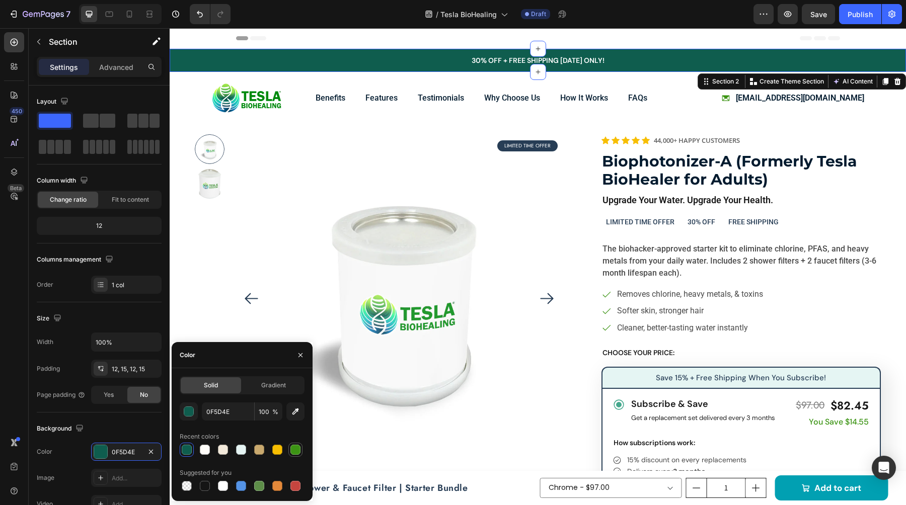
click at [299, 455] on div at bounding box center [295, 450] width 12 height 12
type input "3C9414"
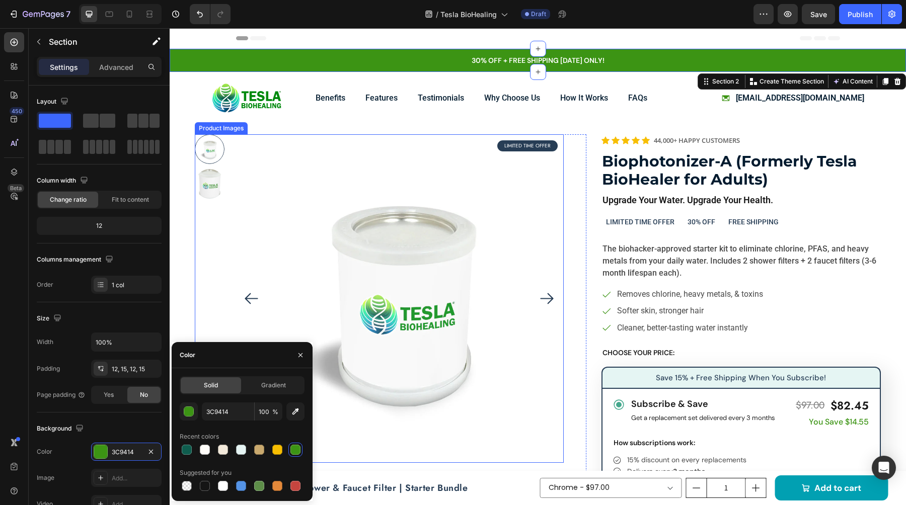
scroll to position [158, 0]
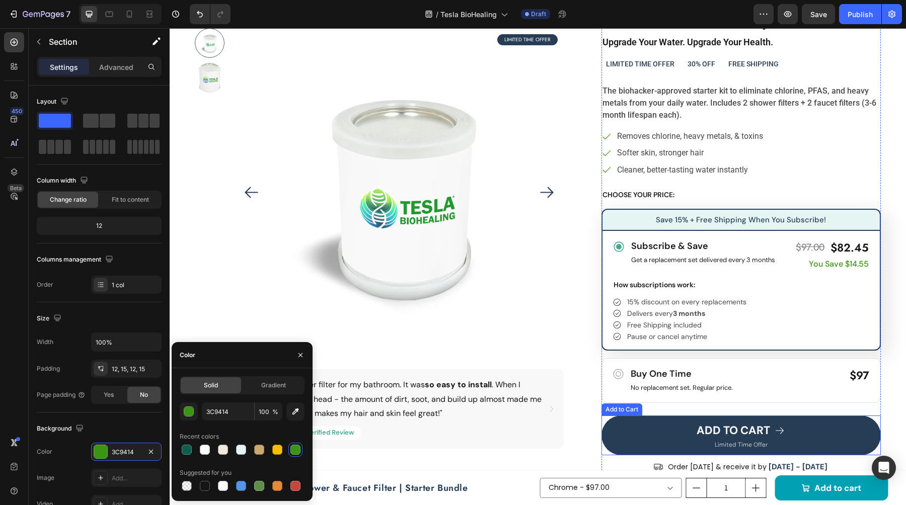
click at [612, 431] on button "ADD TO CART" at bounding box center [740, 436] width 279 height 40
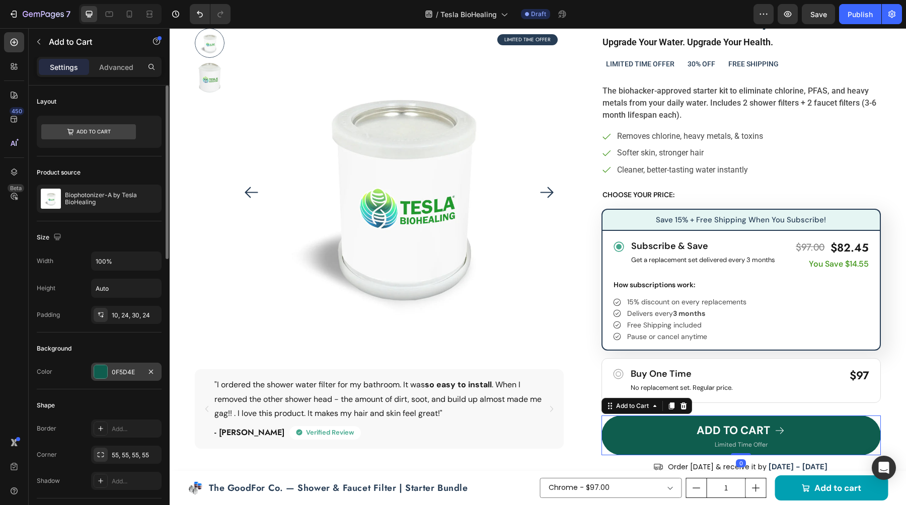
click at [100, 373] on div at bounding box center [100, 371] width 13 height 13
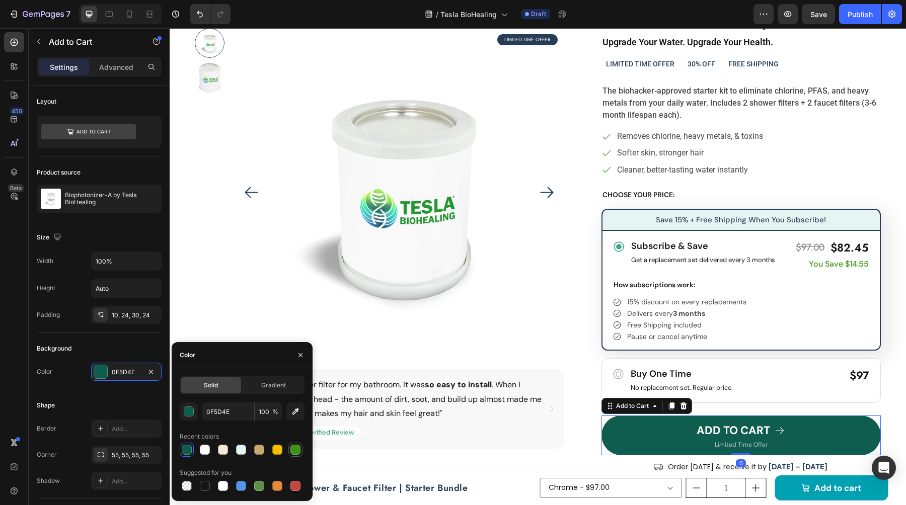
click at [296, 454] on div at bounding box center [295, 450] width 10 height 10
type input "3C9414"
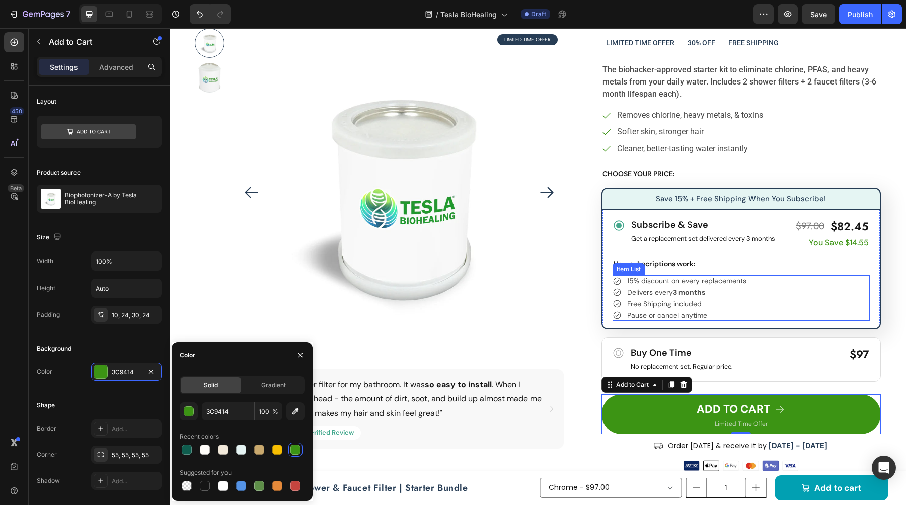
scroll to position [191, 0]
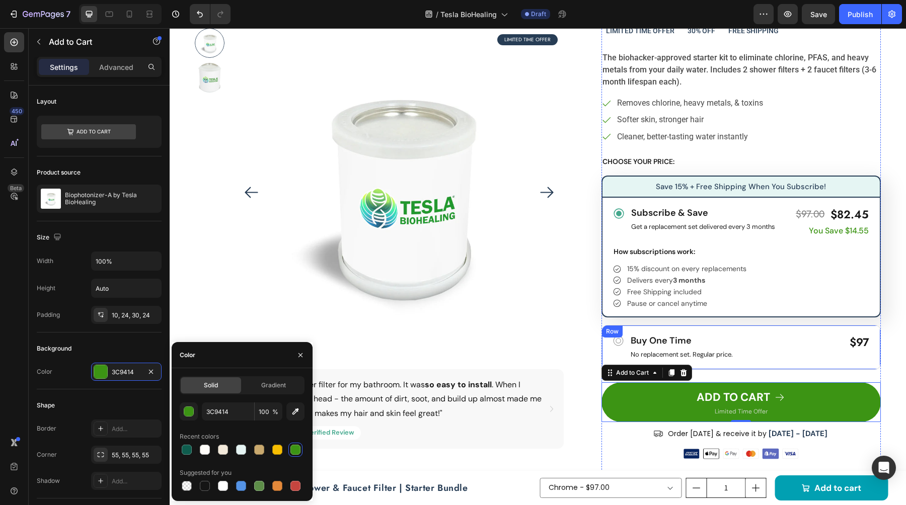
click at [753, 332] on div "Icon Buy One Time Text Block No replacement set. Regular price. Text Block Row …" at bounding box center [740, 347] width 279 height 45
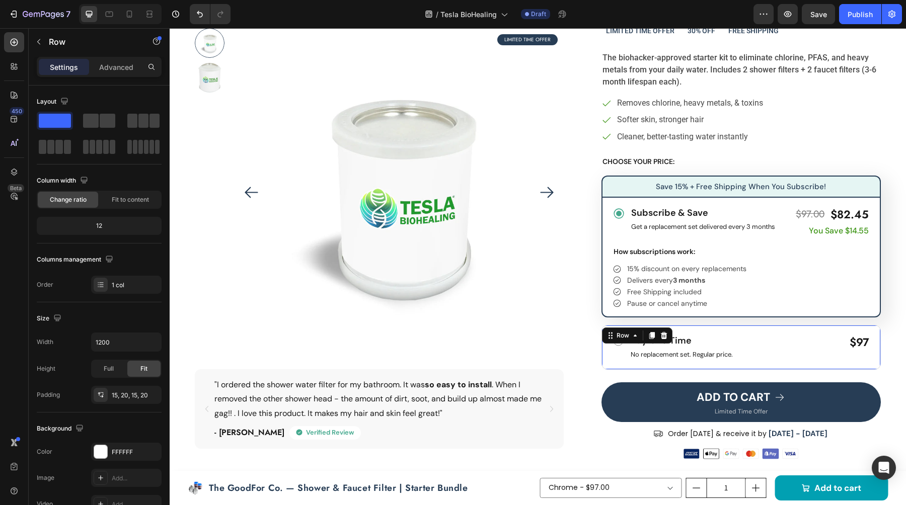
click at [665, 335] on icon at bounding box center [663, 335] width 7 height 7
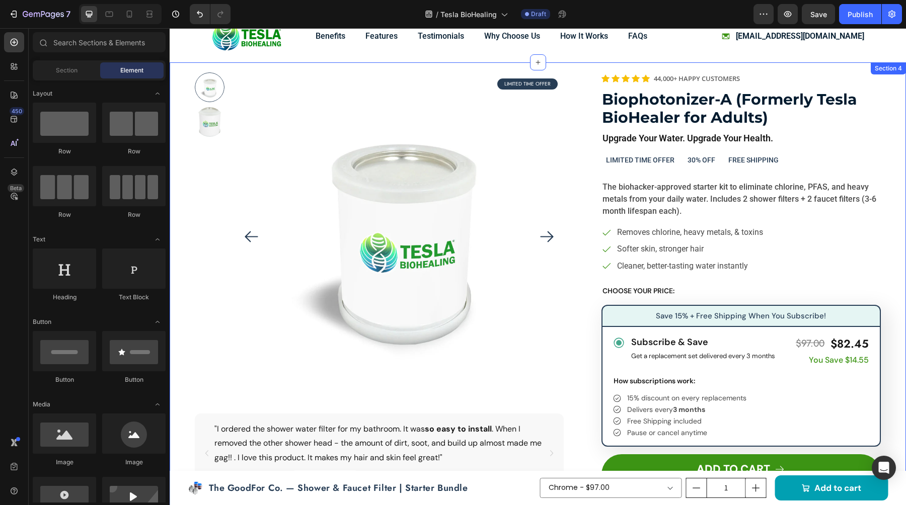
scroll to position [61, 0]
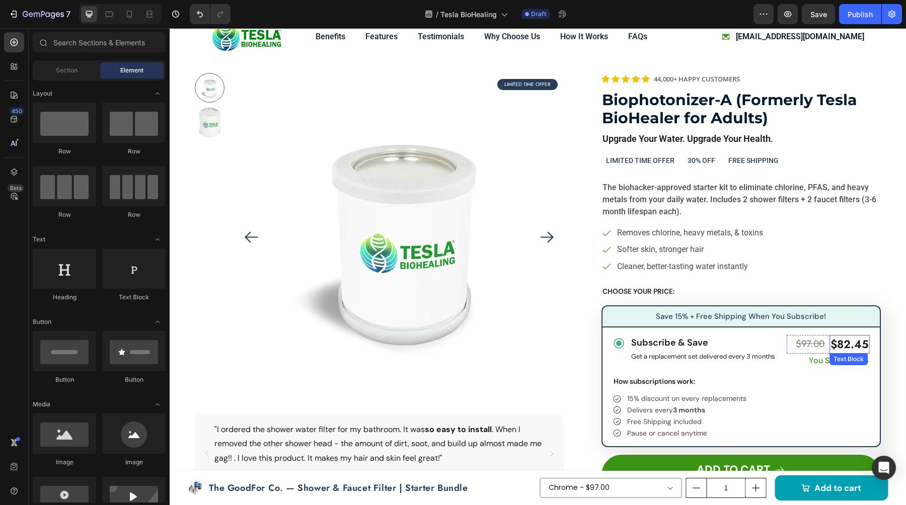
click at [839, 342] on p "$82.45" at bounding box center [850, 344] width 38 height 17
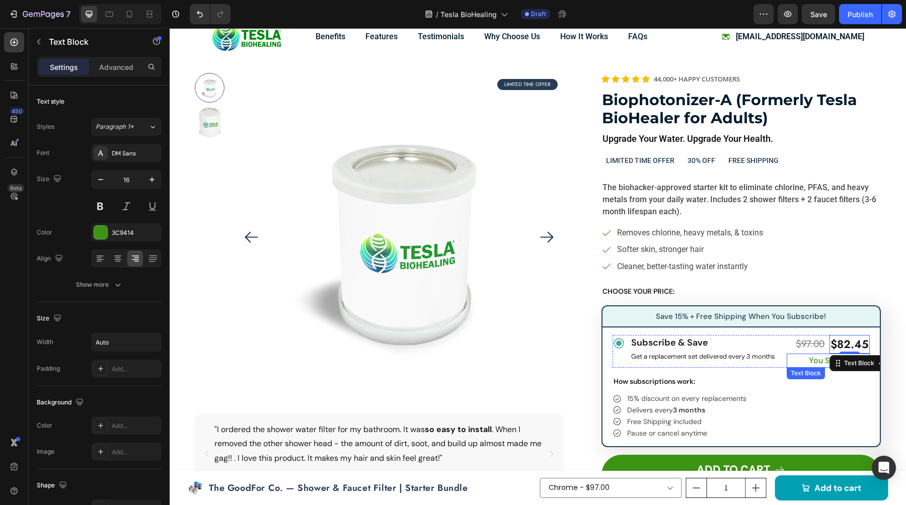
click at [807, 355] on div "you save $14.55" at bounding box center [828, 361] width 83 height 14
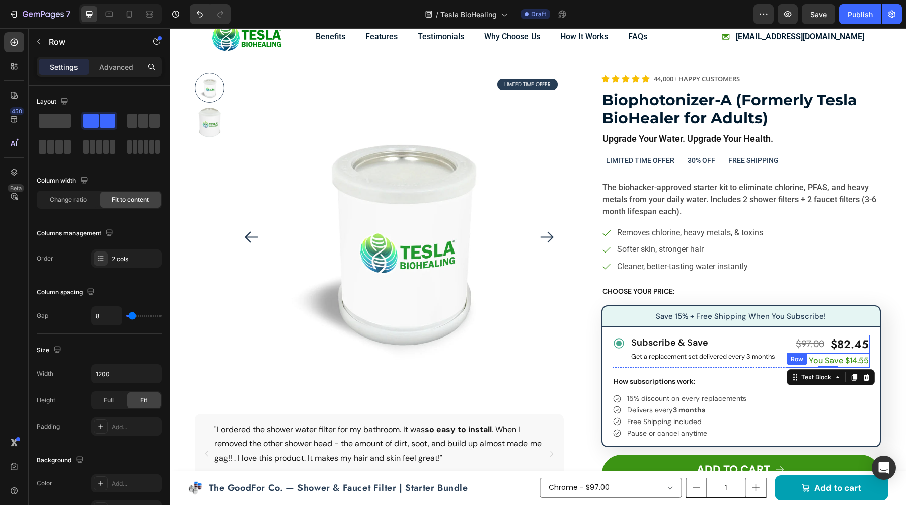
click at [828, 344] on div "$97.00 Text Block $82.45 Text Block Row" at bounding box center [828, 344] width 83 height 19
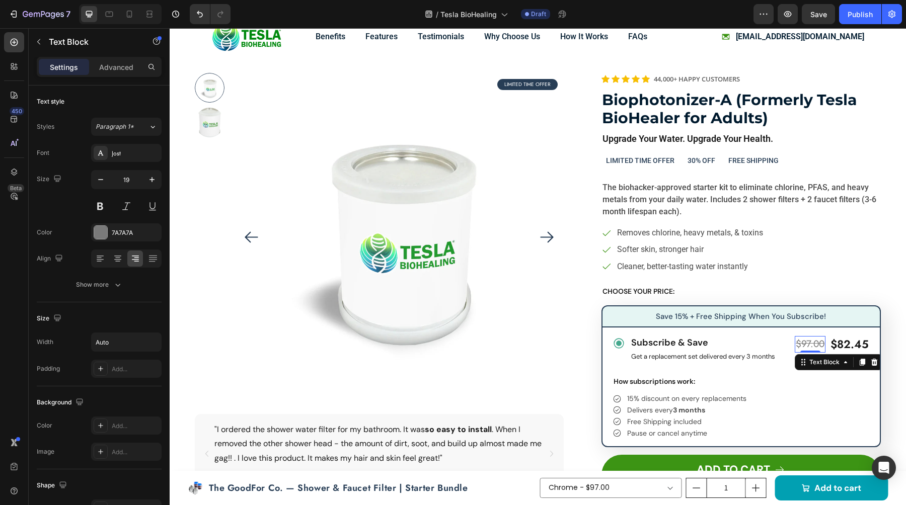
click at [807, 343] on s "$97.00" at bounding box center [810, 344] width 29 height 14
click at [841, 344] on p "$82.45" at bounding box center [850, 344] width 38 height 17
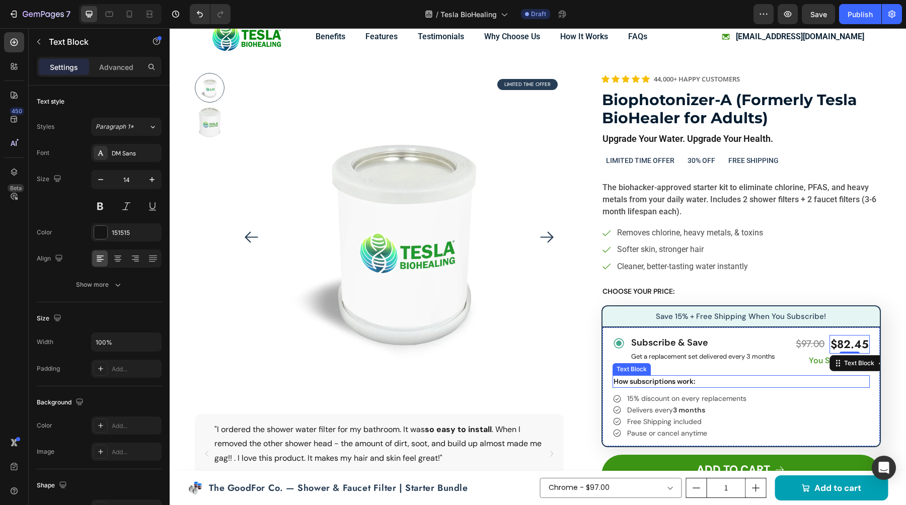
click at [811, 381] on p "How subscriptions work:" at bounding box center [741, 381] width 255 height 11
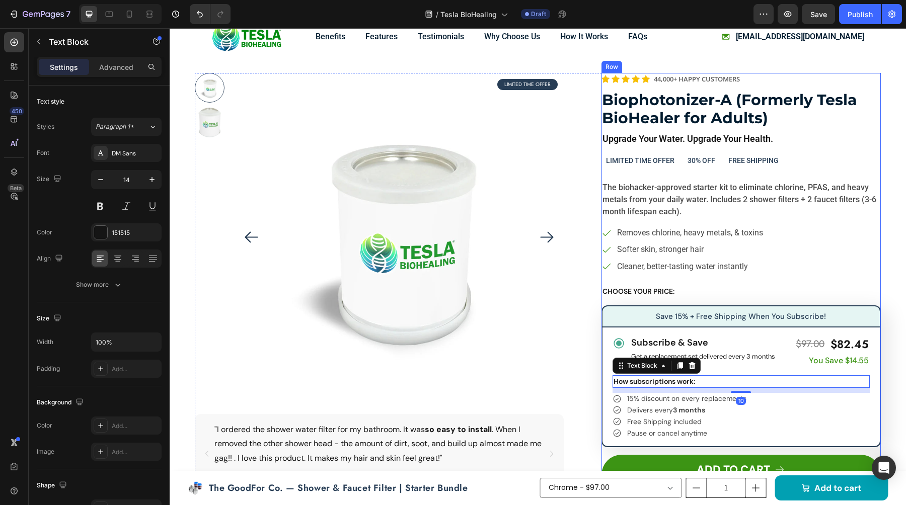
scroll to position [32, 0]
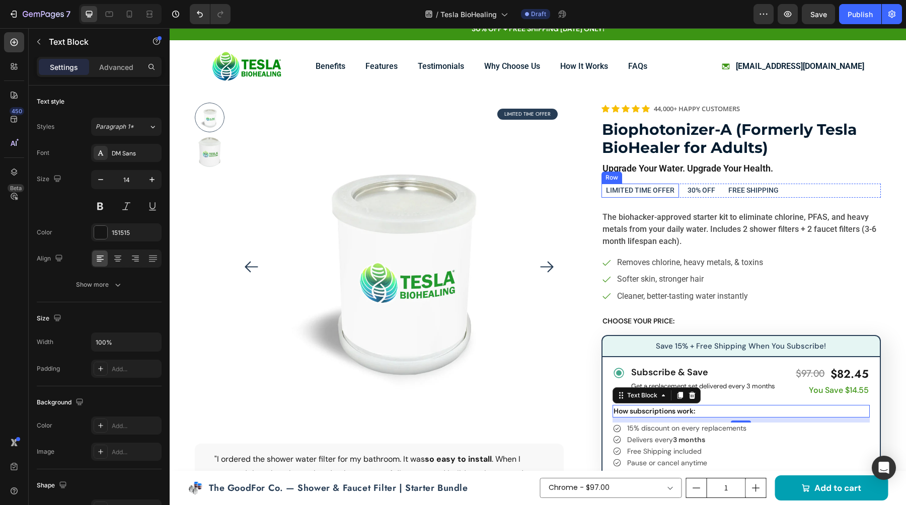
click at [674, 192] on div "LIMITED TIME OFFER Text Block Row" at bounding box center [640, 191] width 78 height 14
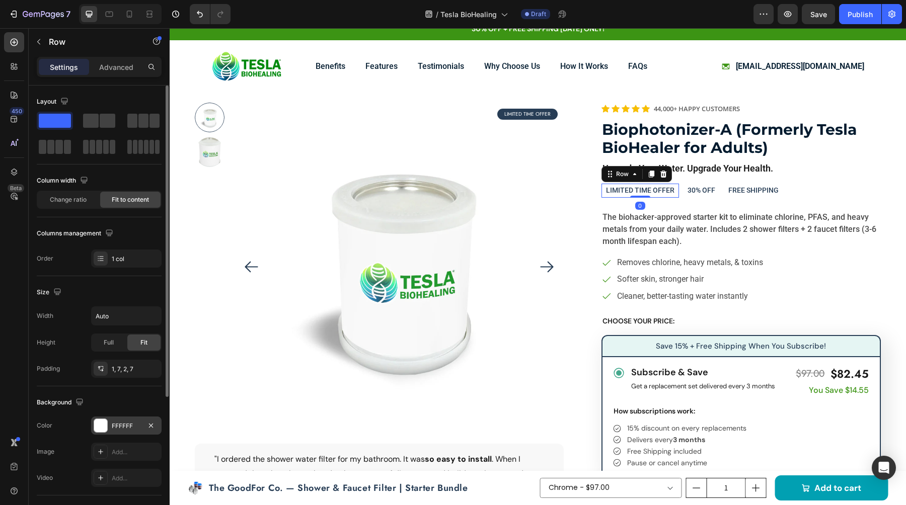
click at [102, 425] on div at bounding box center [100, 425] width 13 height 13
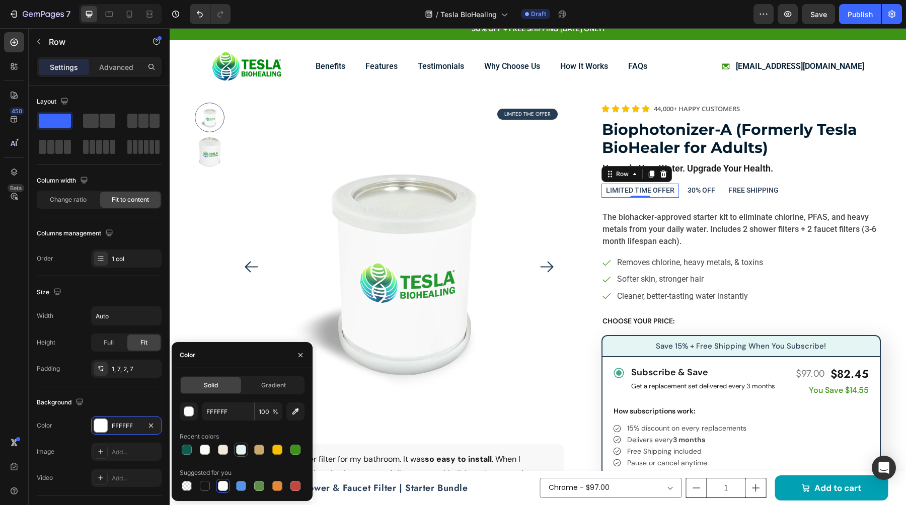
click at [243, 451] on div at bounding box center [241, 450] width 10 height 10
type input "E5F4F3"
drag, startPoint x: 684, startPoint y: 193, endPoint x: 605, endPoint y: 198, distance: 79.2
click at [684, 193] on div "30% OFF Text Block Row" at bounding box center [701, 191] width 37 height 14
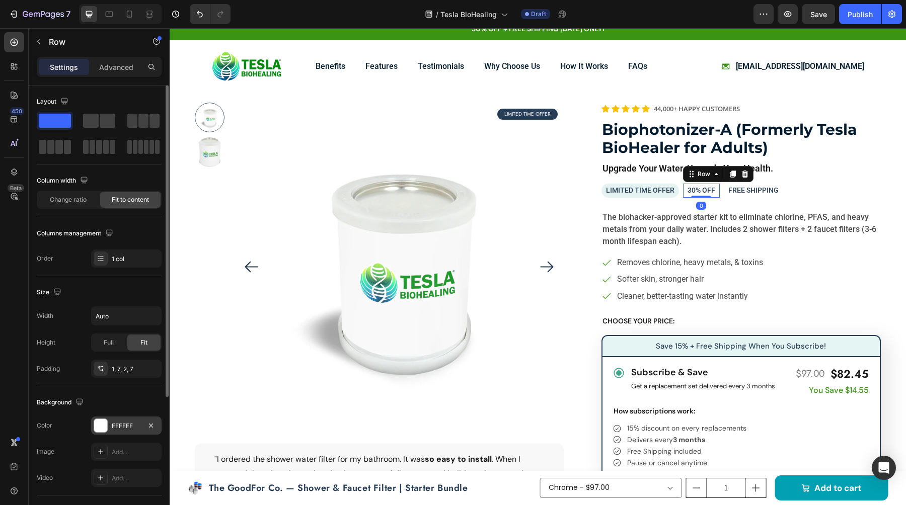
click at [103, 430] on div at bounding box center [100, 425] width 13 height 13
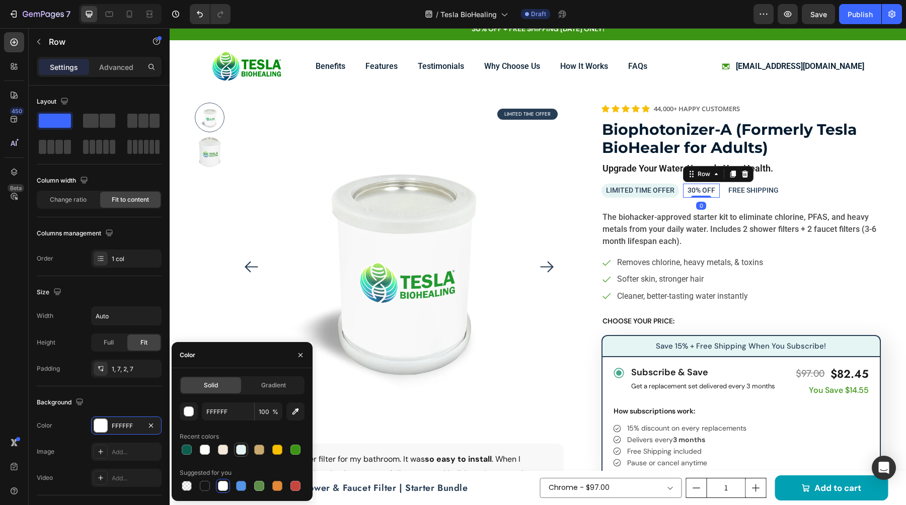
click at [242, 454] on div at bounding box center [241, 450] width 10 height 10
type input "E5F4F3"
click at [724, 194] on div "FREE SHIPPING Text Block Row" at bounding box center [753, 191] width 59 height 14
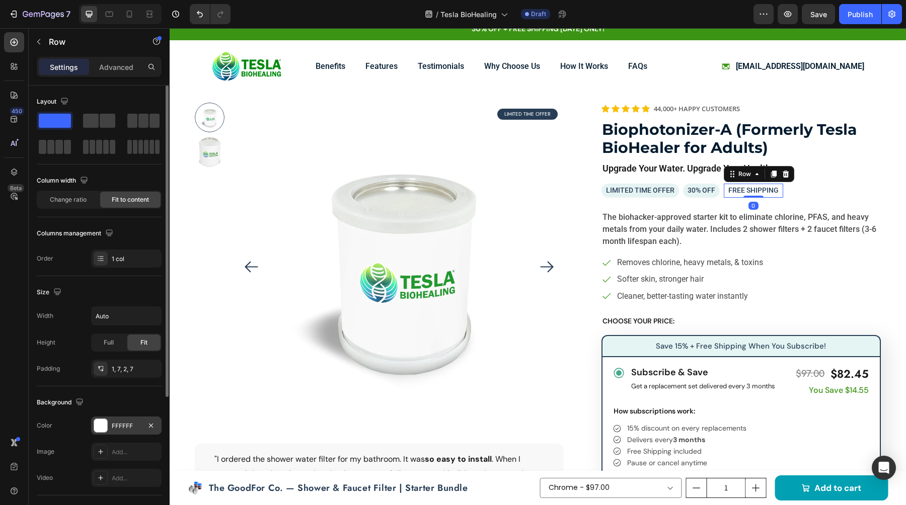
click at [103, 431] on div at bounding box center [100, 425] width 13 height 13
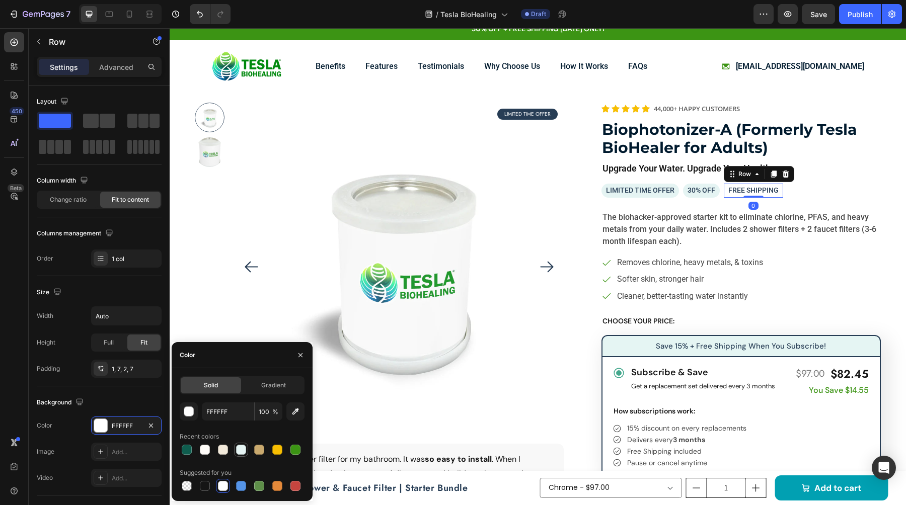
click at [240, 446] on div at bounding box center [241, 450] width 10 height 10
type input "E5F4F3"
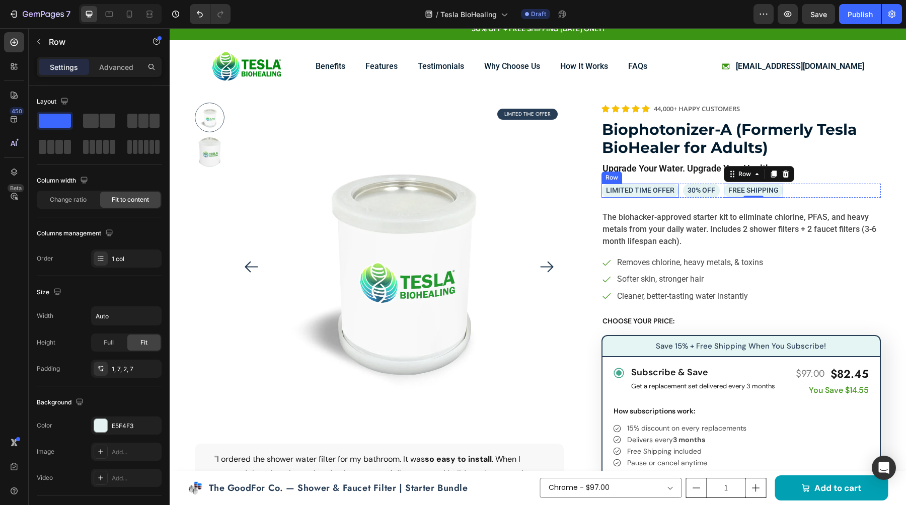
click at [602, 188] on div "LIMITED TIME OFFER Text Block Row" at bounding box center [640, 191] width 78 height 14
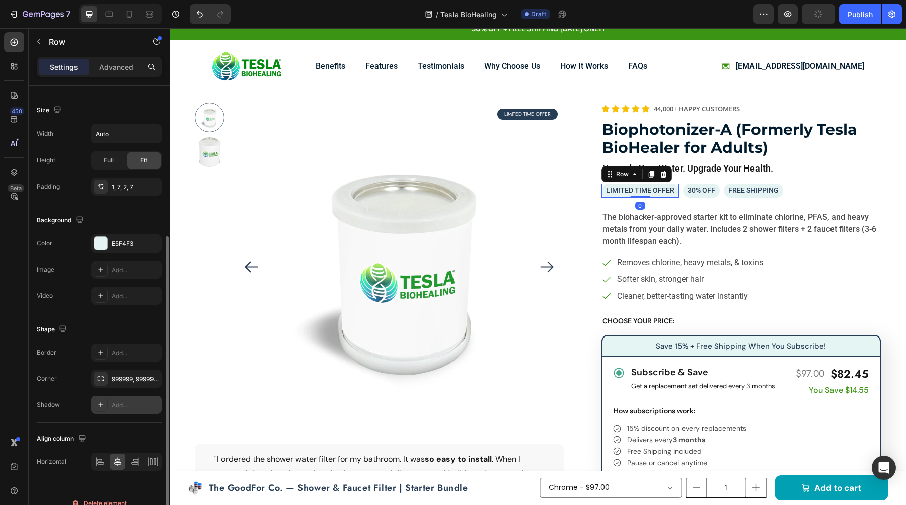
scroll to position [196, 0]
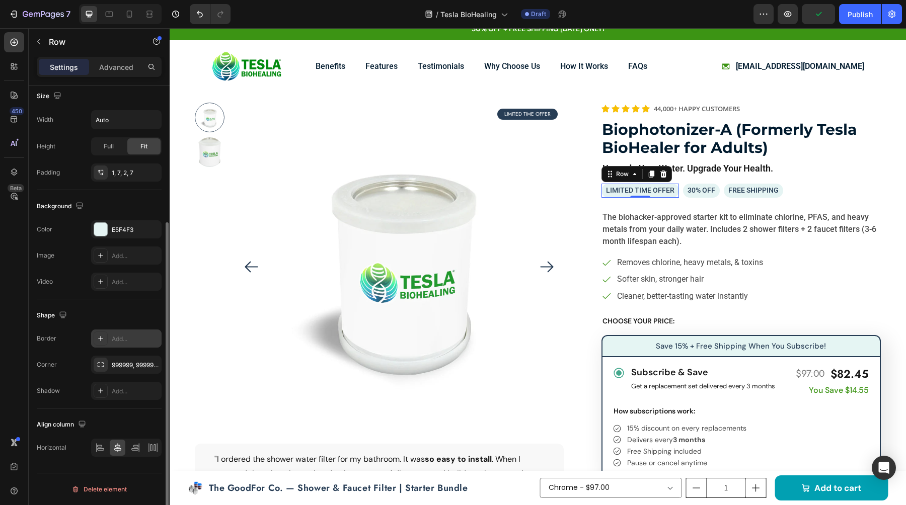
click at [112, 339] on div "Add..." at bounding box center [135, 339] width 47 height 9
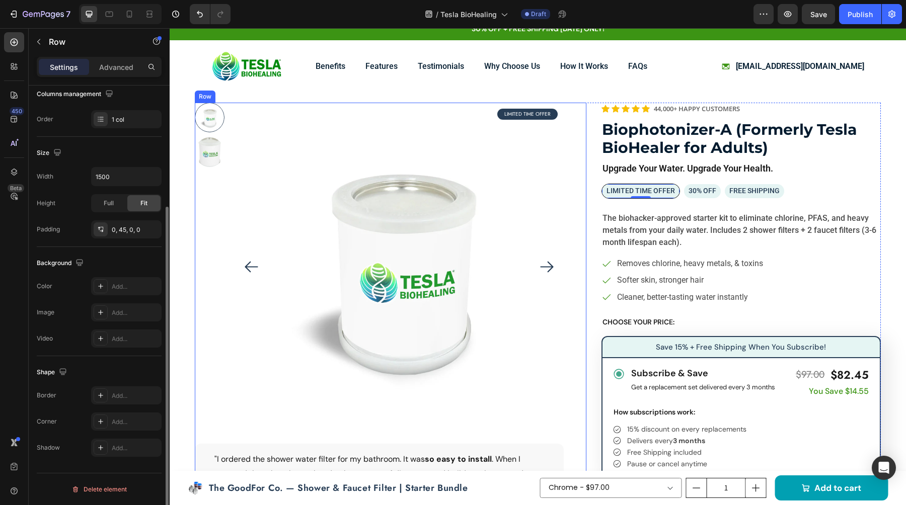
click at [570, 236] on div "Product Images LIMITED TIME OFFER Text Block Row "I ordered the shower water fi…" at bounding box center [391, 313] width 392 height 421
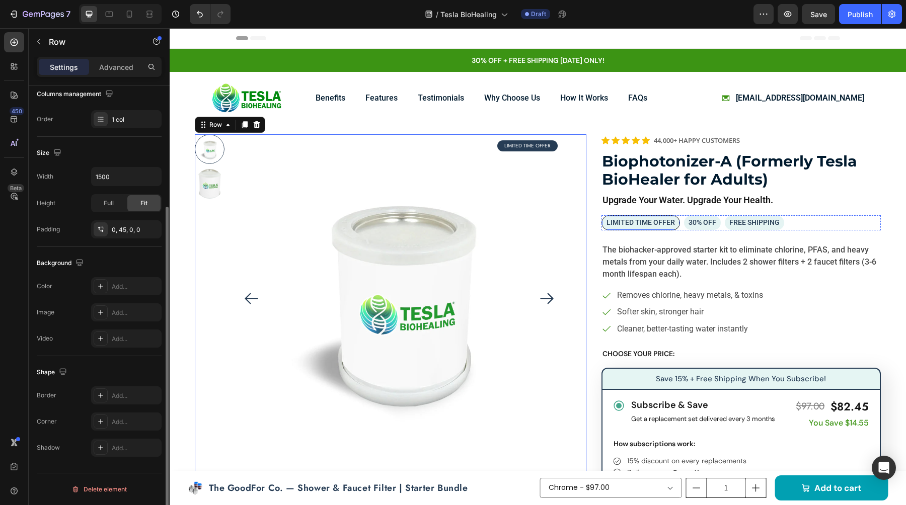
click at [675, 227] on div "LIMITED TIME OFFER Text Block Row" at bounding box center [640, 222] width 79 height 15
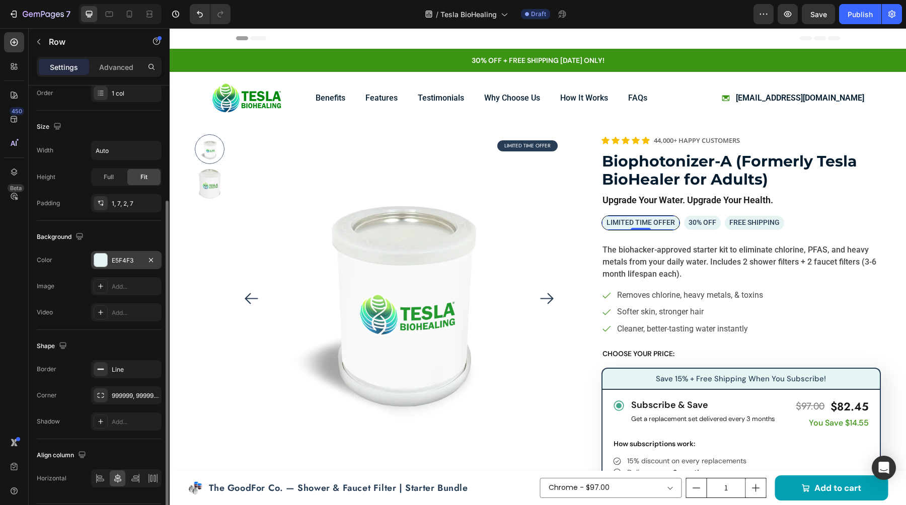
click at [99, 262] on div at bounding box center [100, 260] width 13 height 13
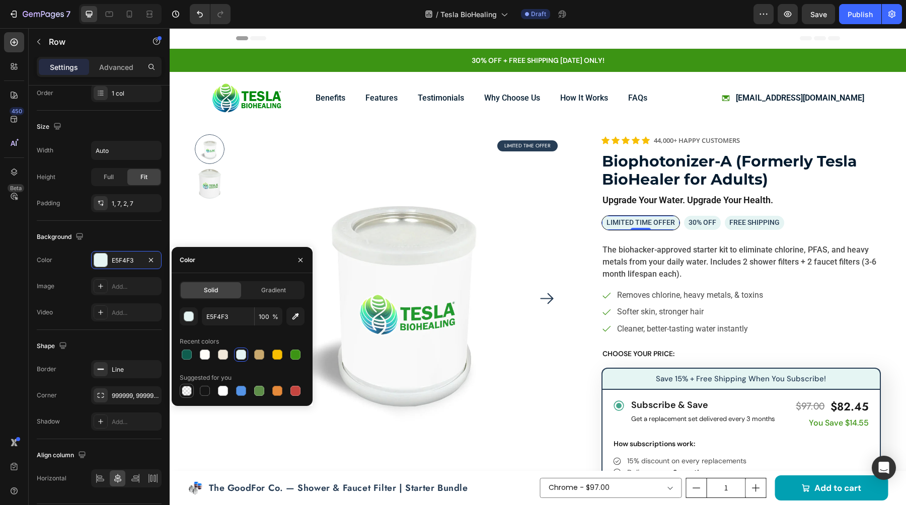
click at [191, 391] on div at bounding box center [187, 391] width 10 height 10
type input "000000"
type input "0"
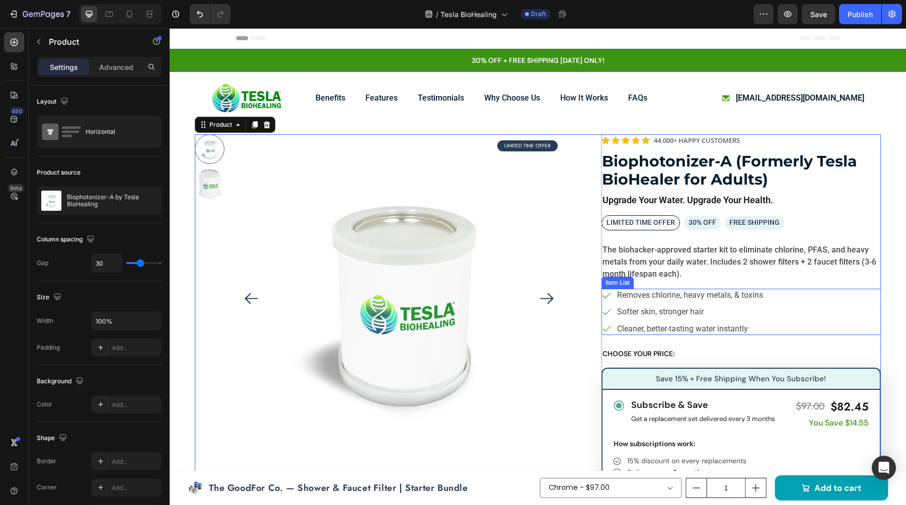
scroll to position [110, 0]
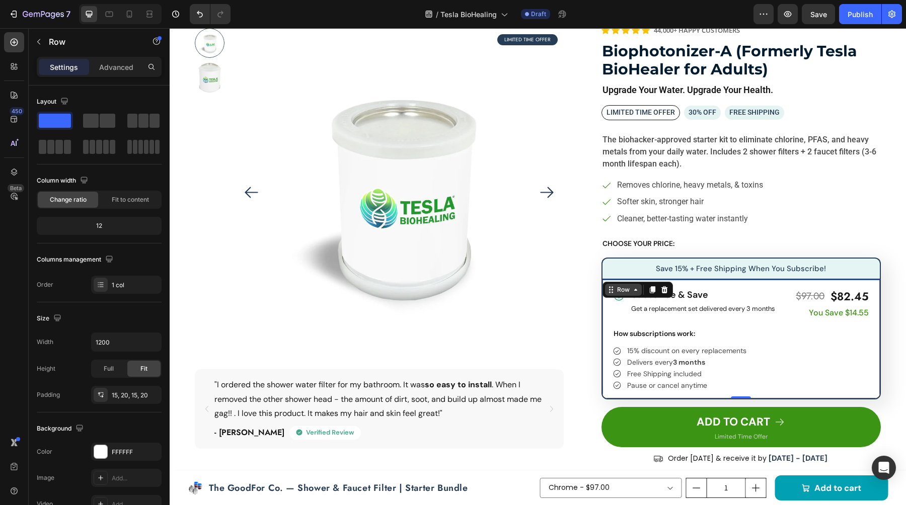
drag, startPoint x: 646, startPoint y: 281, endPoint x: 632, endPoint y: 284, distance: 14.9
click at [646, 281] on div "Icon Subscribe & Save Text Block Get a replacement set delivered every 3 months…" at bounding box center [740, 339] width 279 height 121
drag, startPoint x: 667, startPoint y: 290, endPoint x: 659, endPoint y: 283, distance: 10.7
click at [667, 290] on icon at bounding box center [664, 290] width 8 height 8
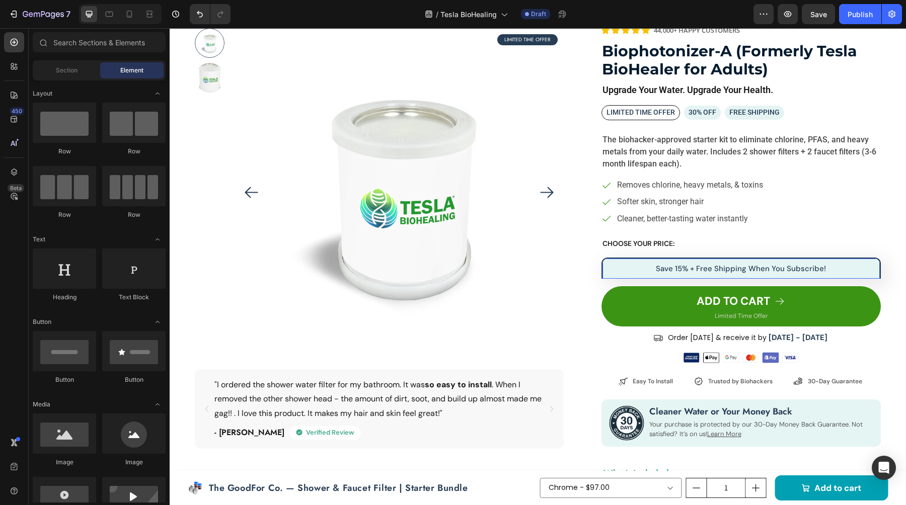
click at [658, 278] on div "save 15% + free shipping when you subscribe! Text Block Row" at bounding box center [740, 269] width 279 height 22
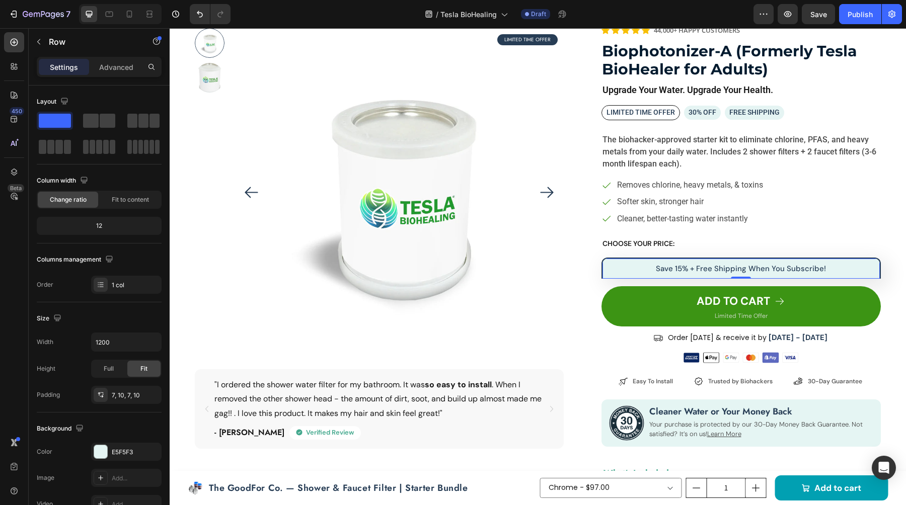
click at [604, 264] on div "save 15% + free shipping when you subscribe! Text Block Row 0" at bounding box center [740, 269] width 279 height 22
click at [607, 261] on div "save 15% + free shipping when you subscribe! Text Block Row 0" at bounding box center [740, 269] width 279 height 22
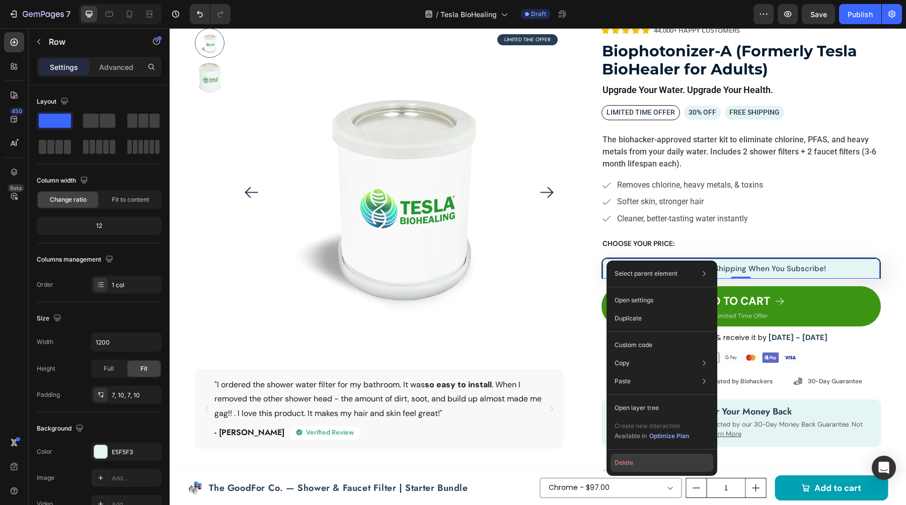
click at [638, 464] on button "Delete" at bounding box center [662, 463] width 103 height 18
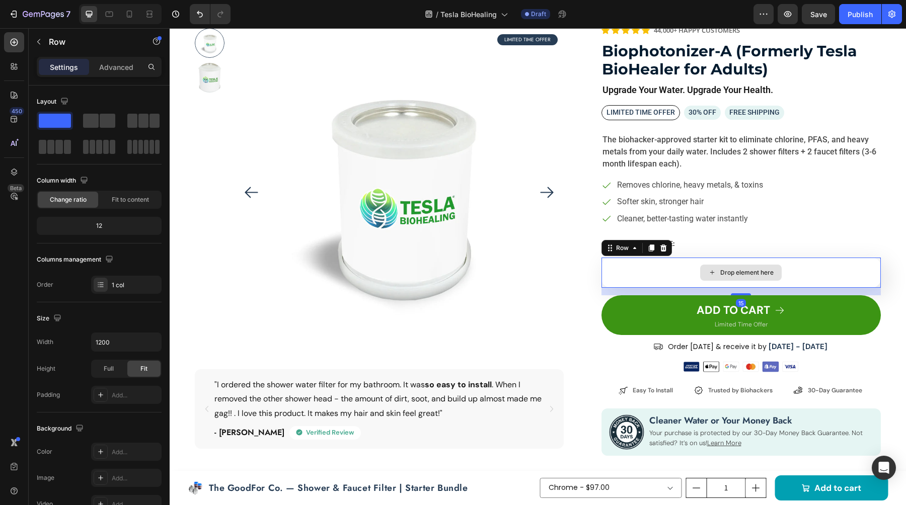
click at [857, 258] on div "Drop element here" at bounding box center [740, 273] width 279 height 30
click at [664, 244] on icon at bounding box center [663, 248] width 8 height 8
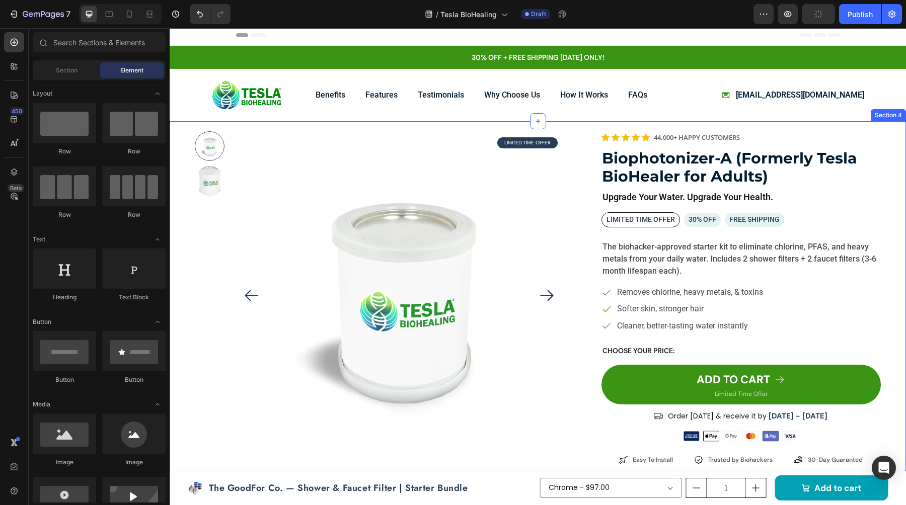
scroll to position [0, 0]
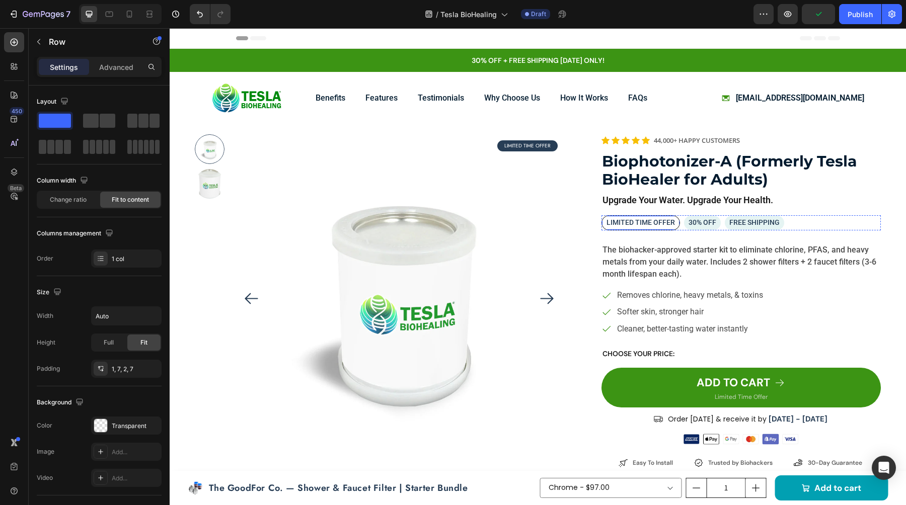
click at [675, 227] on div "LIMITED TIME OFFER Text Block Row" at bounding box center [640, 222] width 79 height 15
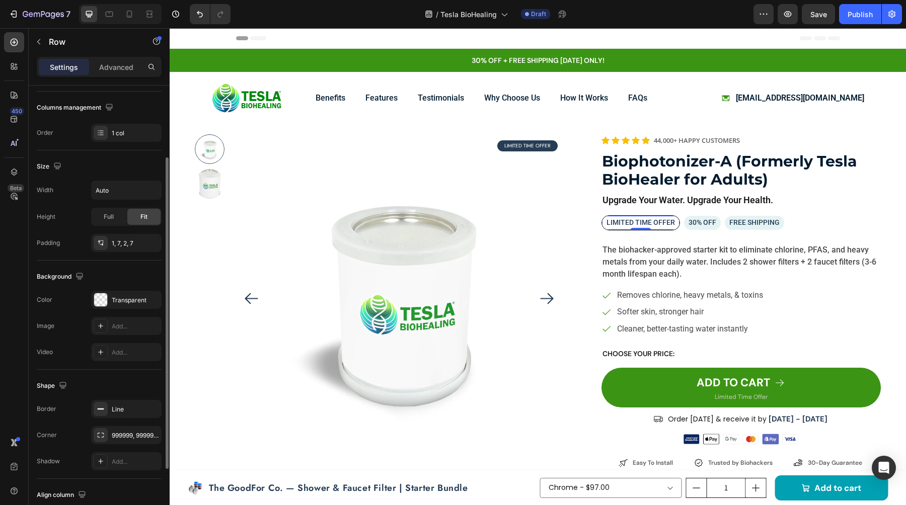
scroll to position [131, 0]
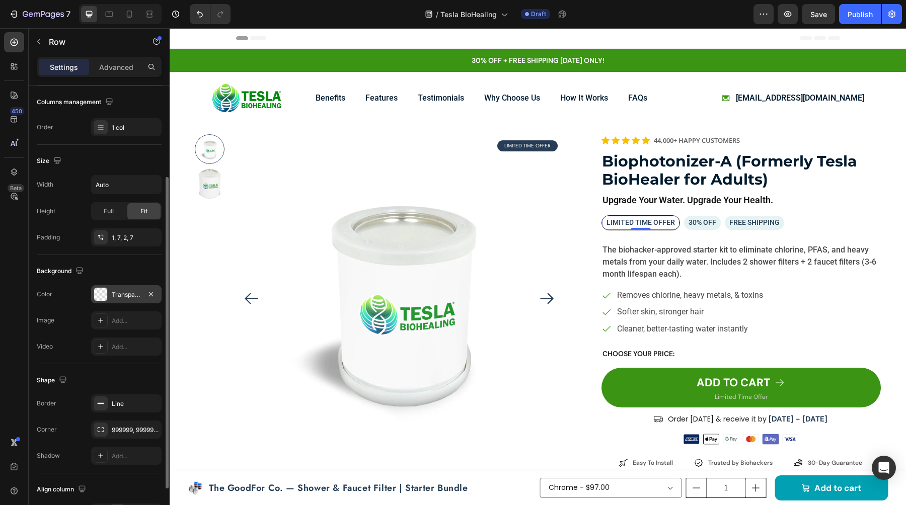
click at [98, 295] on div at bounding box center [100, 294] width 13 height 13
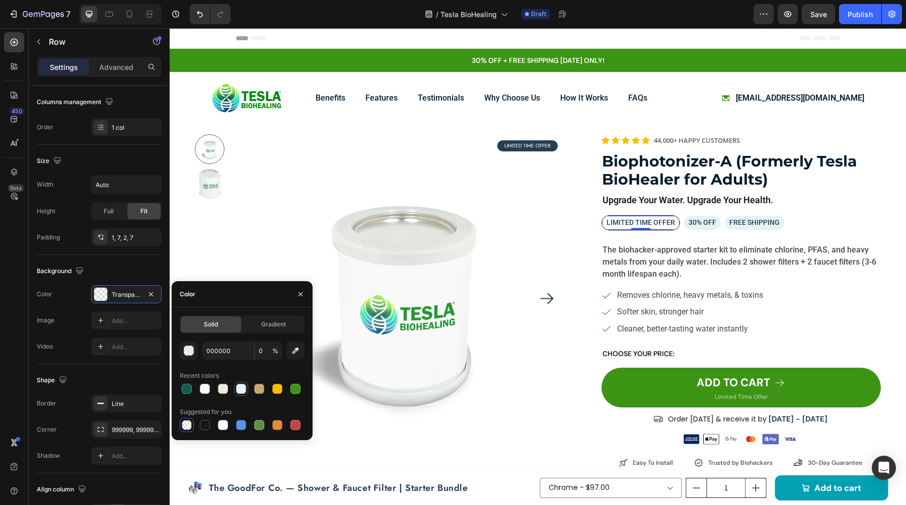
click at [240, 390] on div at bounding box center [241, 389] width 10 height 10
type input "E5F4F3"
type input "100"
click at [90, 401] on div "Border Line" at bounding box center [99, 404] width 125 height 18
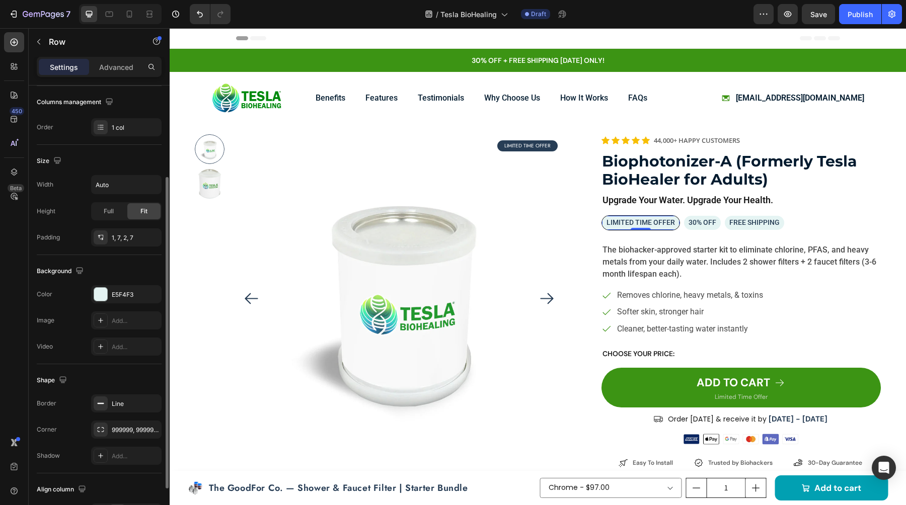
scroll to position [132, 0]
click at [507, 242] on img at bounding box center [399, 298] width 329 height 329
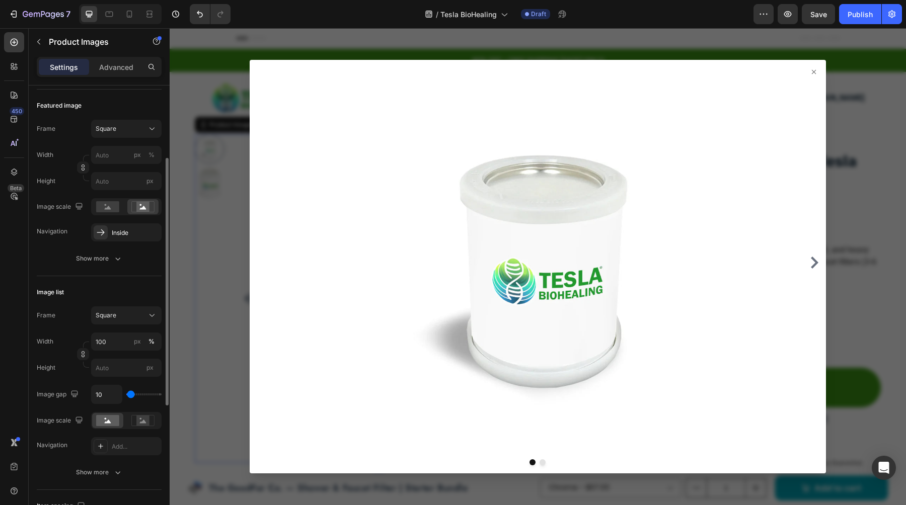
scroll to position [0, 0]
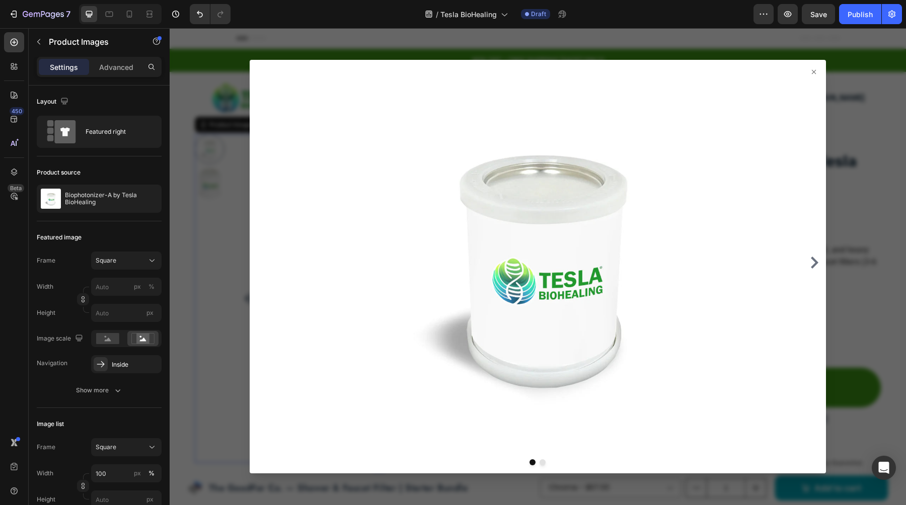
click at [812, 72] on icon at bounding box center [814, 72] width 8 height 8
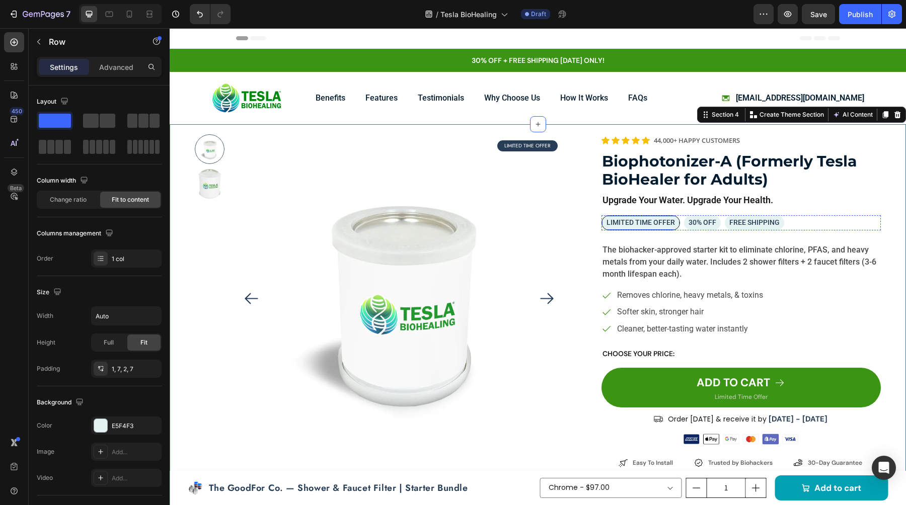
click at [676, 222] on div "LIMITED TIME OFFER Text Block Row" at bounding box center [640, 222] width 79 height 15
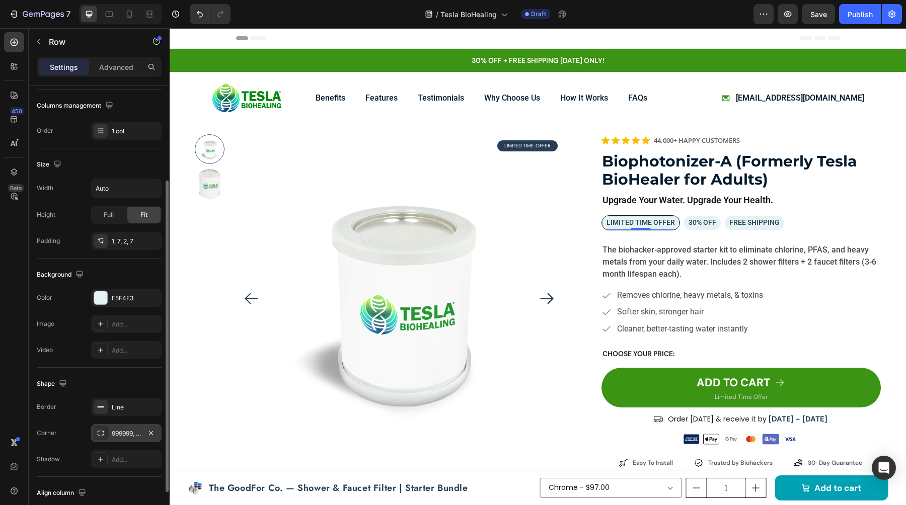
scroll to position [135, 0]
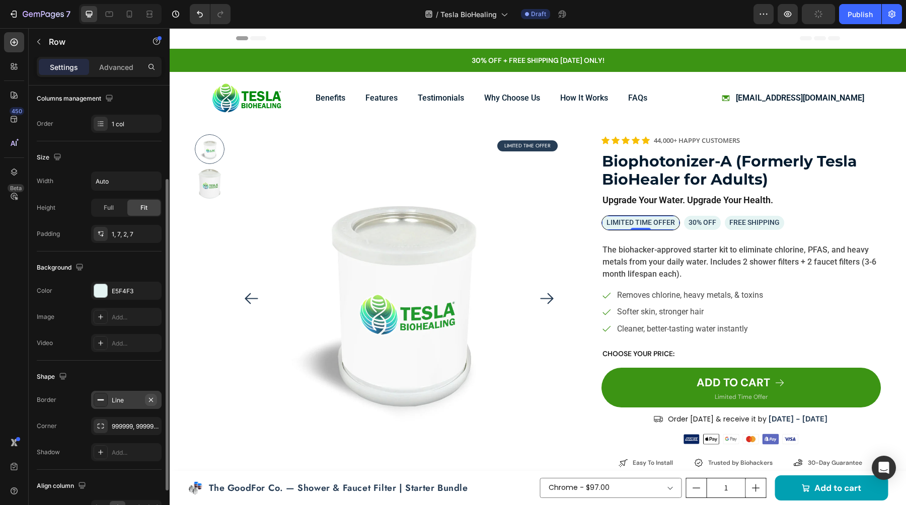
click at [148, 398] on icon "button" at bounding box center [151, 400] width 8 height 8
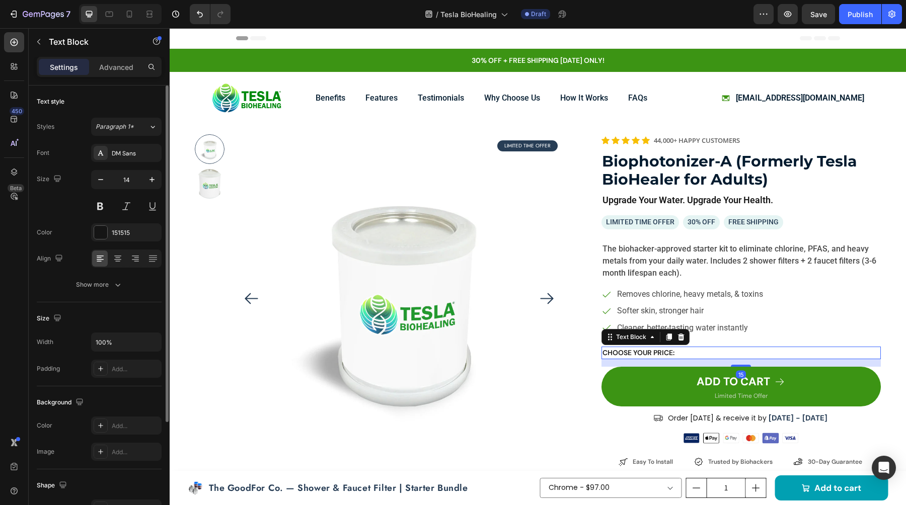
click at [647, 353] on p "CHOOSE YOUR PRICE:" at bounding box center [740, 353] width 277 height 11
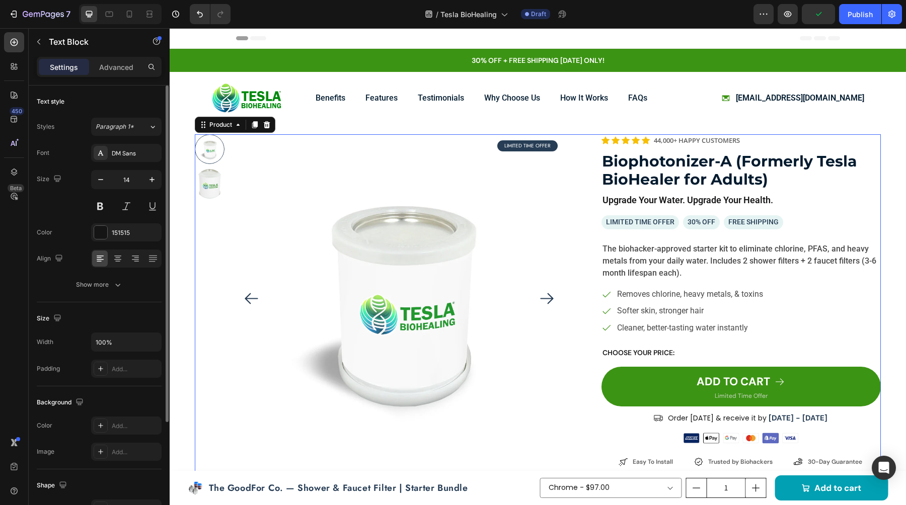
click at [652, 354] on p "CHOOSE YOUR PRICE:" at bounding box center [740, 353] width 277 height 11
